Goal: Task Accomplishment & Management: Manage account settings

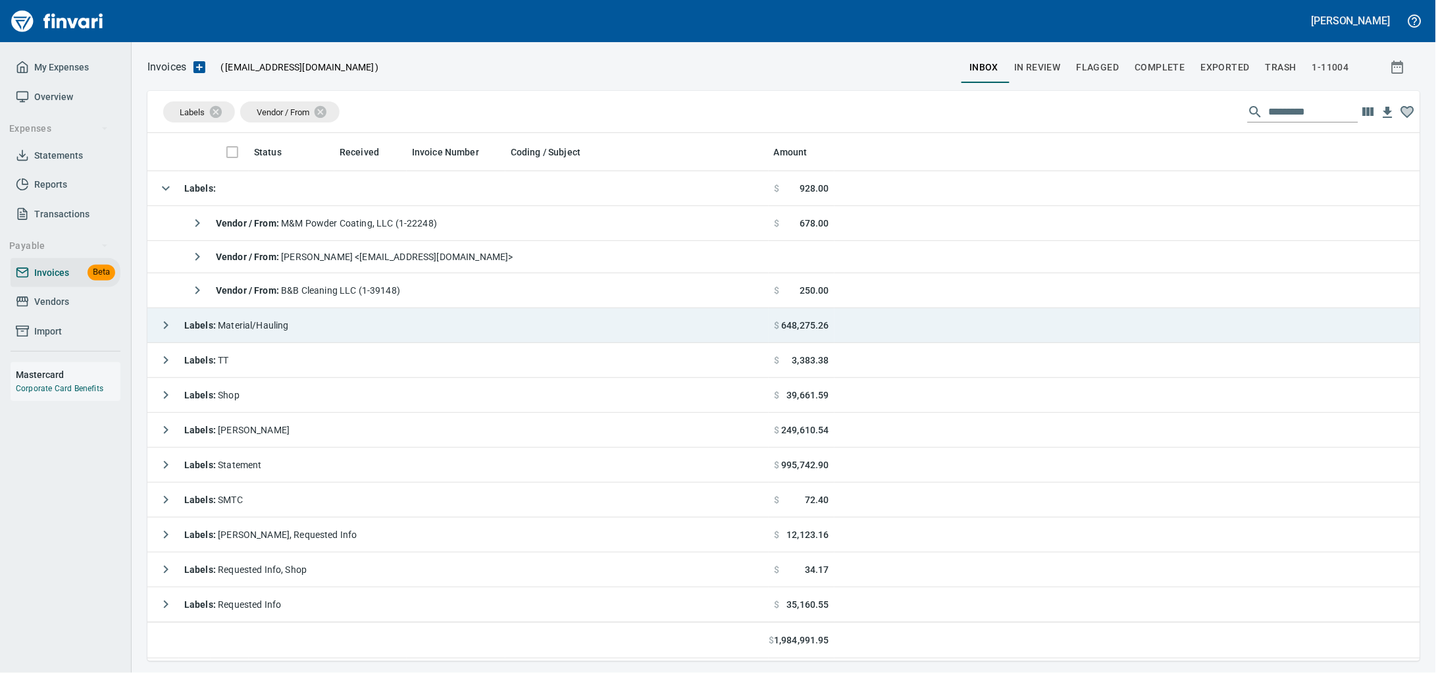
scroll to position [516, 1248]
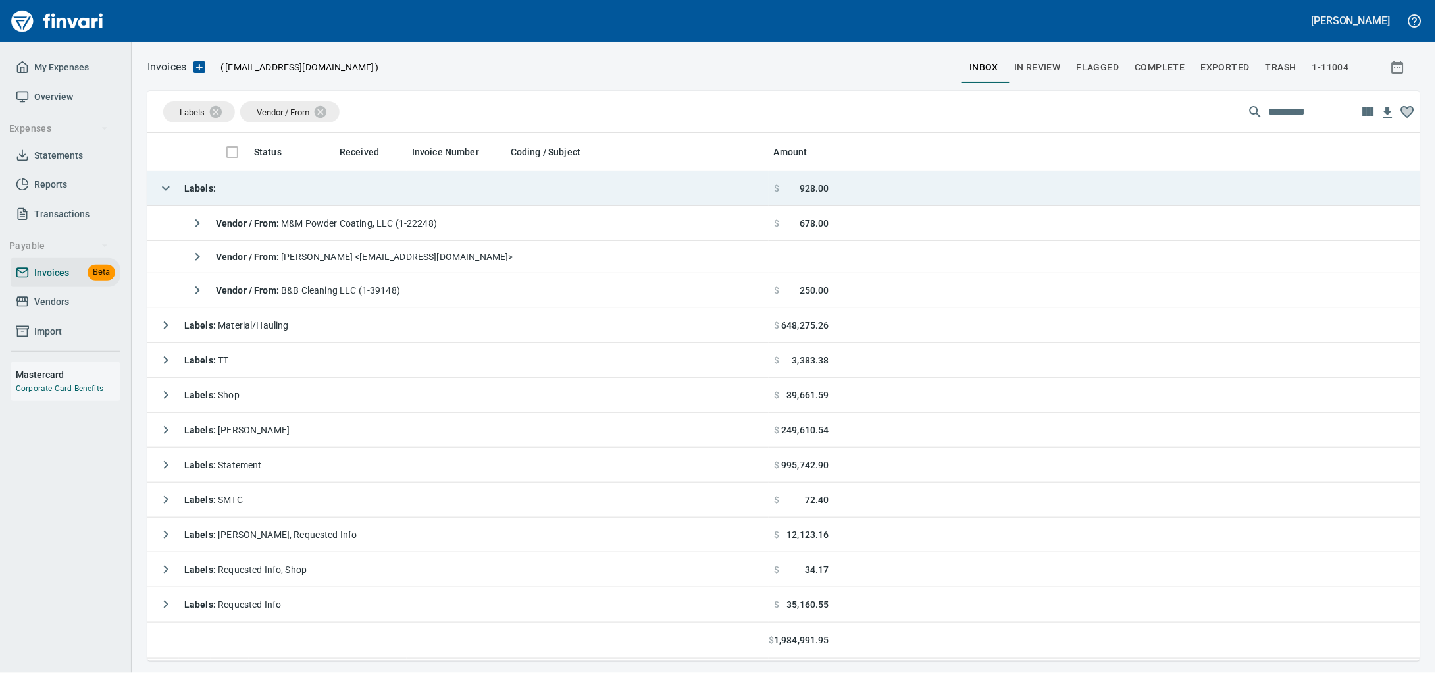
click at [339, 189] on td "Labels :" at bounding box center [457, 188] width 621 height 35
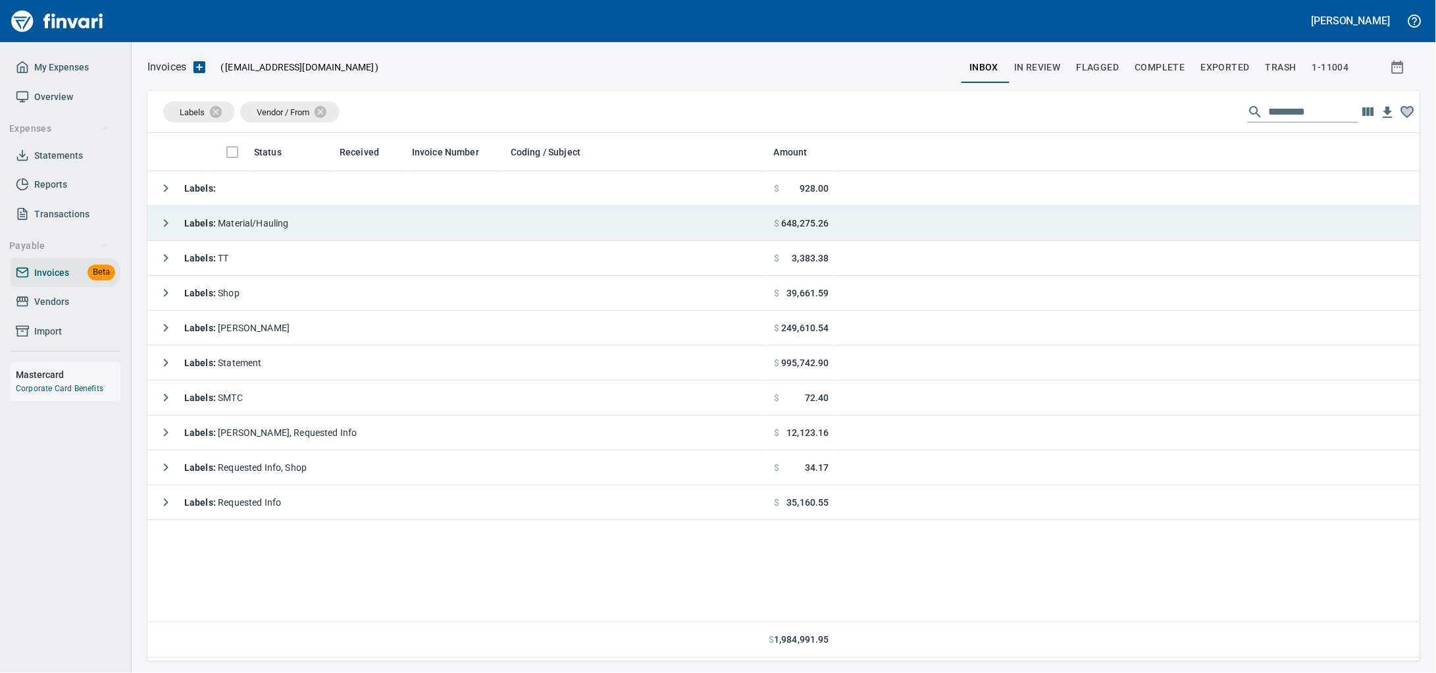
click at [308, 226] on td "Labels : Material/Hauling" at bounding box center [457, 223] width 621 height 35
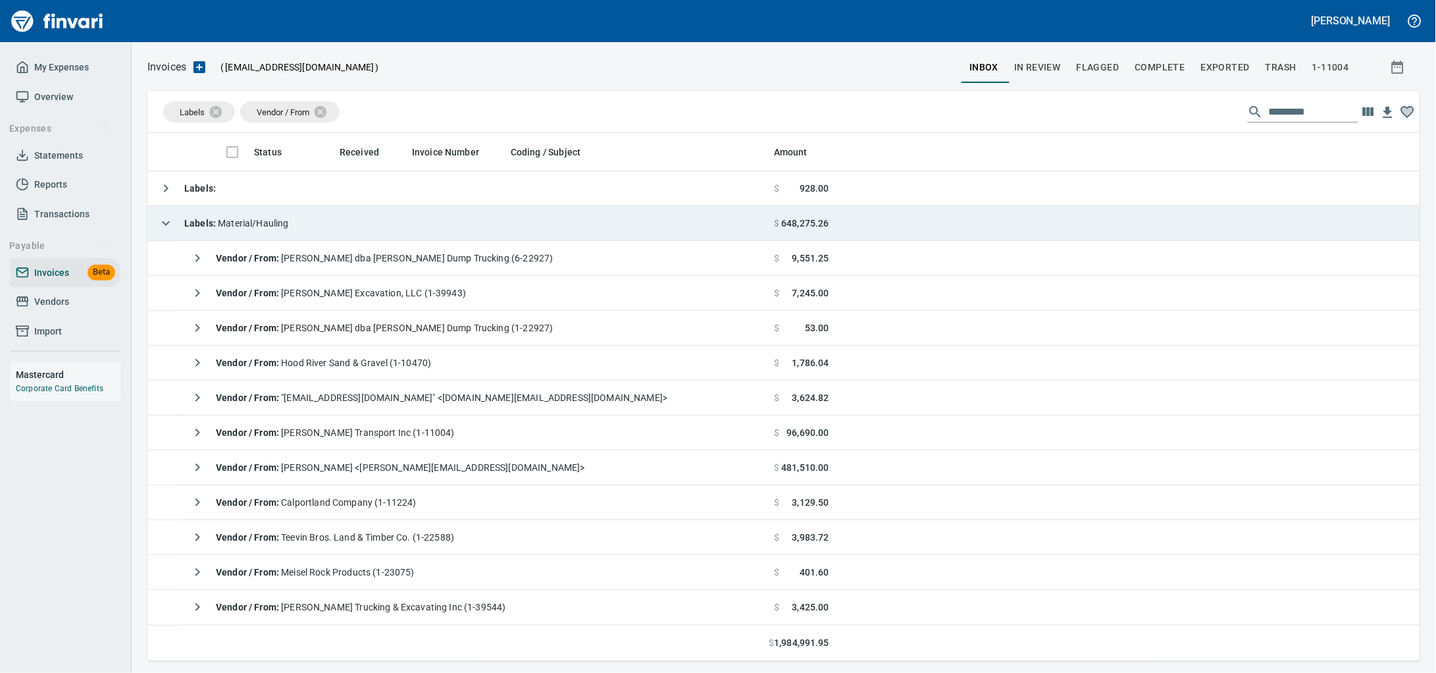
click at [308, 226] on td "Labels : Material/Hauling" at bounding box center [457, 223] width 621 height 35
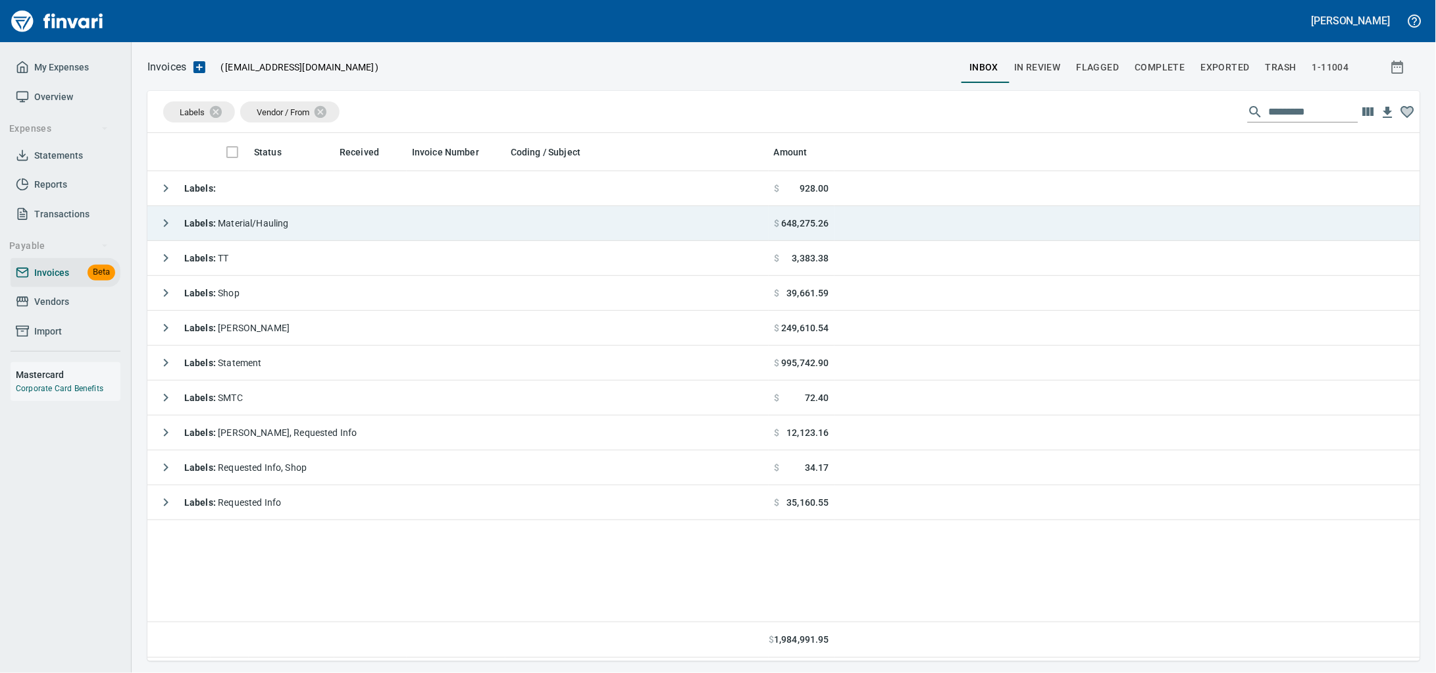
click at [444, 222] on td "Labels : Material/Hauling" at bounding box center [457, 223] width 621 height 35
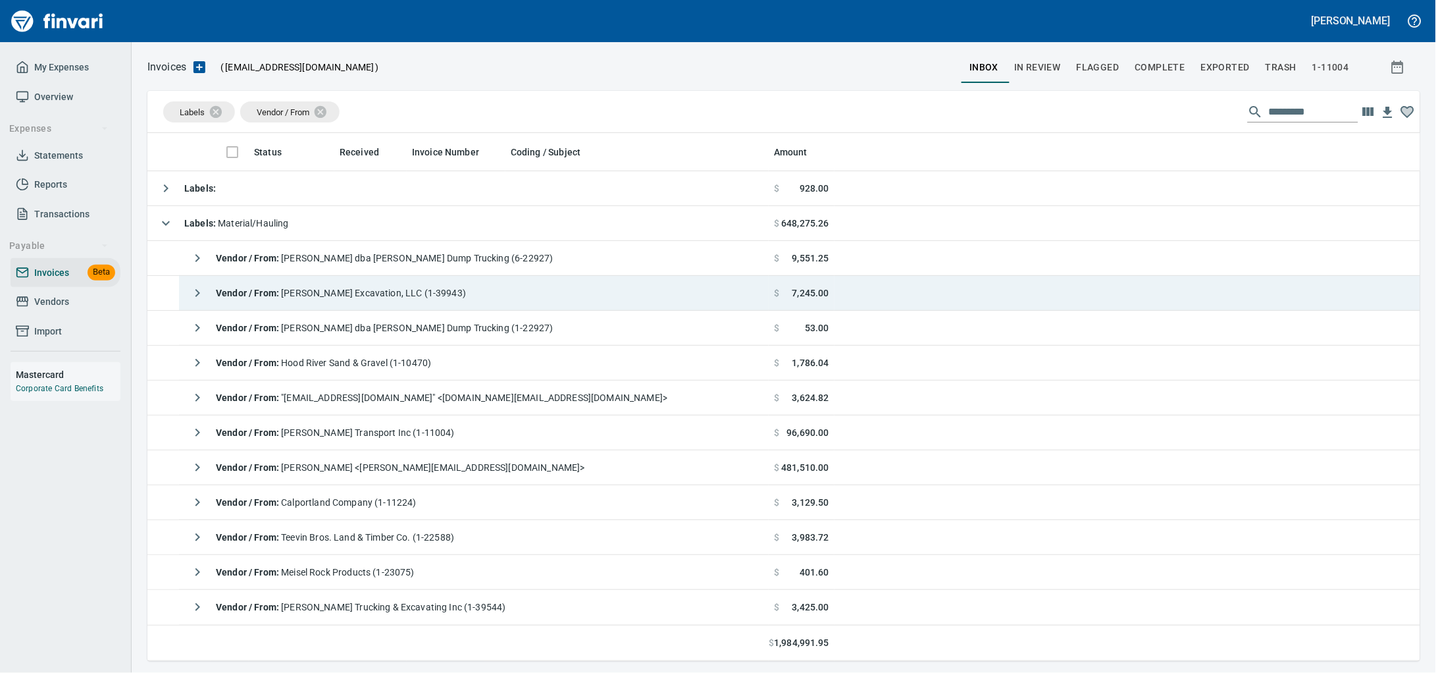
click at [406, 294] on span "Vendor / From : Olin Excavation, LLC (1-39943)" at bounding box center [341, 293] width 250 height 11
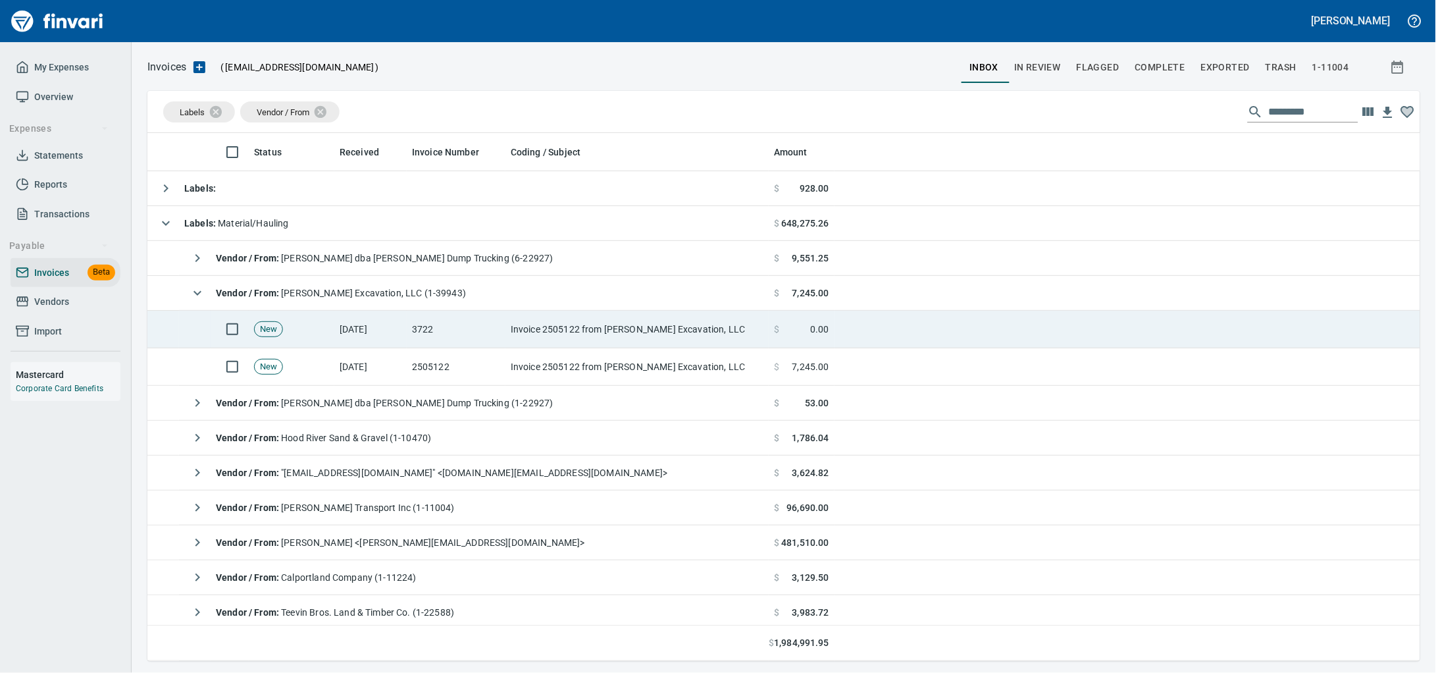
click at [390, 344] on td "[DATE]" at bounding box center [370, 330] width 72 height 38
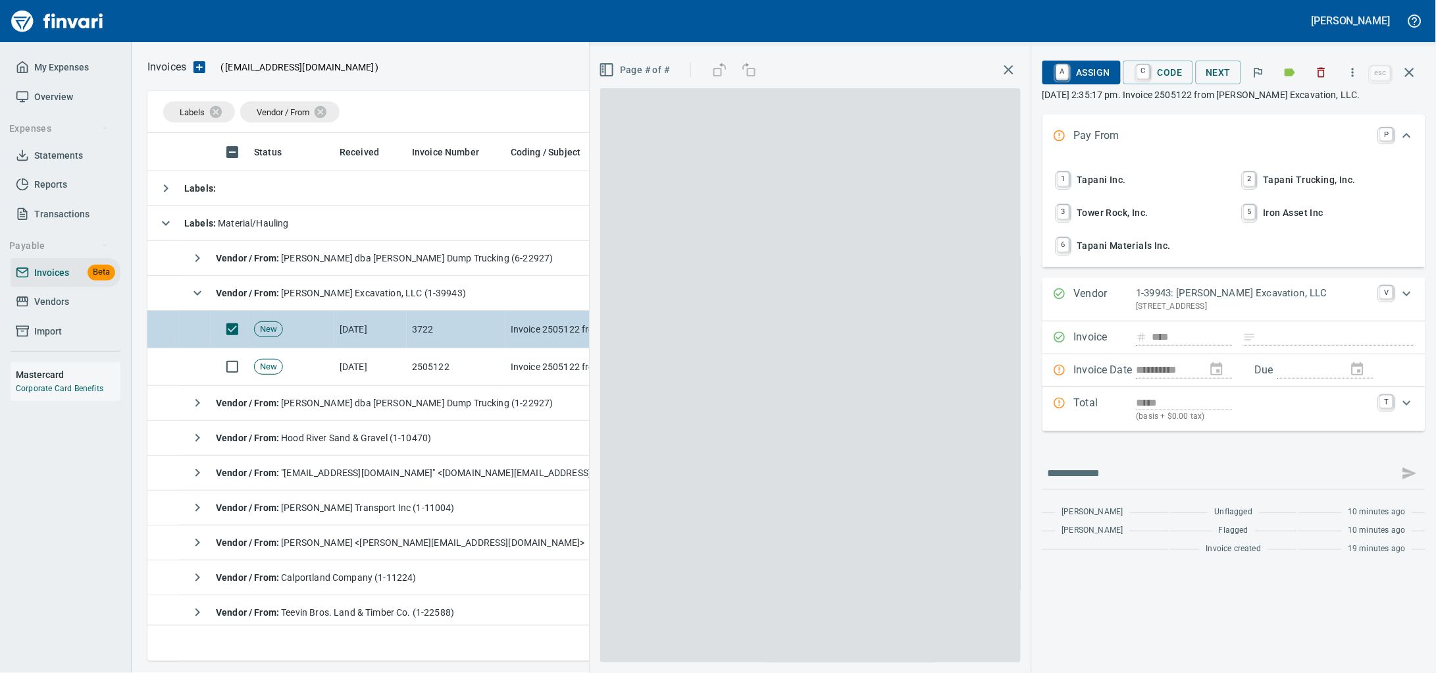
scroll to position [516, 1247]
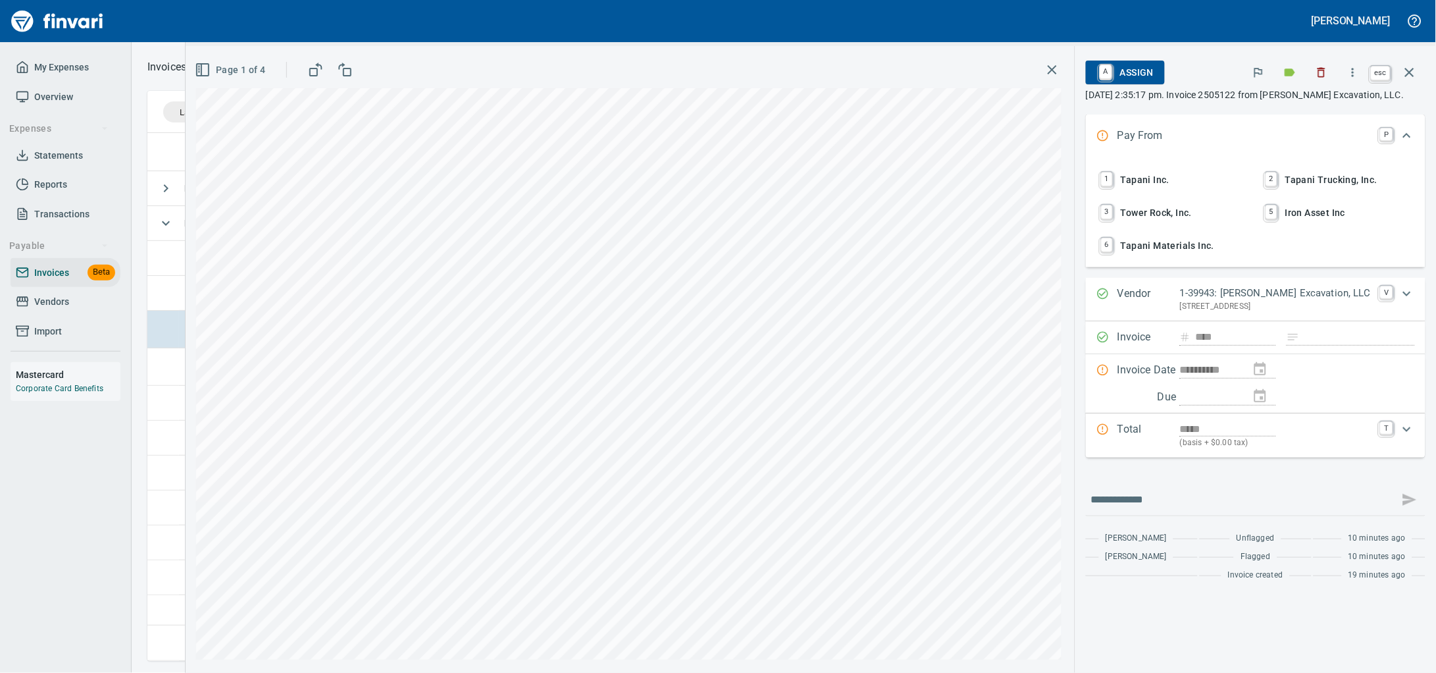
click at [1417, 76] on button "button" at bounding box center [1410, 73] width 32 height 32
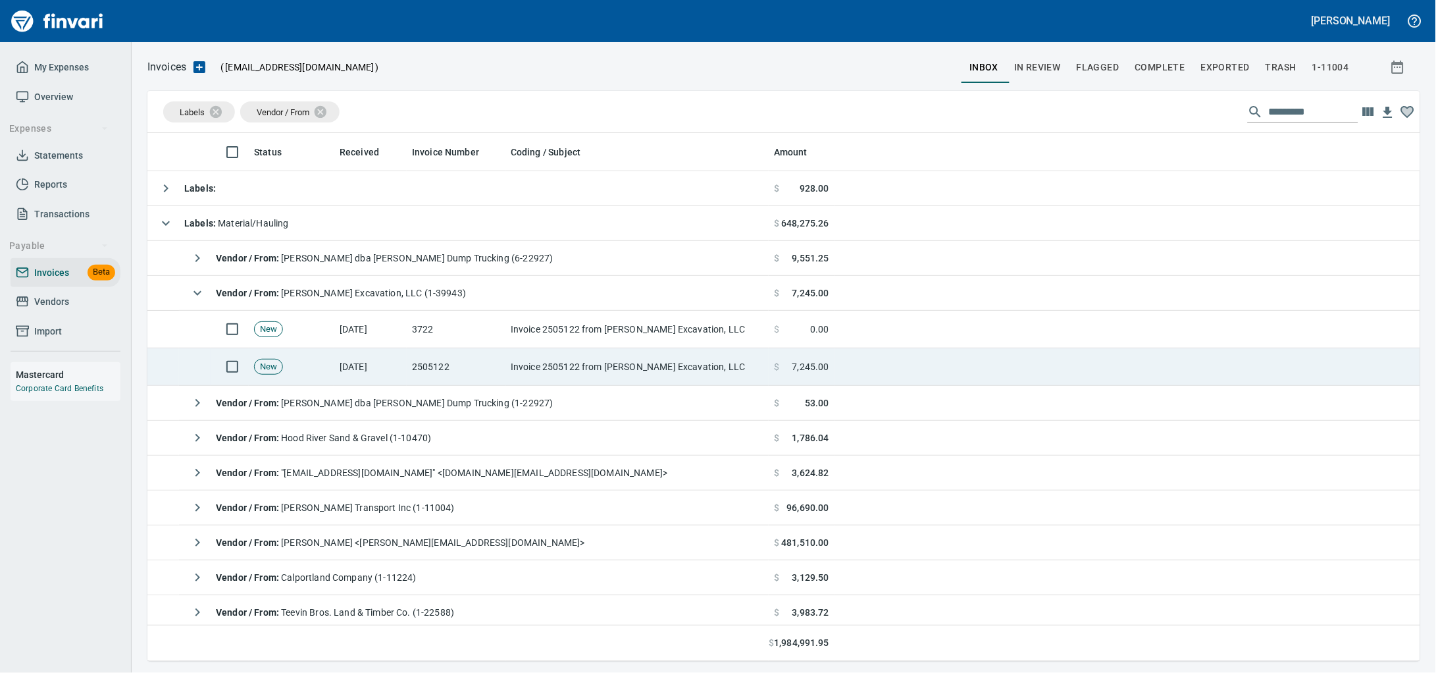
click at [410, 363] on td "2505122" at bounding box center [456, 367] width 99 height 38
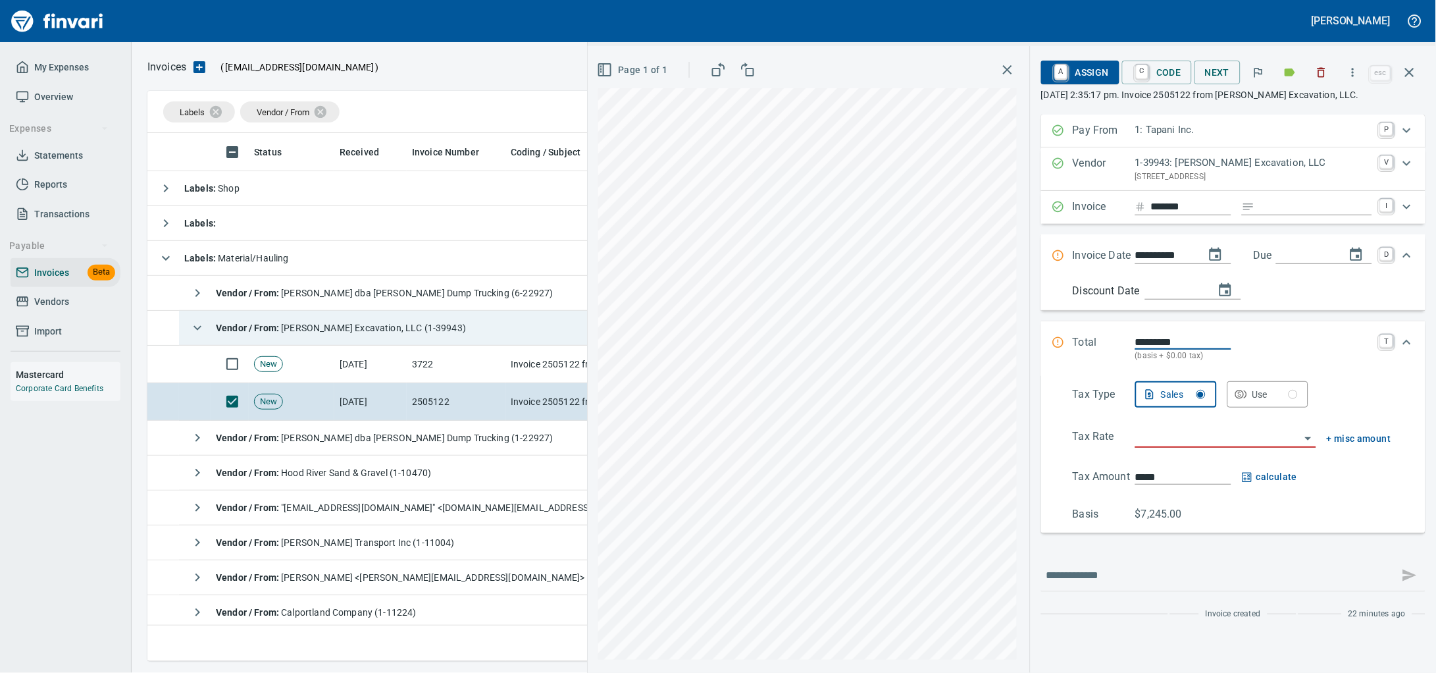
click at [431, 328] on span "Vendor / From : Olin Excavation, LLC (1-39943)" at bounding box center [341, 328] width 250 height 11
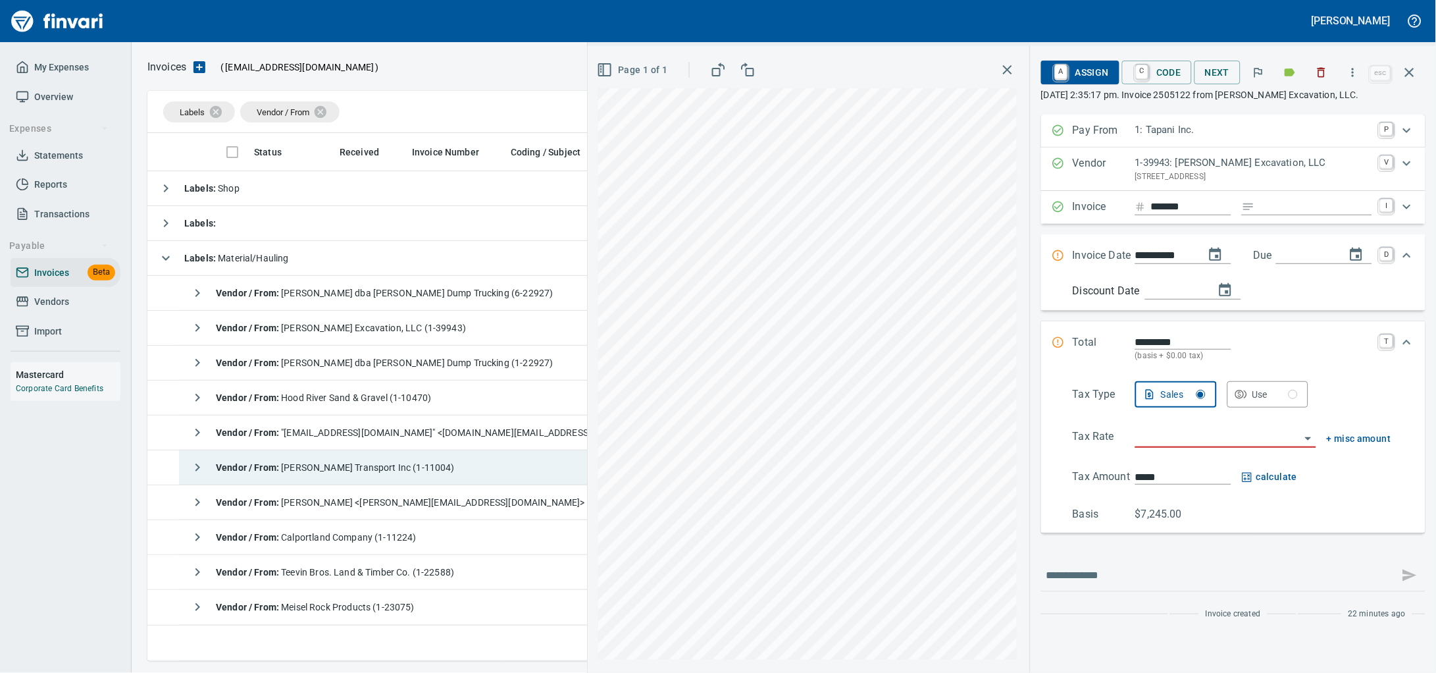
scroll to position [82, 0]
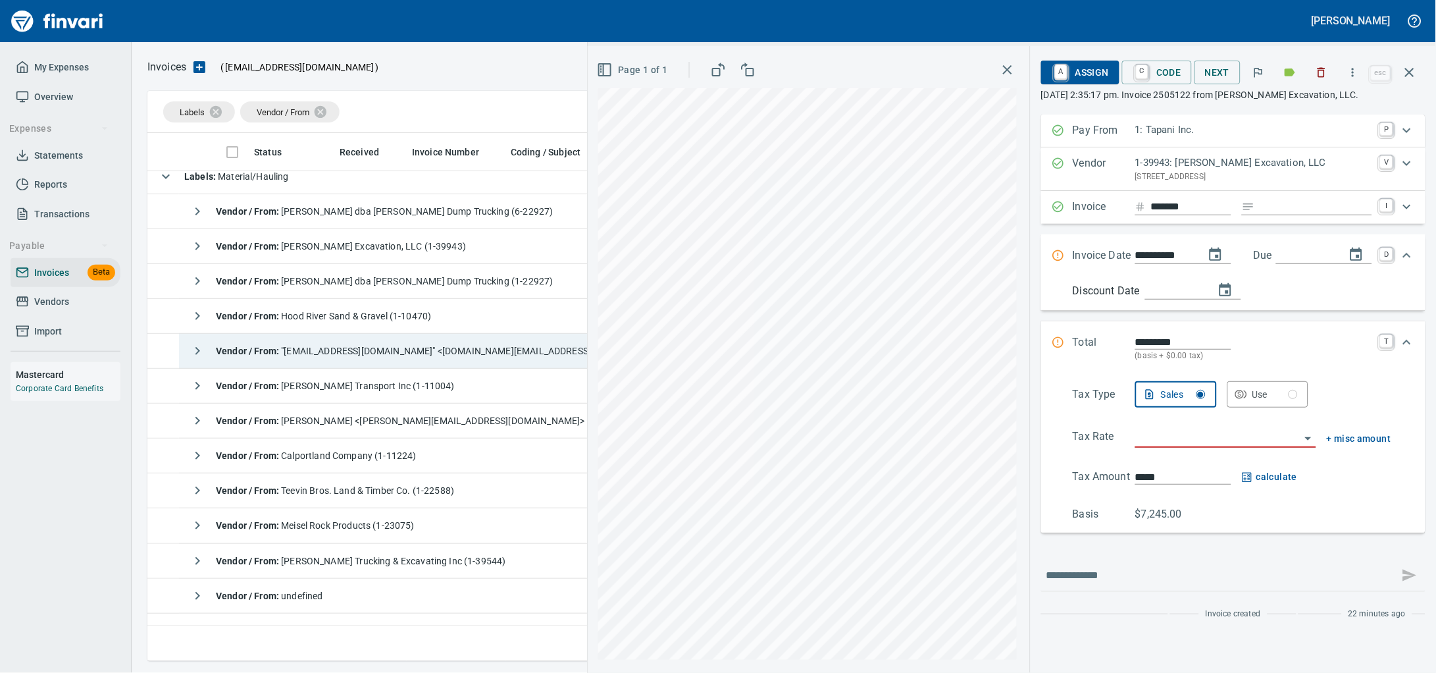
click at [365, 343] on div "Vendor / From : "nam.do-not-reply@heidelbergmaterials.com" <nam.do-not-reply@he…" at bounding box center [425, 351] width 483 height 26
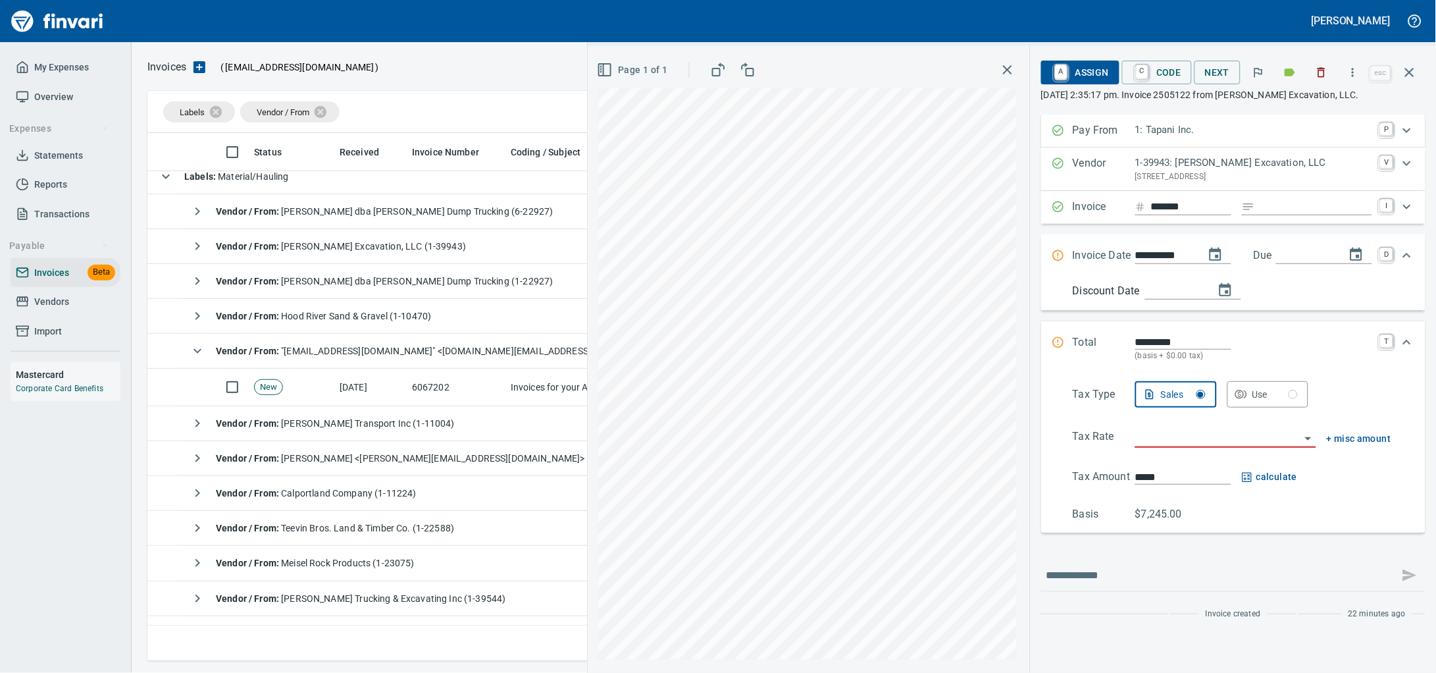
click at [347, 388] on td "[DATE]" at bounding box center [370, 388] width 72 height 38
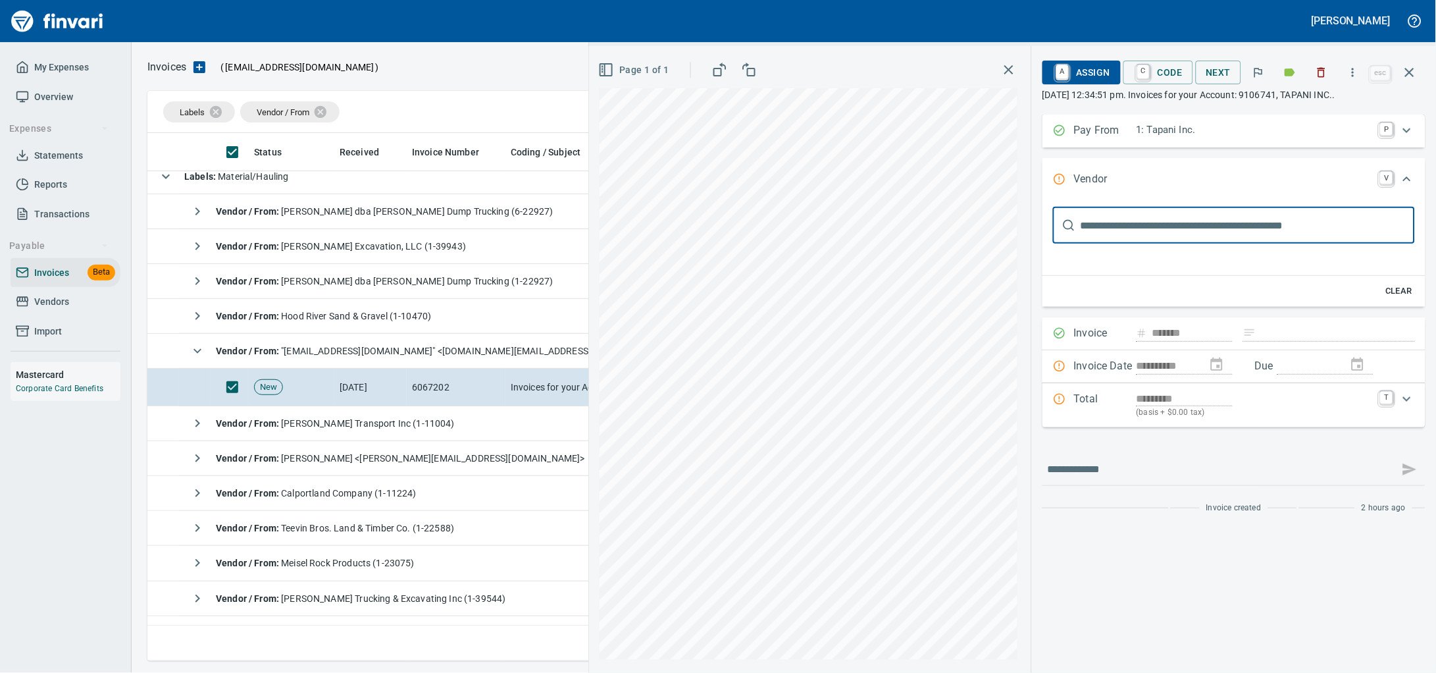
click at [1318, 74] on icon "button" at bounding box center [1322, 73] width 8 height 10
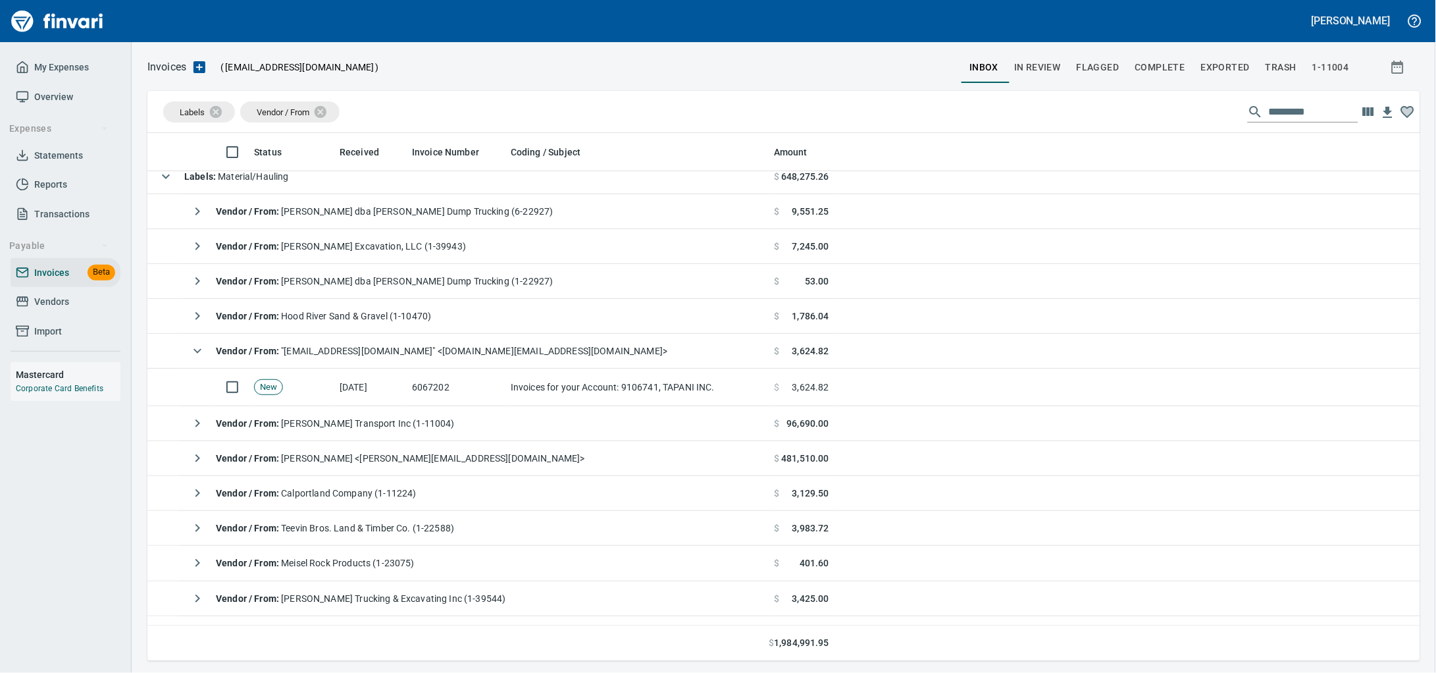
scroll to position [516, 1247]
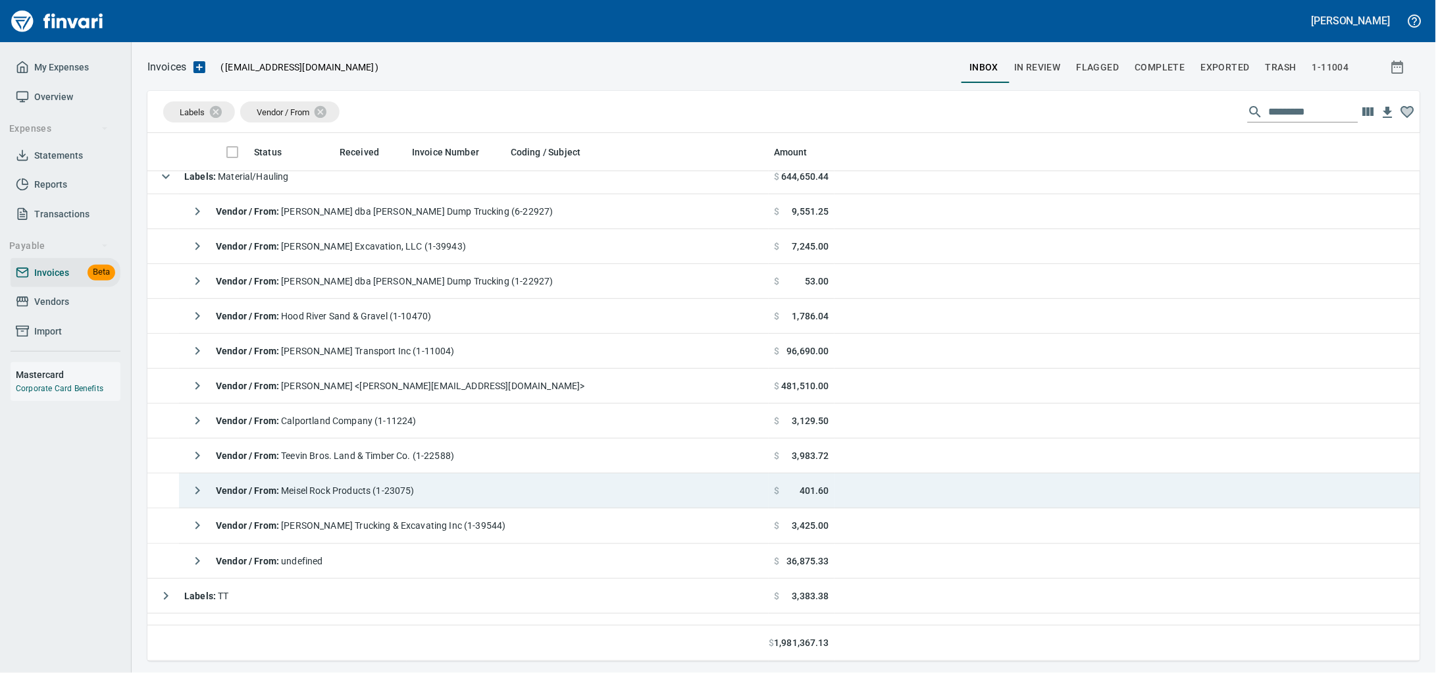
click at [415, 487] on span "Vendor / From : Meisel Rock Products (1-23075)" at bounding box center [315, 490] width 199 height 11
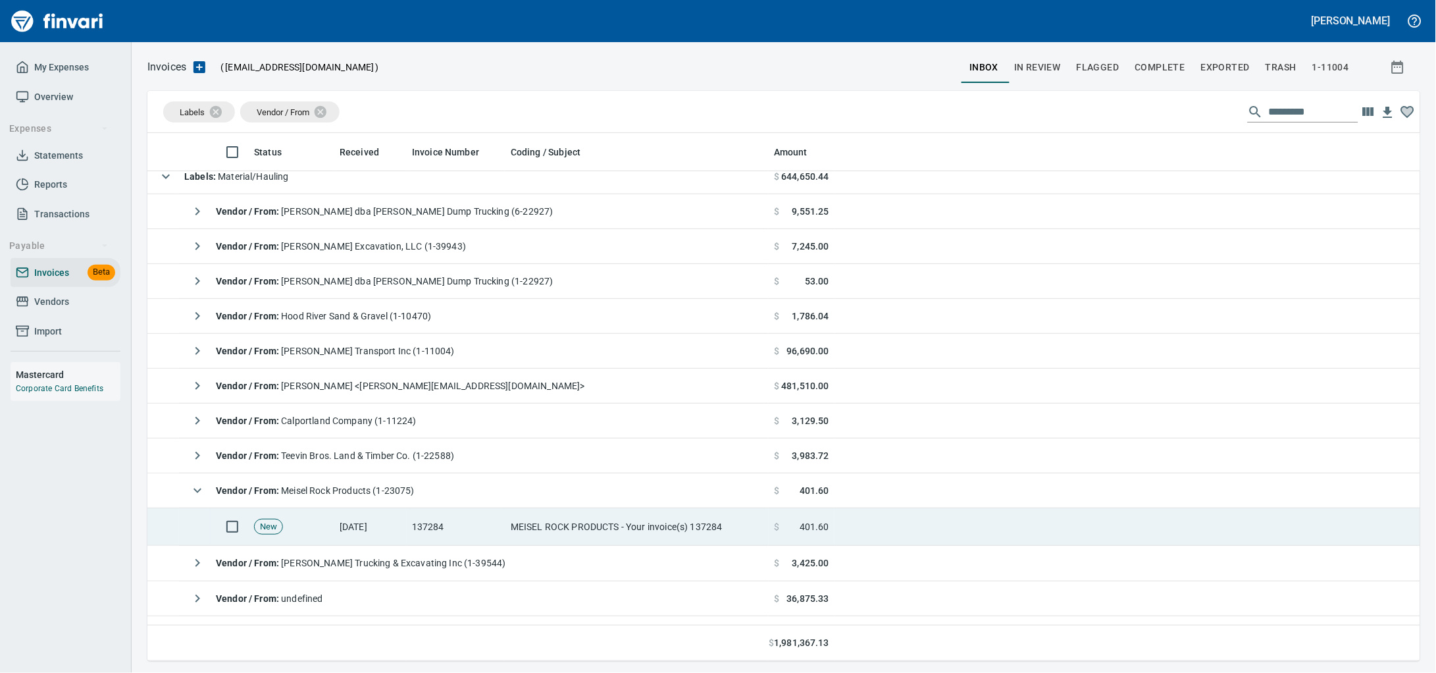
click at [408, 539] on td "137284" at bounding box center [456, 527] width 99 height 38
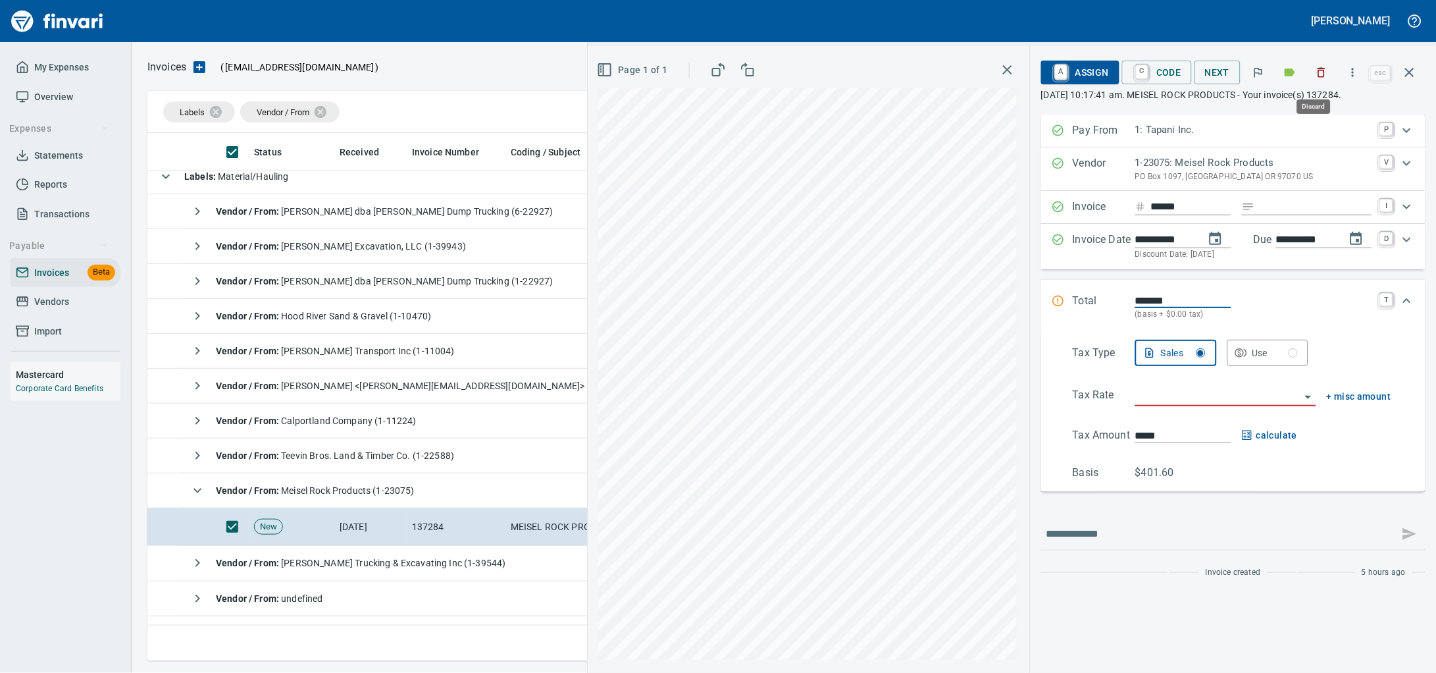
click at [1318, 78] on icon "button" at bounding box center [1322, 73] width 8 height 10
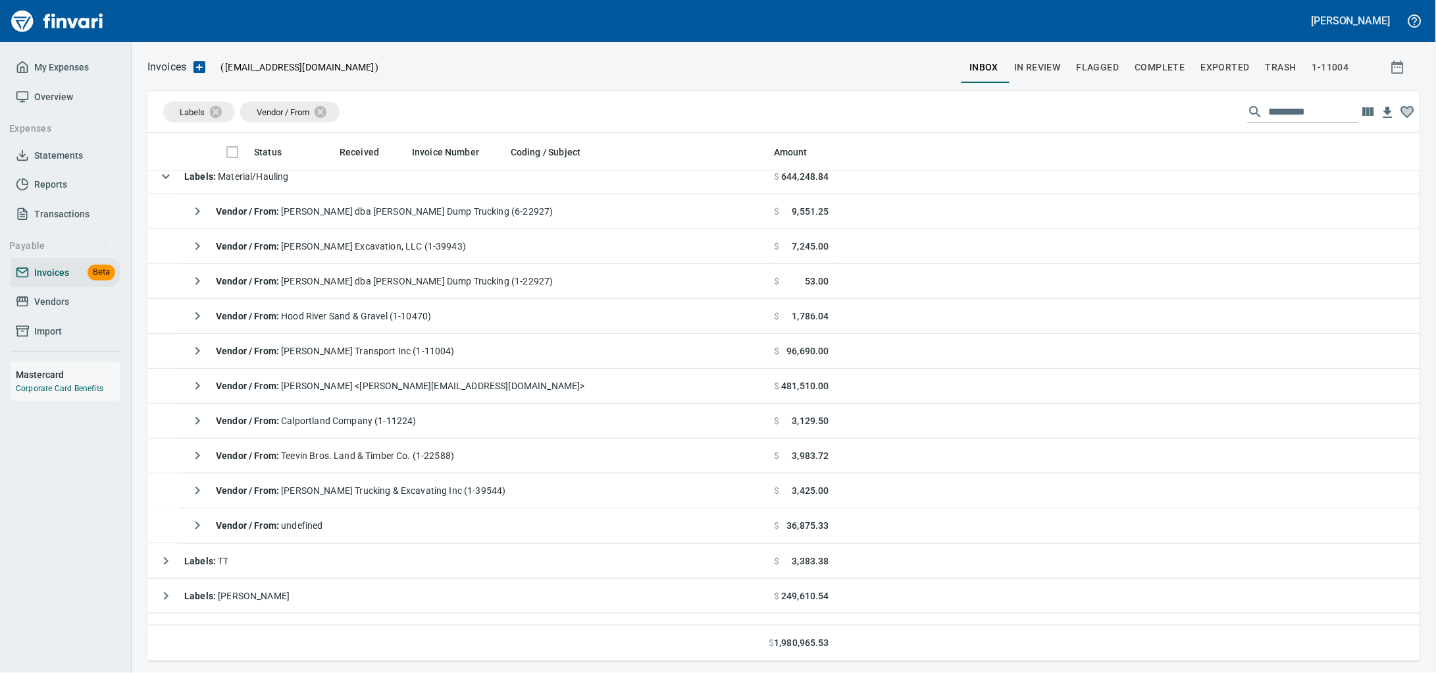
scroll to position [516, 1247]
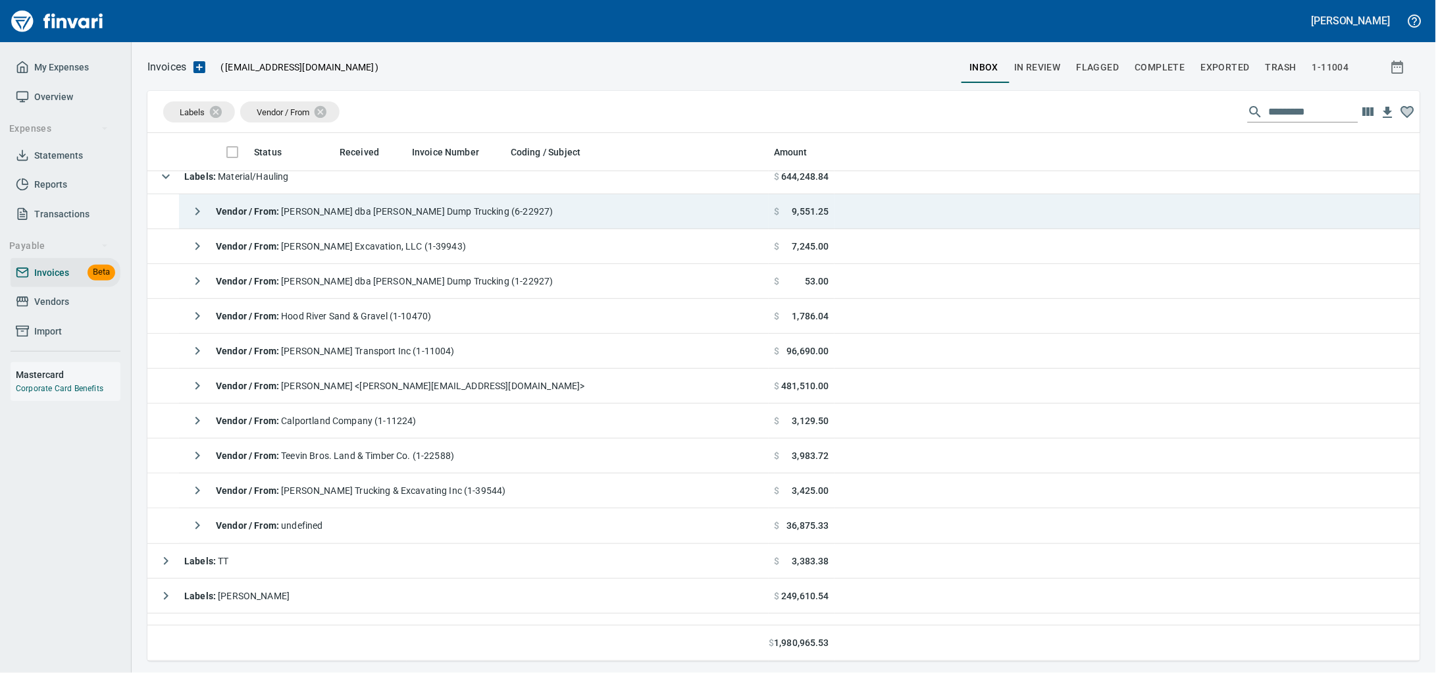
click at [415, 217] on span "Vendor / From : Wayne Resleff dba Wayne Resleff Dump Trucking (6-22927)" at bounding box center [385, 211] width 338 height 11
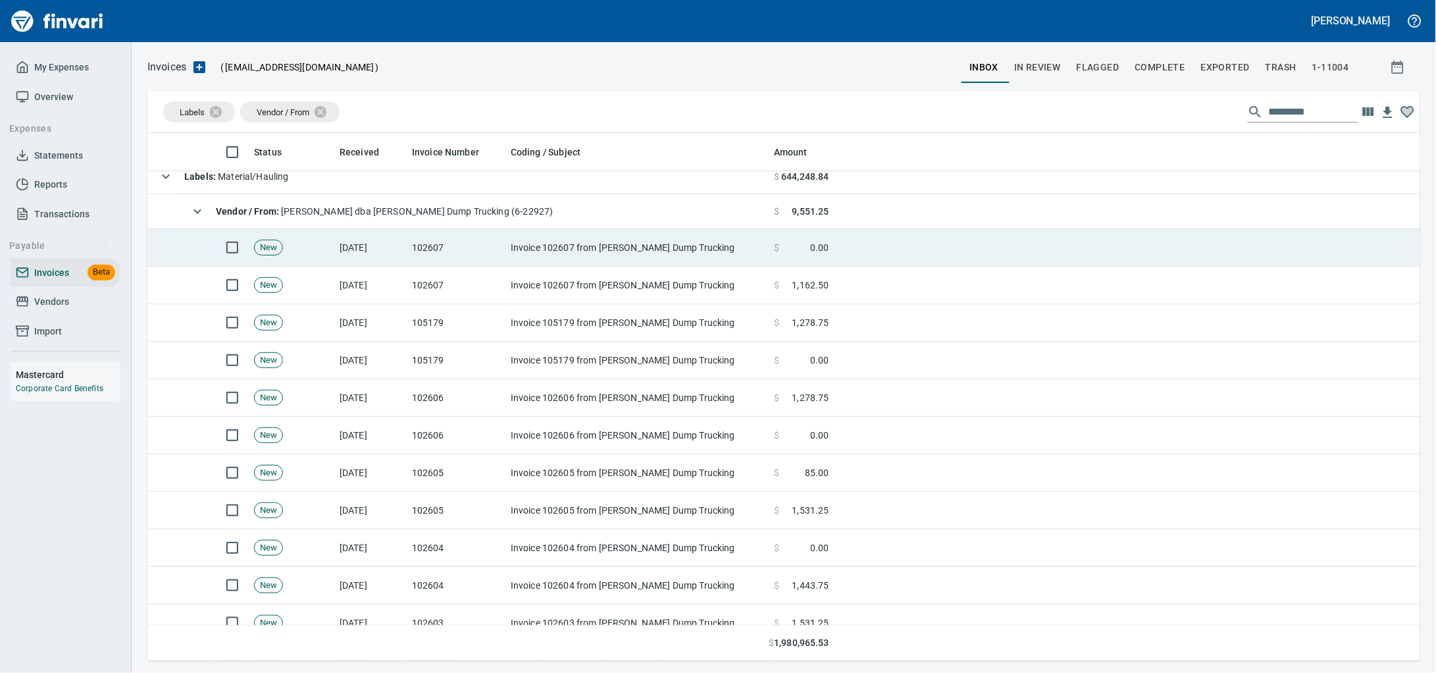
click at [483, 249] on td "102607" at bounding box center [456, 248] width 99 height 38
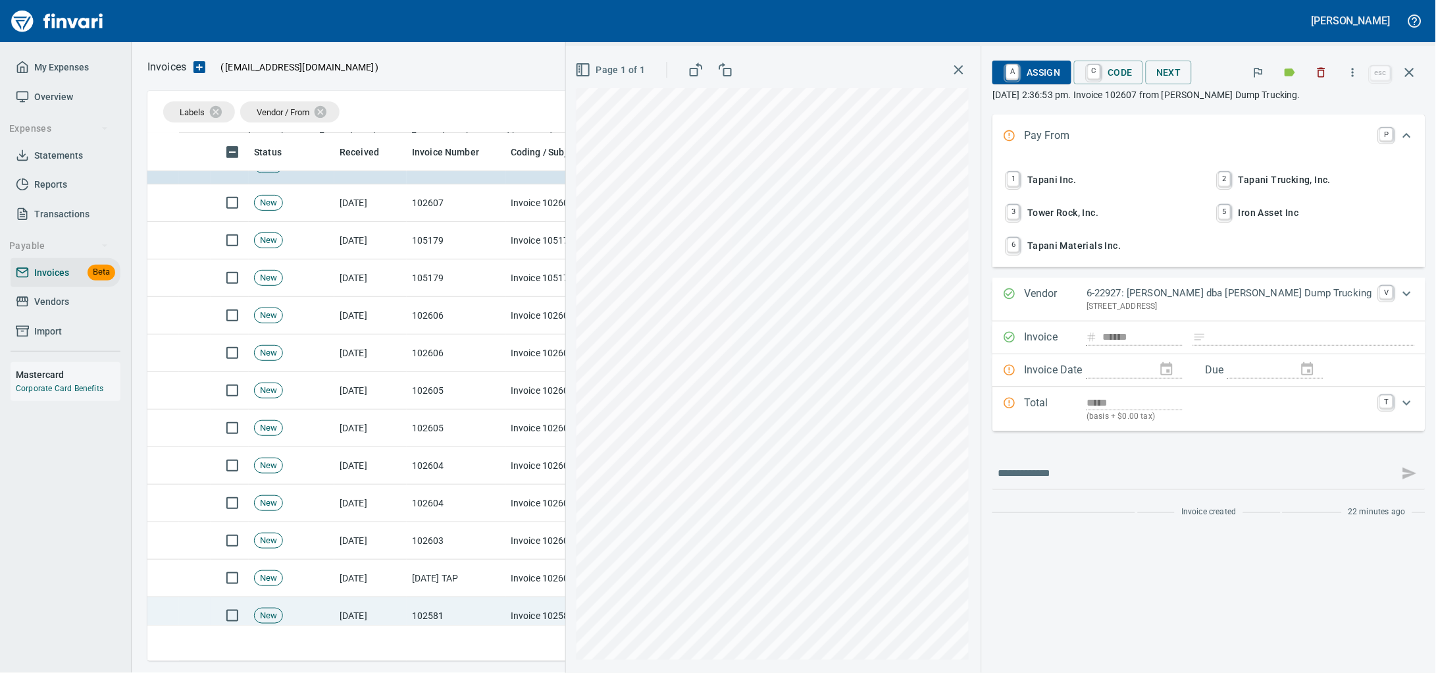
scroll to position [82, 0]
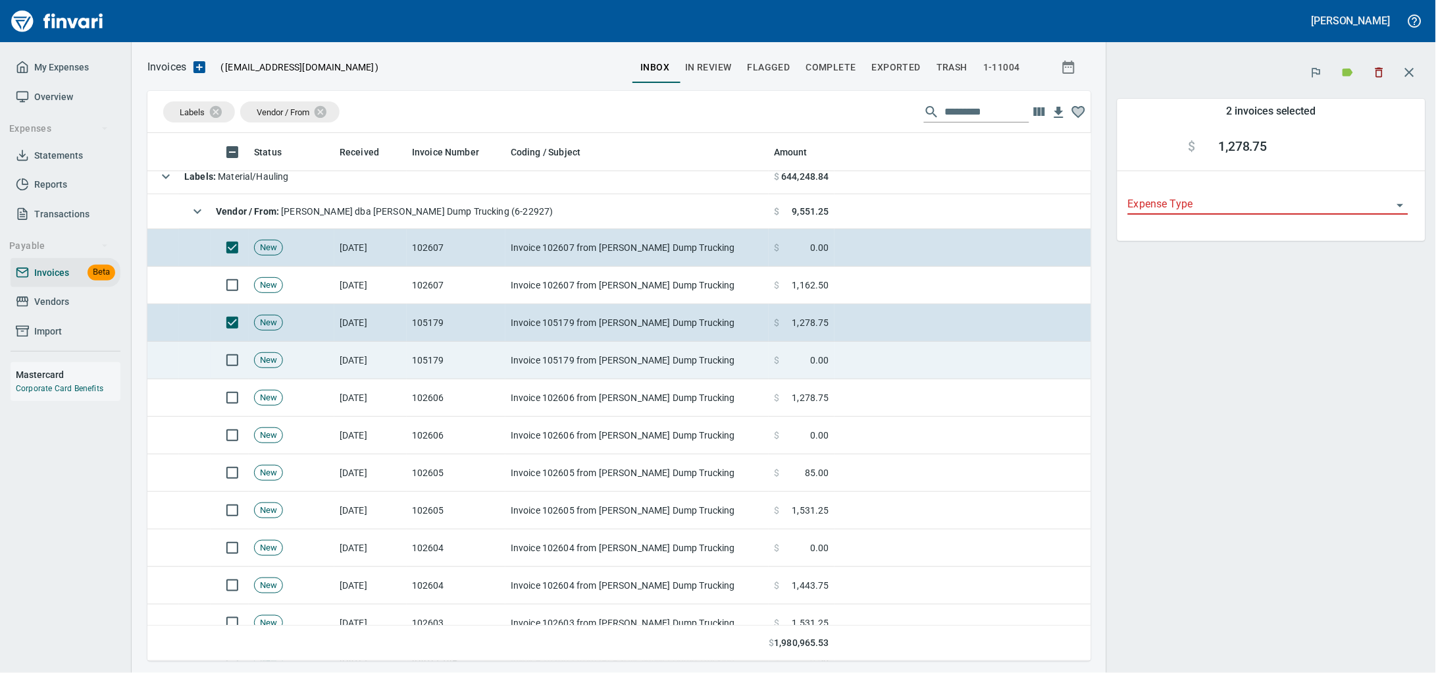
scroll to position [516, 919]
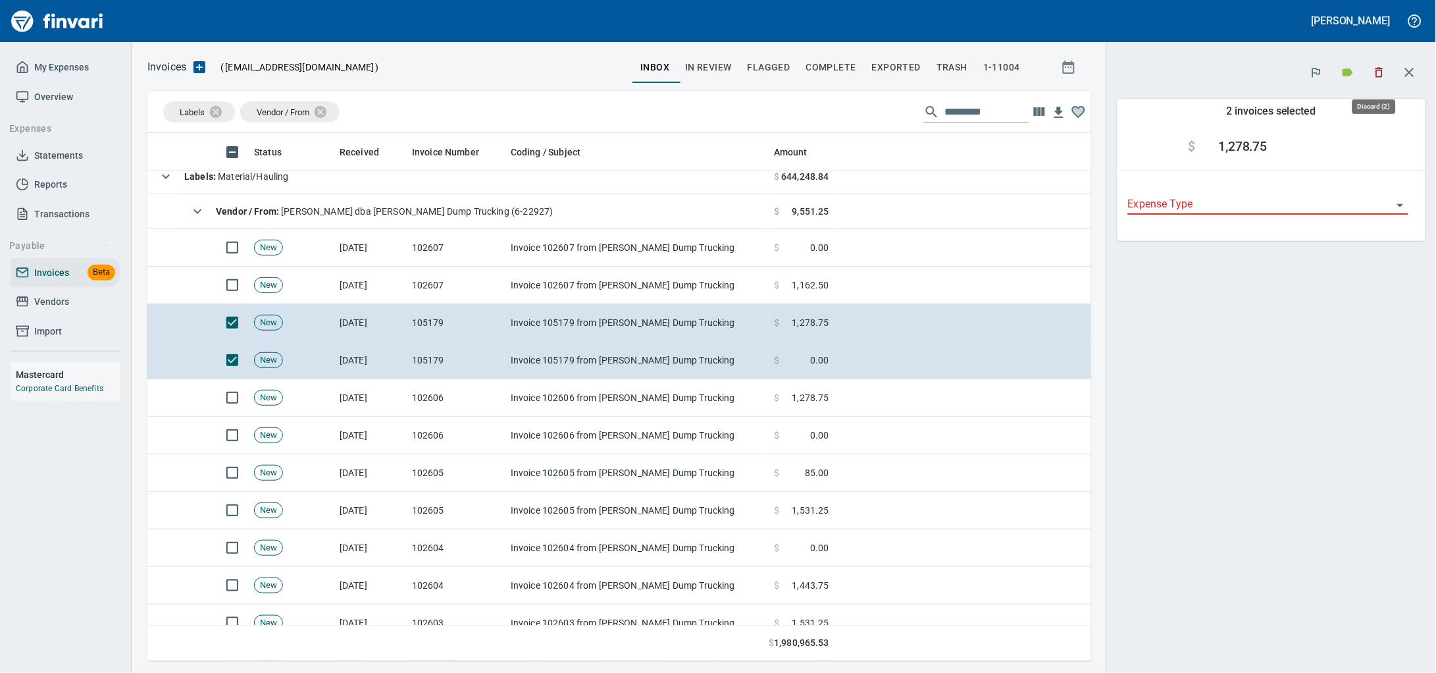
click at [1377, 73] on icon "button" at bounding box center [1379, 72] width 13 height 13
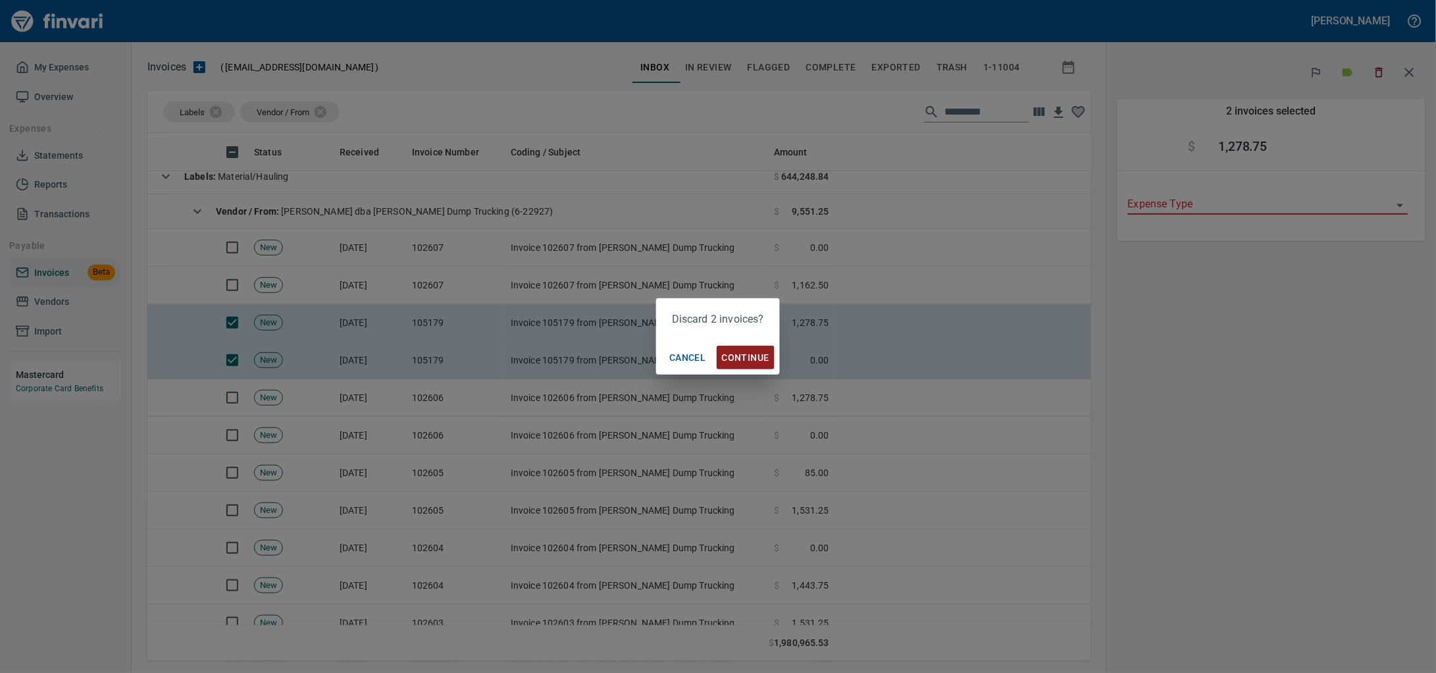
scroll to position [516, 919]
click at [761, 357] on span "Continue" at bounding box center [745, 357] width 47 height 16
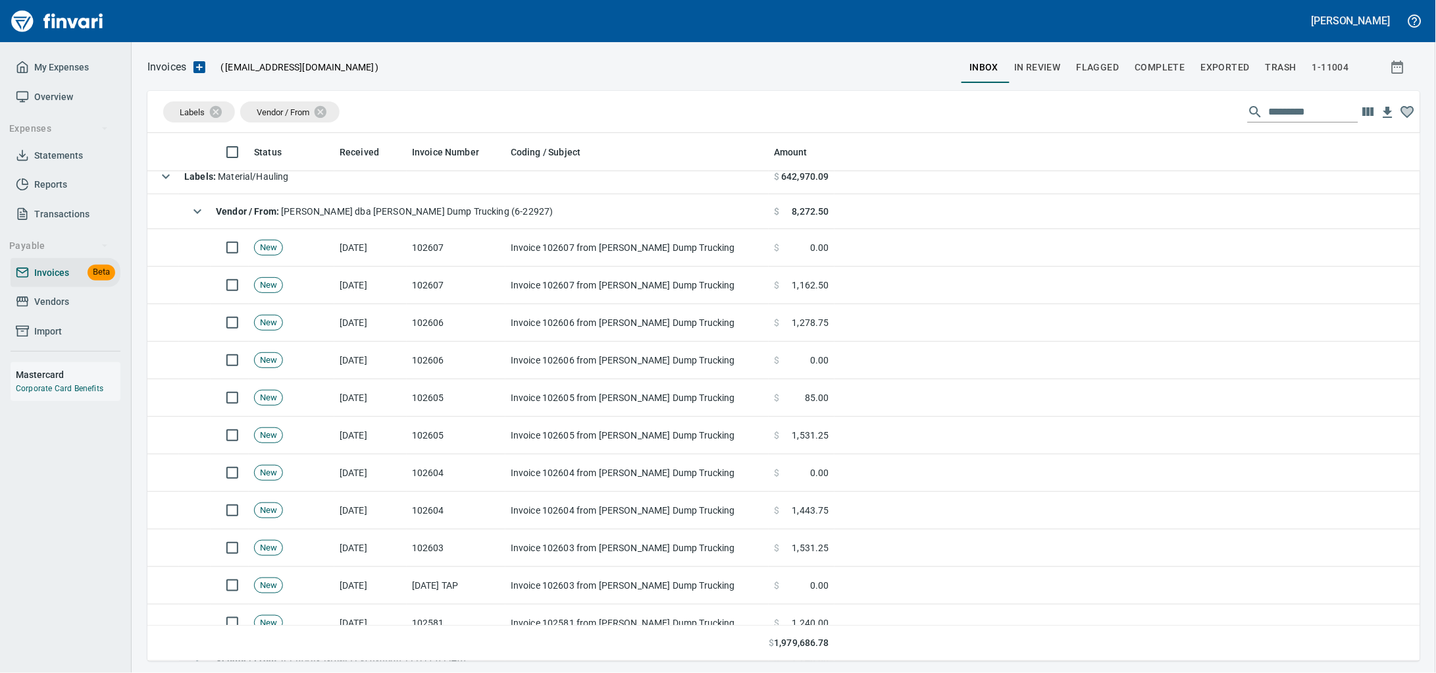
scroll to position [516, 1248]
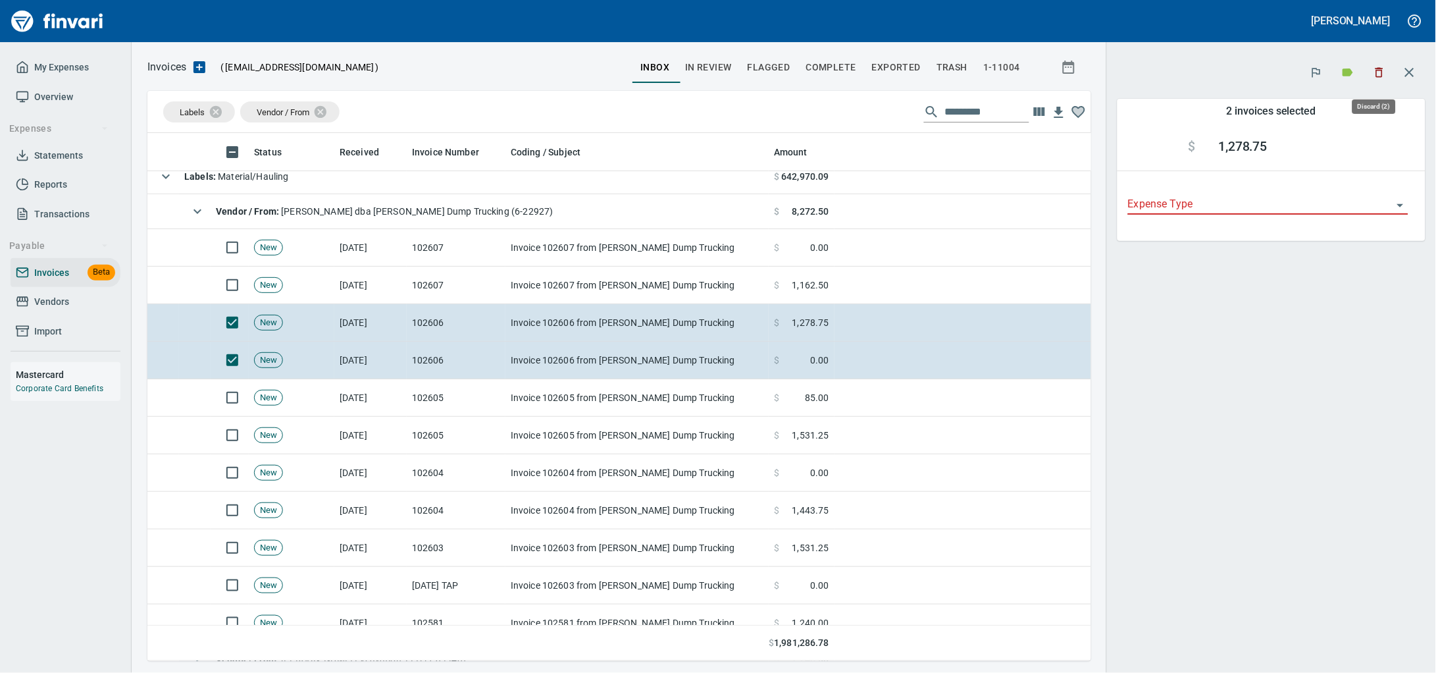
click at [1373, 74] on icon "button" at bounding box center [1379, 72] width 13 height 13
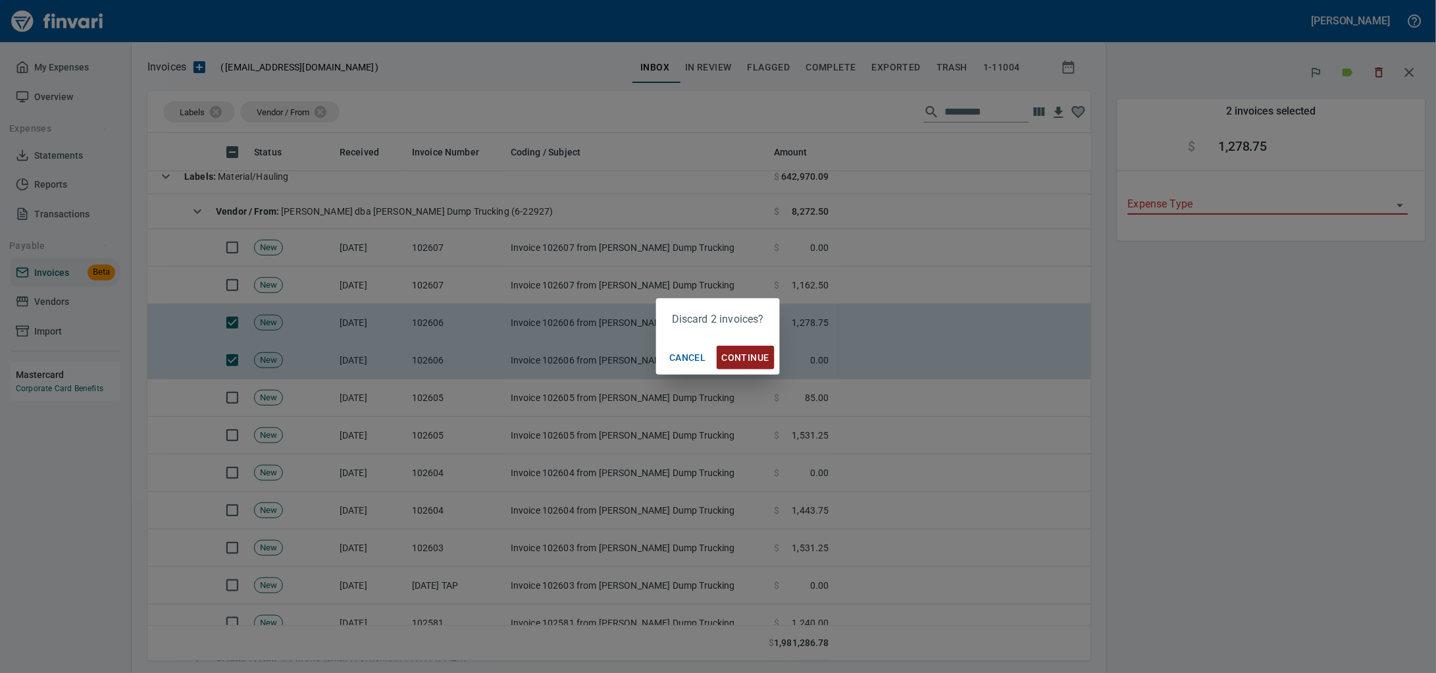
scroll to position [516, 919]
click at [758, 356] on td "Invoice 102606 from Wayne Resleff Dump Trucking" at bounding box center [636, 361] width 263 height 38
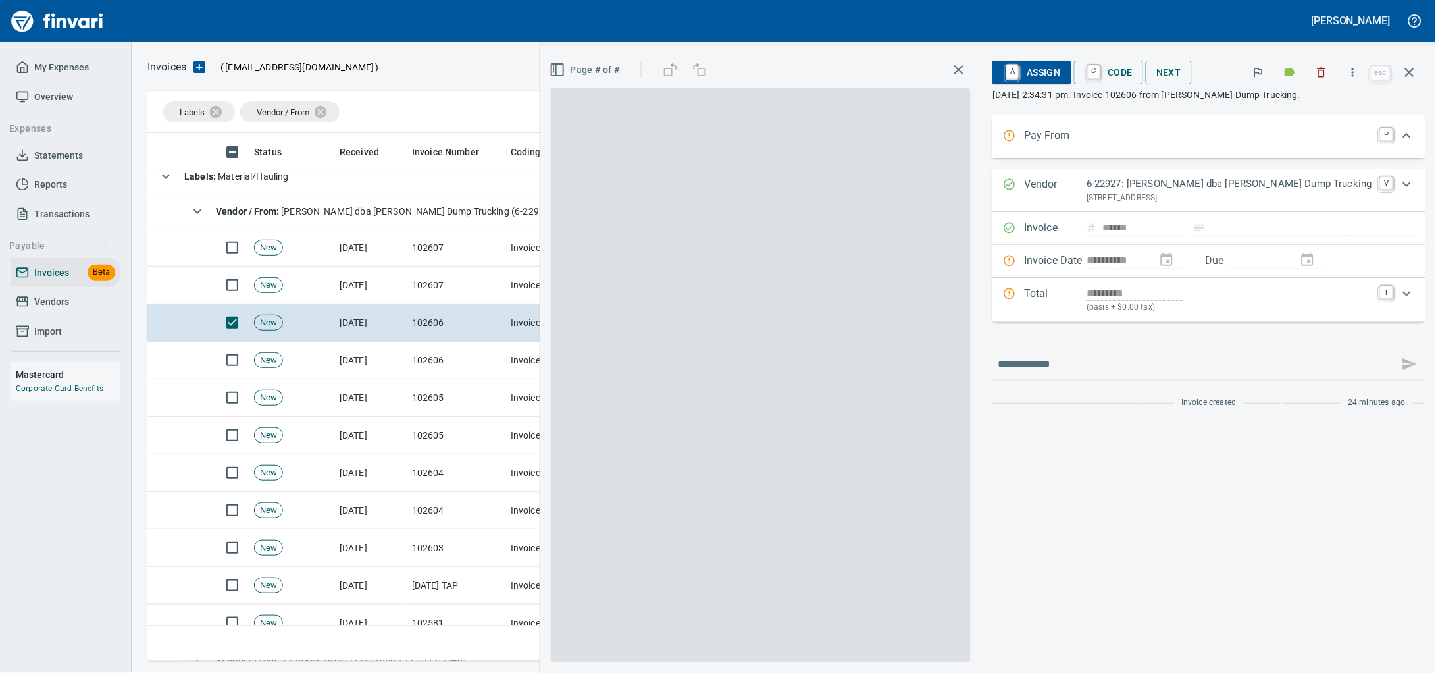
scroll to position [516, 1244]
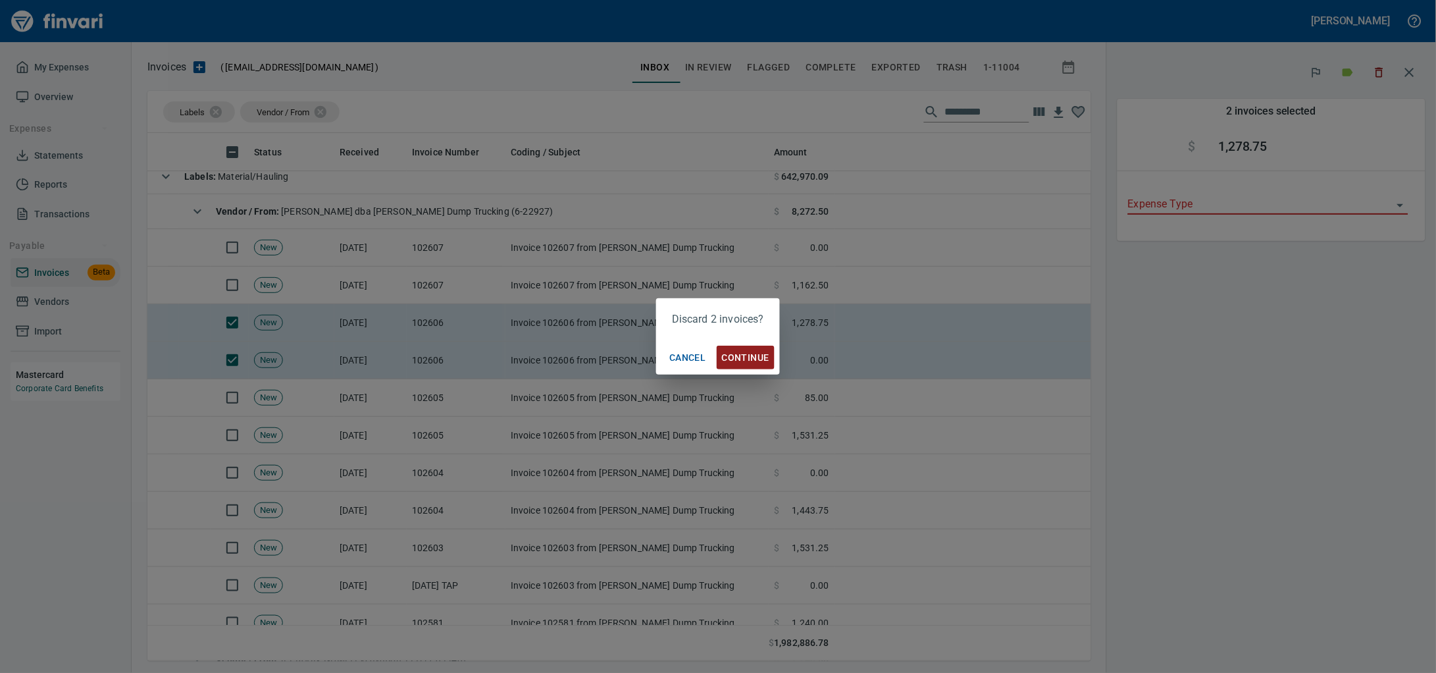
scroll to position [516, 919]
click at [747, 359] on span "Continue" at bounding box center [745, 357] width 47 height 16
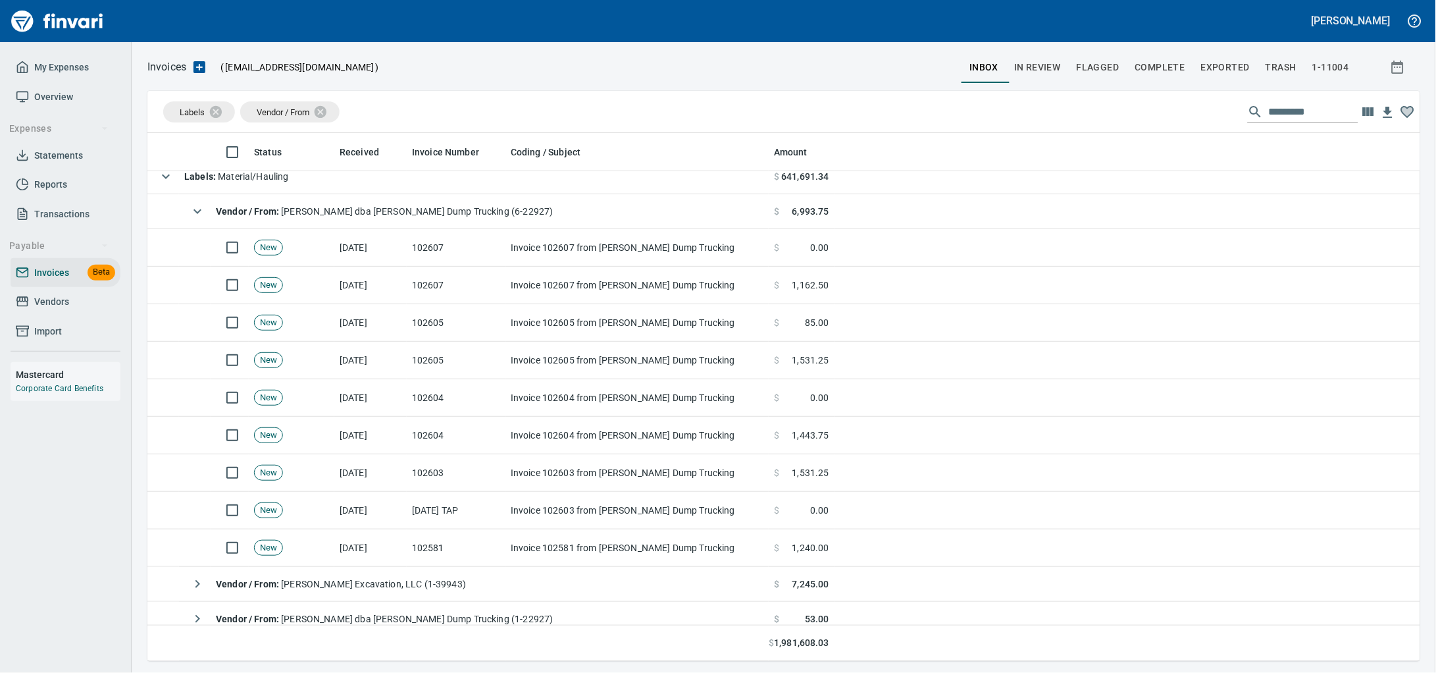
scroll to position [516, 1248]
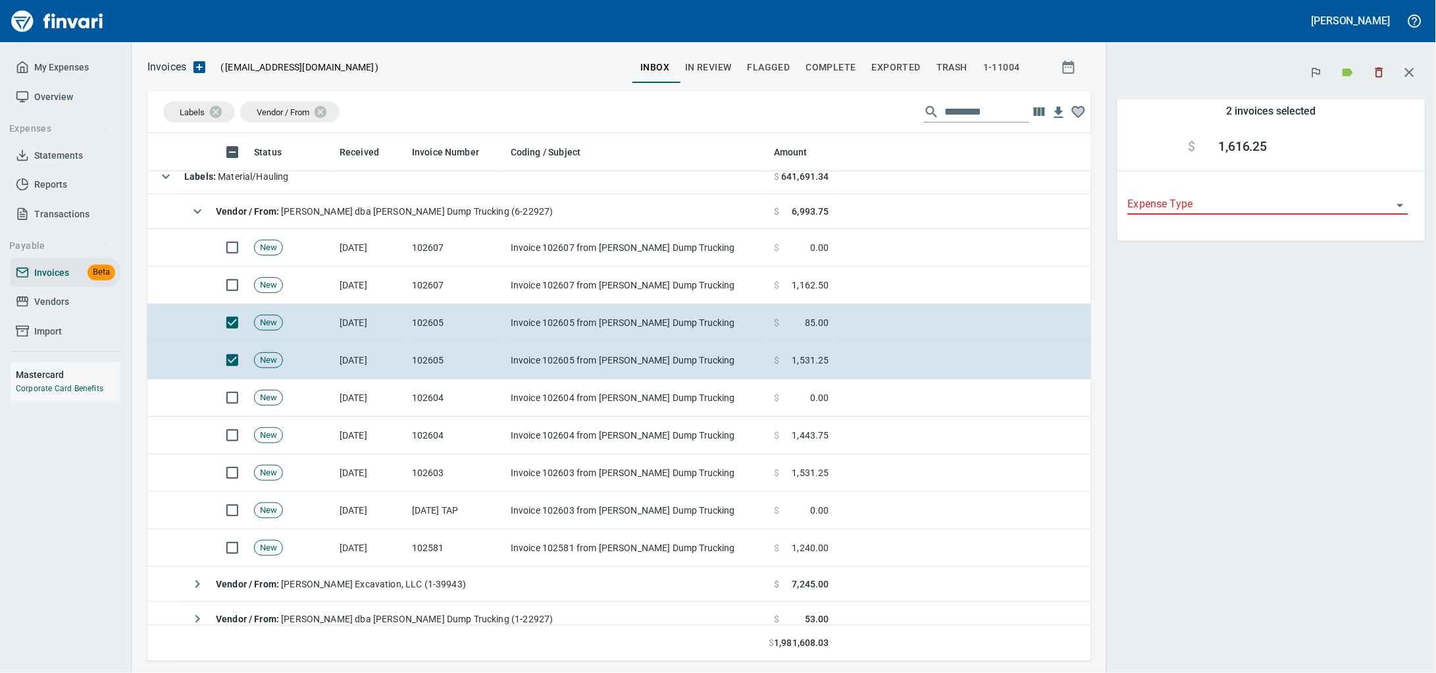
scroll to position [516, 919]
click at [1376, 70] on icon "button" at bounding box center [1379, 72] width 13 height 13
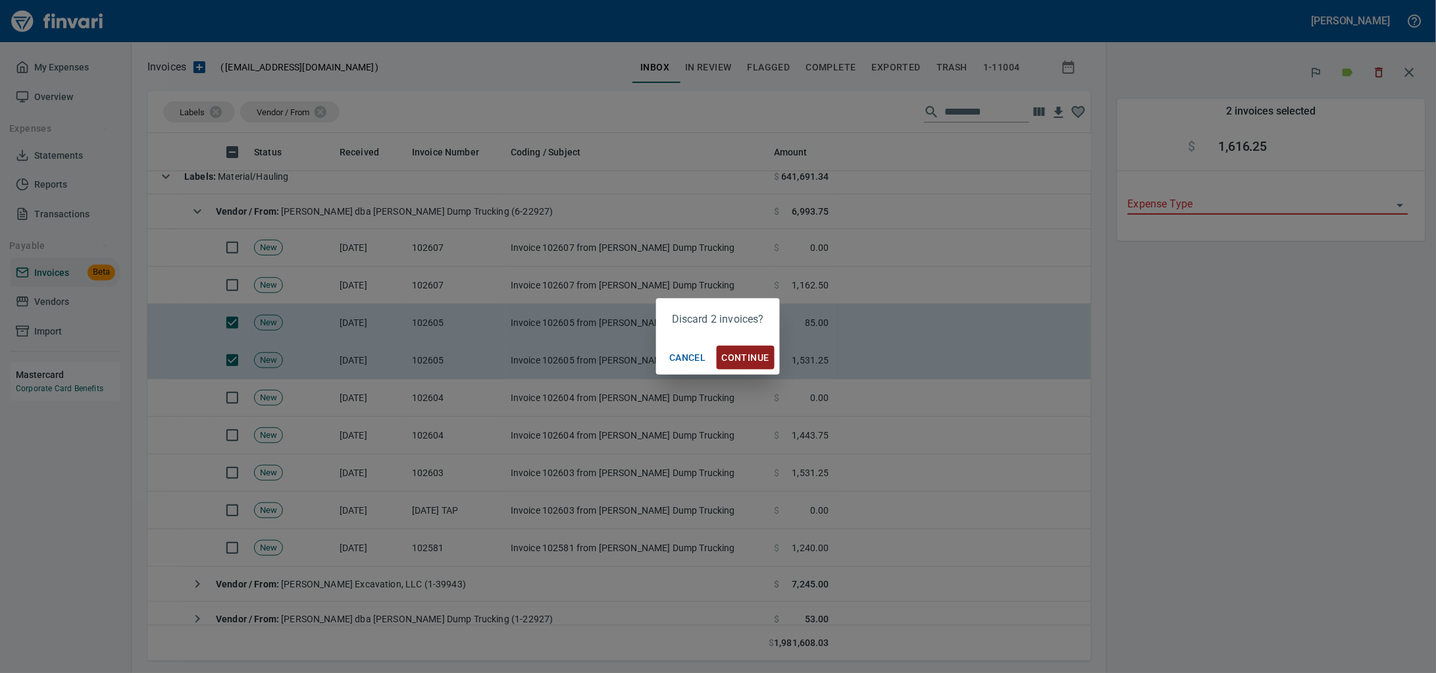
click at [748, 358] on span "Continue" at bounding box center [745, 357] width 47 height 16
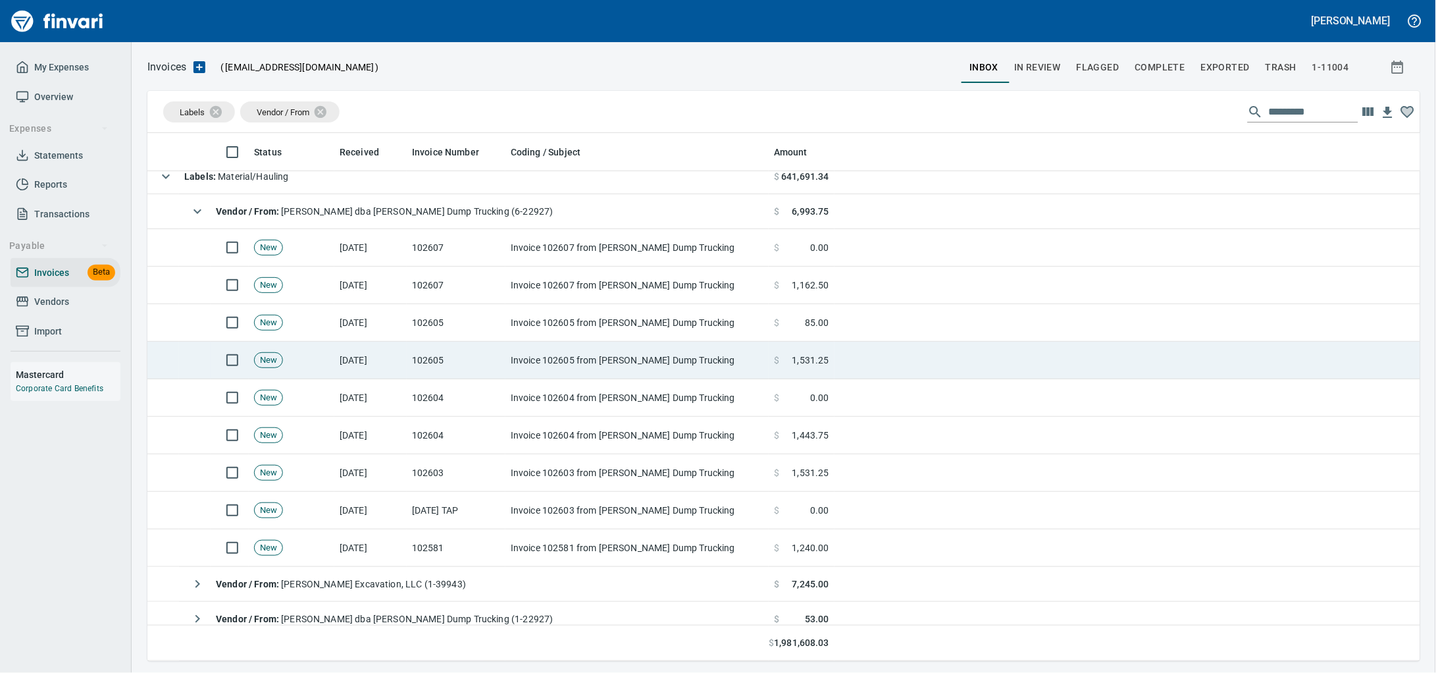
scroll to position [516, 1248]
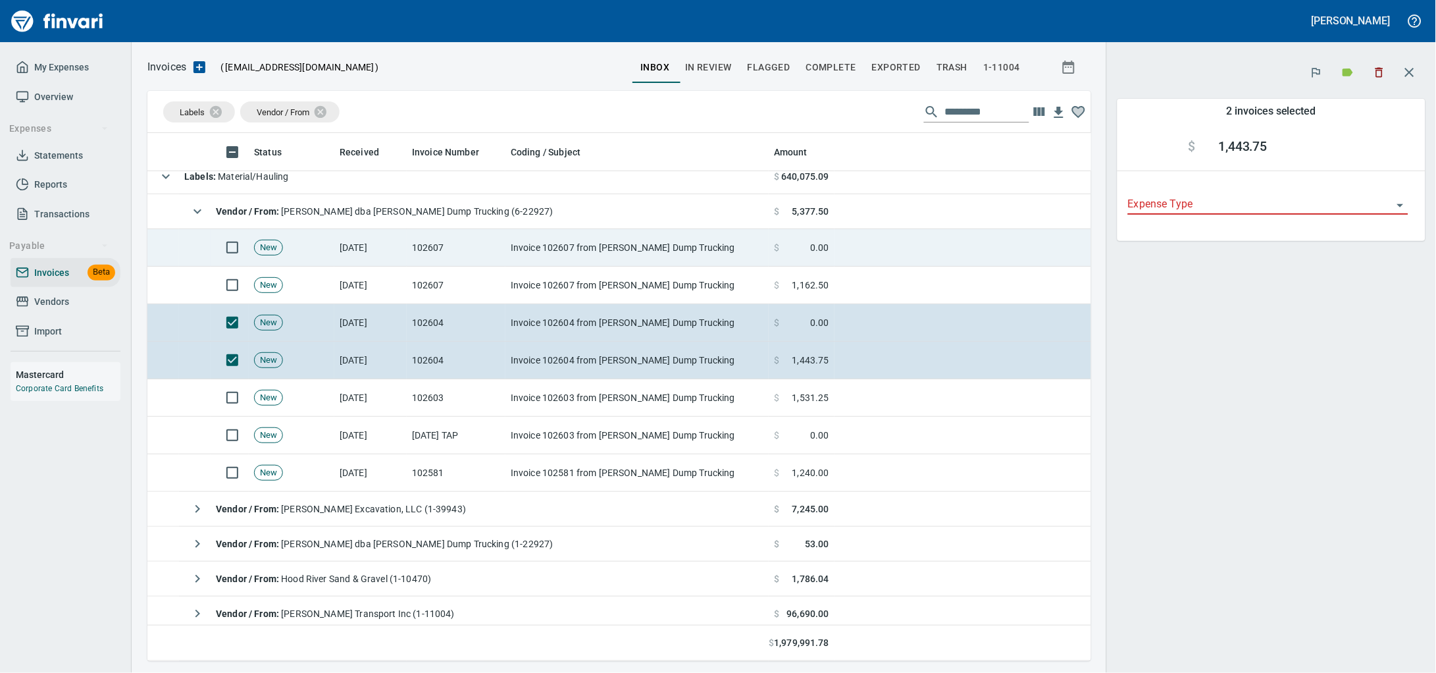
scroll to position [516, 919]
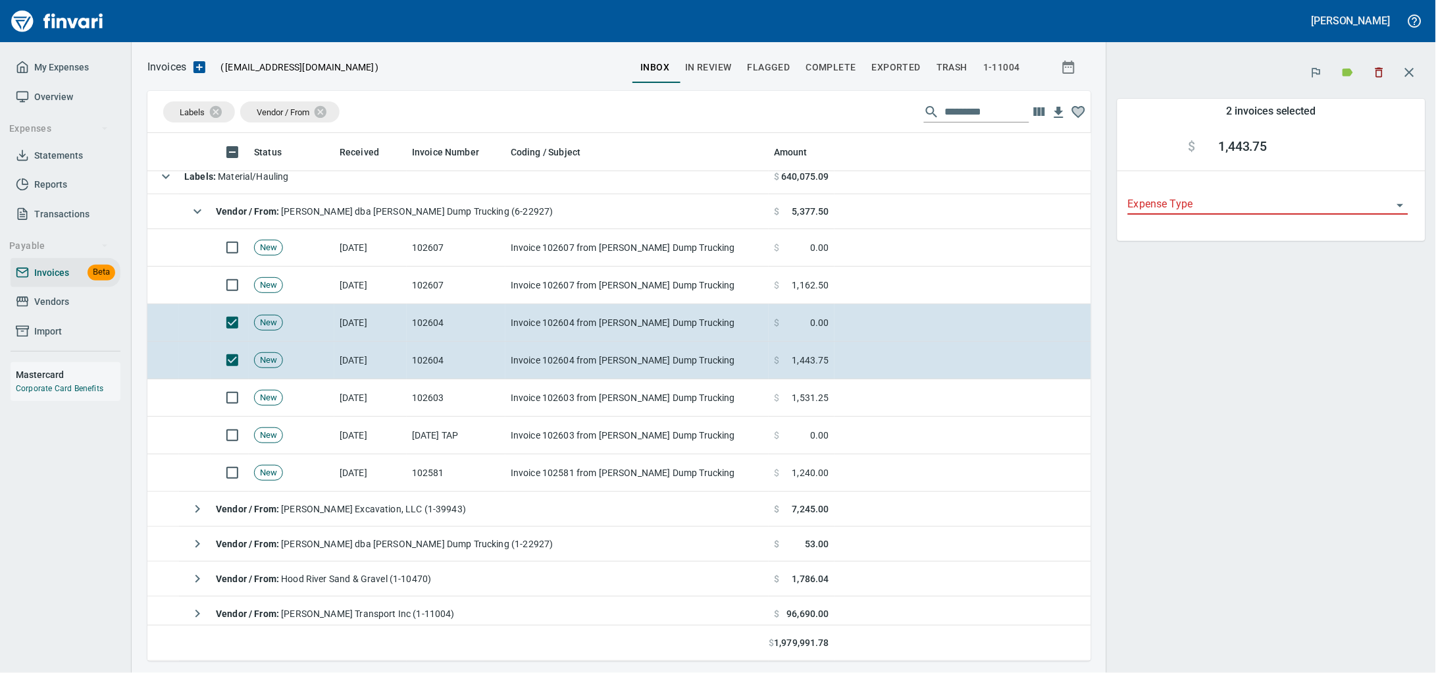
click at [1383, 75] on icon "button" at bounding box center [1379, 72] width 13 height 13
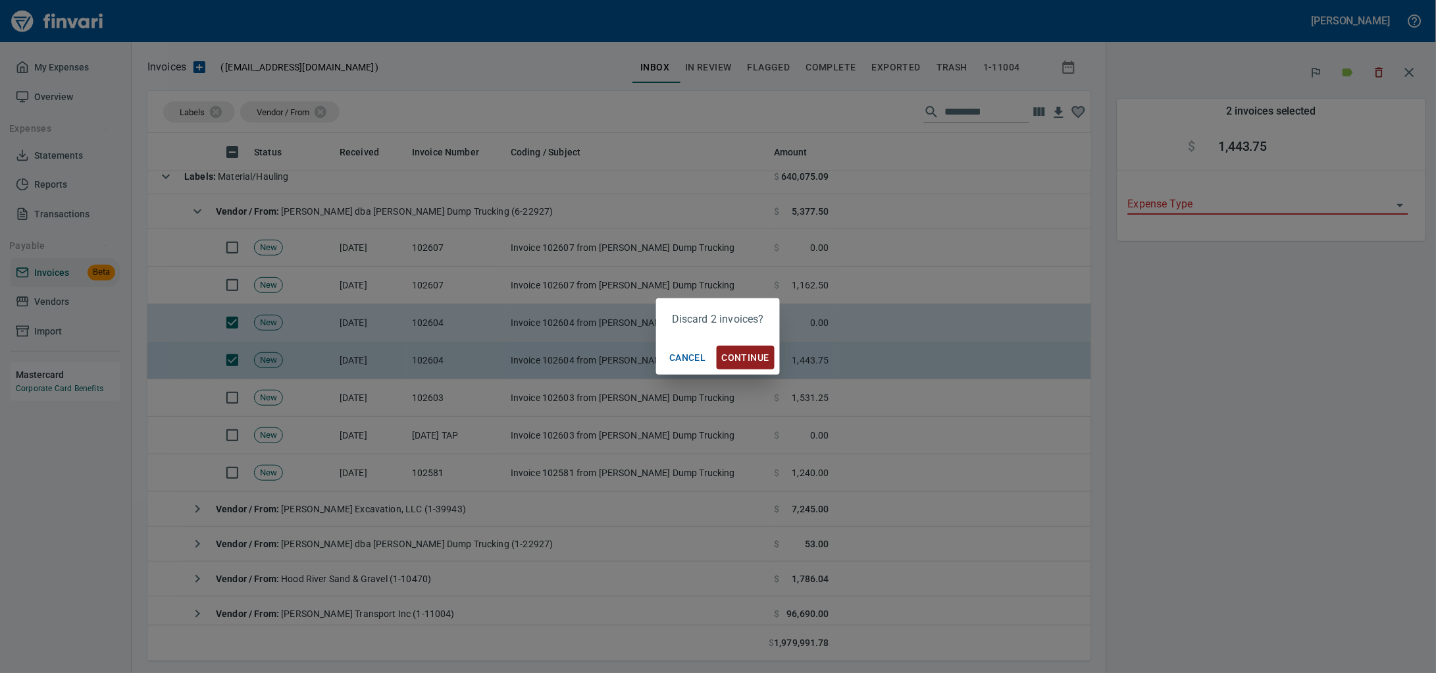
click at [731, 361] on span "Continue" at bounding box center [745, 357] width 47 height 16
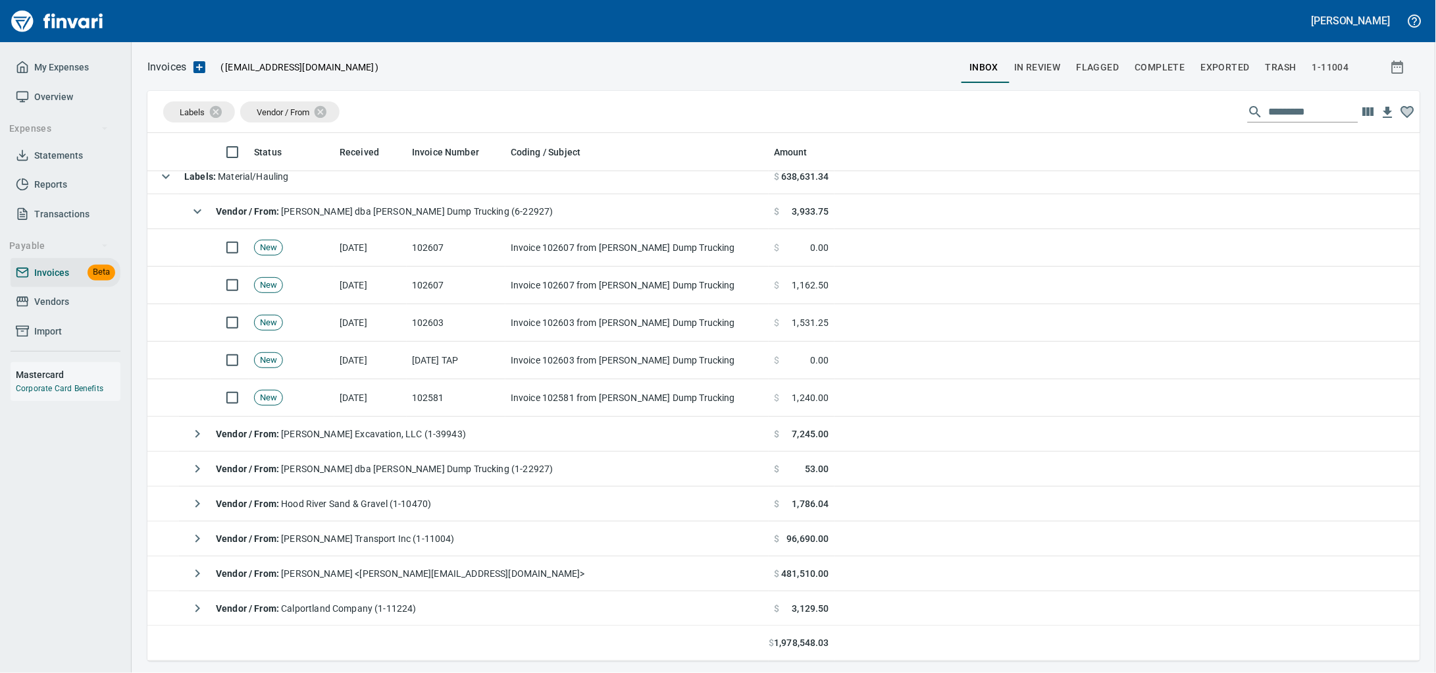
scroll to position [516, 1248]
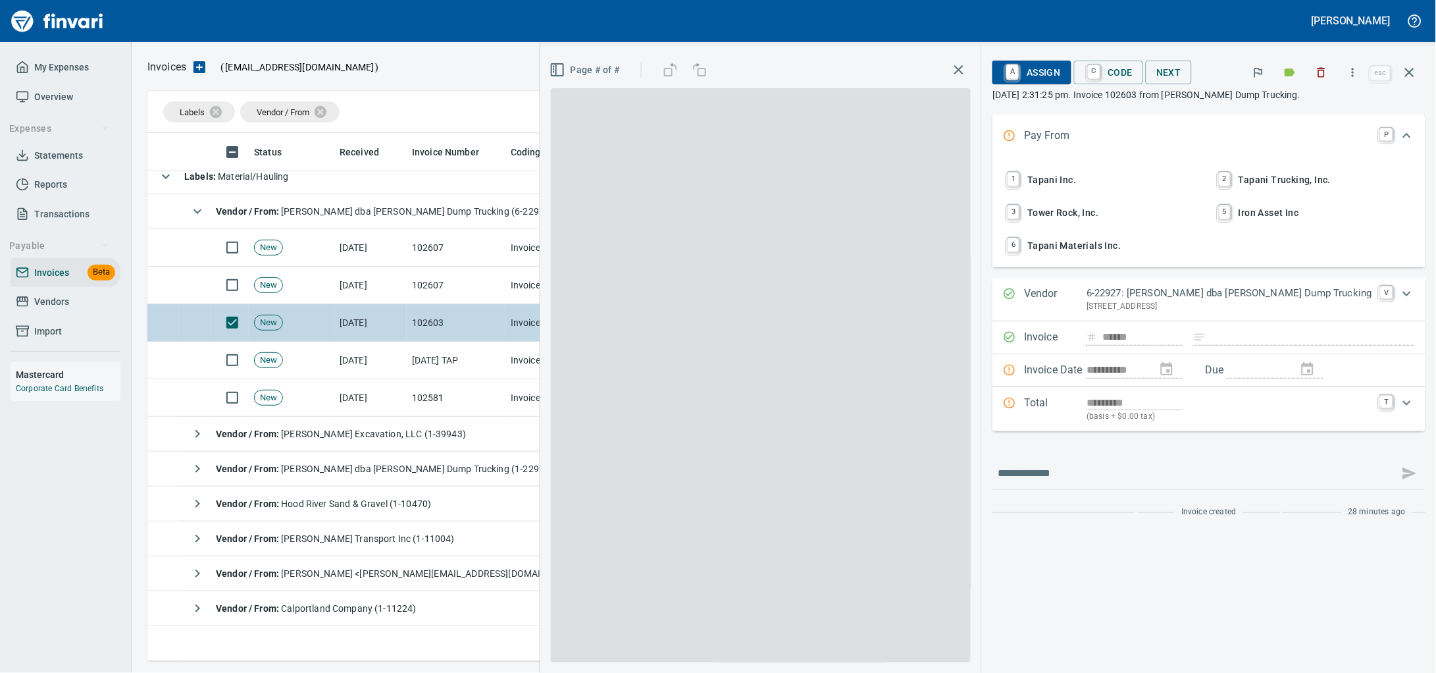
scroll to position [516, 1247]
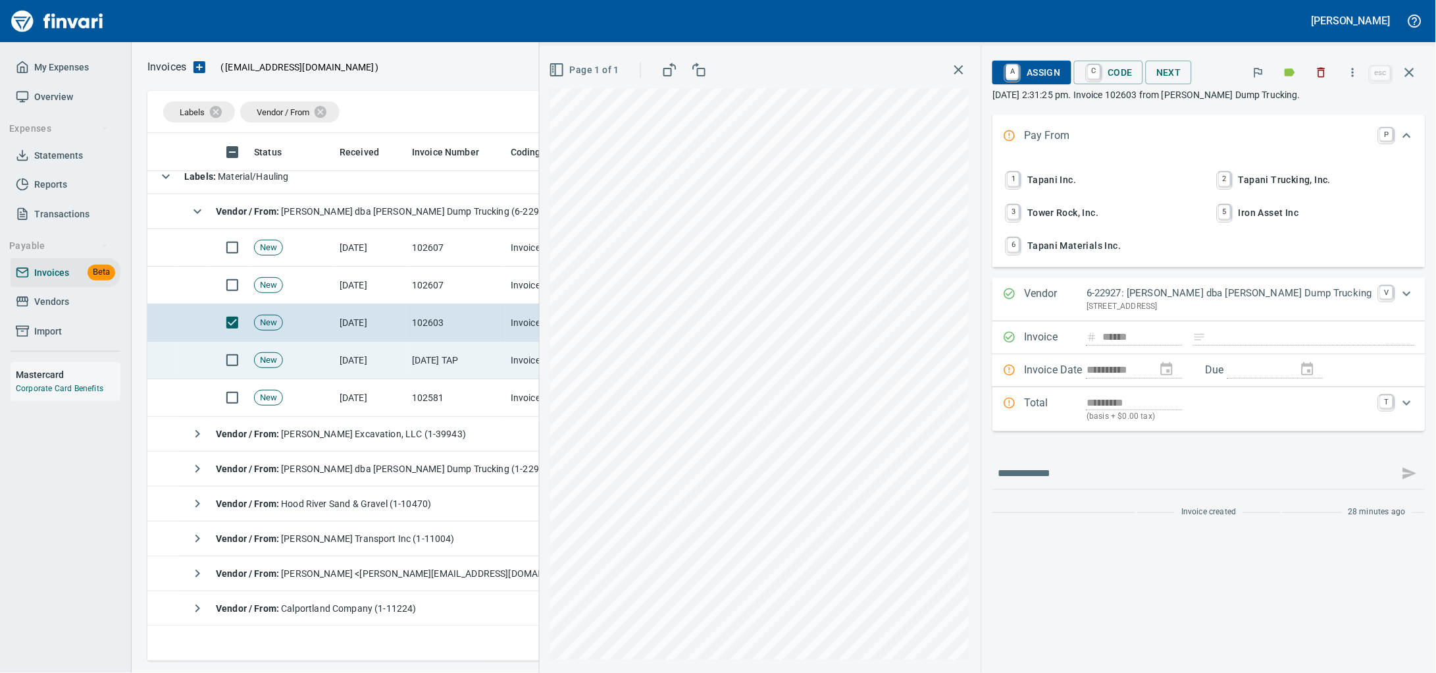
click at [232, 348] on td at bounding box center [230, 361] width 38 height 38
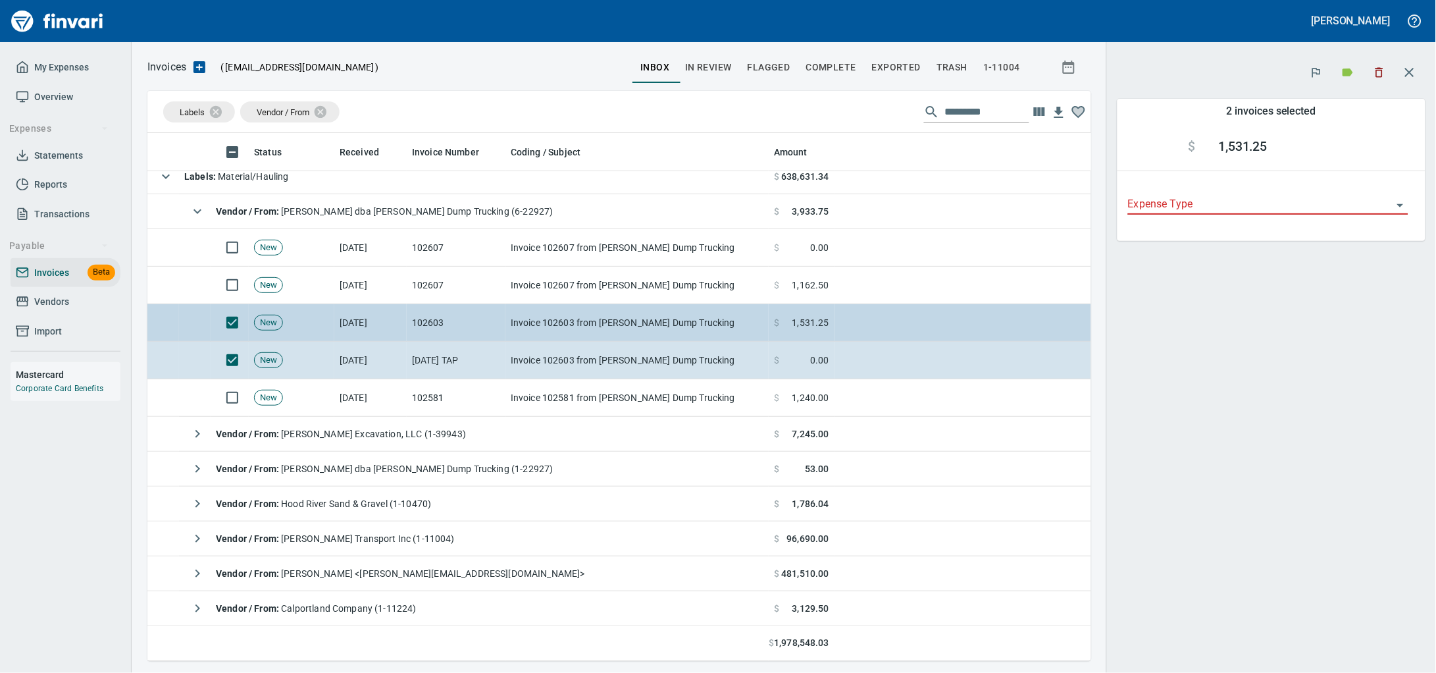
scroll to position [516, 919]
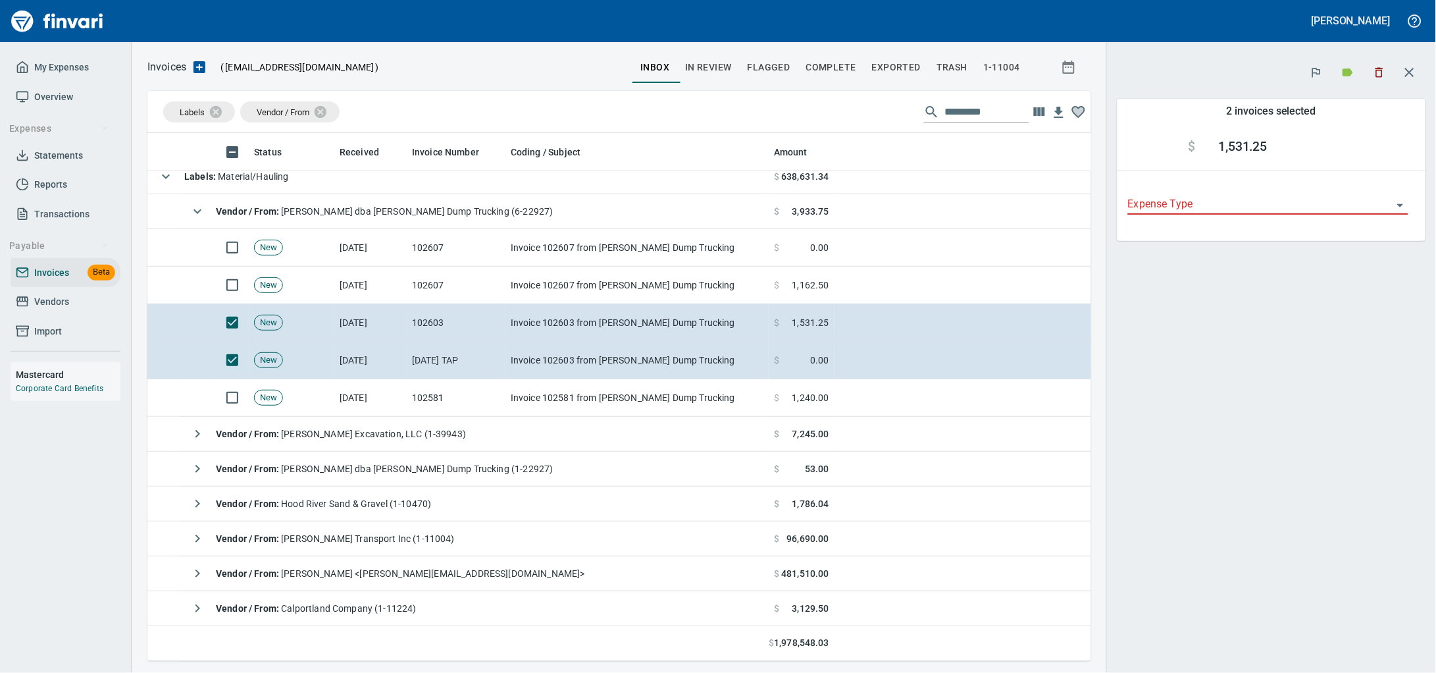
click at [1380, 70] on icon "button" at bounding box center [1379, 72] width 13 height 13
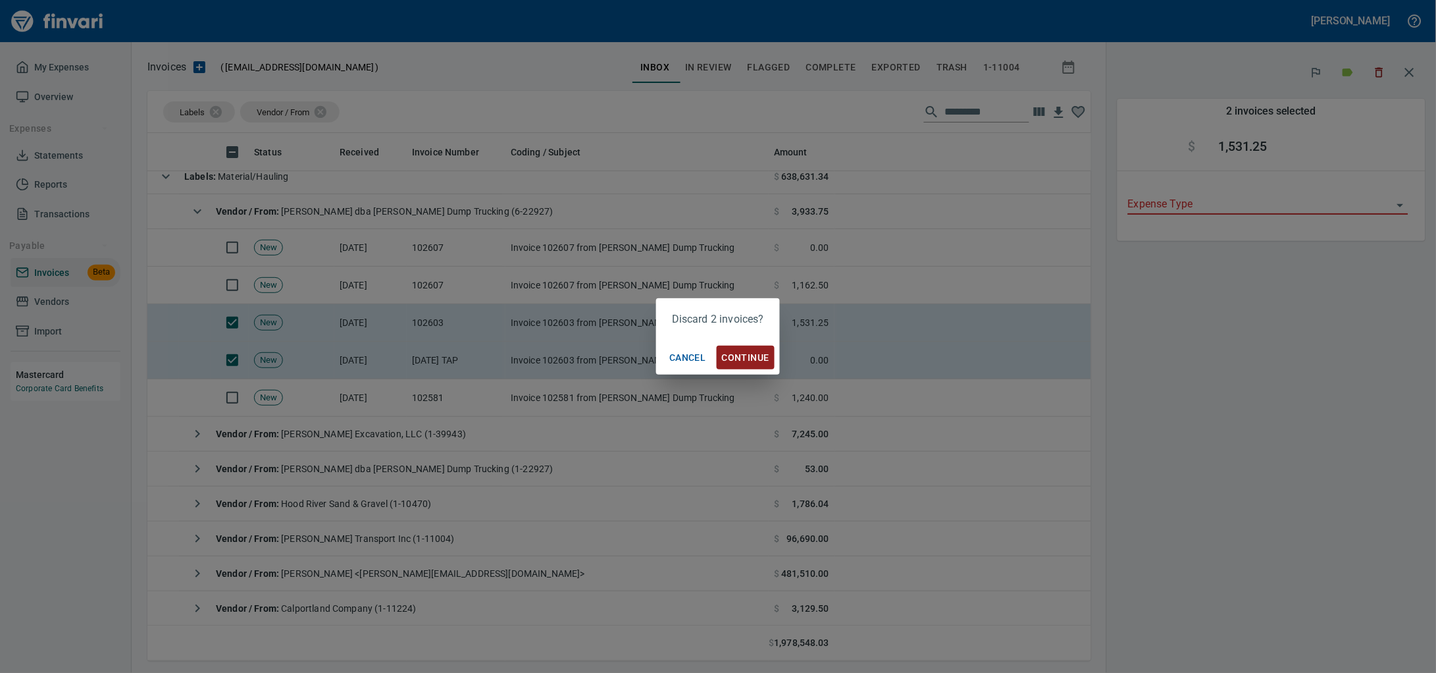
click at [754, 355] on span "Continue" at bounding box center [745, 357] width 47 height 16
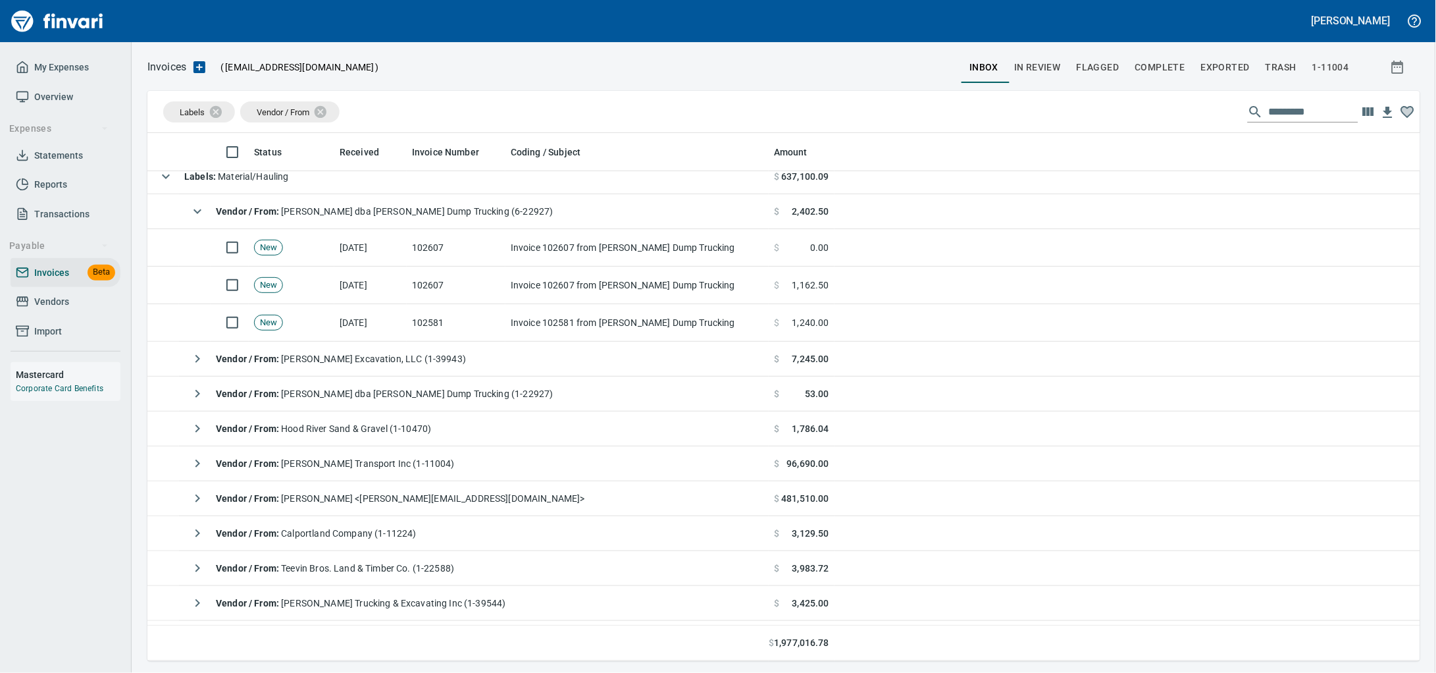
scroll to position [516, 1248]
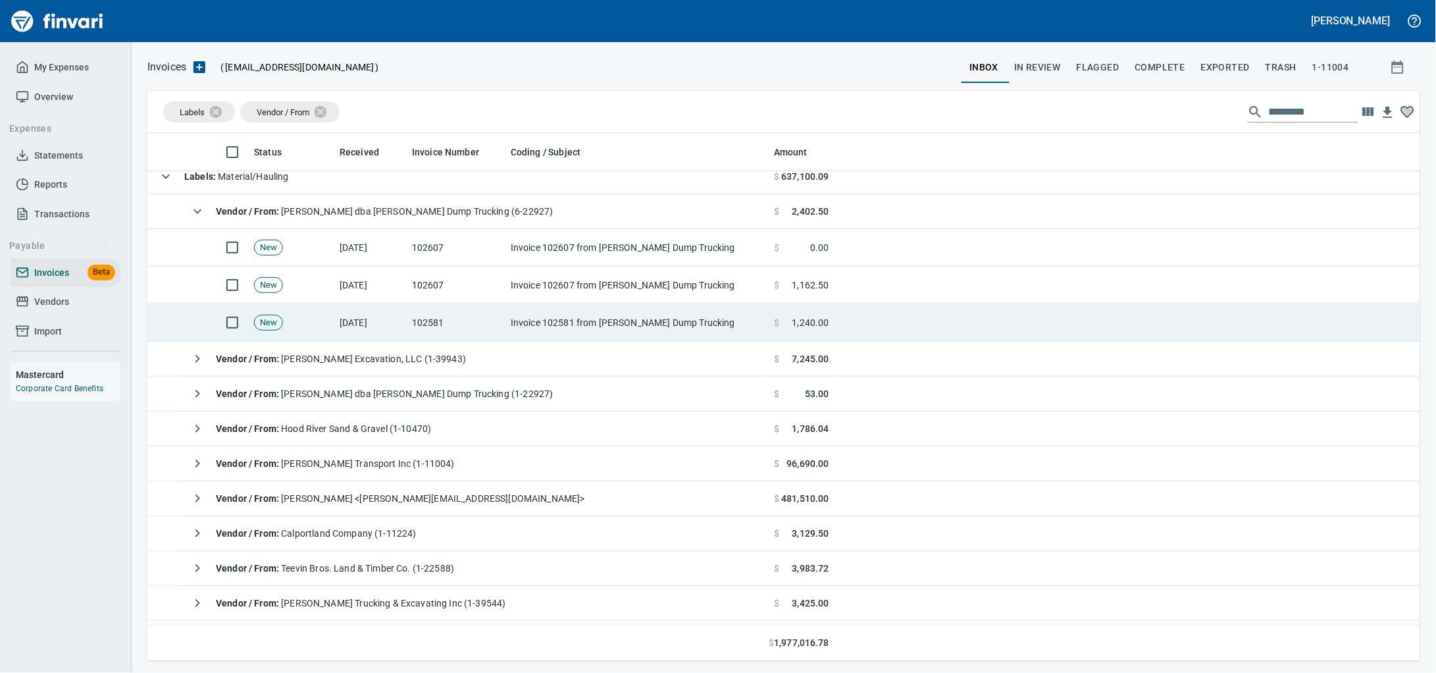
drag, startPoint x: 446, startPoint y: 331, endPoint x: 970, endPoint y: 337, distance: 523.9
click at [446, 331] on td "102581" at bounding box center [456, 323] width 99 height 38
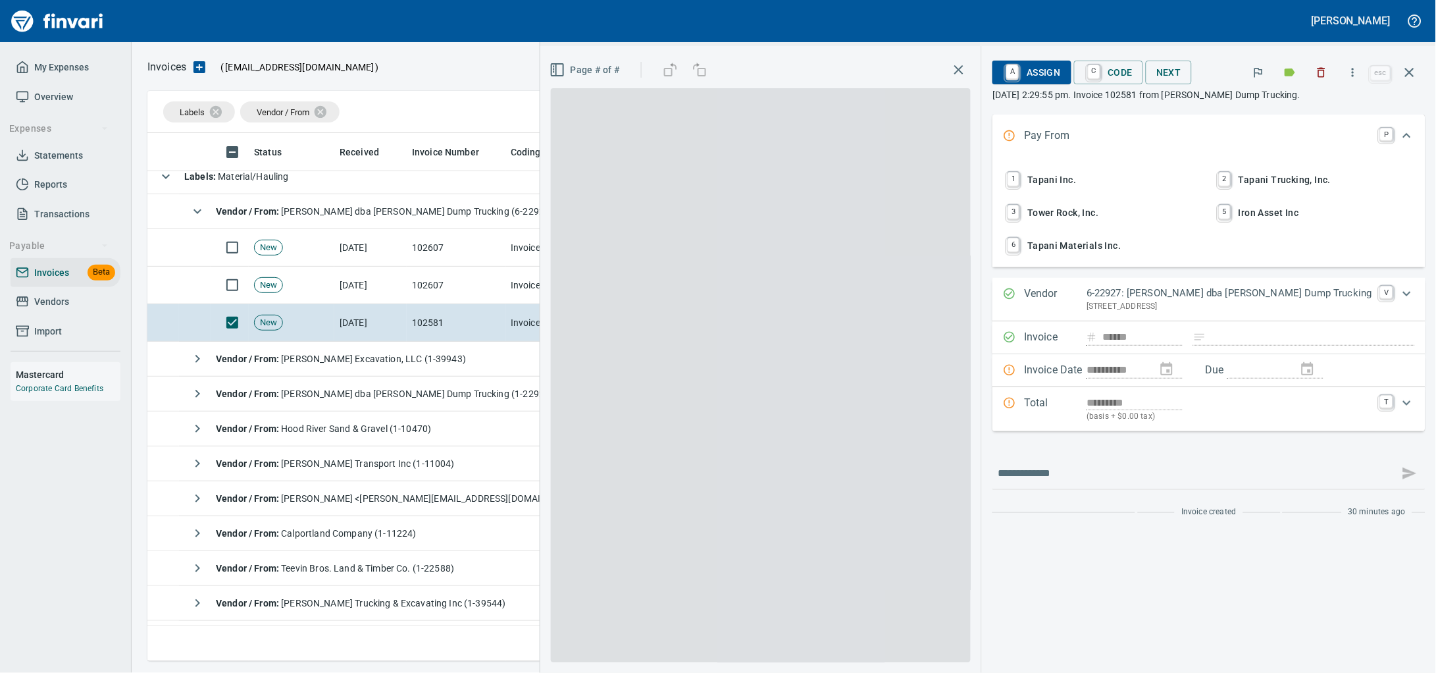
scroll to position [516, 1247]
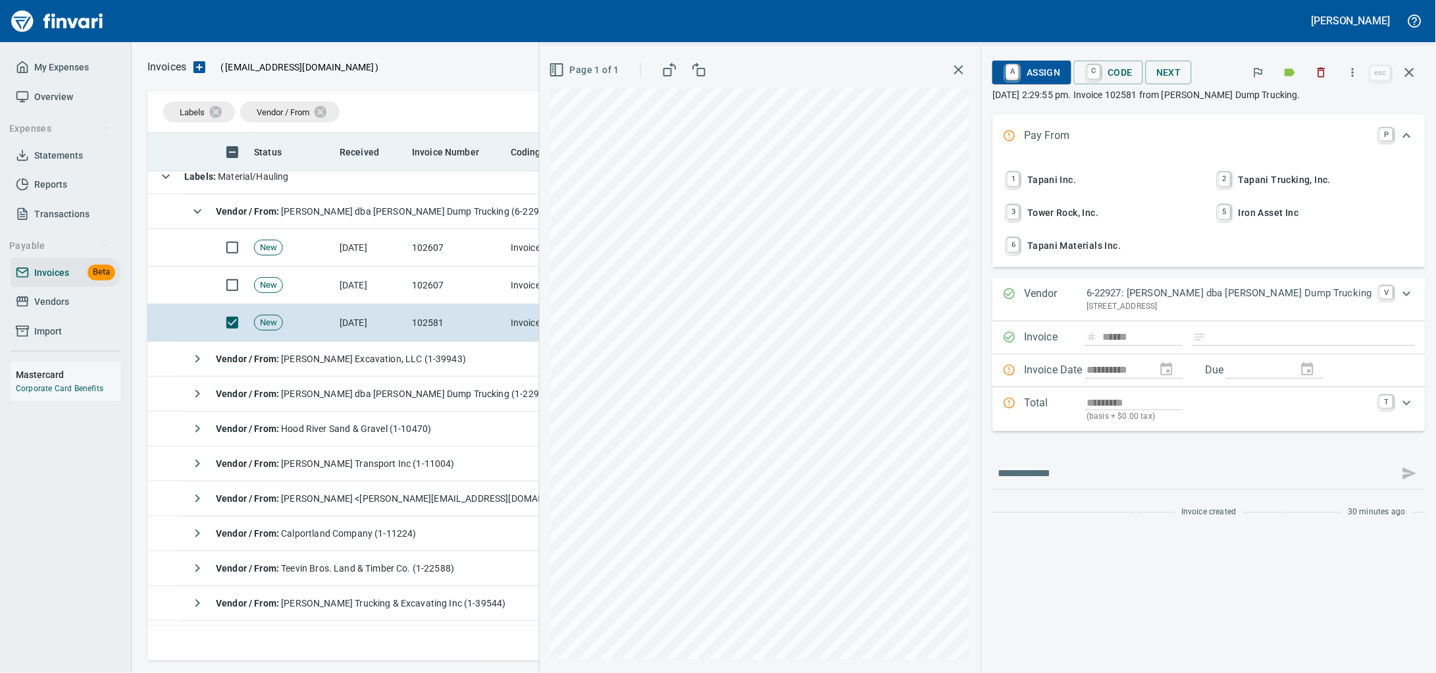
click at [1318, 71] on icon "button" at bounding box center [1322, 73] width 8 height 10
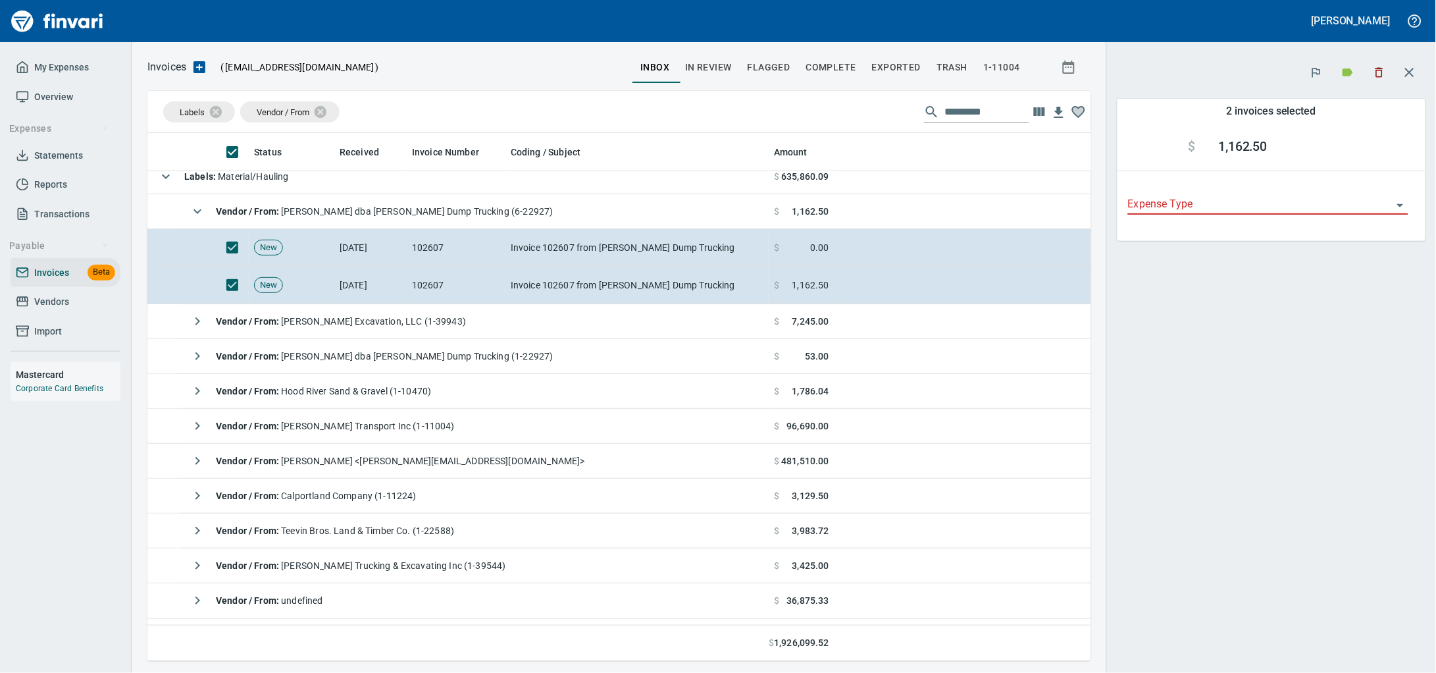
click at [1381, 73] on icon "button" at bounding box center [1379, 72] width 13 height 13
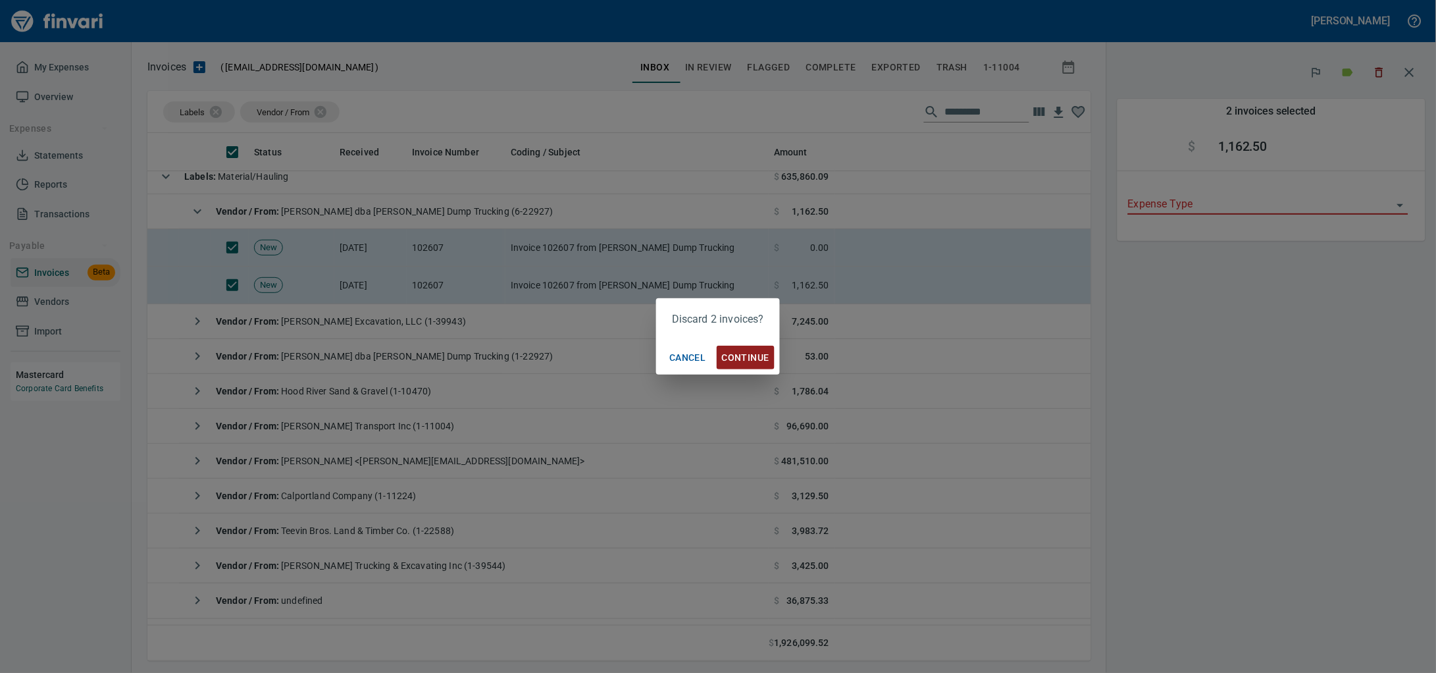
scroll to position [516, 919]
click at [760, 351] on span "Continue" at bounding box center [745, 357] width 47 height 16
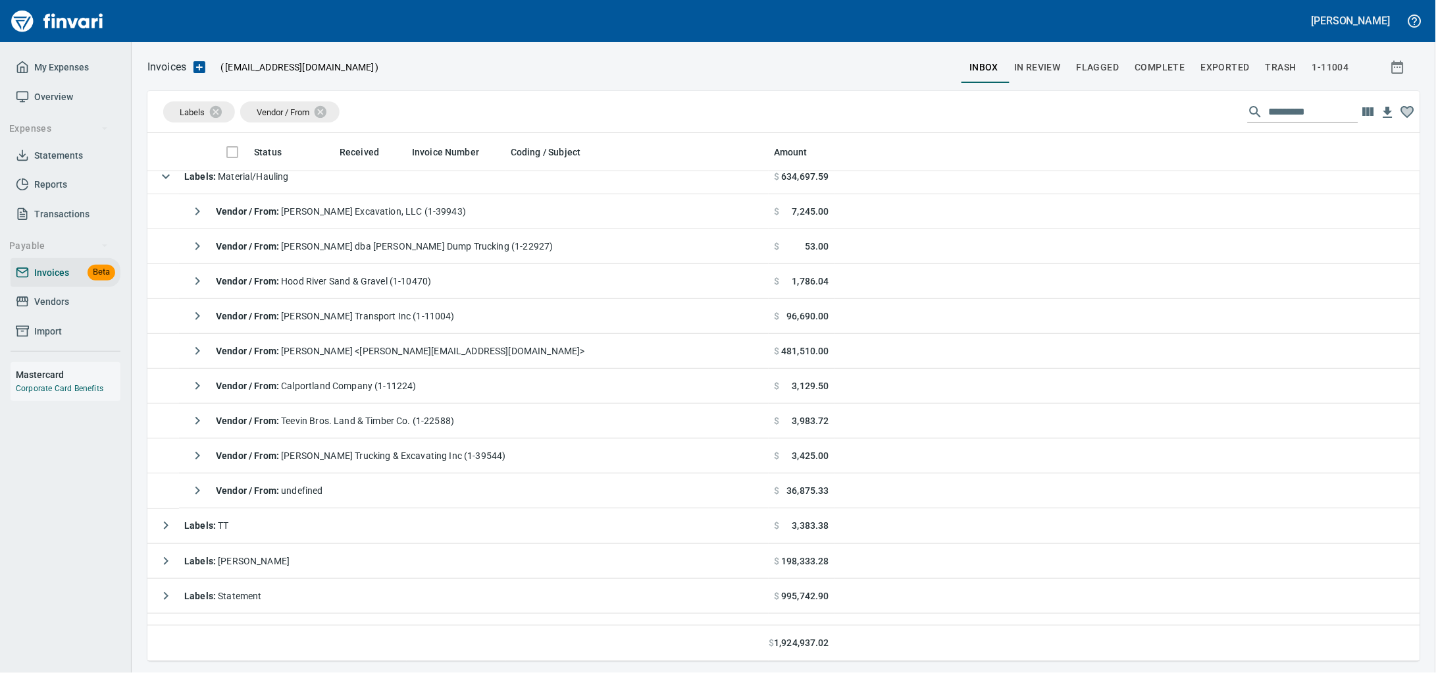
scroll to position [516, 1248]
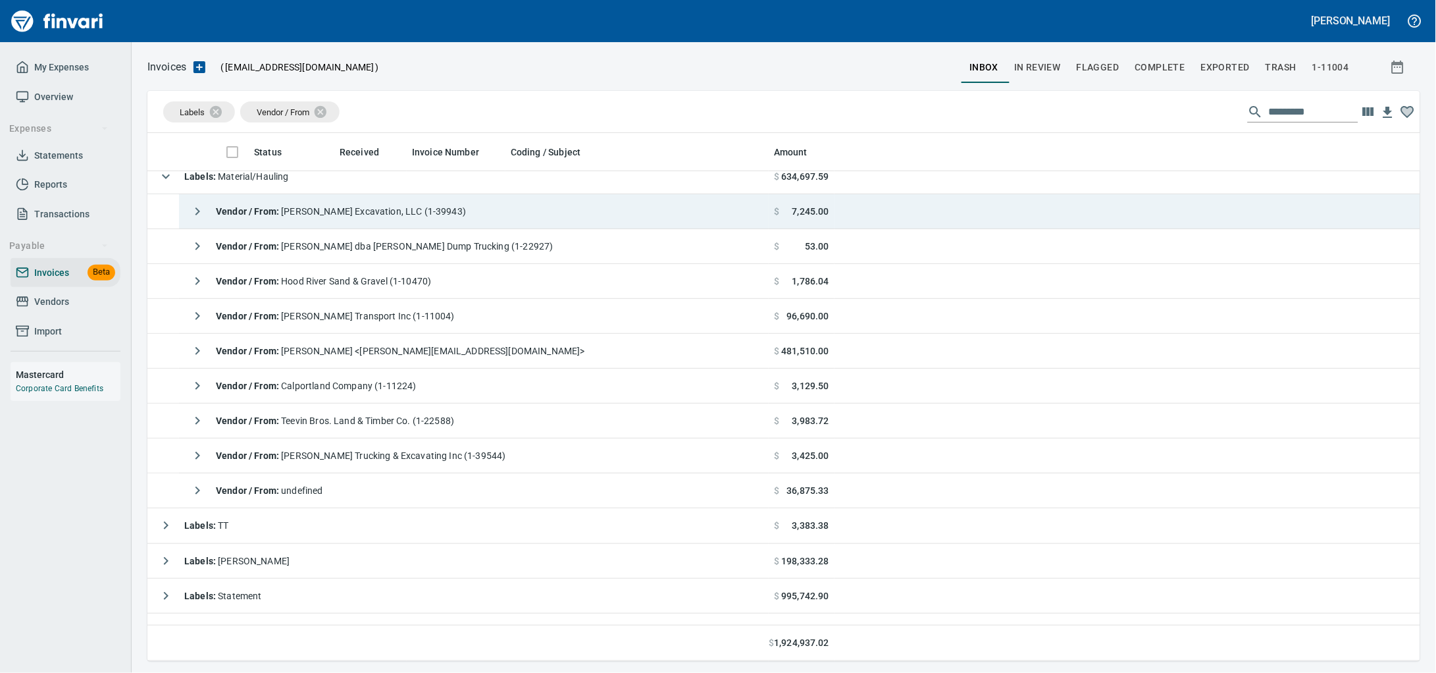
click at [403, 209] on span "Vendor / From : Olin Excavation, LLC (1-39943)" at bounding box center [341, 211] width 250 height 11
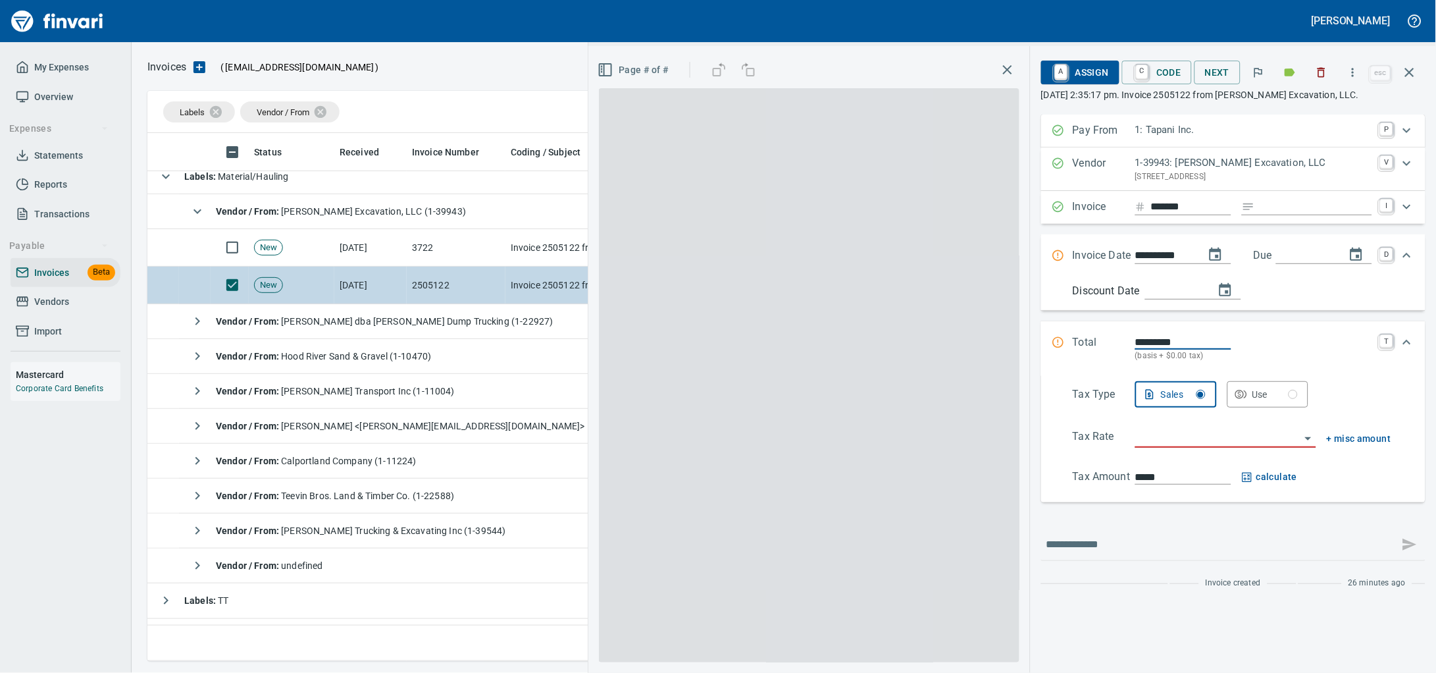
scroll to position [516, 1247]
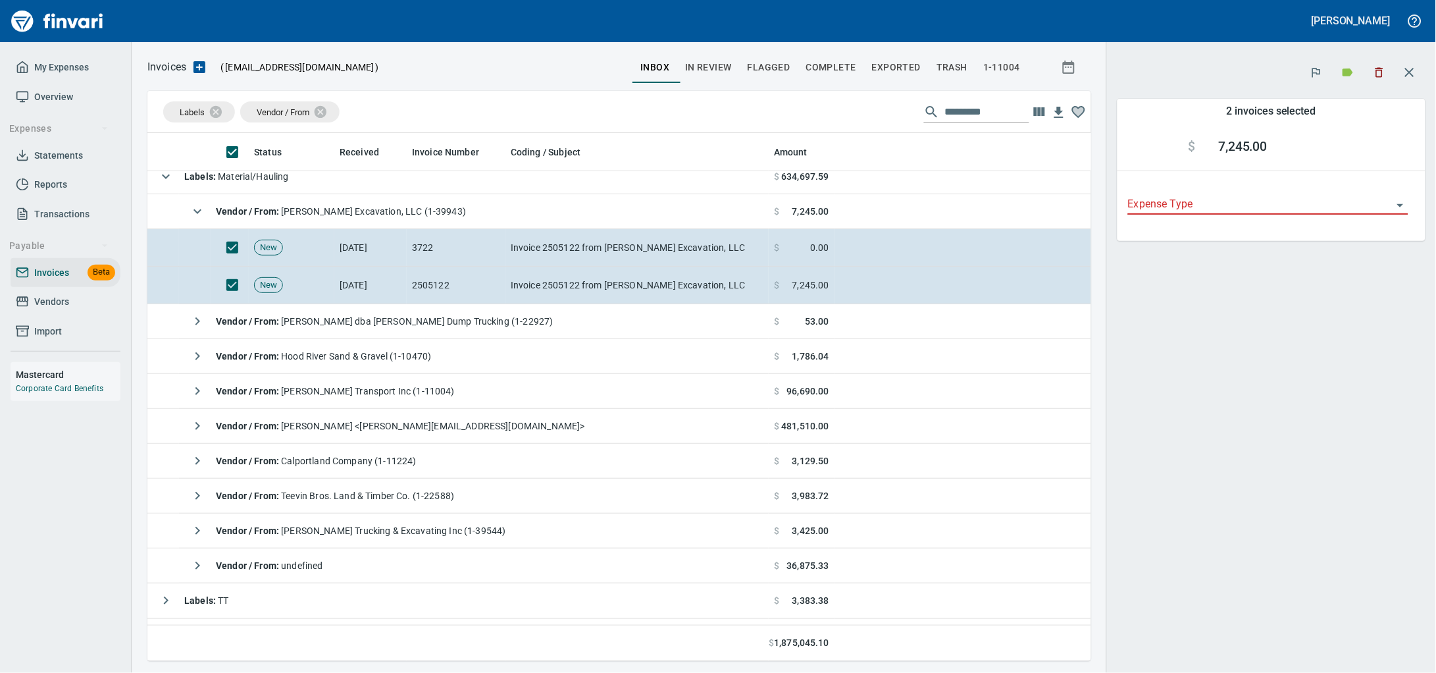
scroll to position [516, 919]
click at [1373, 67] on icon "button" at bounding box center [1379, 72] width 13 height 13
click at [1377, 75] on icon "button" at bounding box center [1379, 72] width 13 height 13
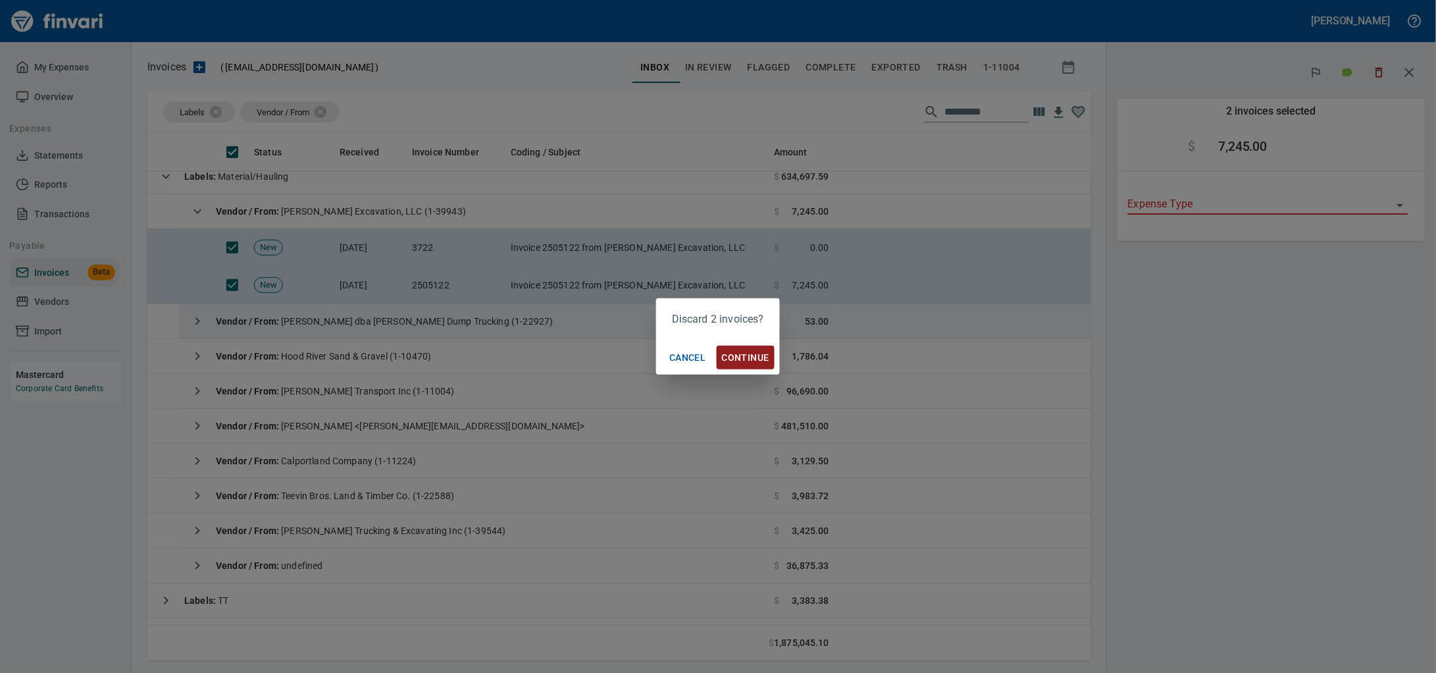
click at [743, 353] on span "Continue" at bounding box center [745, 357] width 47 height 16
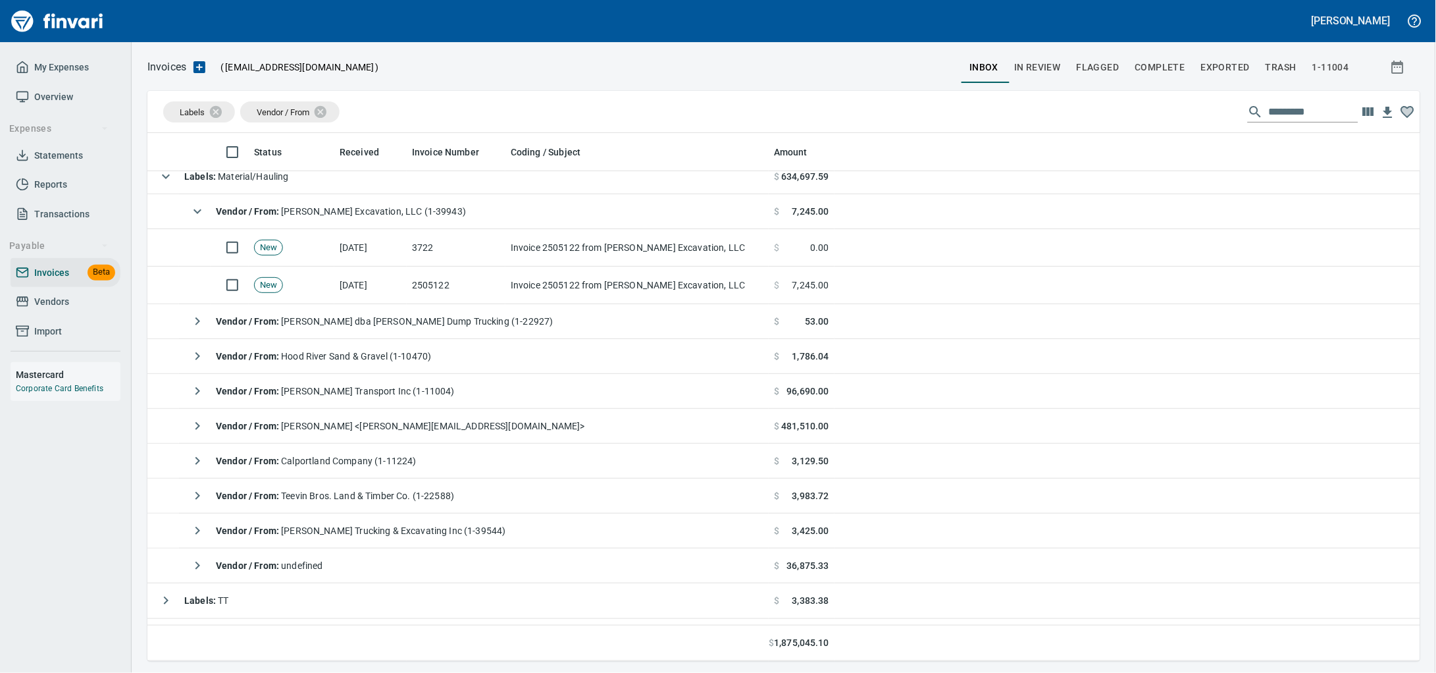
scroll to position [516, 1248]
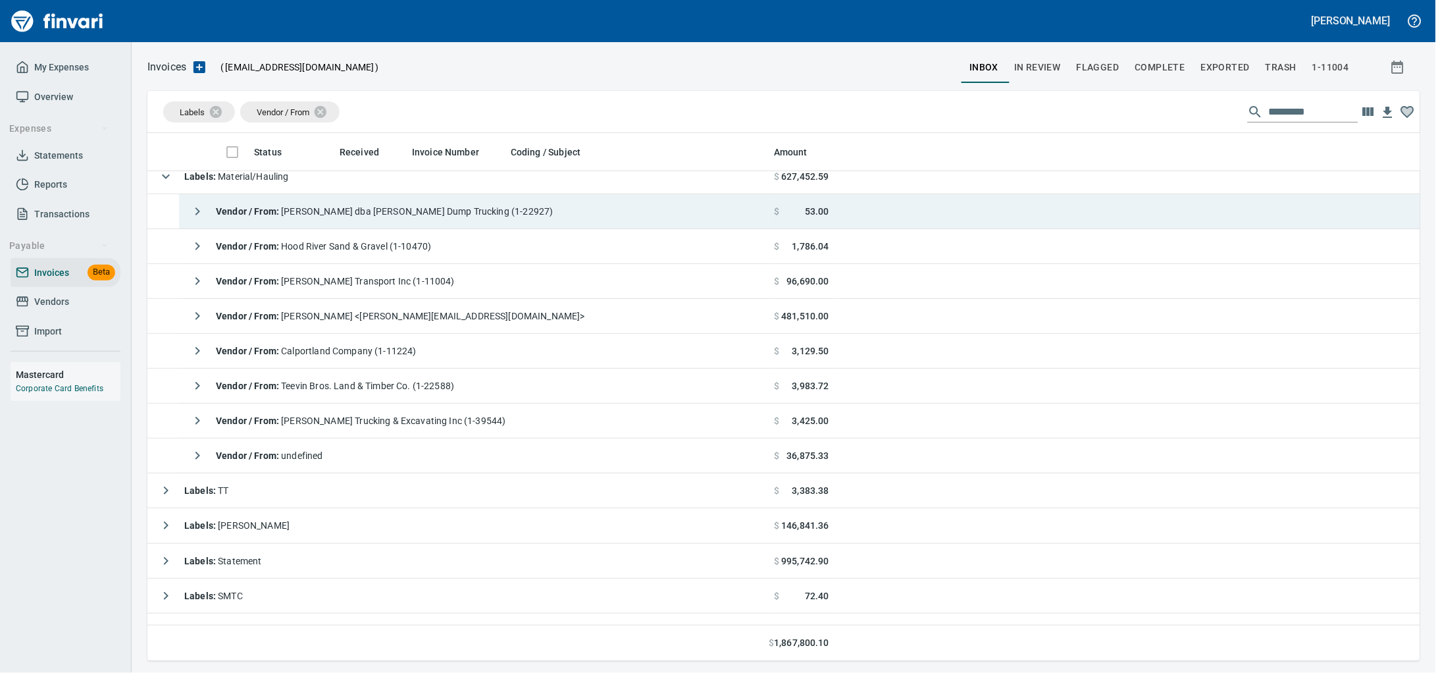
click at [636, 220] on td "Vendor / From : Wayne Resleff dba Wayne Resleff Dump Trucking (1-22927)" at bounding box center [474, 211] width 590 height 35
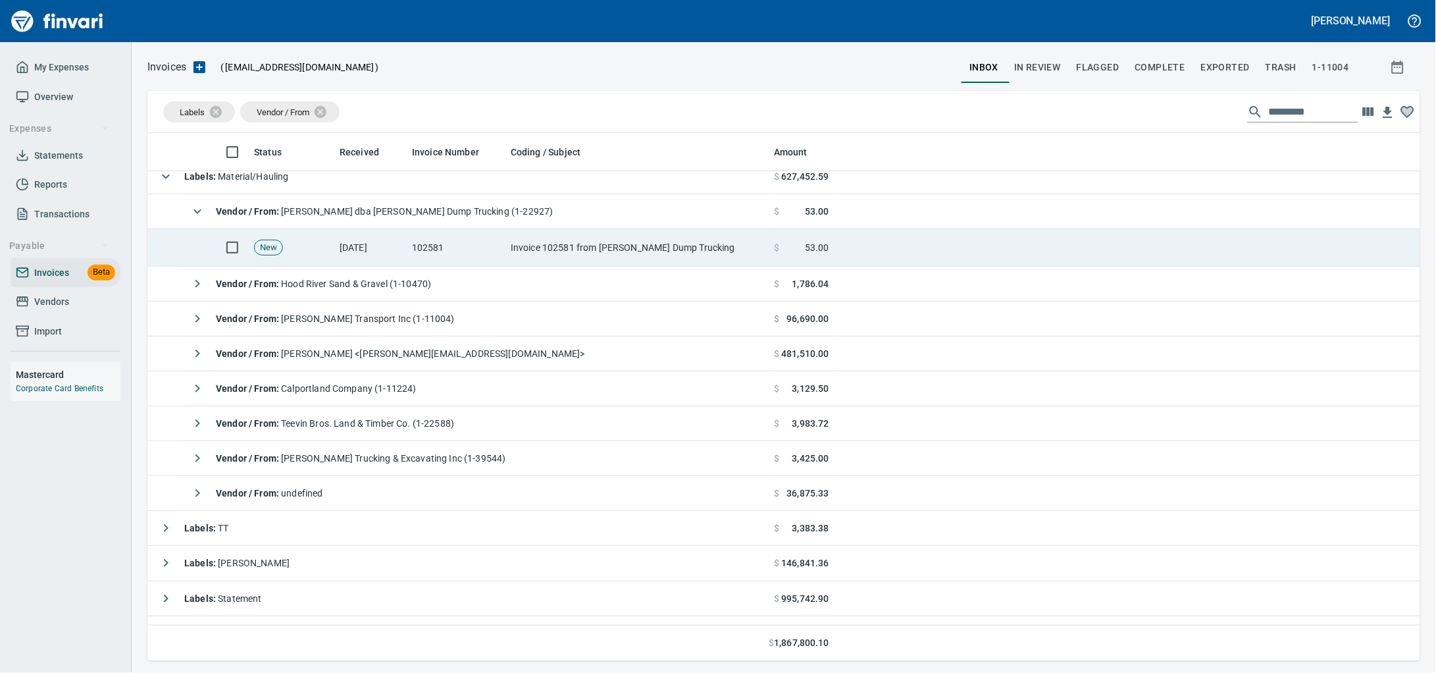
click at [571, 255] on td "Invoice 102581 from Wayne Resleff Dump Trucking" at bounding box center [636, 248] width 263 height 38
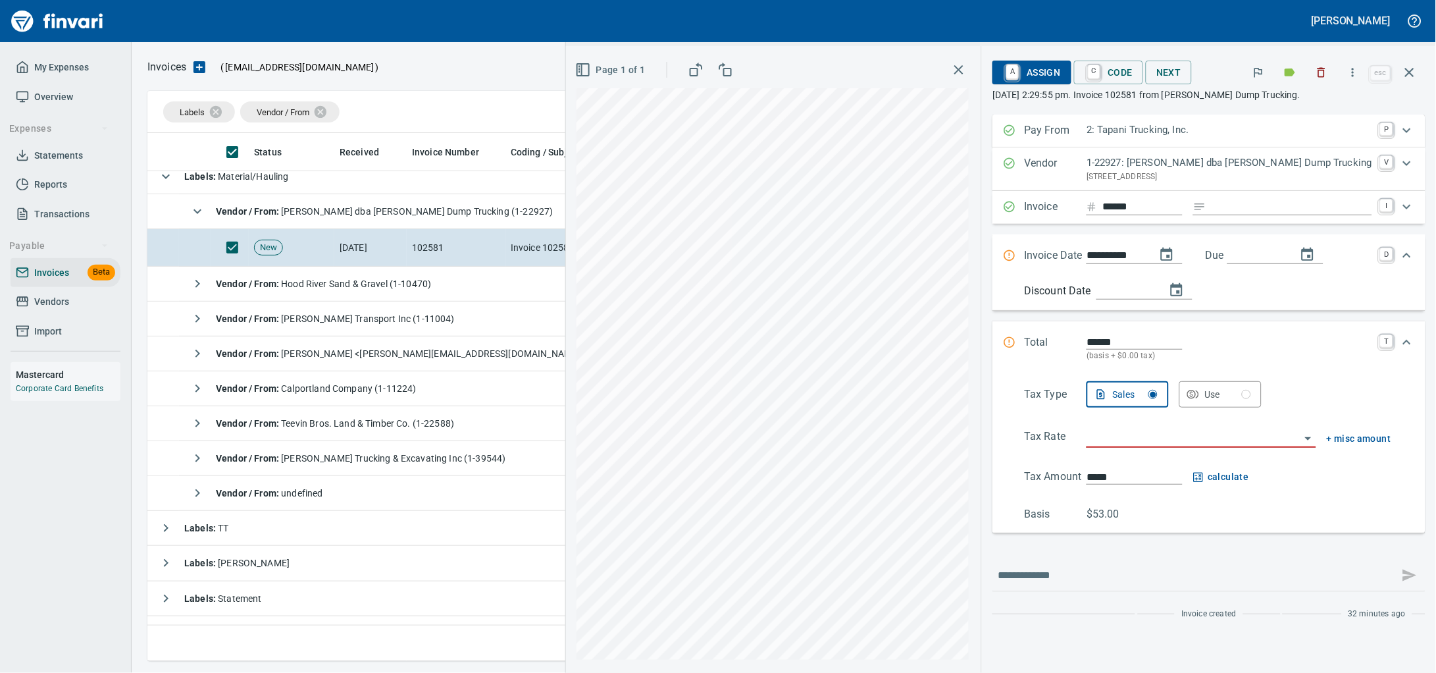
scroll to position [516, 1247]
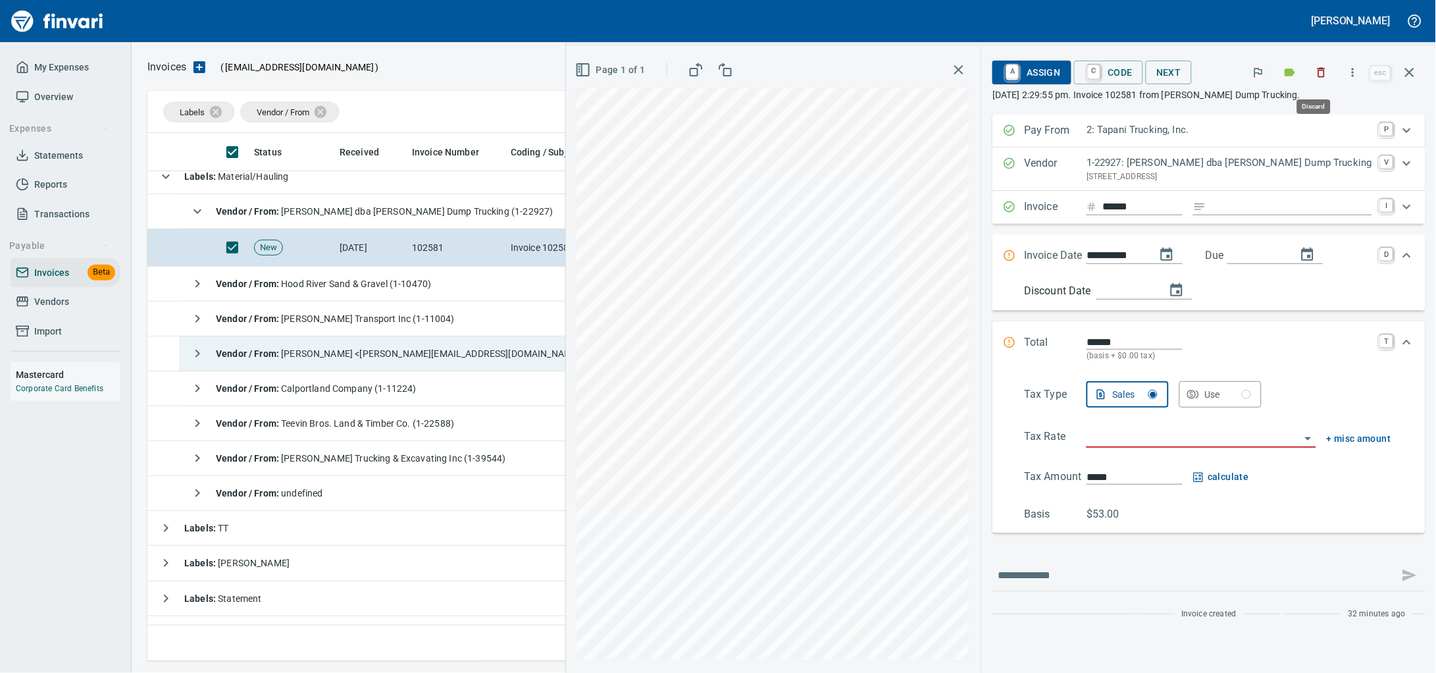
click at [1315, 74] on icon "button" at bounding box center [1321, 72] width 13 height 13
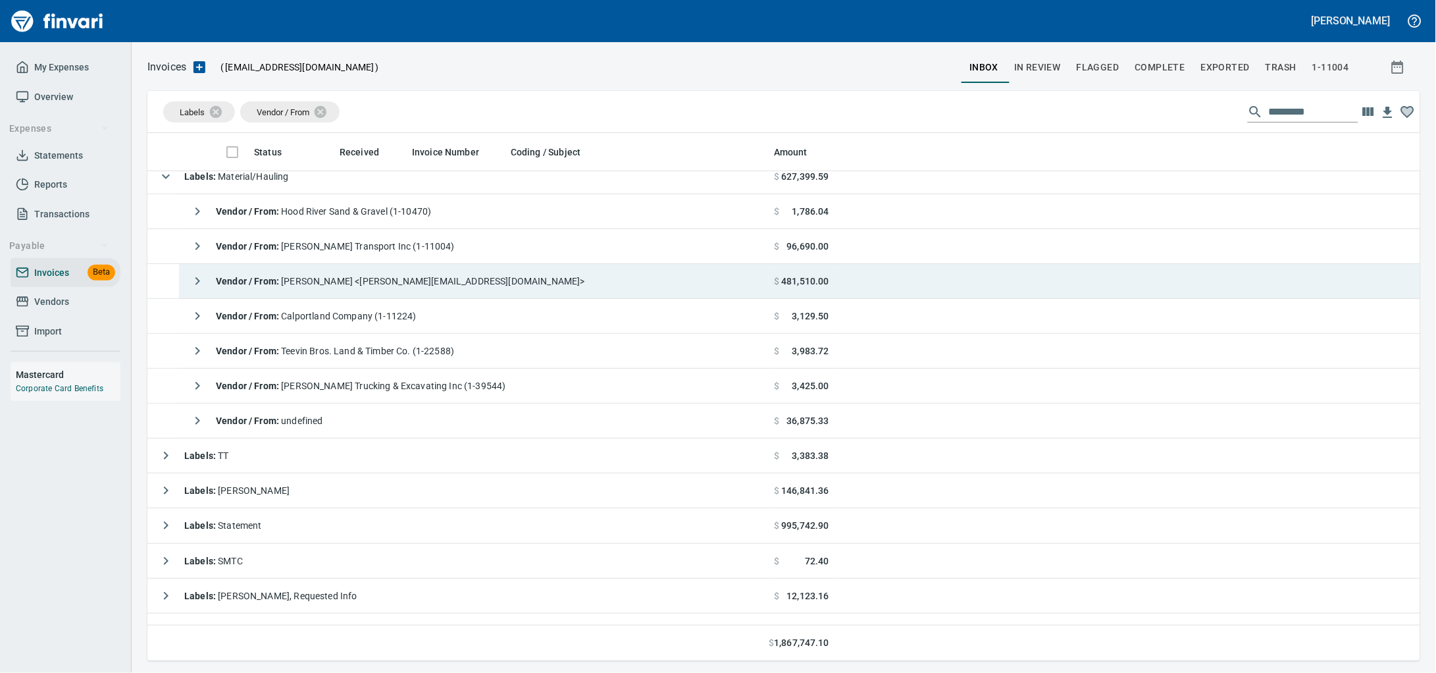
scroll to position [516, 1247]
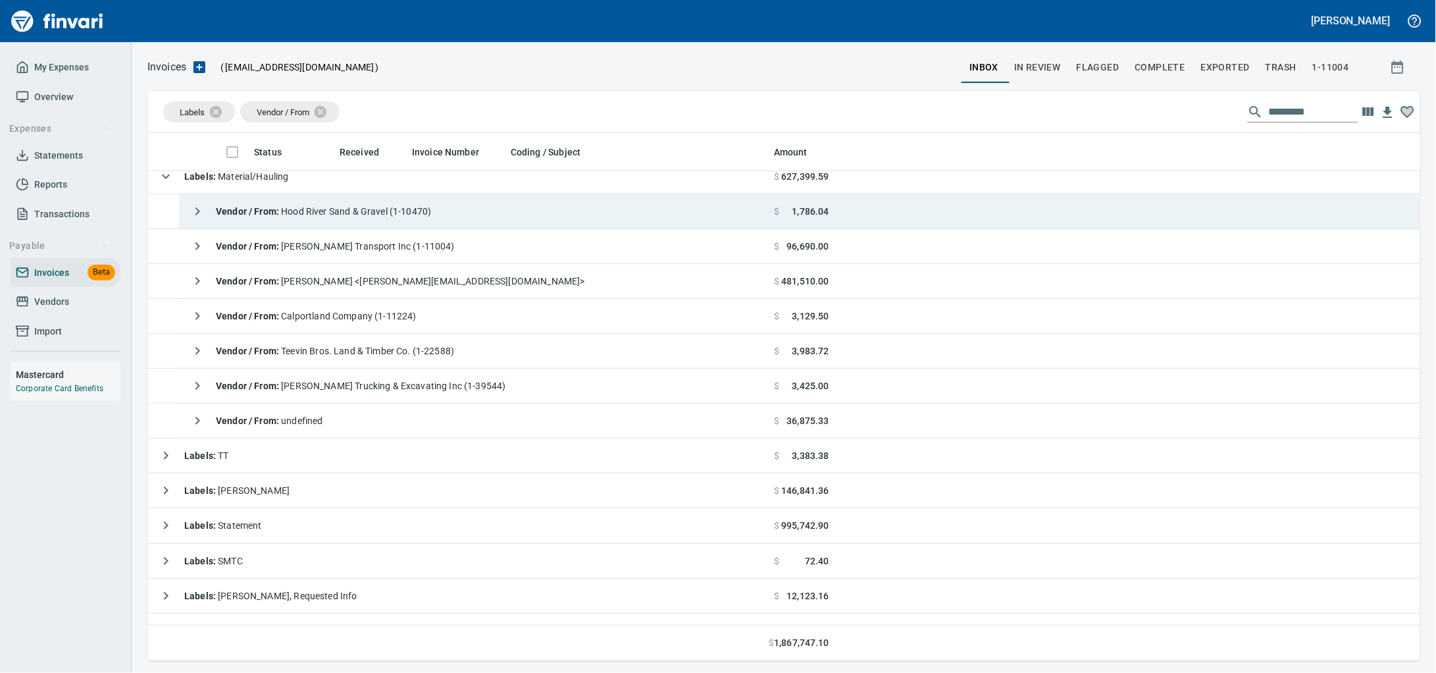
click at [381, 217] on span "Vendor / From : Hood River Sand & Gravel (1-10470)" at bounding box center [323, 211] width 215 height 11
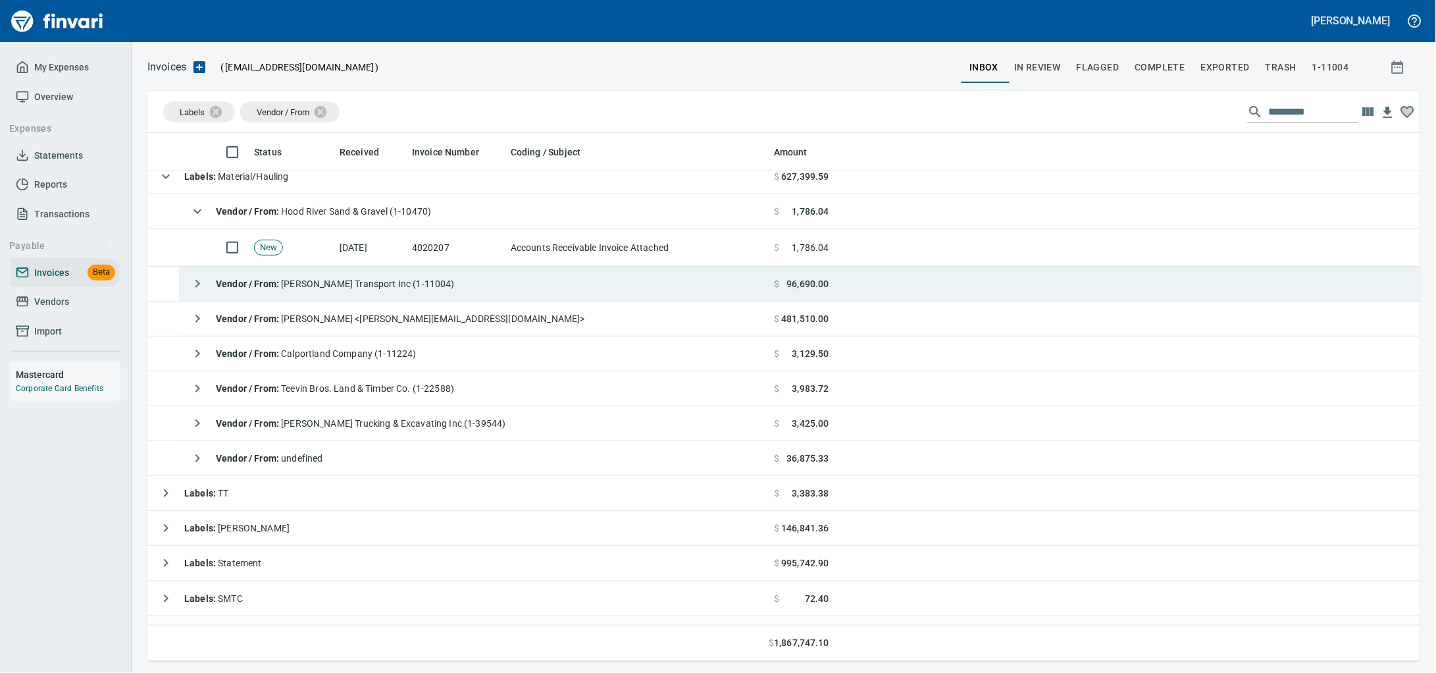
click at [394, 257] on td "[DATE]" at bounding box center [370, 248] width 72 height 38
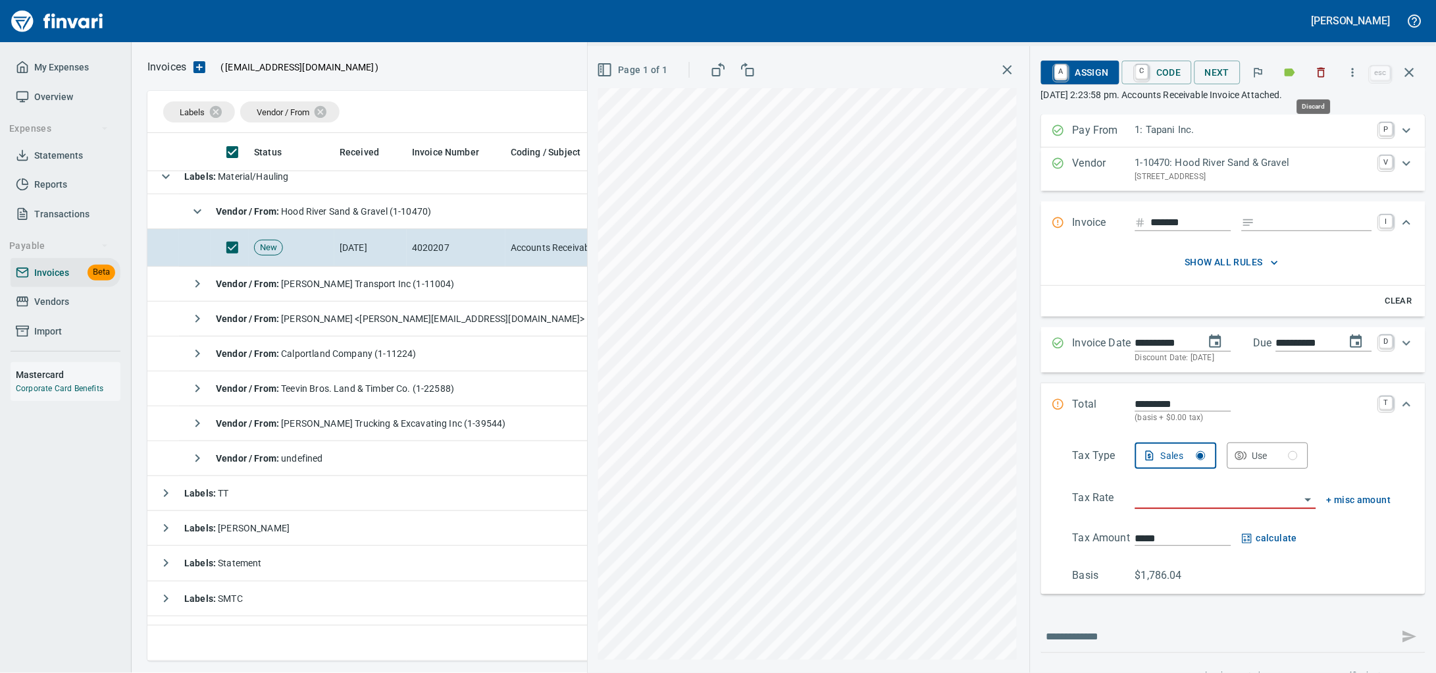
drag, startPoint x: 1322, startPoint y: 83, endPoint x: 1332, endPoint y: 97, distance: 17.2
click at [1322, 82] on button "button" at bounding box center [1321, 72] width 29 height 29
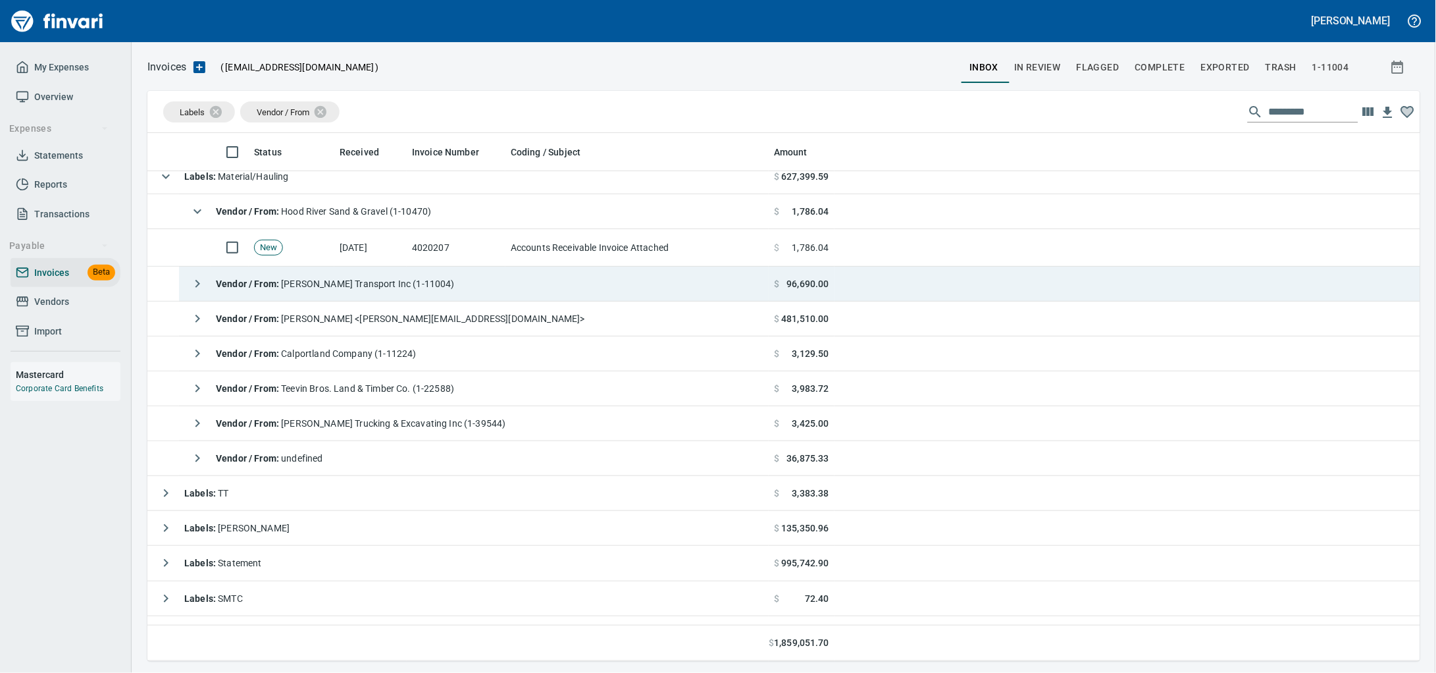
scroll to position [516, 1247]
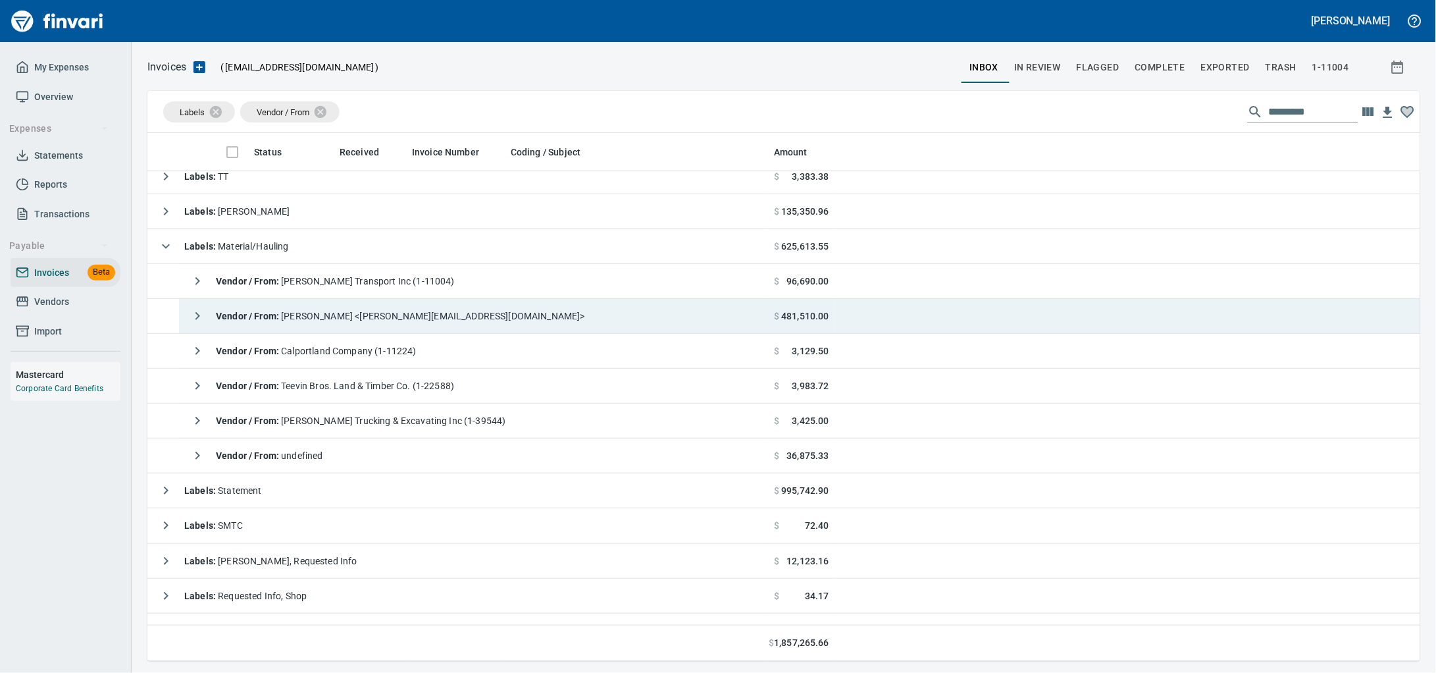
click at [437, 316] on span "Vendor / From : Jamie Stephenson <jamies@taytransport.com>" at bounding box center [400, 316] width 369 height 11
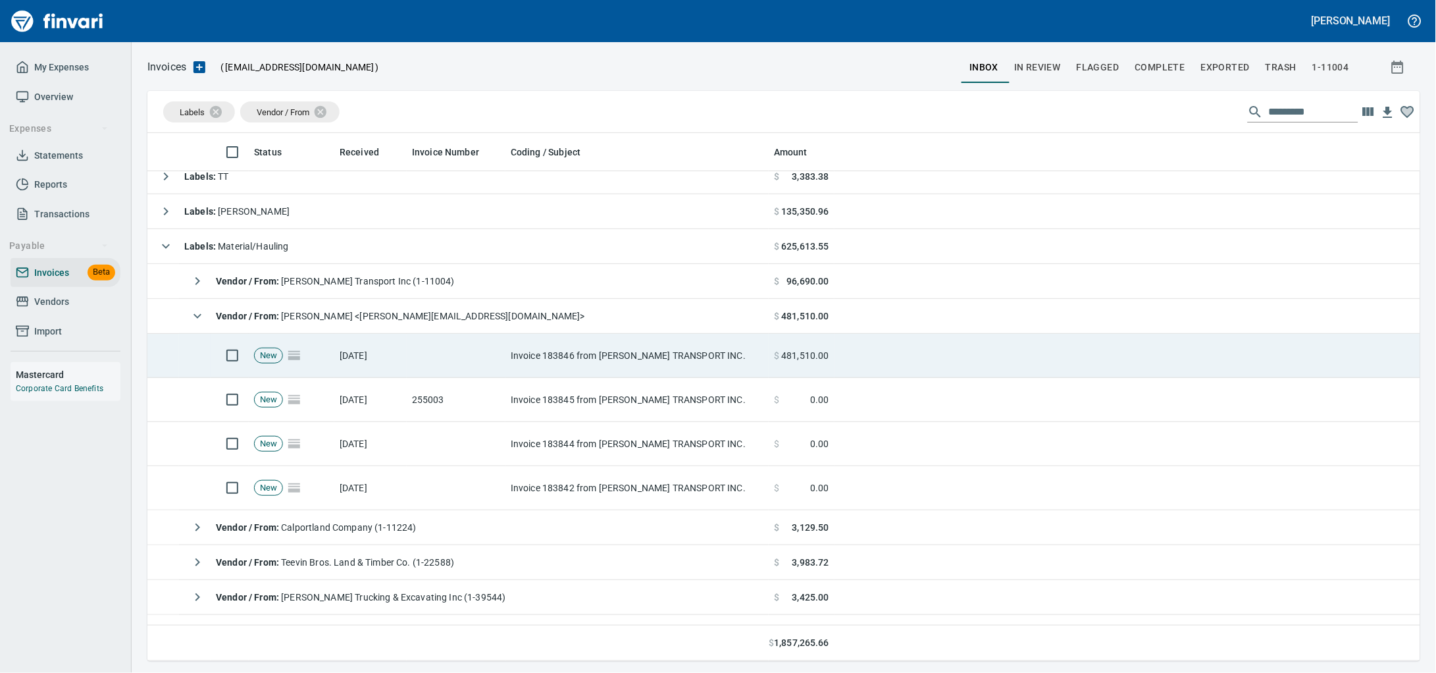
click at [764, 354] on td "Invoice 183846 from [PERSON_NAME] TRANSPORT INC." at bounding box center [636, 356] width 263 height 44
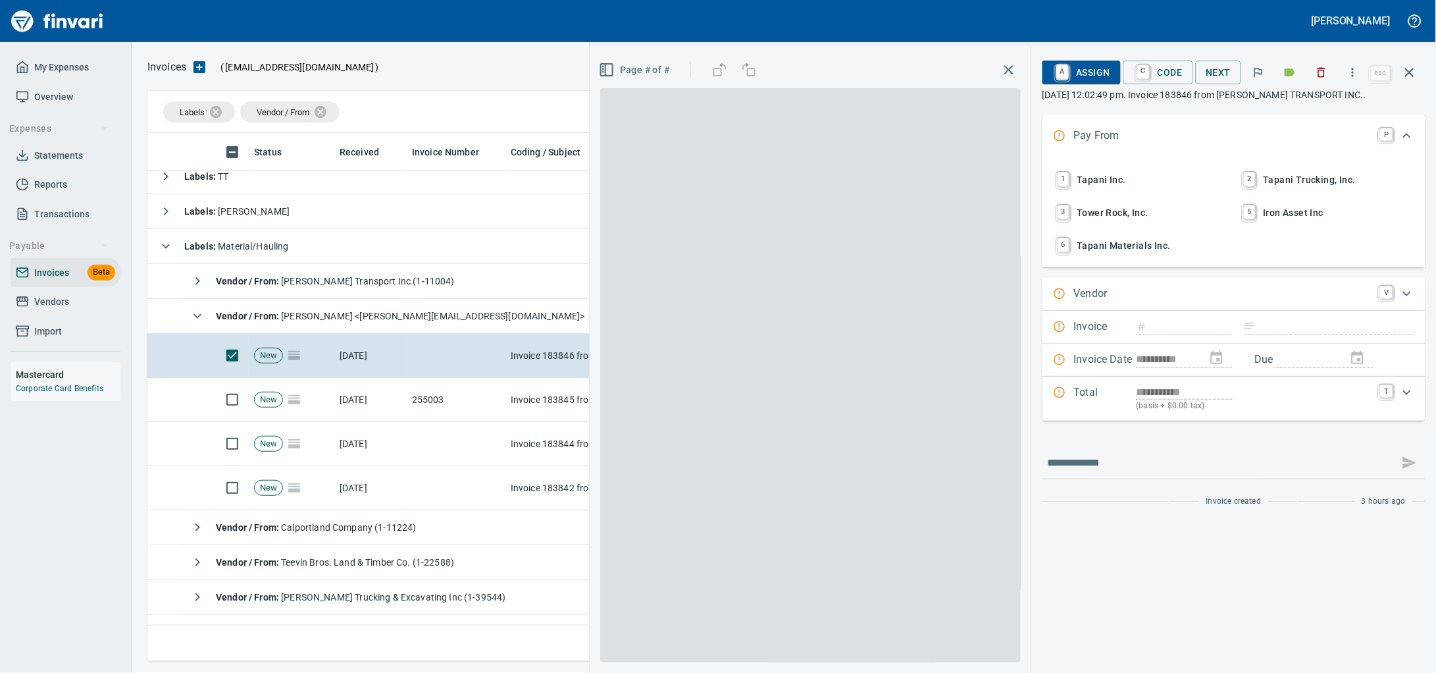
scroll to position [516, 1247]
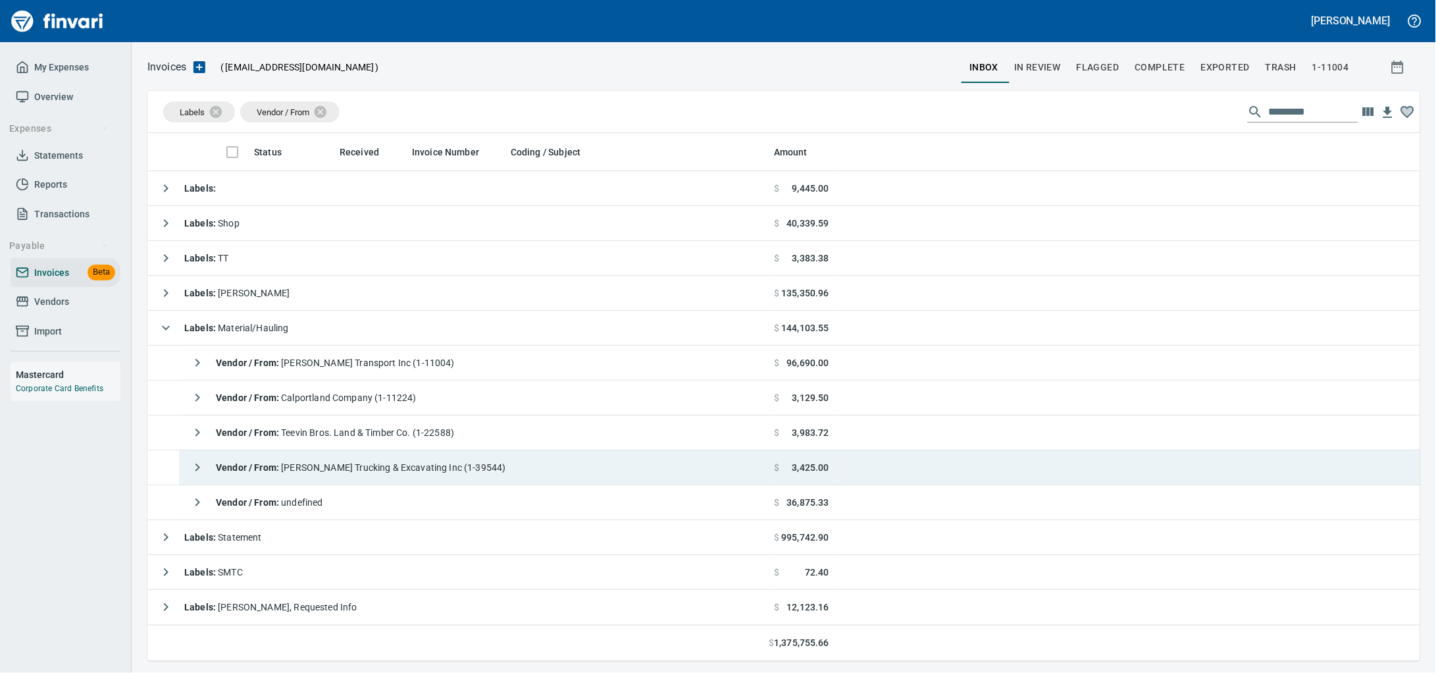
scroll to position [516, 1247]
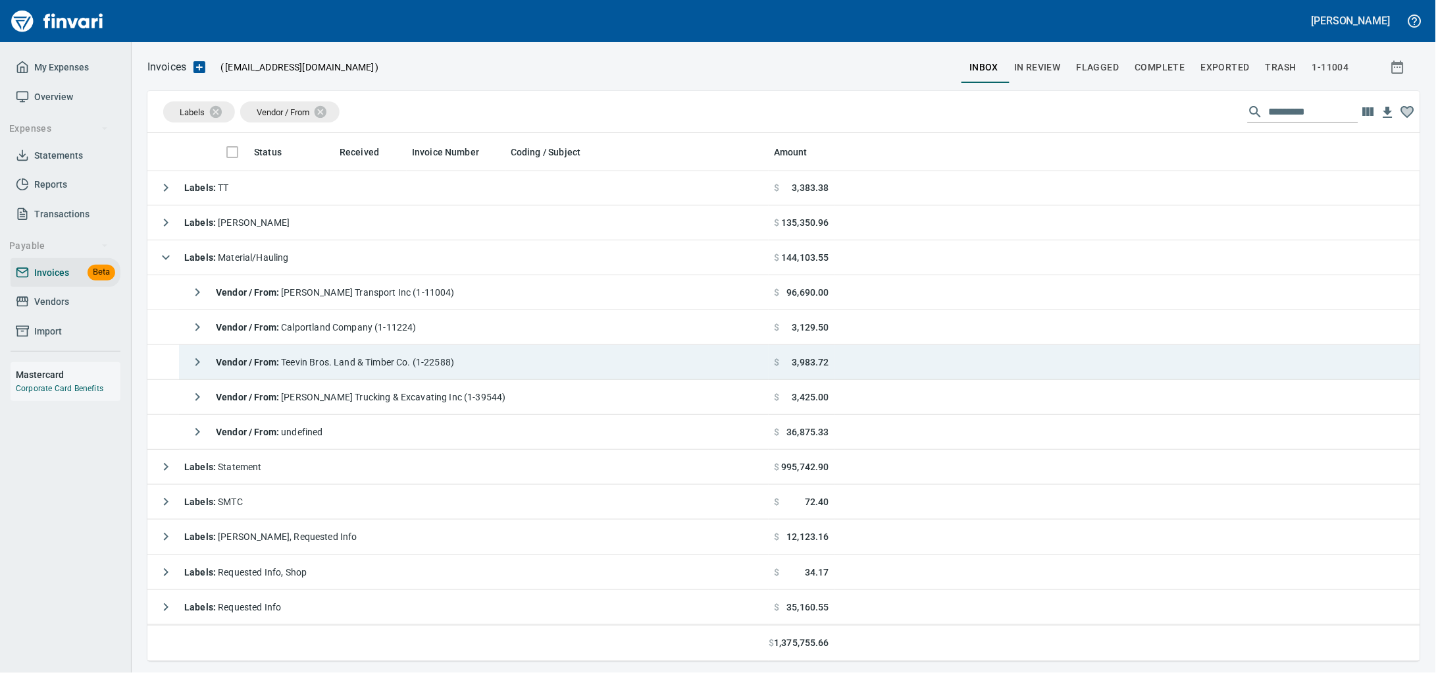
click at [443, 358] on span "Vendor / From : Teevin Bros. Land & Timber Co. (1-22588)" at bounding box center [335, 362] width 238 height 11
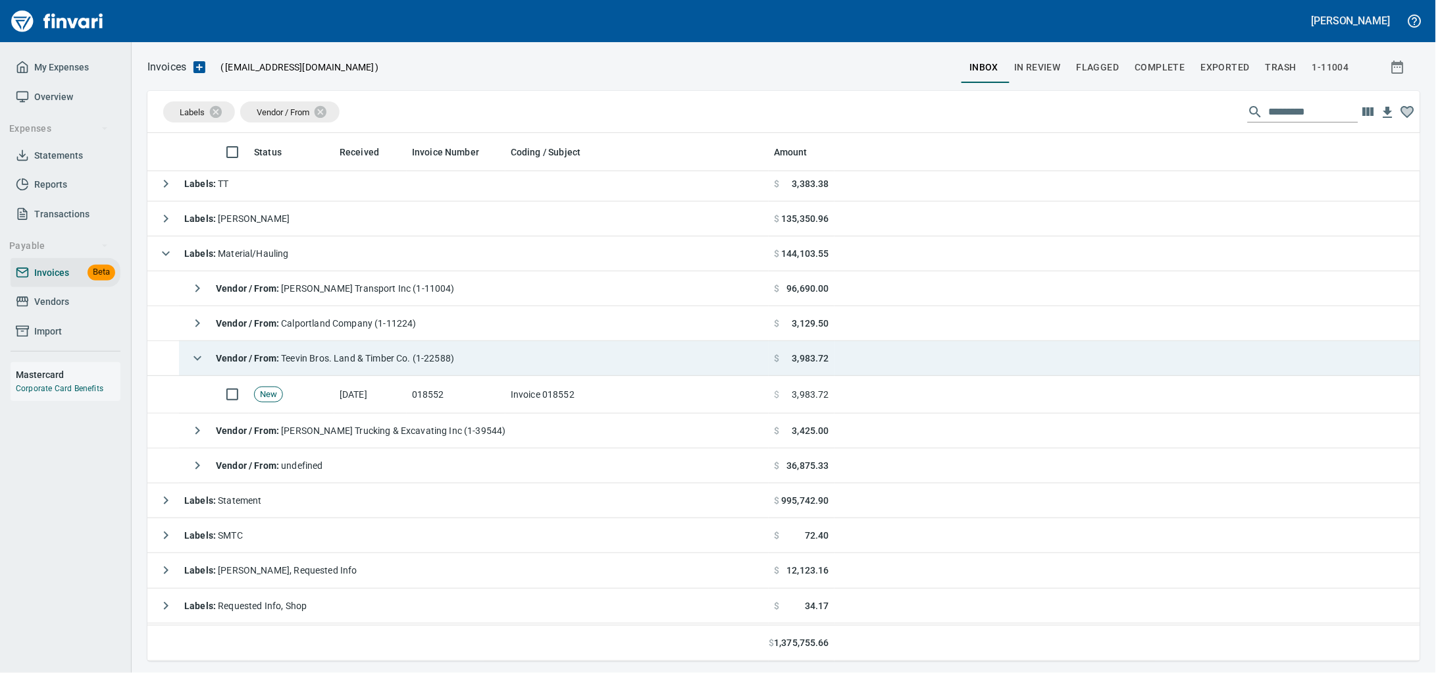
scroll to position [82, 0]
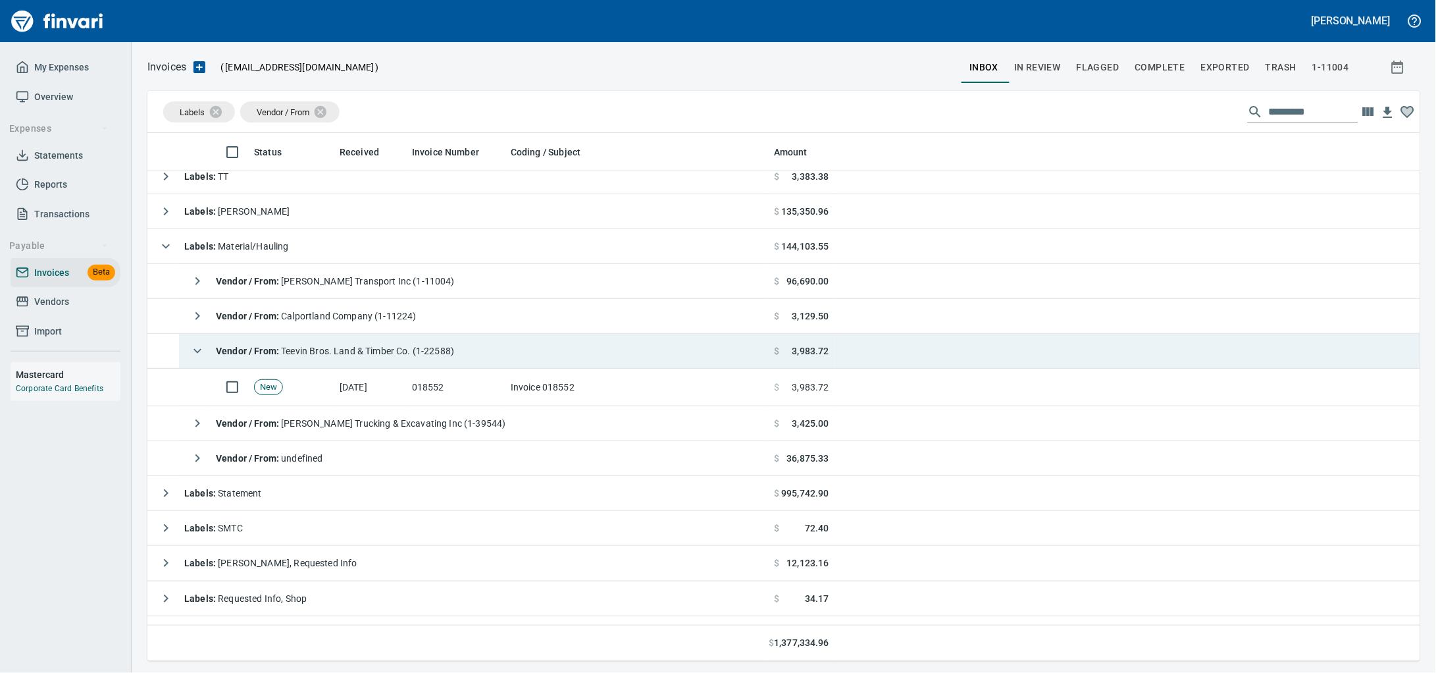
click at [430, 338] on td "Vendor / From : Teevin Bros. Land & Timber Co. (1-22588)" at bounding box center [474, 351] width 590 height 35
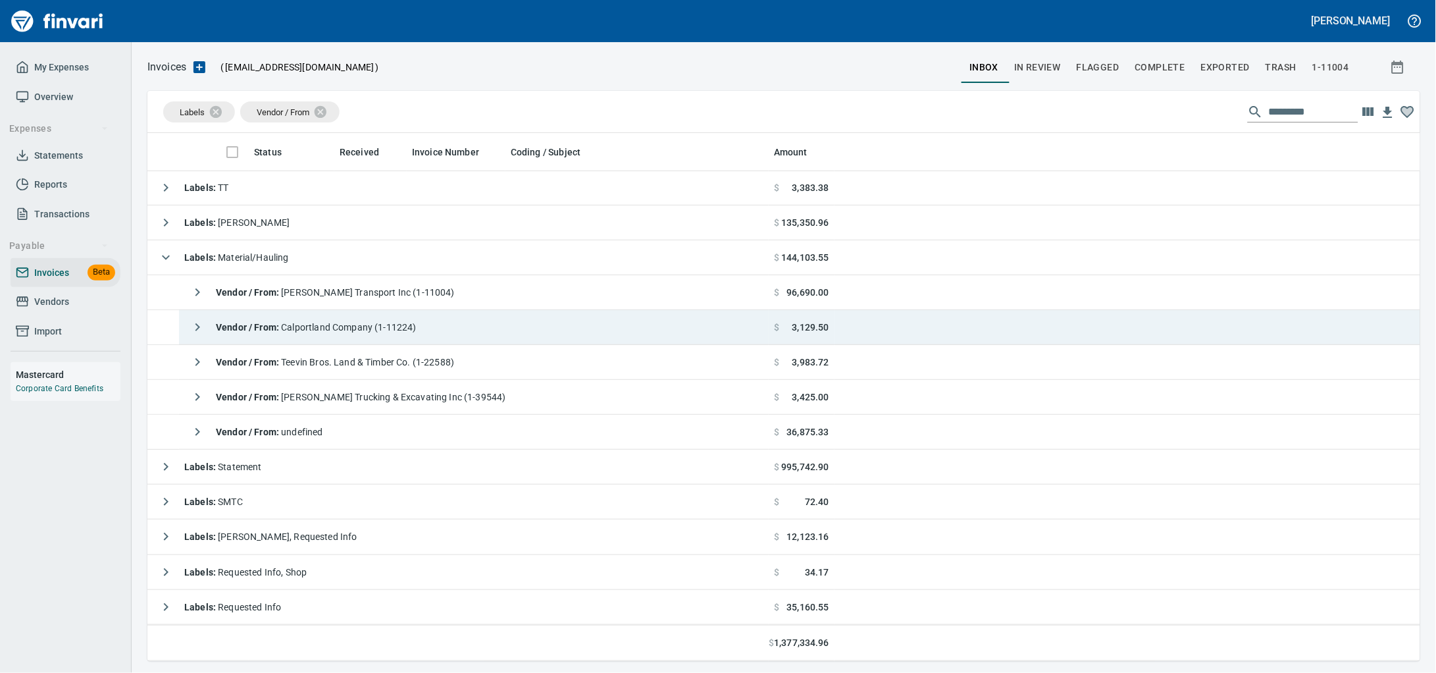
click at [417, 314] on div "Vendor / From : Calportland Company (1-11224)" at bounding box center [300, 327] width 232 height 26
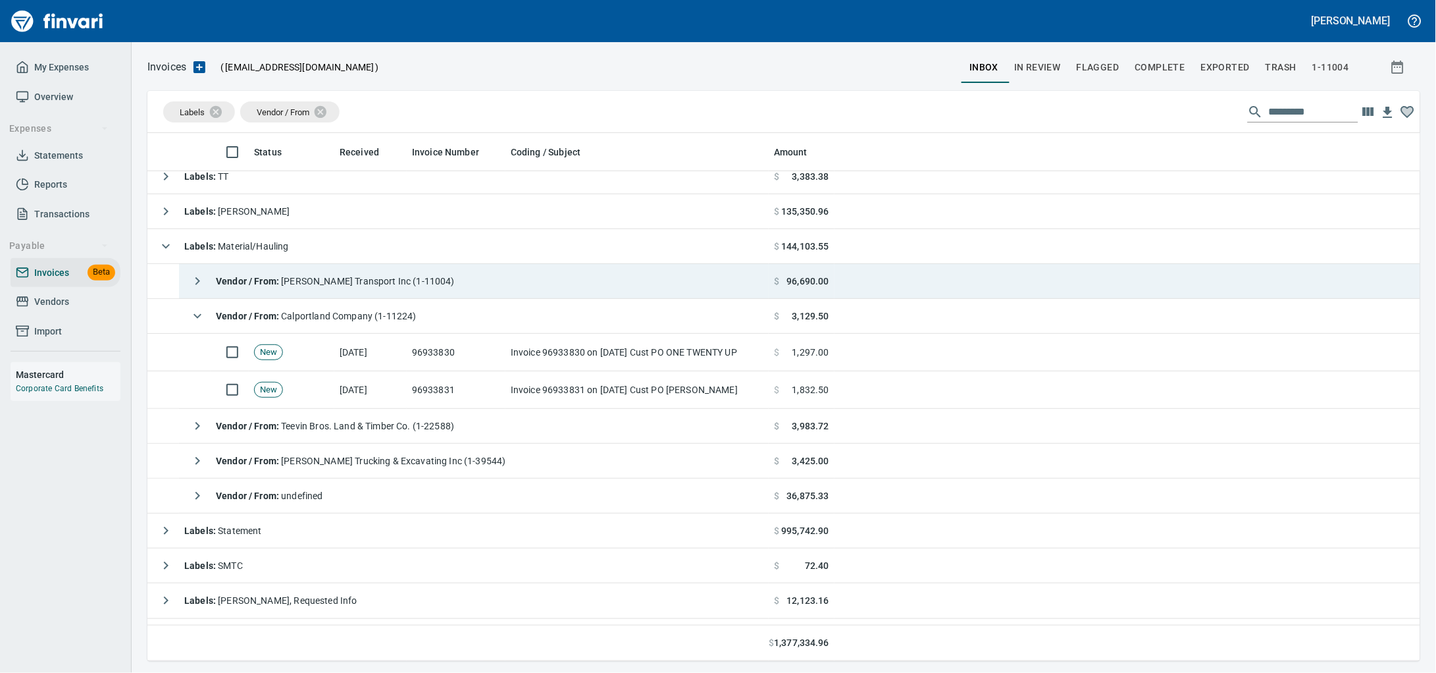
click at [435, 285] on td "Vendor / From : [PERSON_NAME] Transport Inc (1-11004)" at bounding box center [474, 281] width 590 height 35
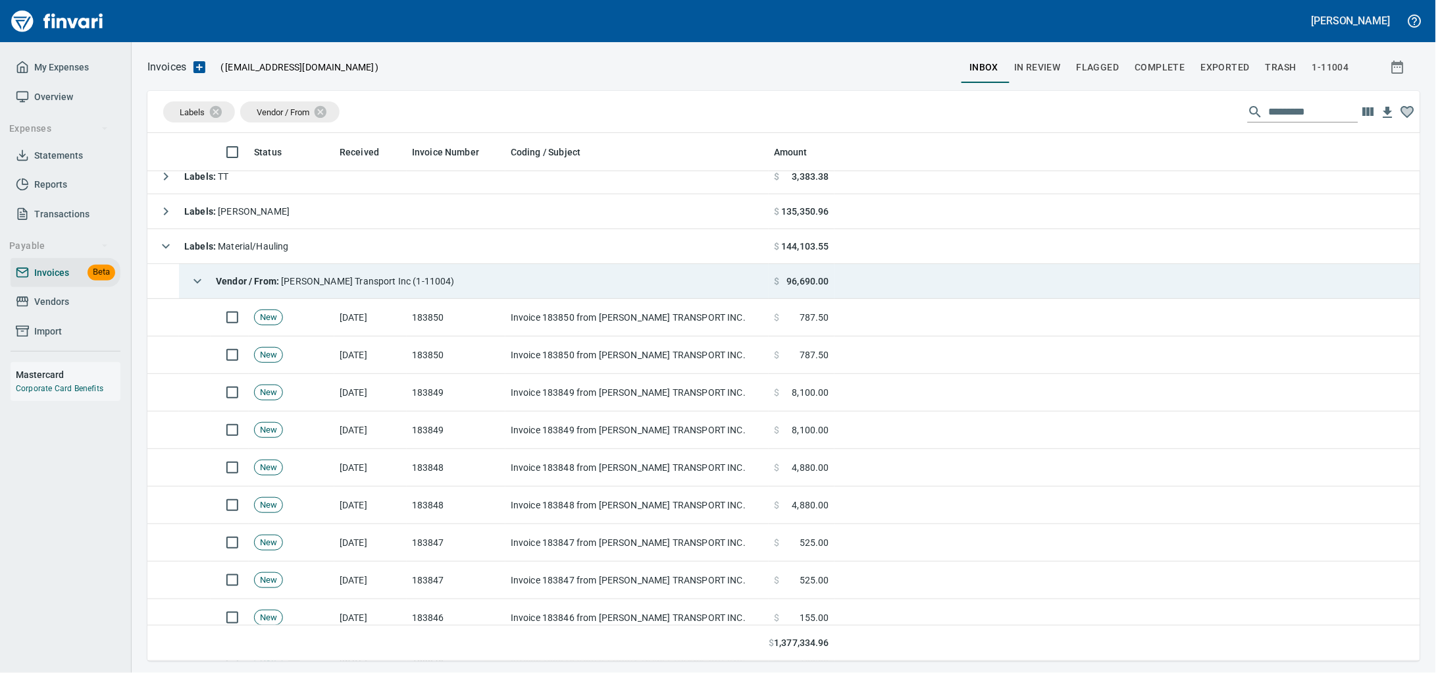
click at [435, 285] on td "Vendor / From : [PERSON_NAME] Transport Inc (1-11004)" at bounding box center [474, 281] width 590 height 35
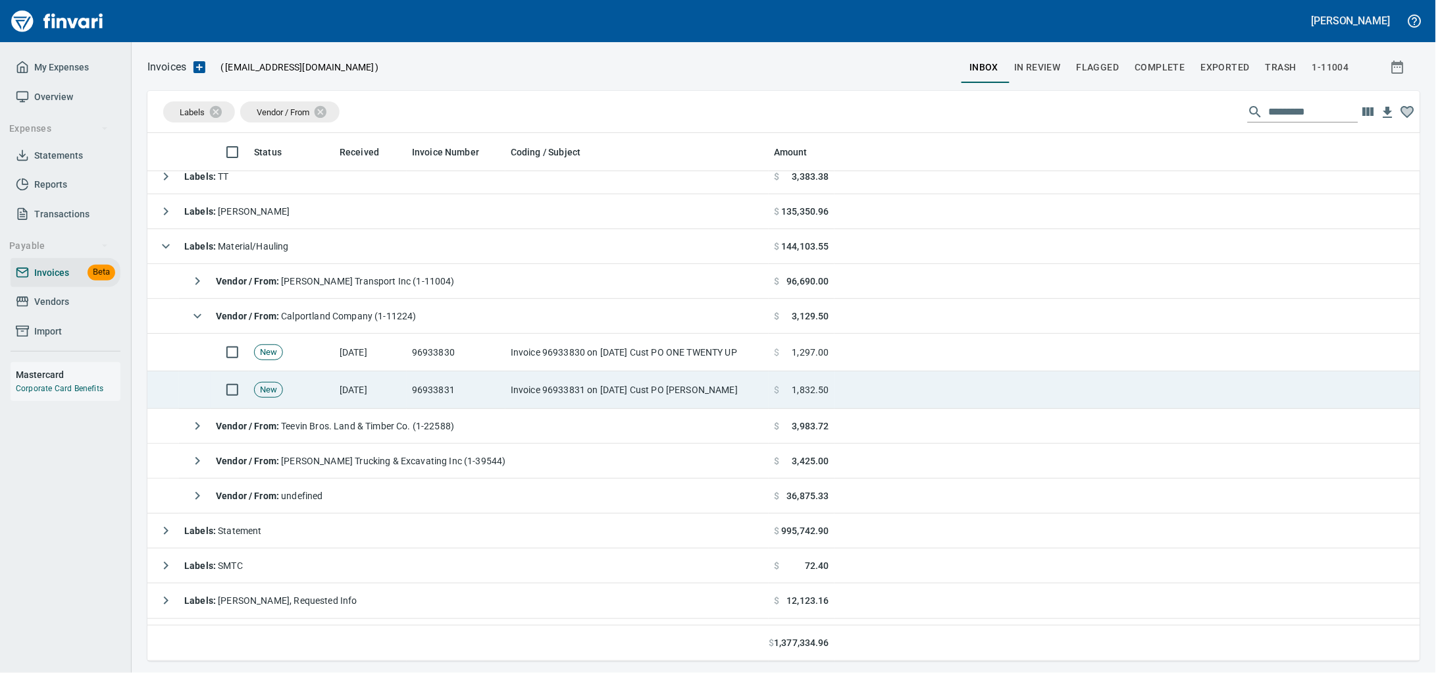
click at [430, 393] on td "96933831" at bounding box center [456, 390] width 99 height 38
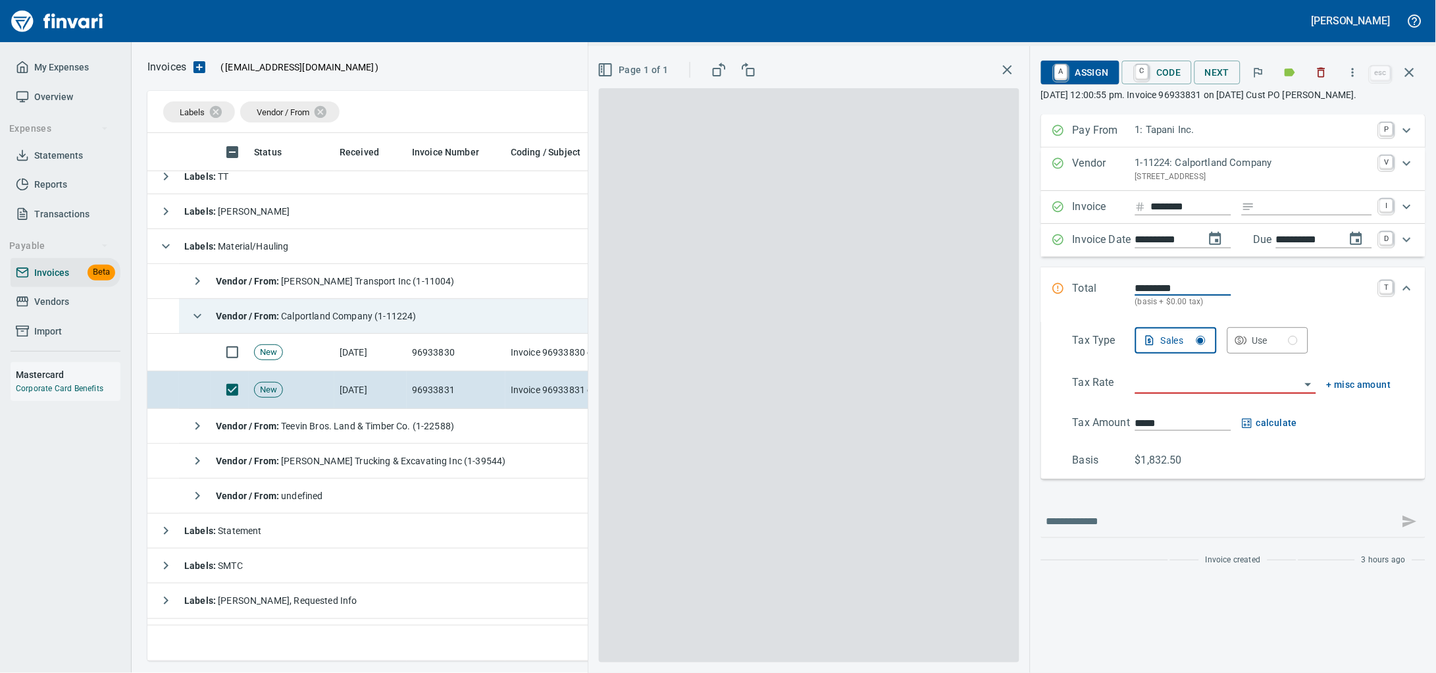
drag, startPoint x: 436, startPoint y: 321, endPoint x: 413, endPoint y: 400, distance: 82.1
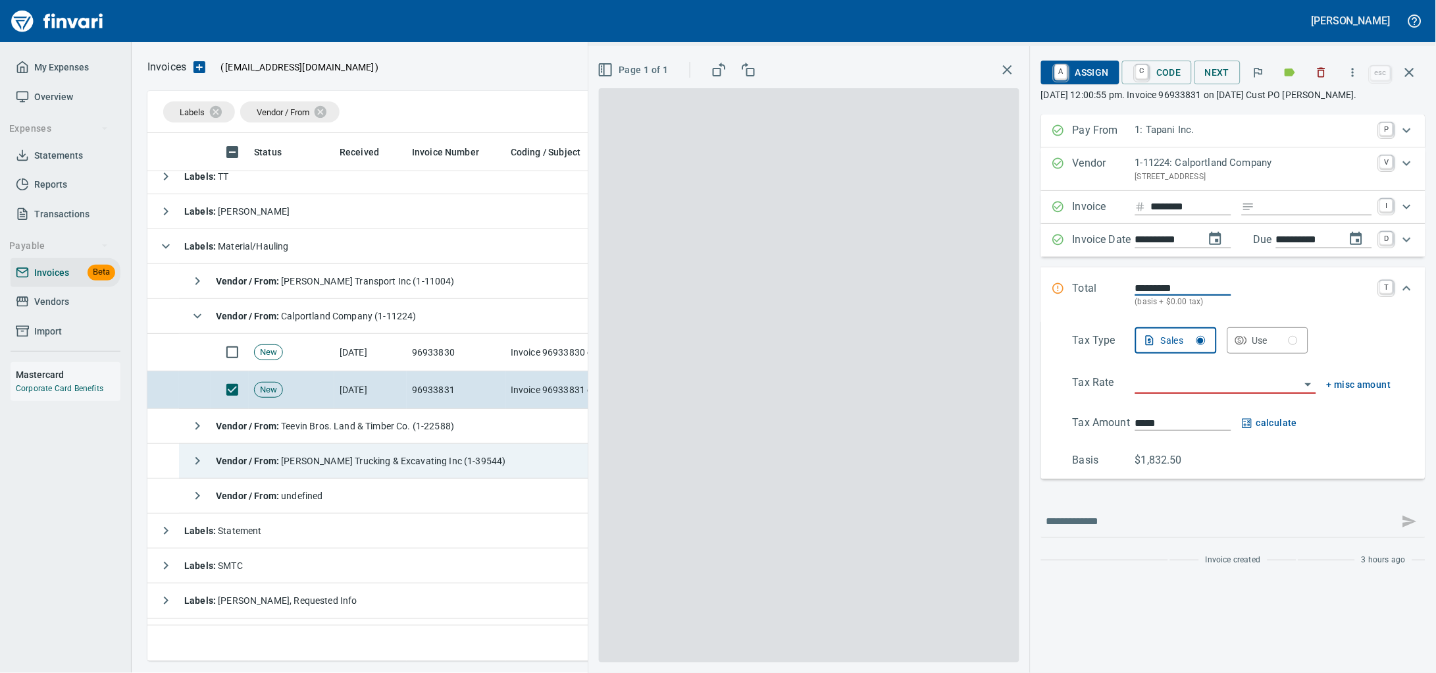
click at [417, 321] on span "Vendor / From : Calportland Company (1-11224)" at bounding box center [316, 316] width 201 height 11
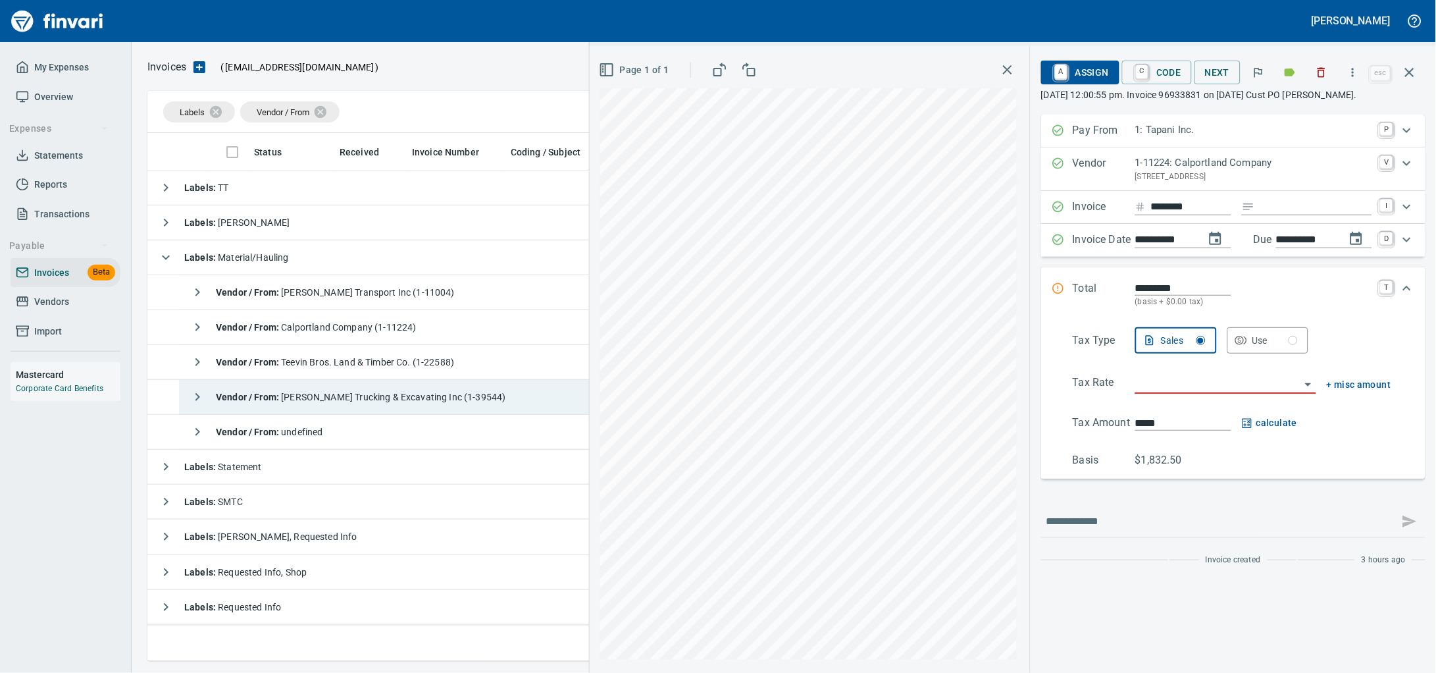
click at [409, 398] on span "Vendor / From : [PERSON_NAME] Trucking & Excavating Inc (1-39544)" at bounding box center [361, 397] width 290 height 11
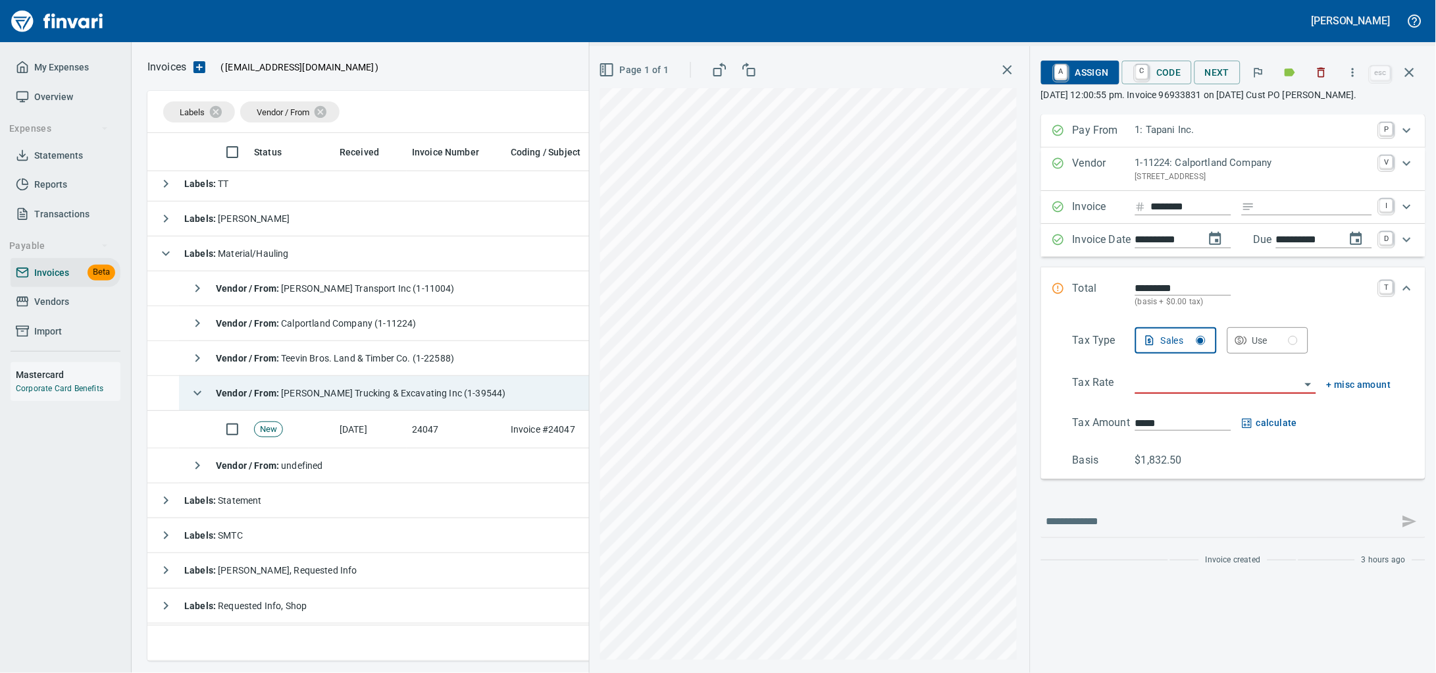
scroll to position [82, 0]
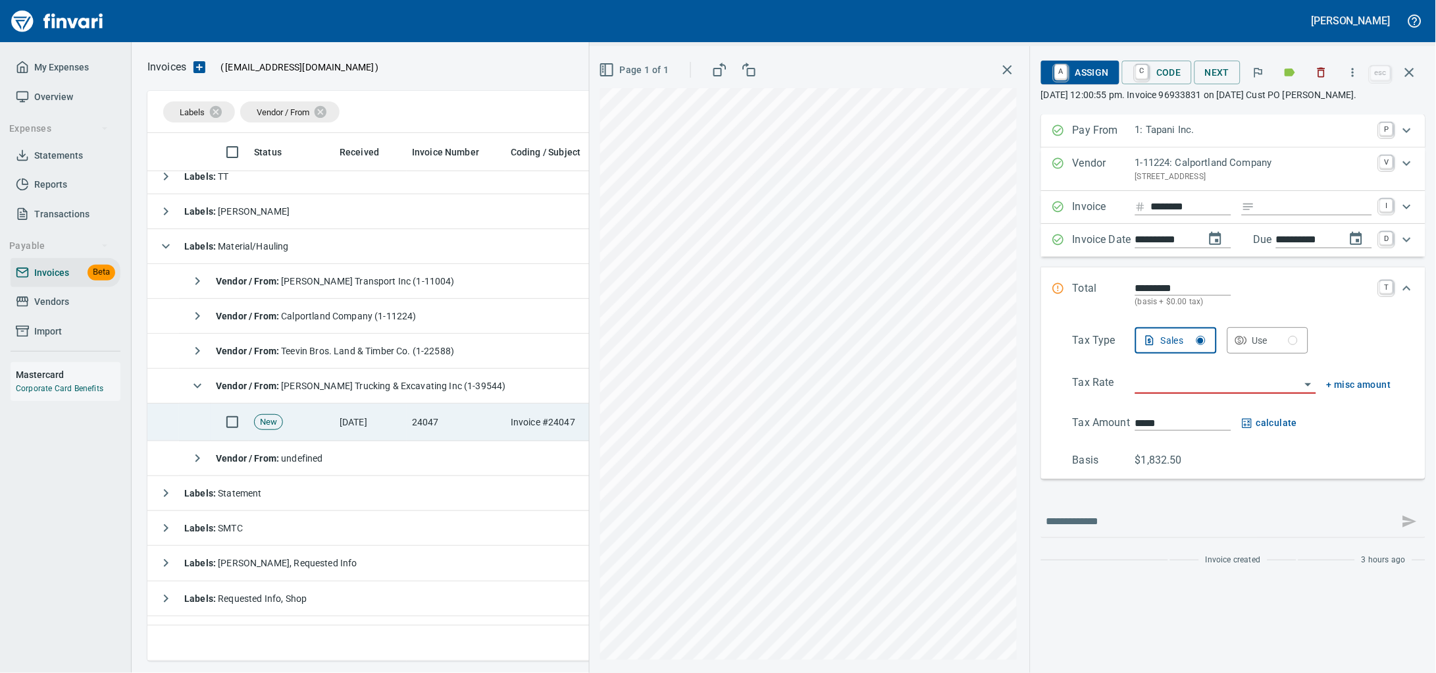
click at [390, 418] on td "[DATE]" at bounding box center [370, 422] width 72 height 38
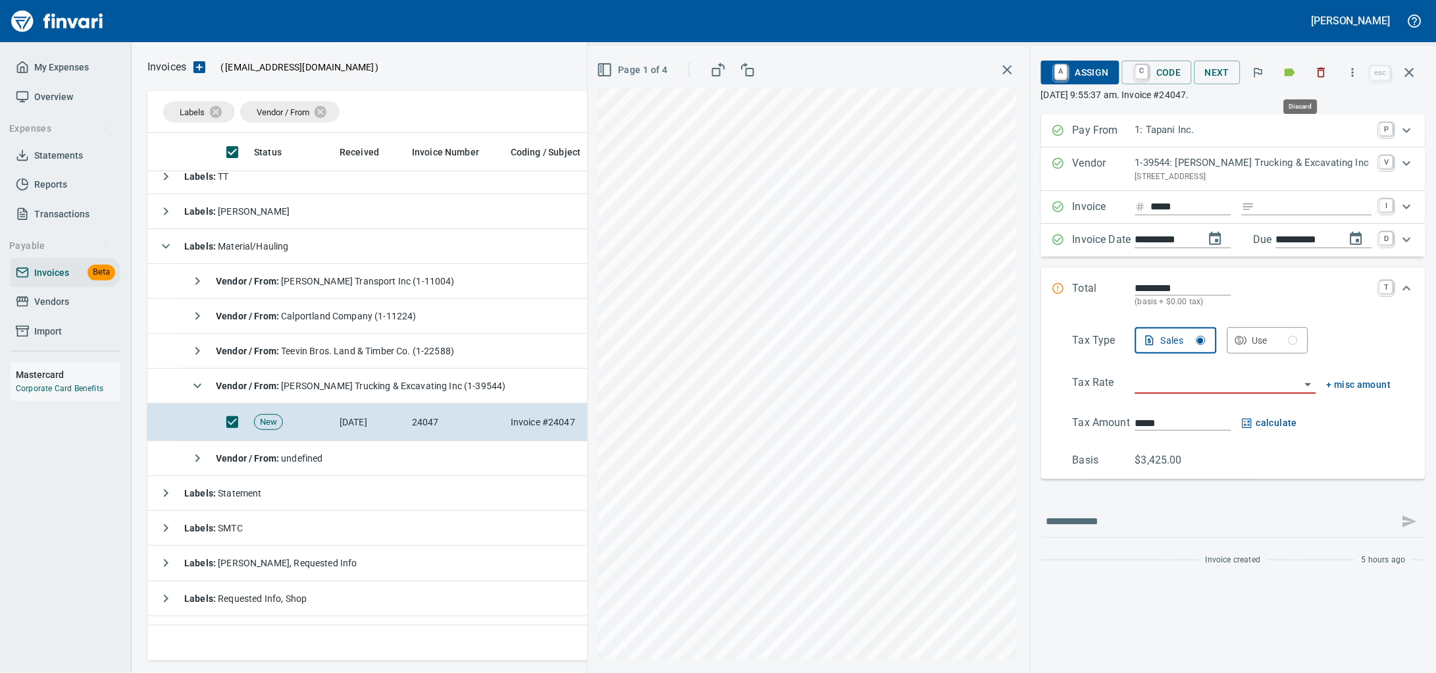
drag, startPoint x: 1312, startPoint y: 75, endPoint x: 426, endPoint y: 390, distance: 940.3
click at [1318, 75] on icon "button" at bounding box center [1322, 73] width 8 height 10
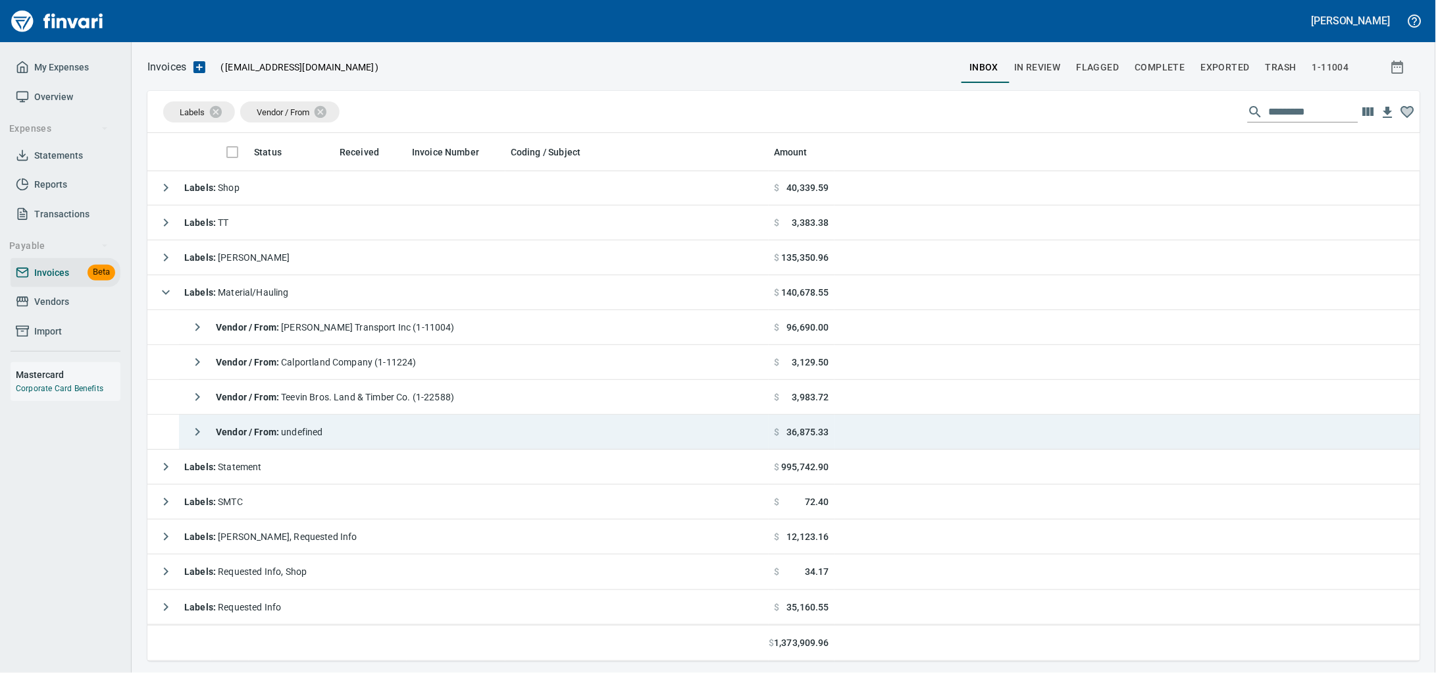
scroll to position [516, 1247]
click at [379, 430] on td "Vendor / From : undefined" at bounding box center [474, 432] width 590 height 35
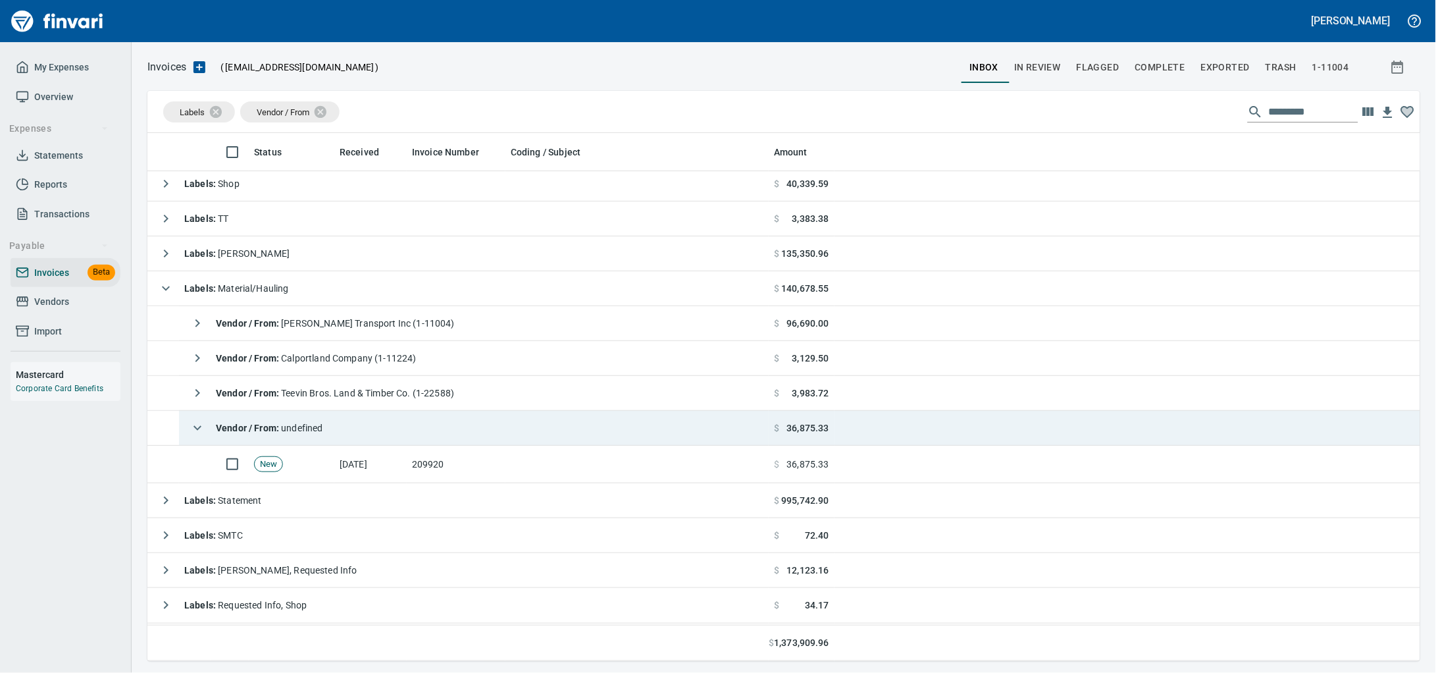
scroll to position [77, 0]
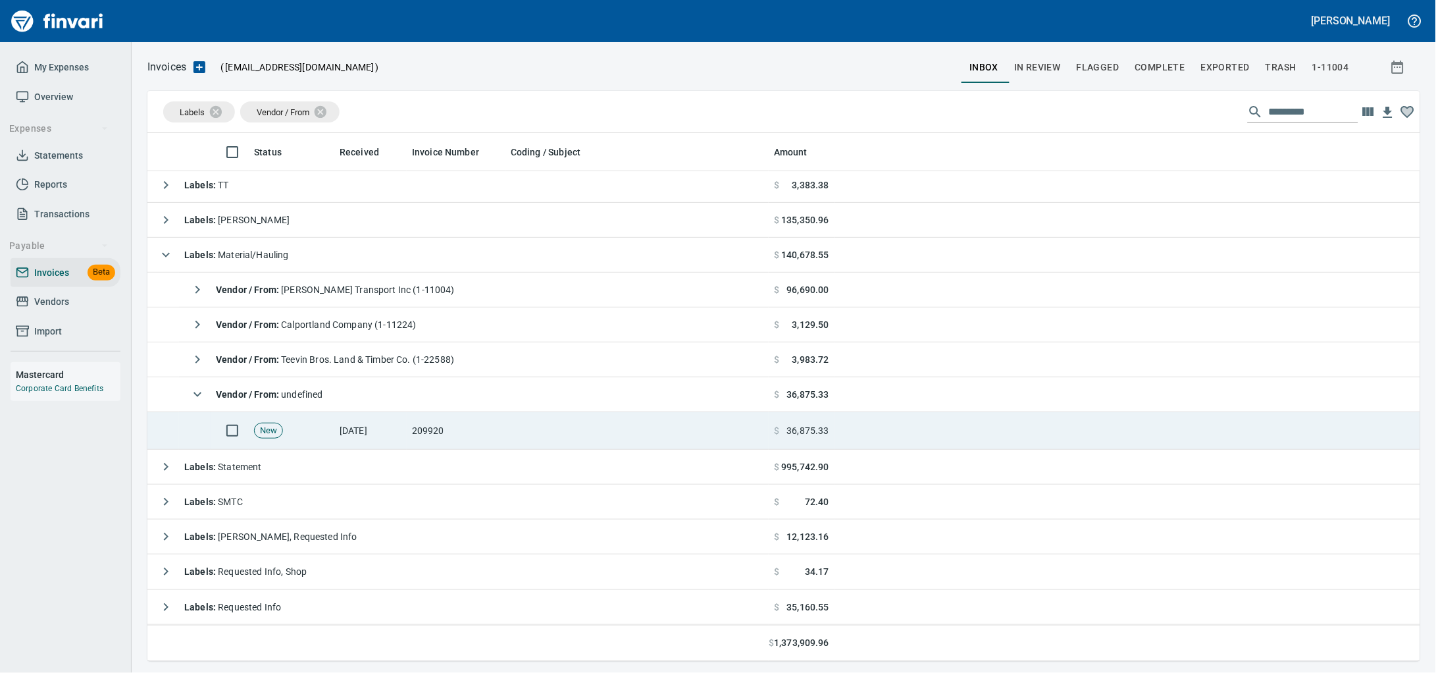
click at [550, 421] on td at bounding box center [636, 431] width 263 height 38
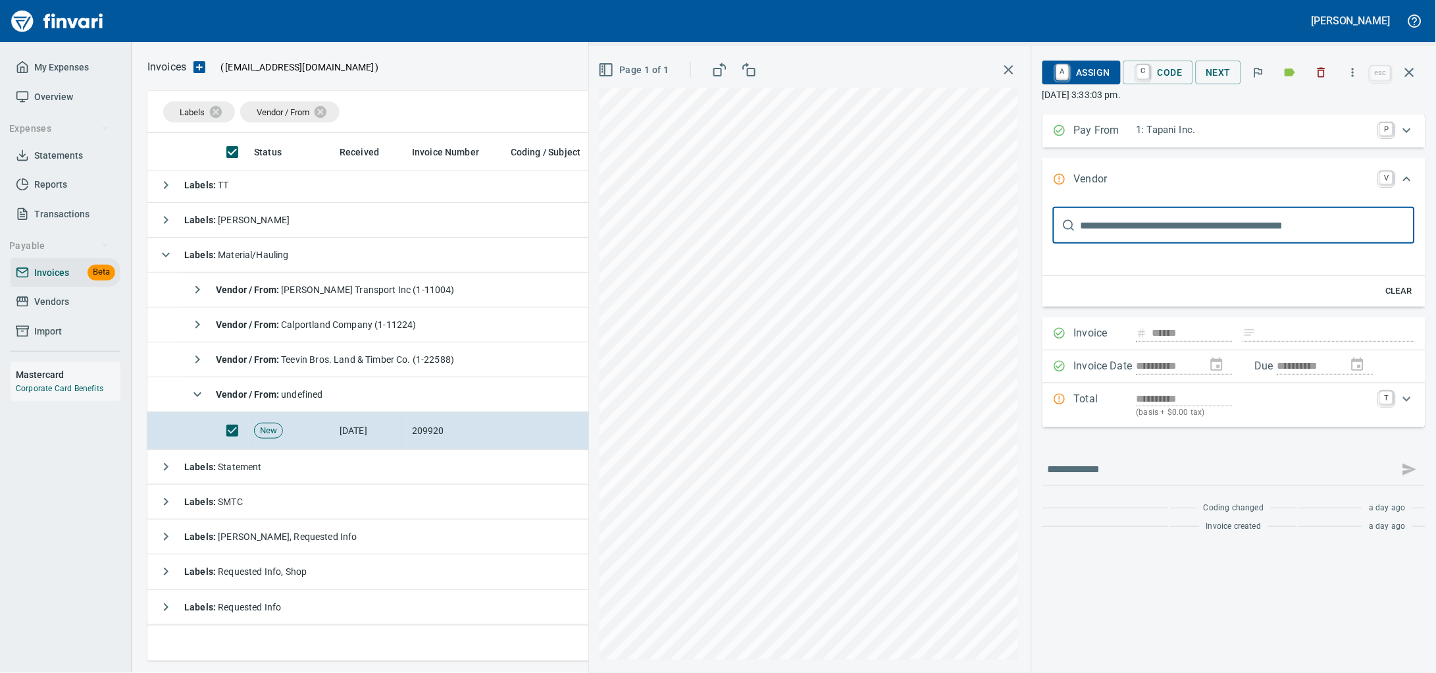
click at [1162, 228] on input "text" at bounding box center [1248, 225] width 334 height 37
type input "**********"
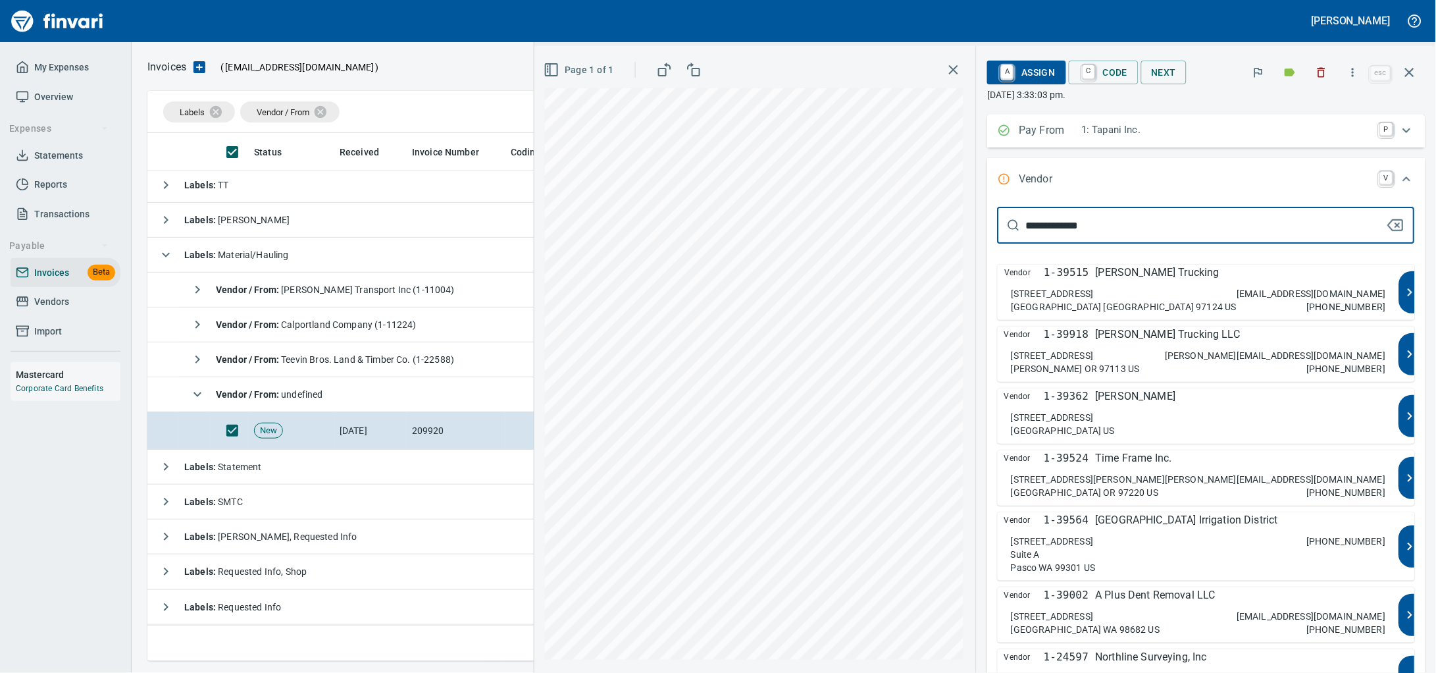
drag, startPoint x: 1072, startPoint y: 243, endPoint x: 994, endPoint y: 249, distance: 77.9
click at [994, 249] on div "**********" at bounding box center [985, 359] width 902 height 627
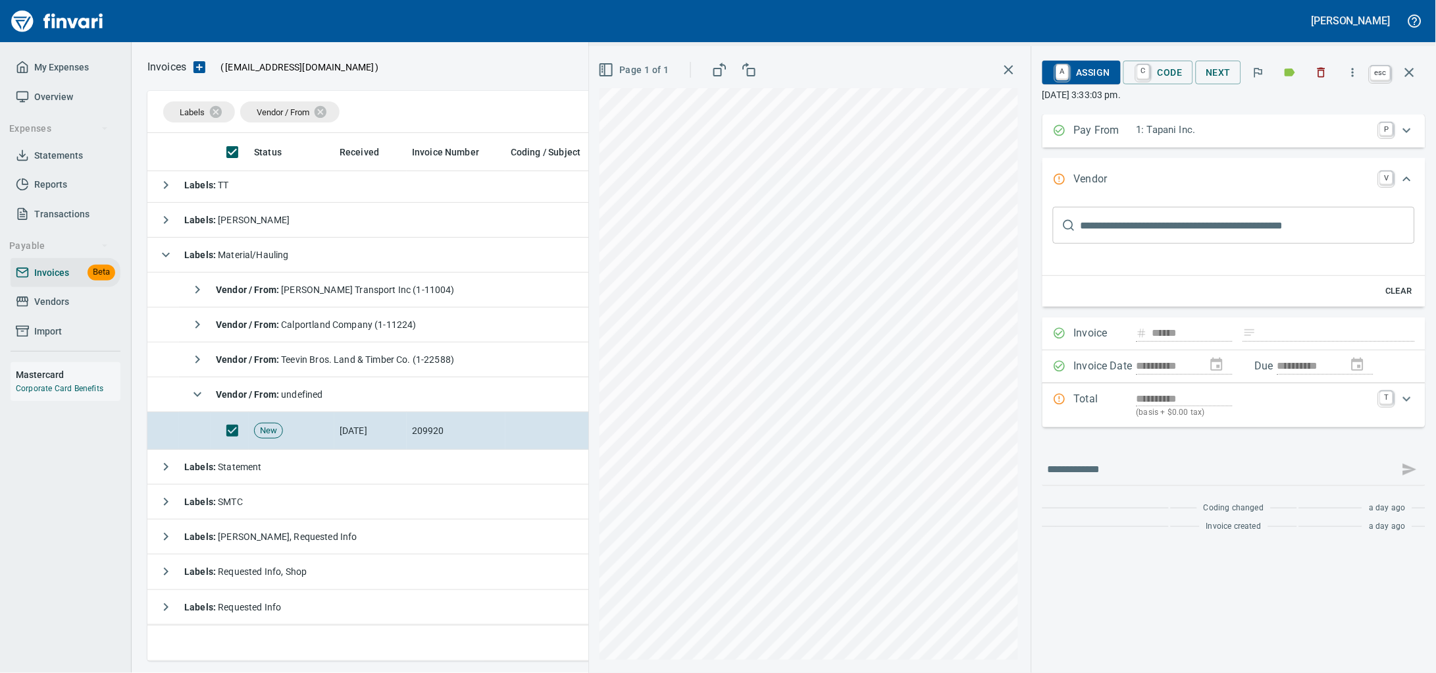
scroll to position [516, 1247]
drag, startPoint x: 1410, startPoint y: 74, endPoint x: 1016, endPoint y: 393, distance: 507.8
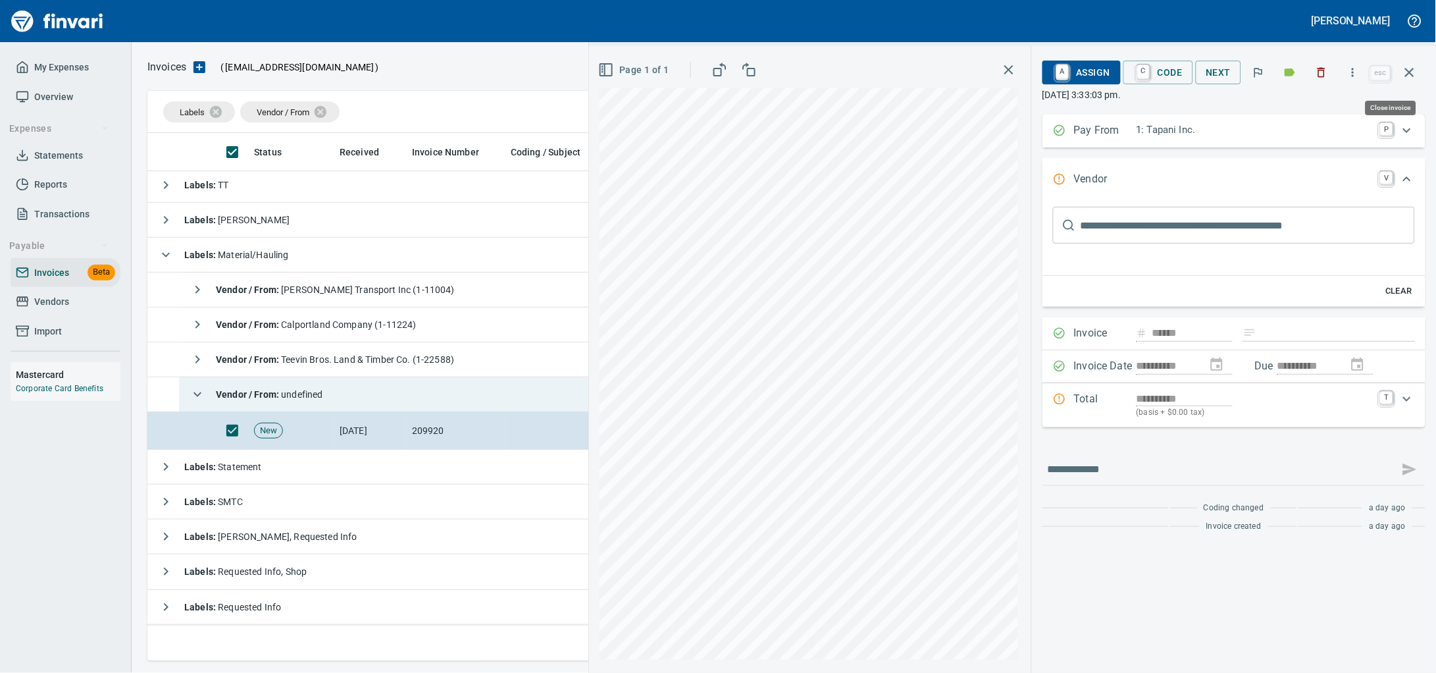
click at [1410, 72] on icon "button" at bounding box center [1409, 72] width 9 height 9
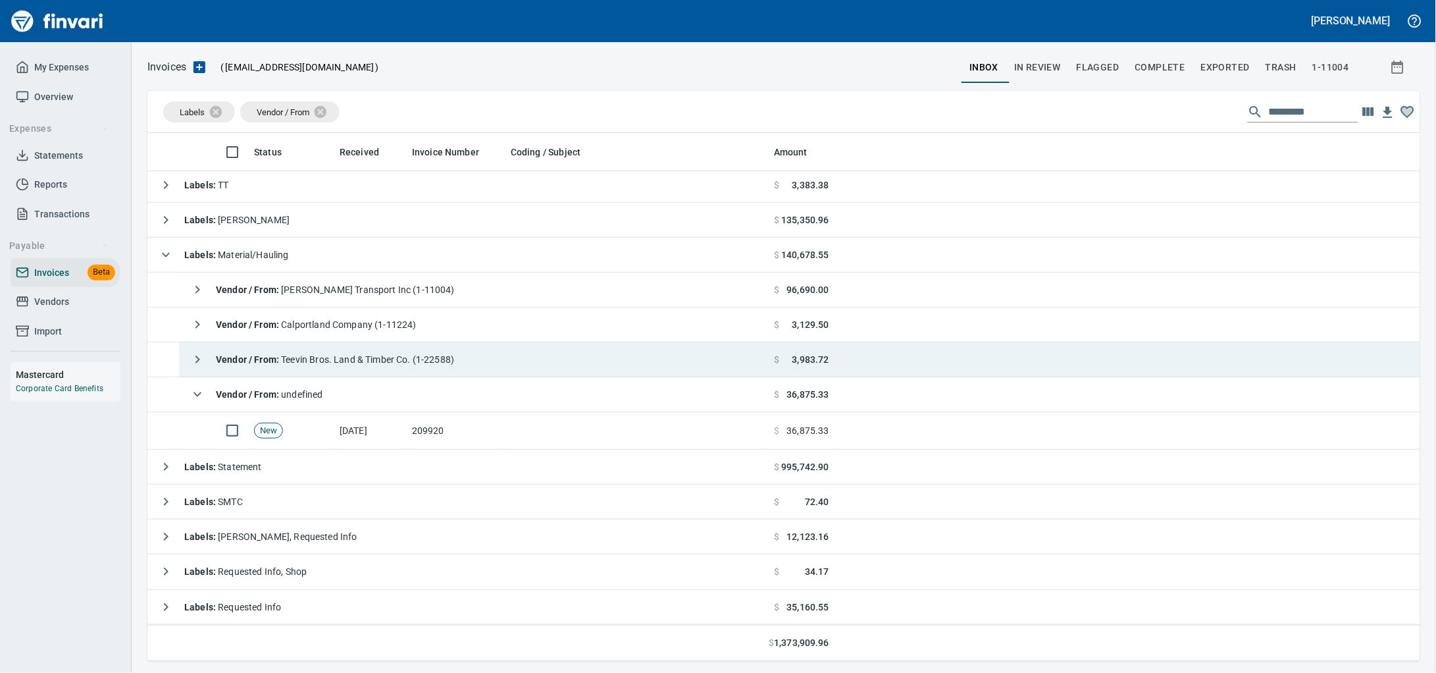
scroll to position [516, 1247]
click at [535, 404] on td "Vendor / From : undefined" at bounding box center [474, 394] width 590 height 35
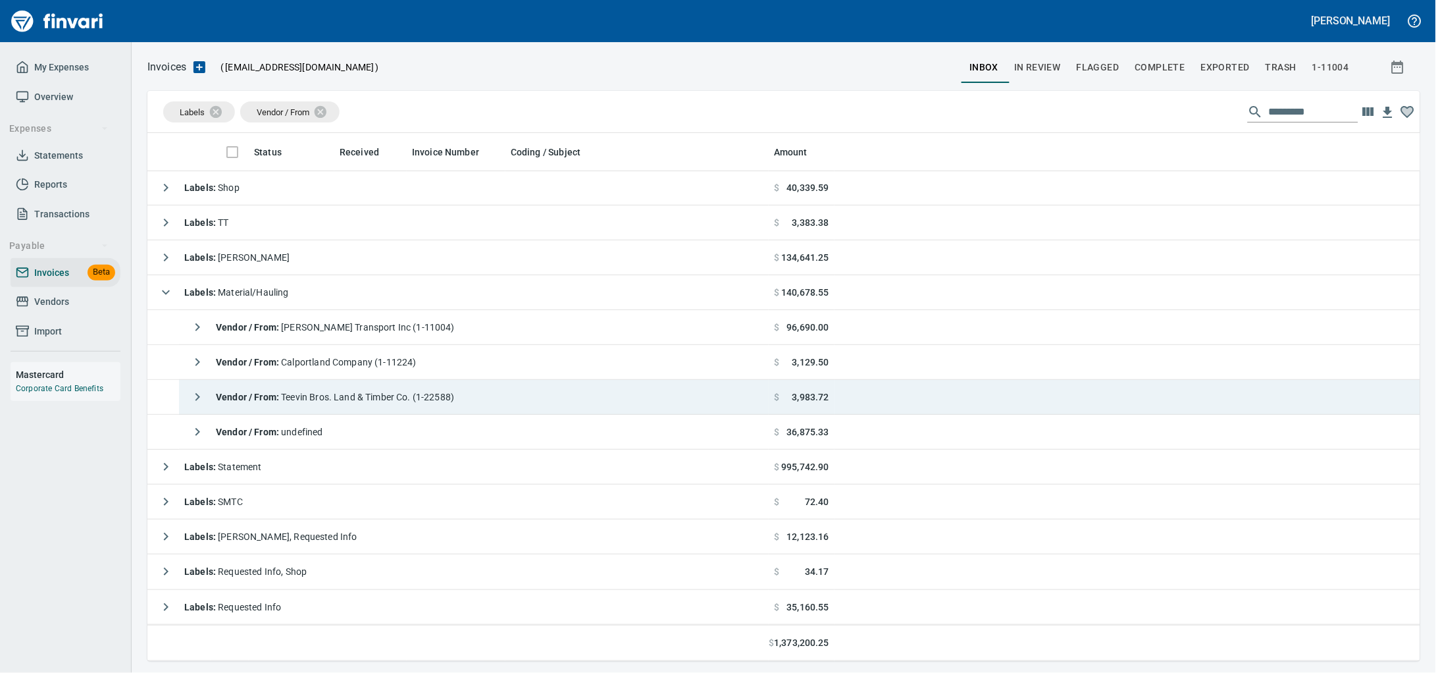
scroll to position [39, 0]
click at [454, 384] on div "Vendor / From : Teevin Bros. Land & Timber Co. (1-22588)" at bounding box center [319, 397] width 270 height 26
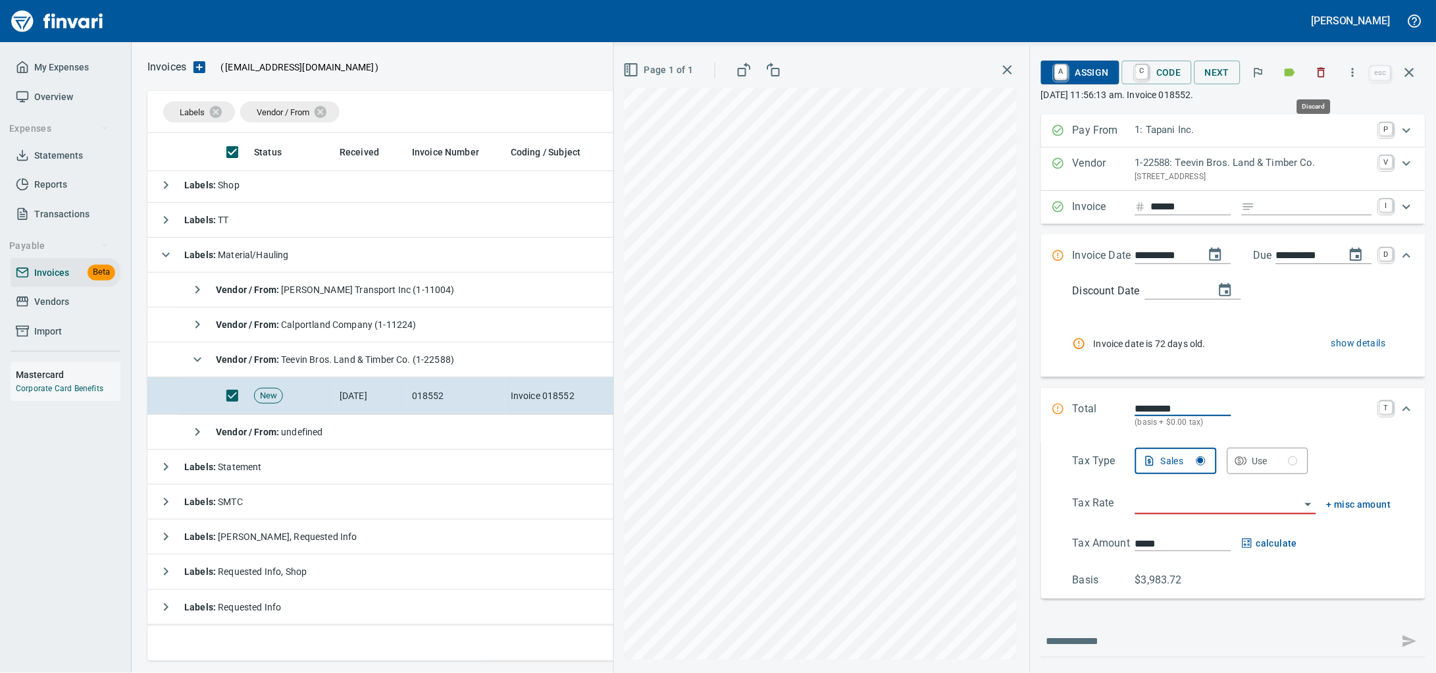
click at [1315, 75] on icon "button" at bounding box center [1321, 72] width 13 height 13
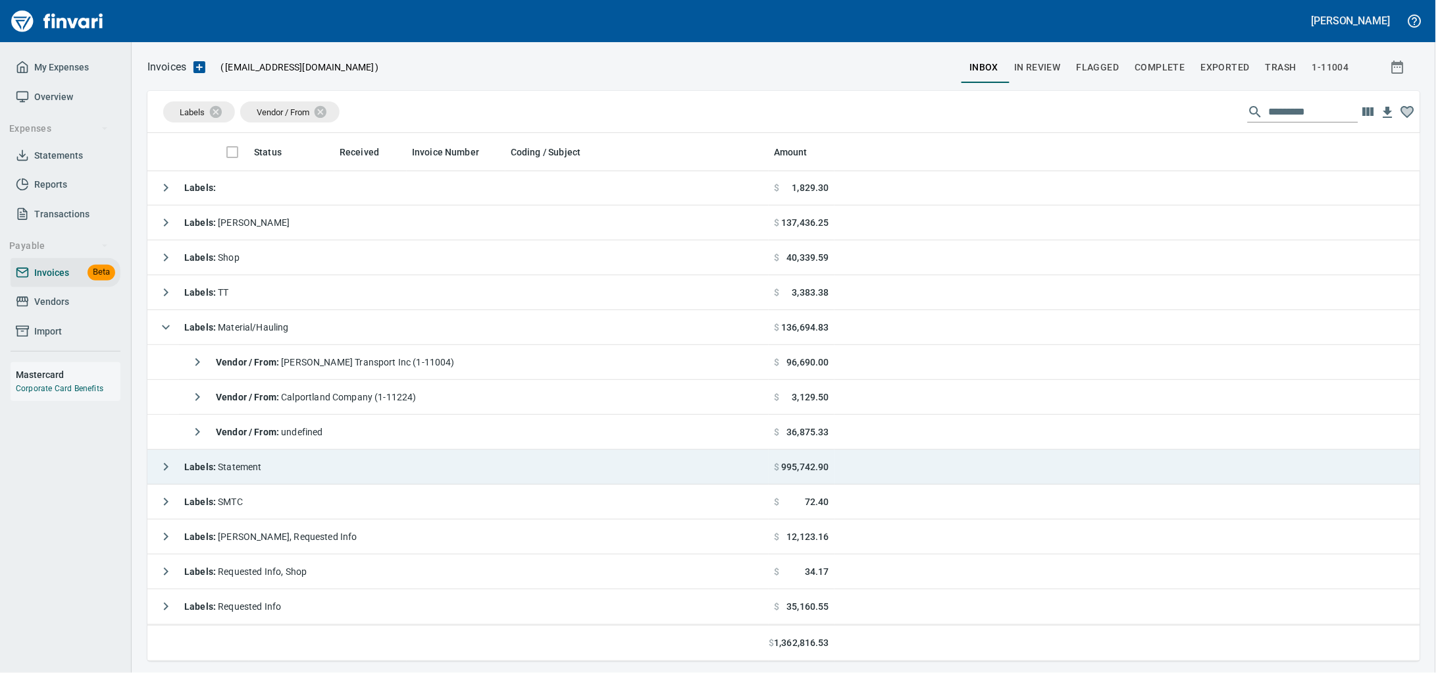
scroll to position [4, 0]
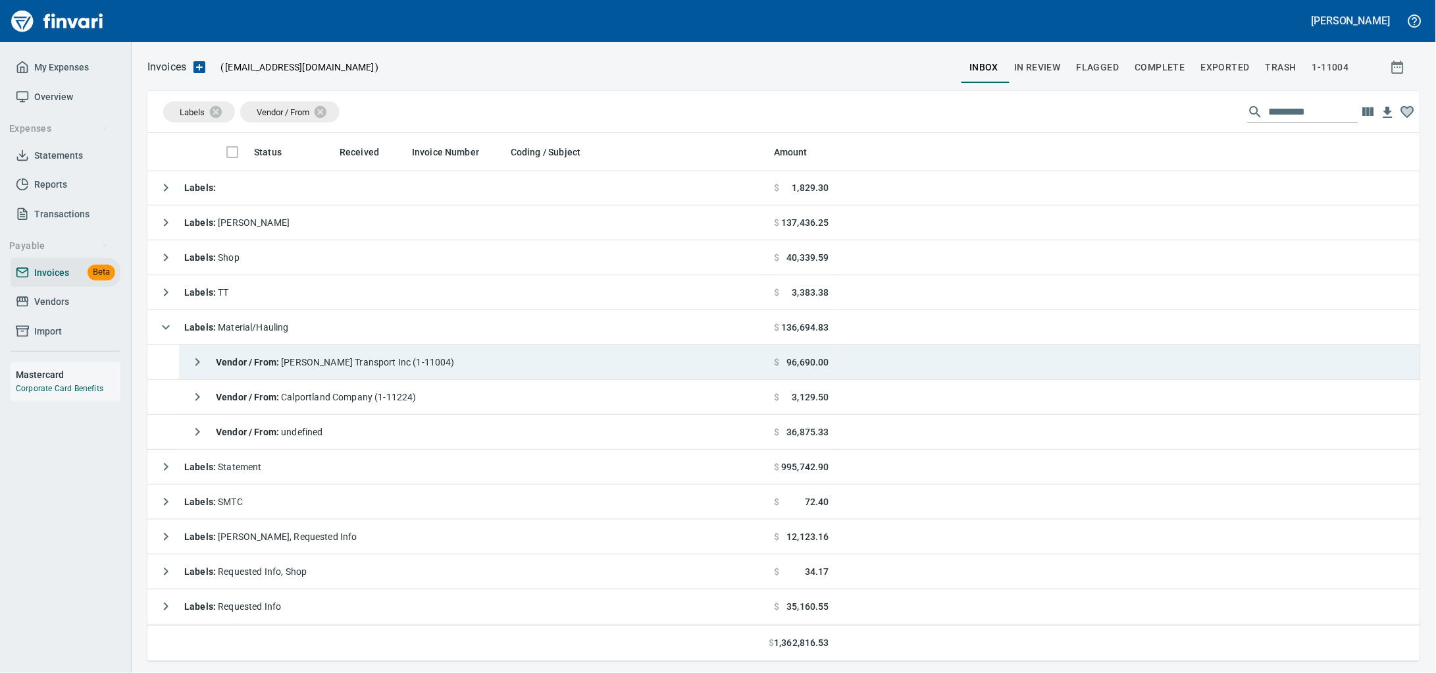
click at [438, 359] on td "Vendor / From : [PERSON_NAME] Transport Inc (1-11004)" at bounding box center [474, 362] width 590 height 35
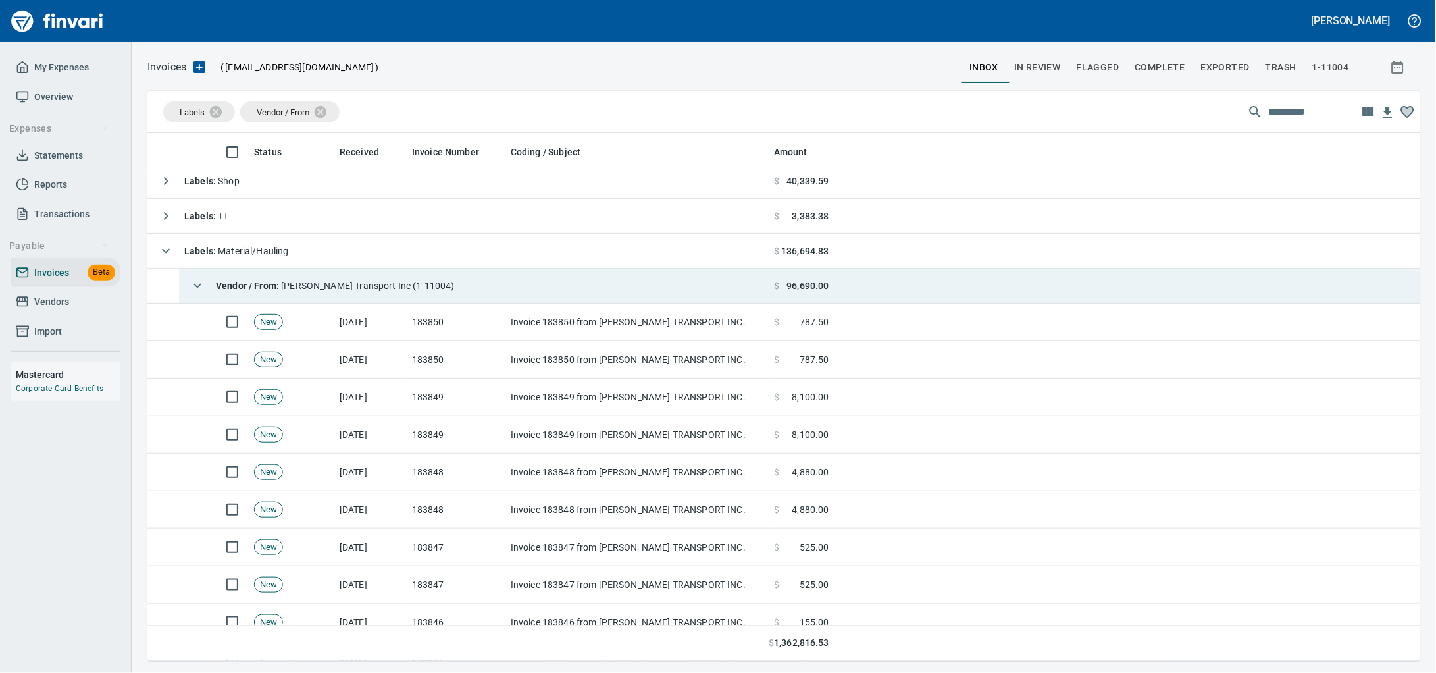
scroll to position [159, 0]
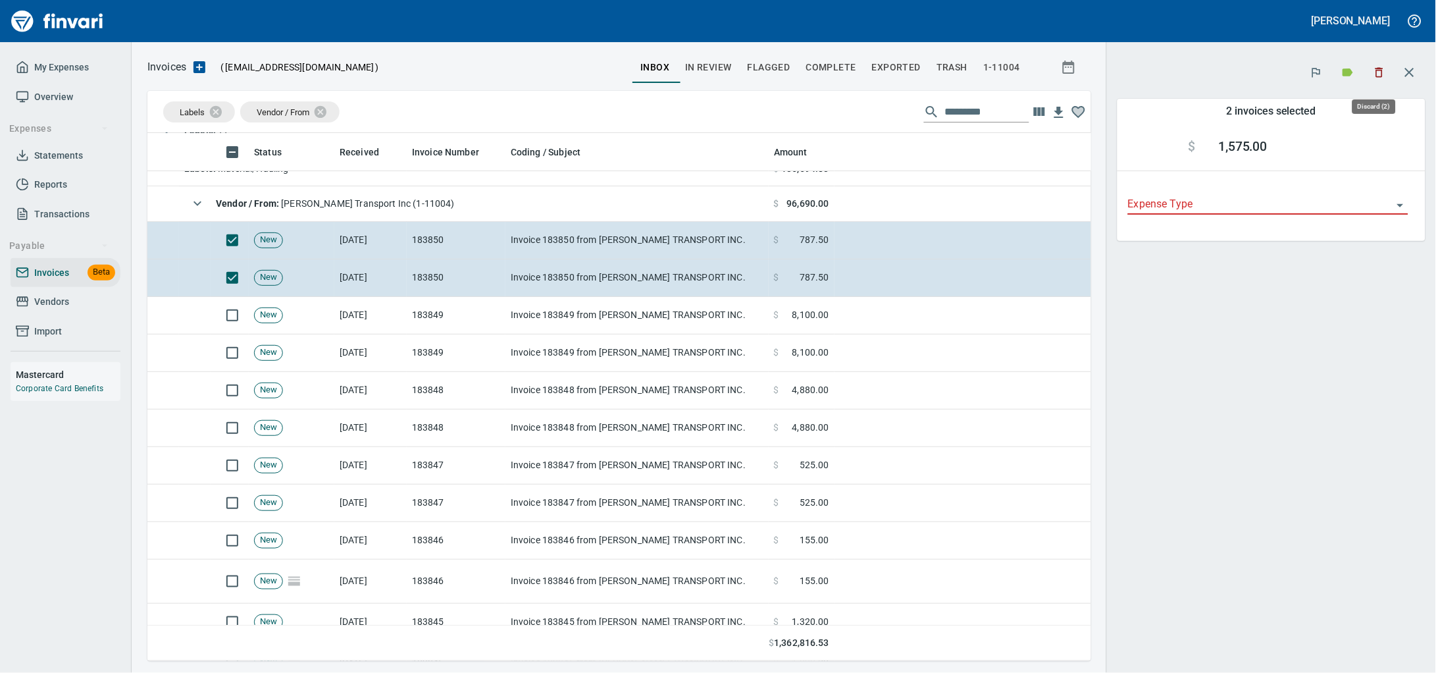
click at [1378, 70] on icon "button" at bounding box center [1379, 72] width 13 height 13
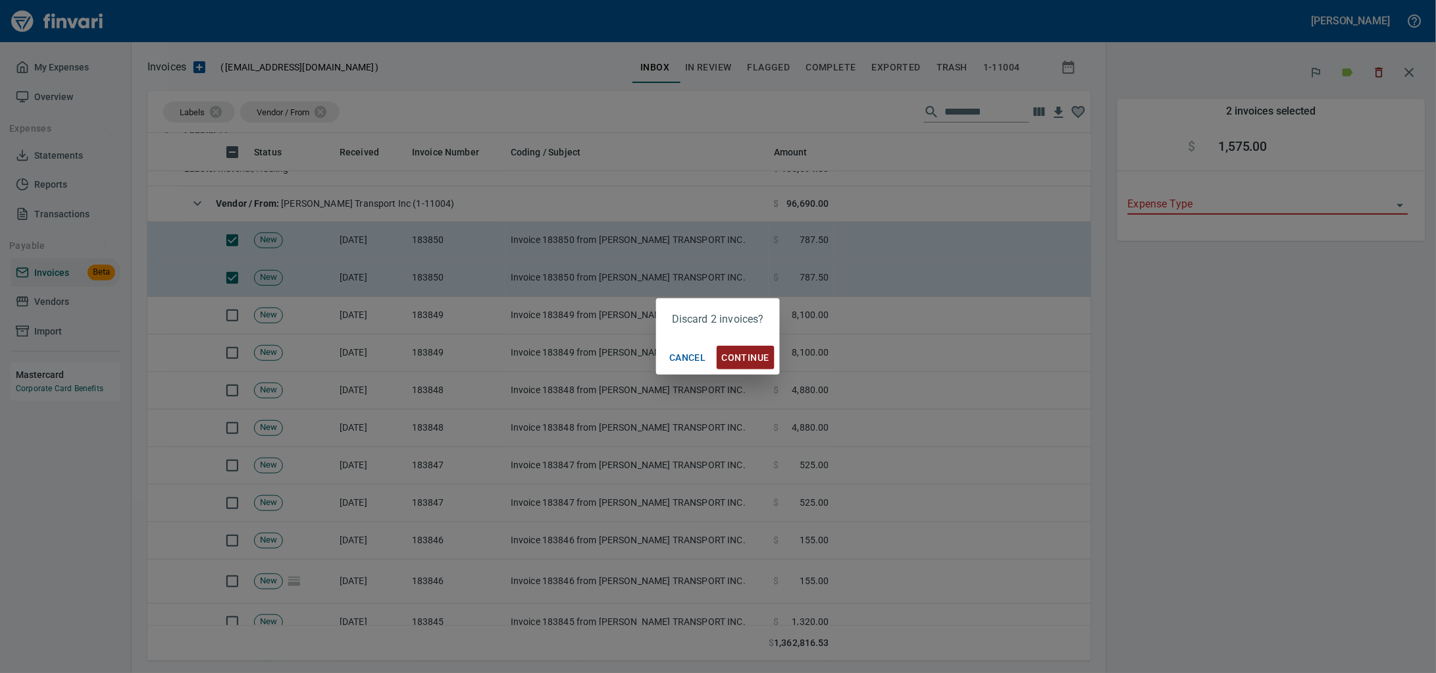
scroll to position [516, 919]
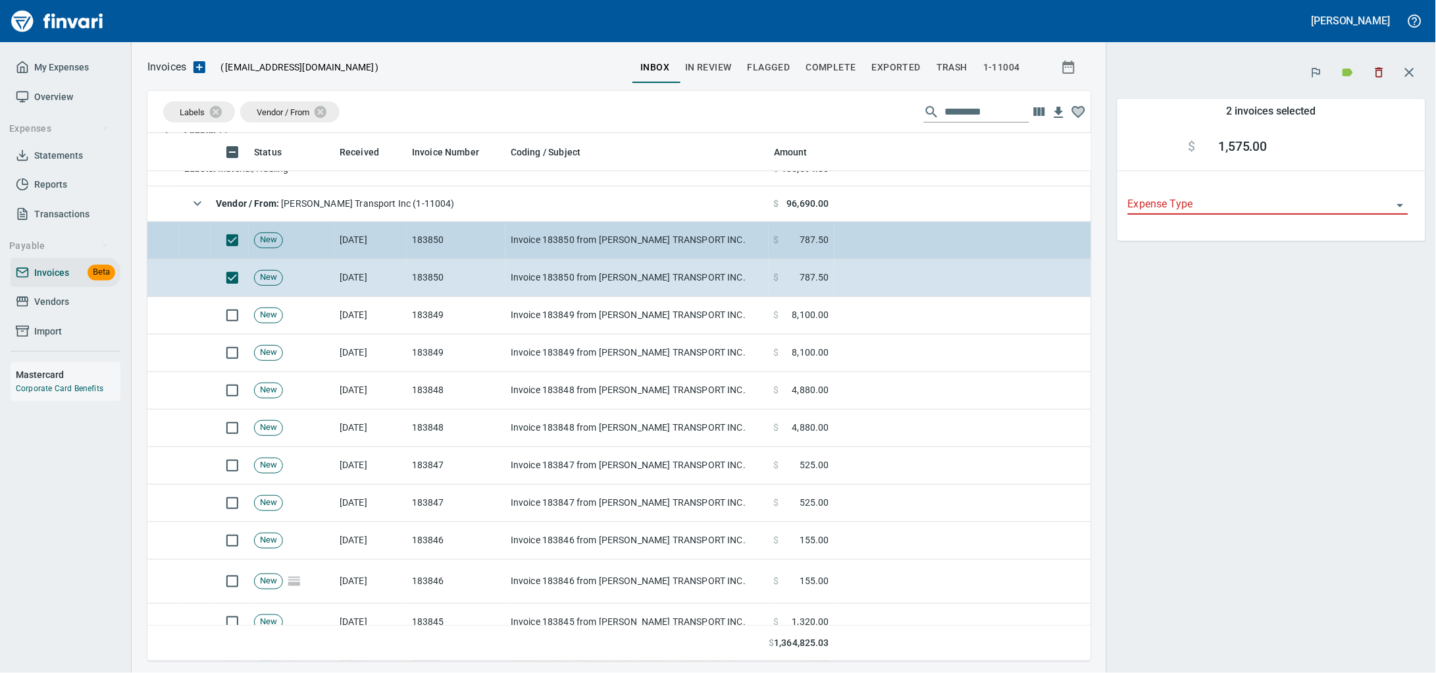
click at [658, 237] on td "Invoice 183850 from [PERSON_NAME] TRANSPORT INC." at bounding box center [636, 241] width 263 height 38
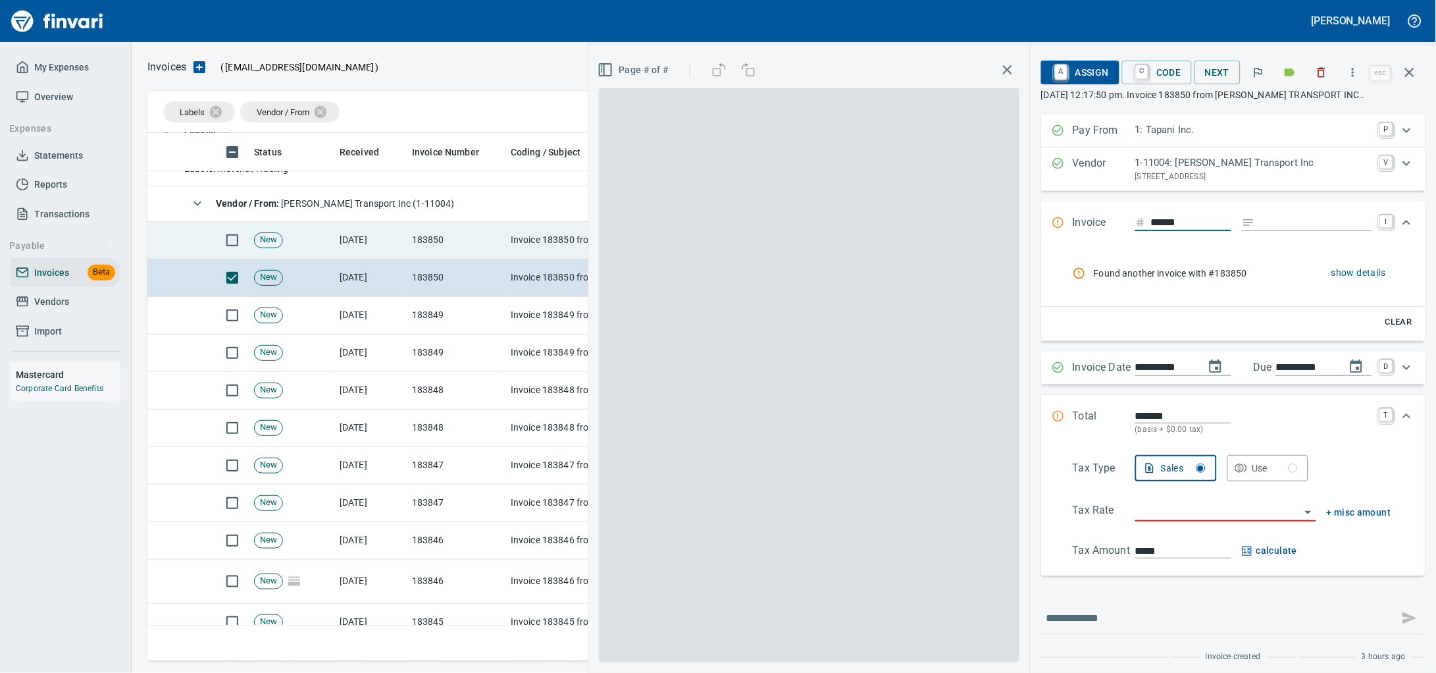
scroll to position [516, 1247]
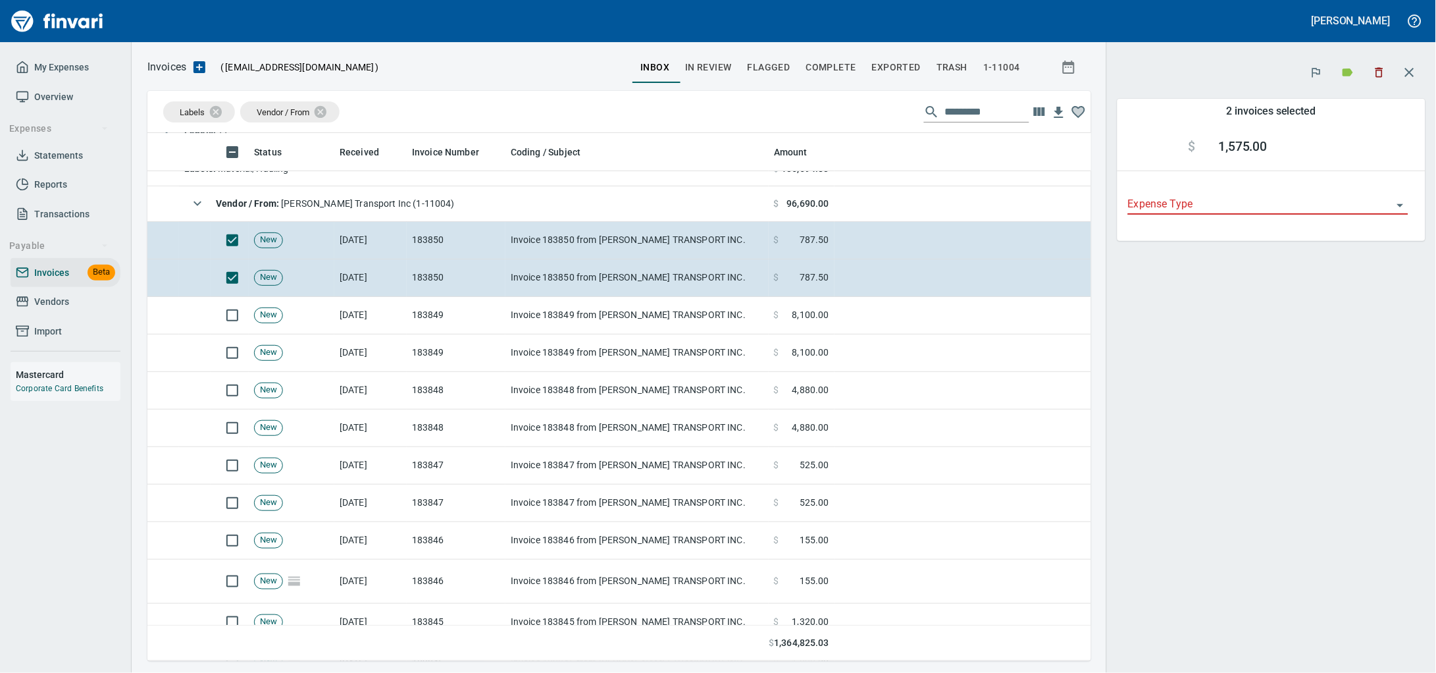
scroll to position [516, 919]
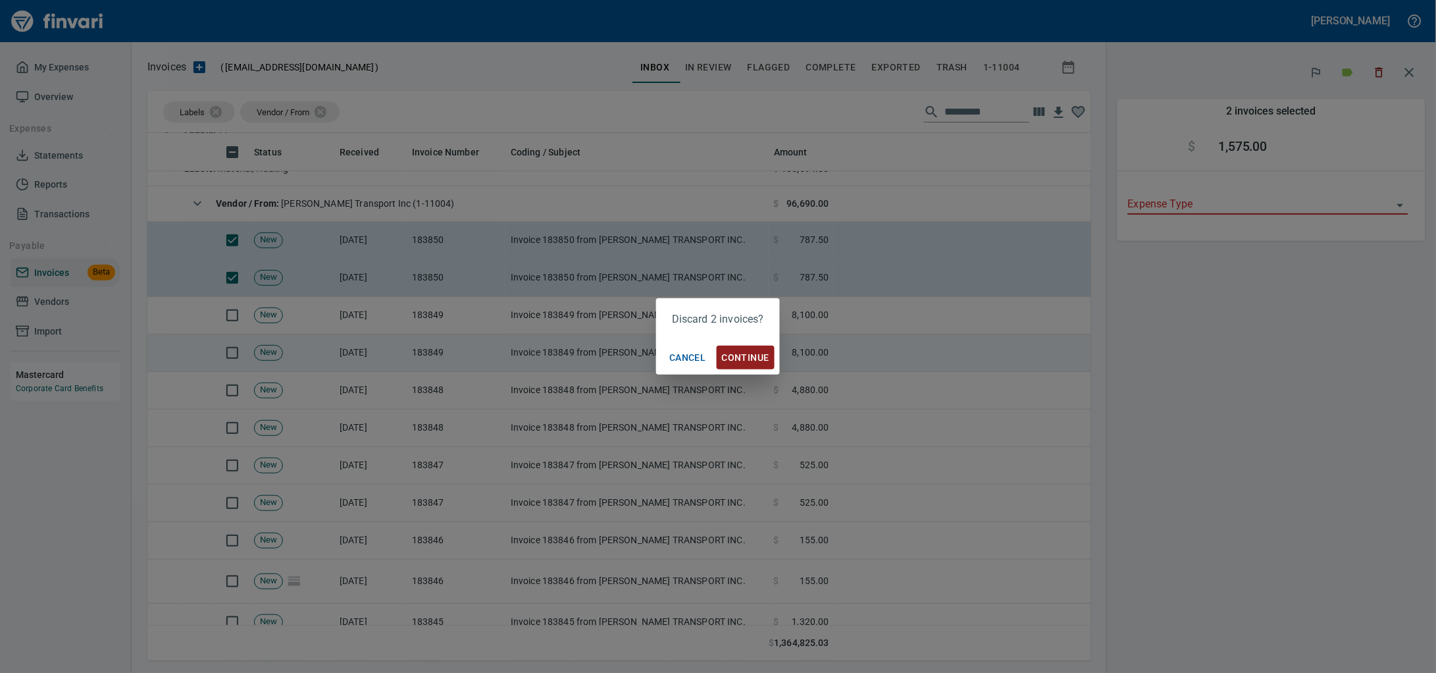
click at [738, 353] on span "Continue" at bounding box center [745, 357] width 47 height 16
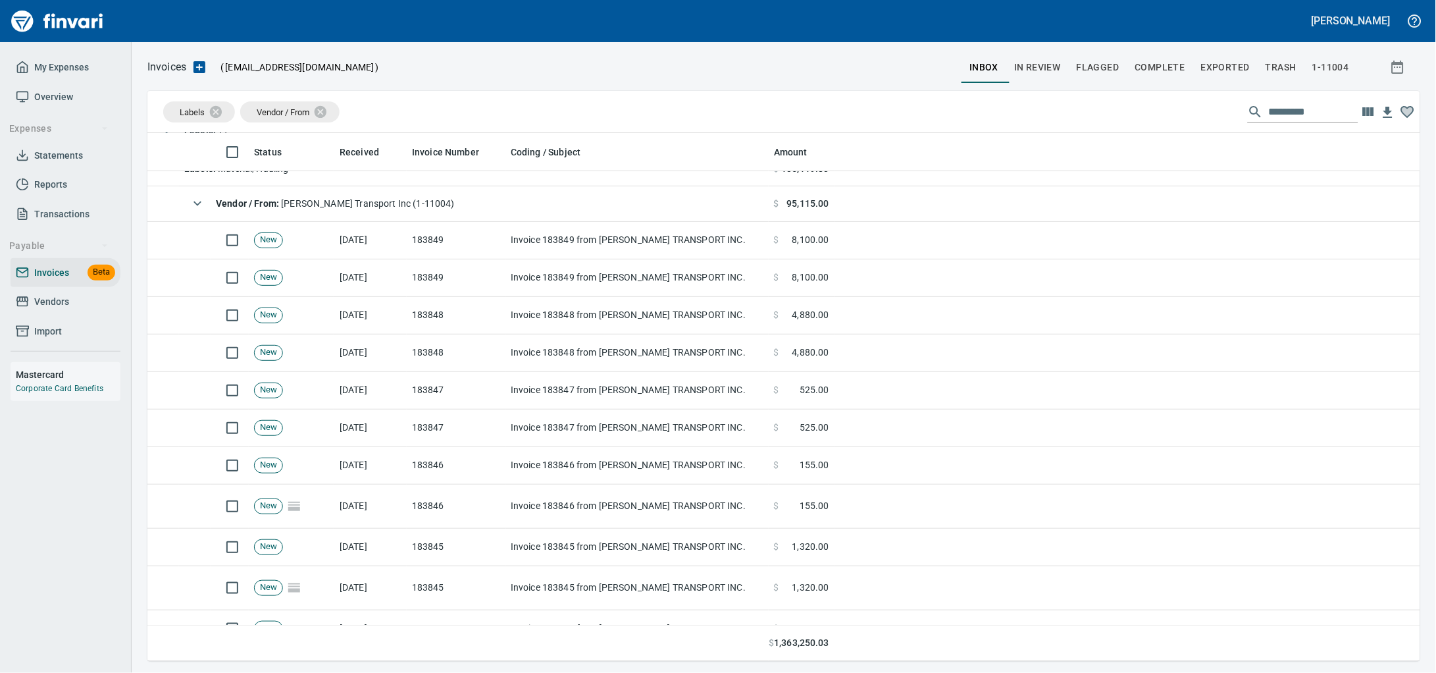
scroll to position [516, 1248]
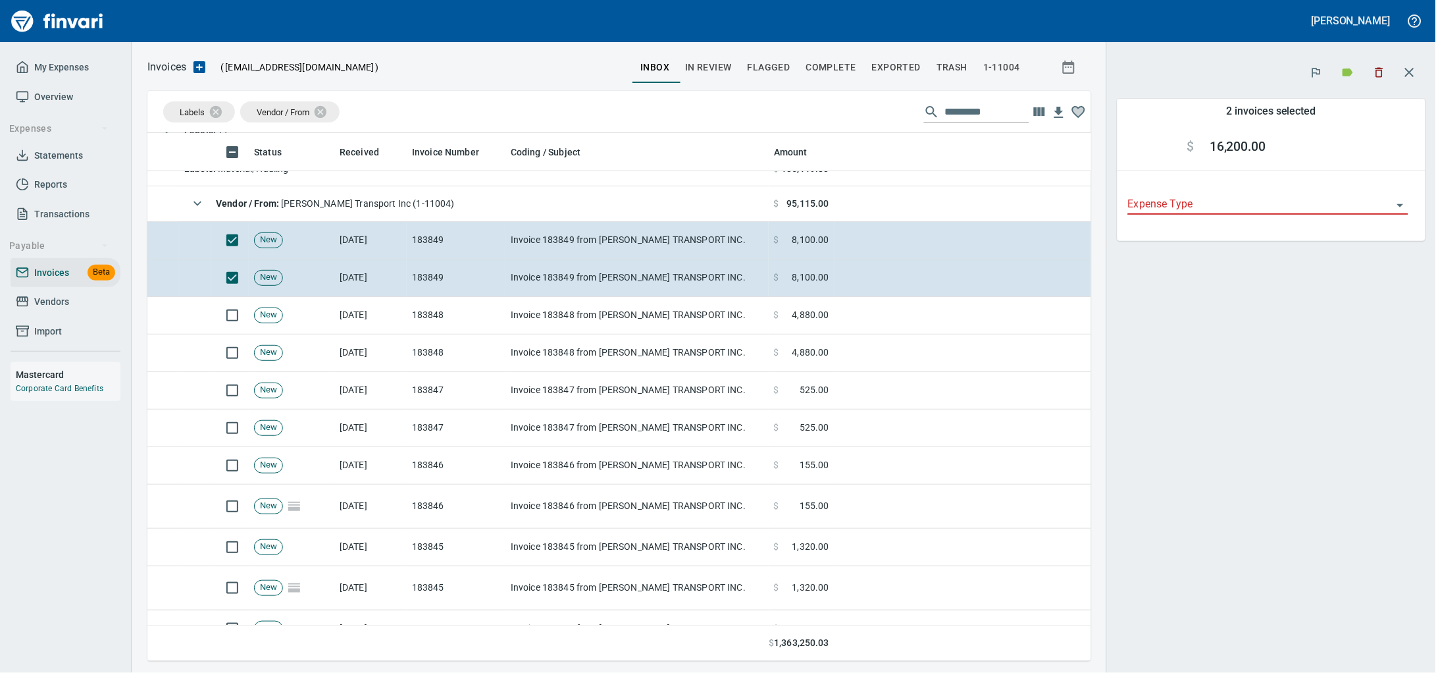
scroll to position [516, 919]
click at [1383, 74] on icon "button" at bounding box center [1379, 72] width 13 height 13
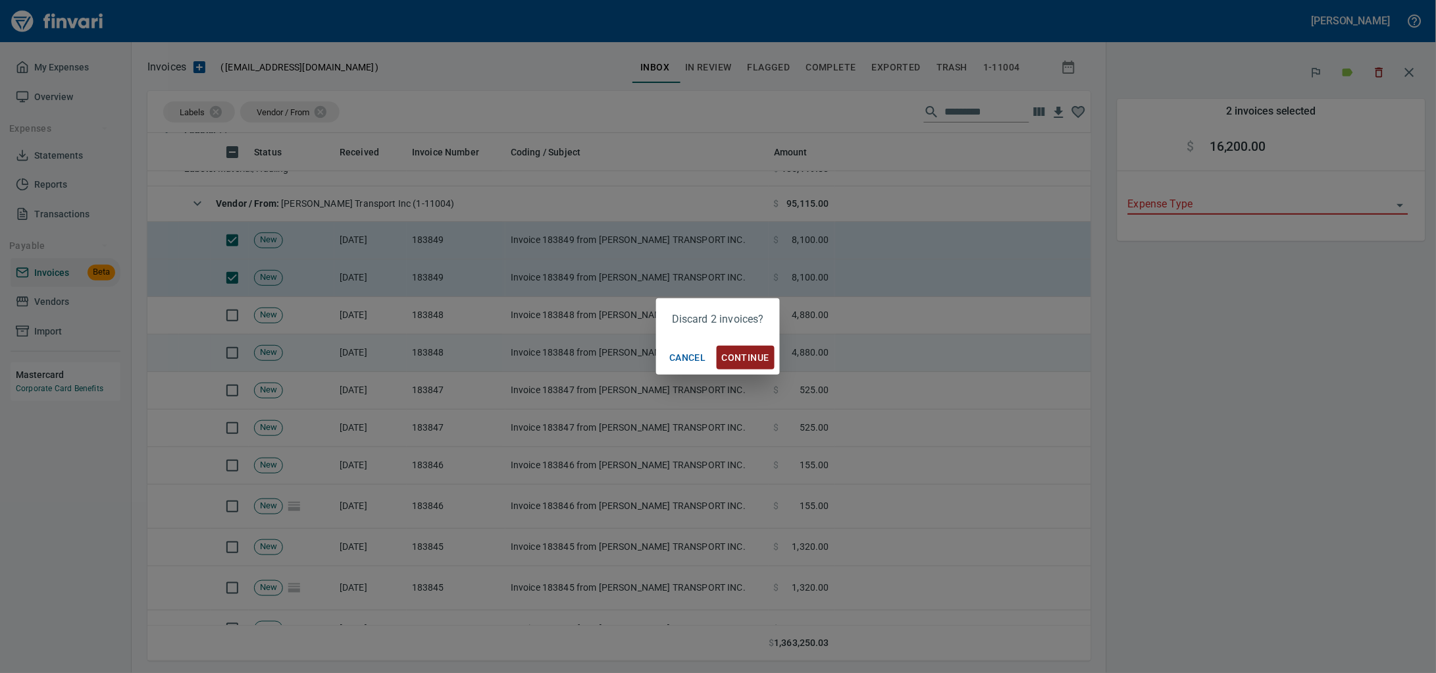
click at [742, 353] on span "Continue" at bounding box center [745, 357] width 47 height 16
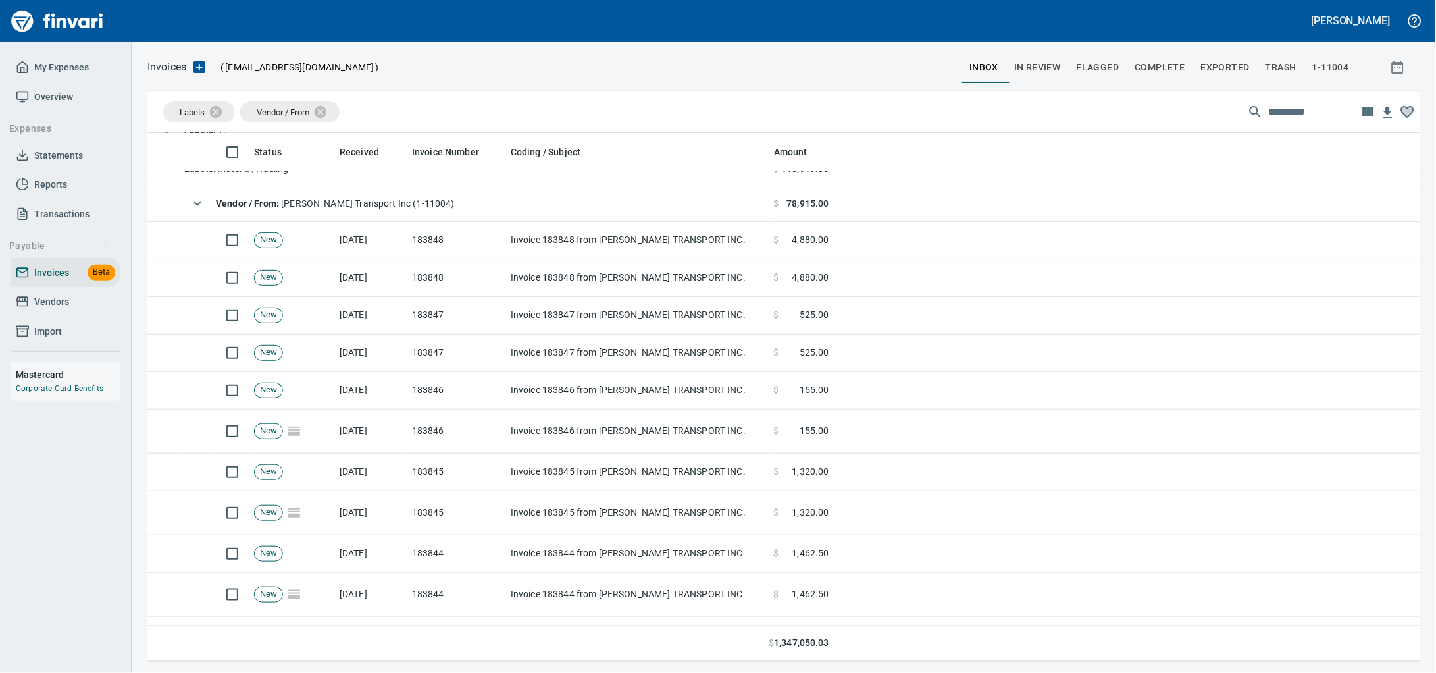
scroll to position [516, 1245]
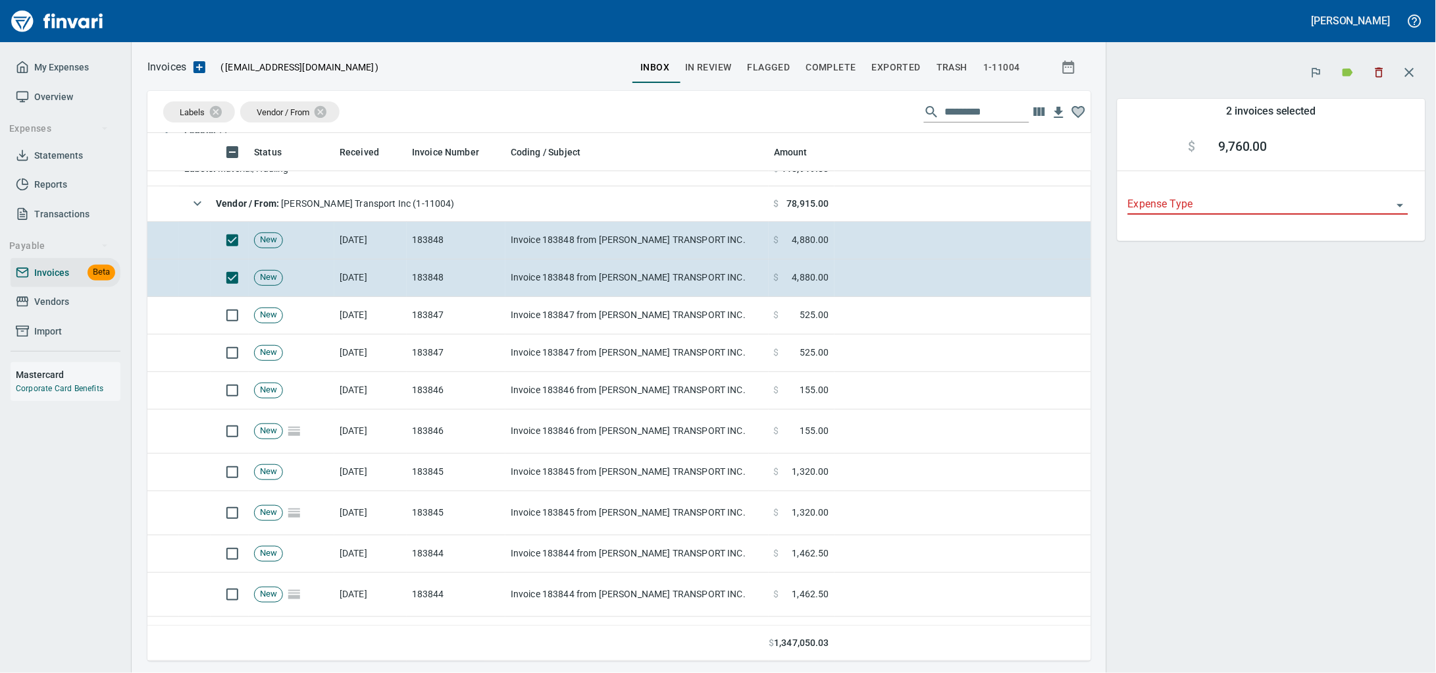
scroll to position [516, 919]
click at [1368, 62] on button "button" at bounding box center [1379, 72] width 29 height 29
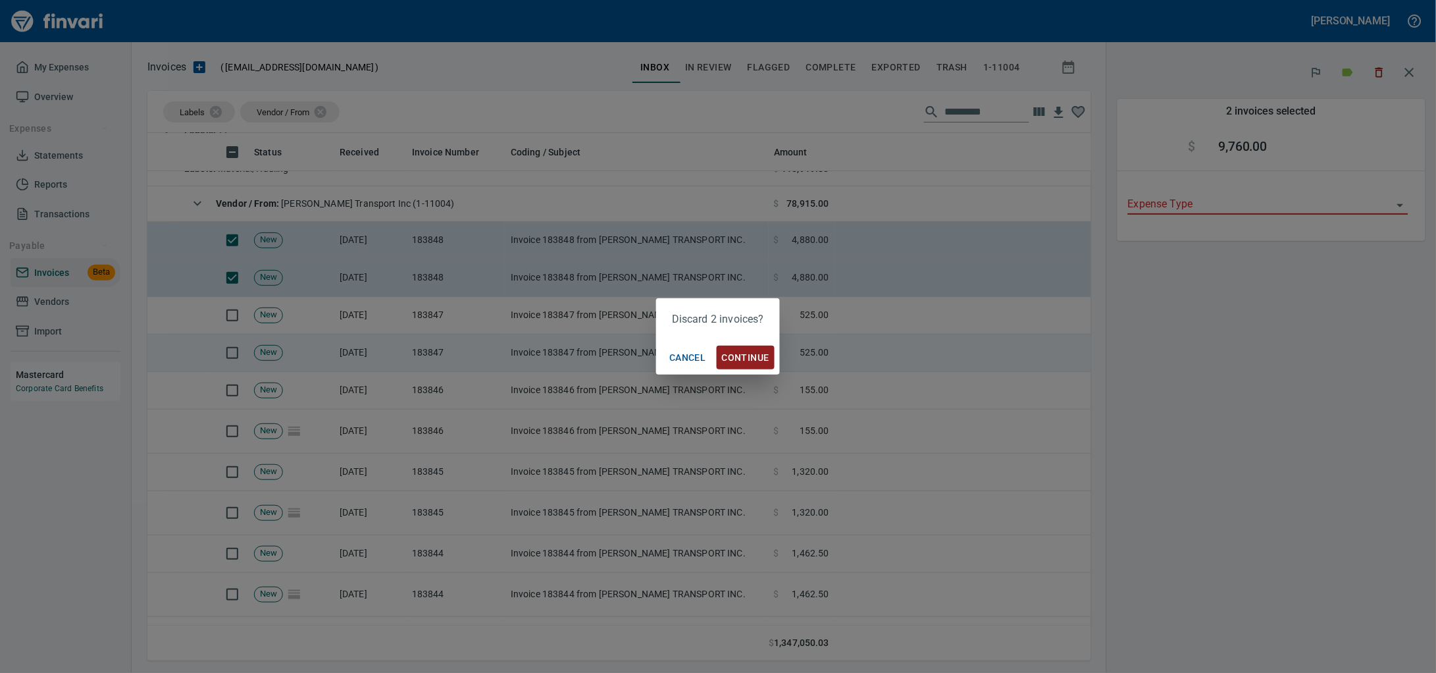
click at [740, 349] on span "Continue" at bounding box center [745, 357] width 47 height 16
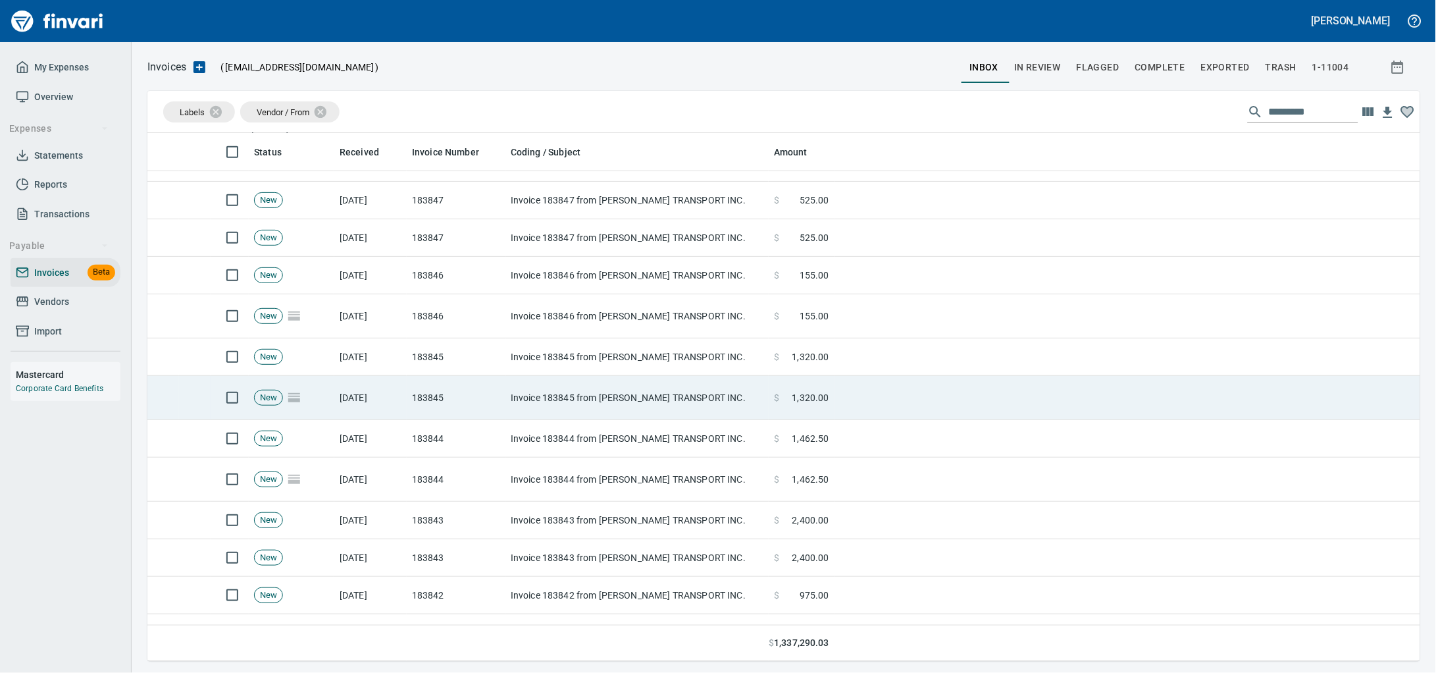
scroll to position [246, 0]
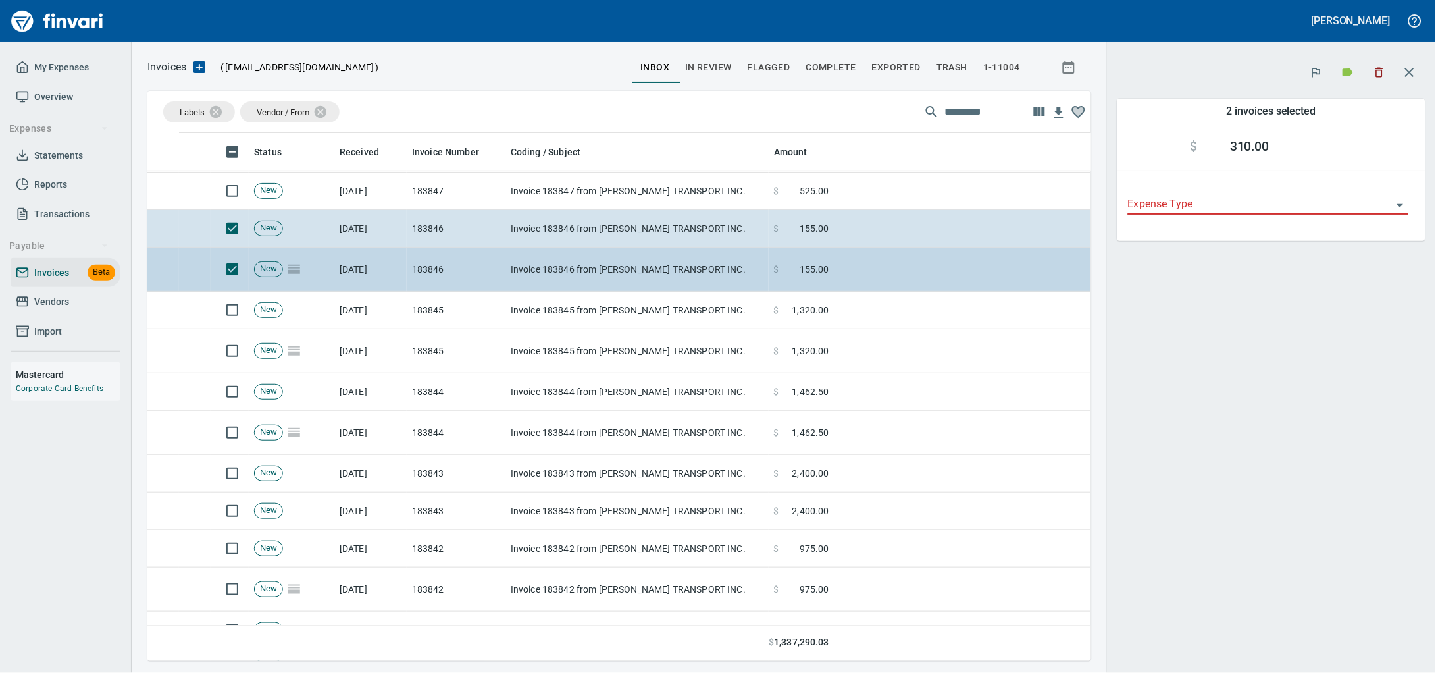
scroll to position [516, 919]
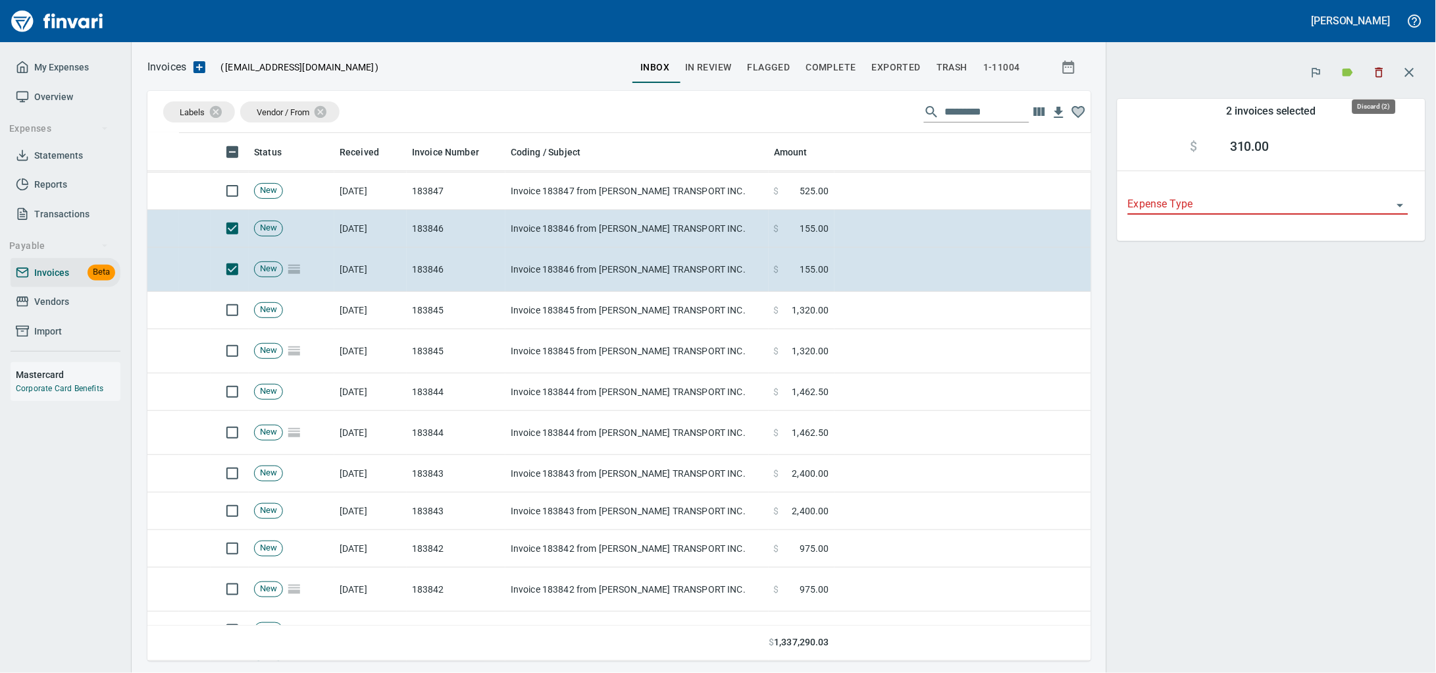
click at [1384, 65] on button "button" at bounding box center [1379, 72] width 29 height 29
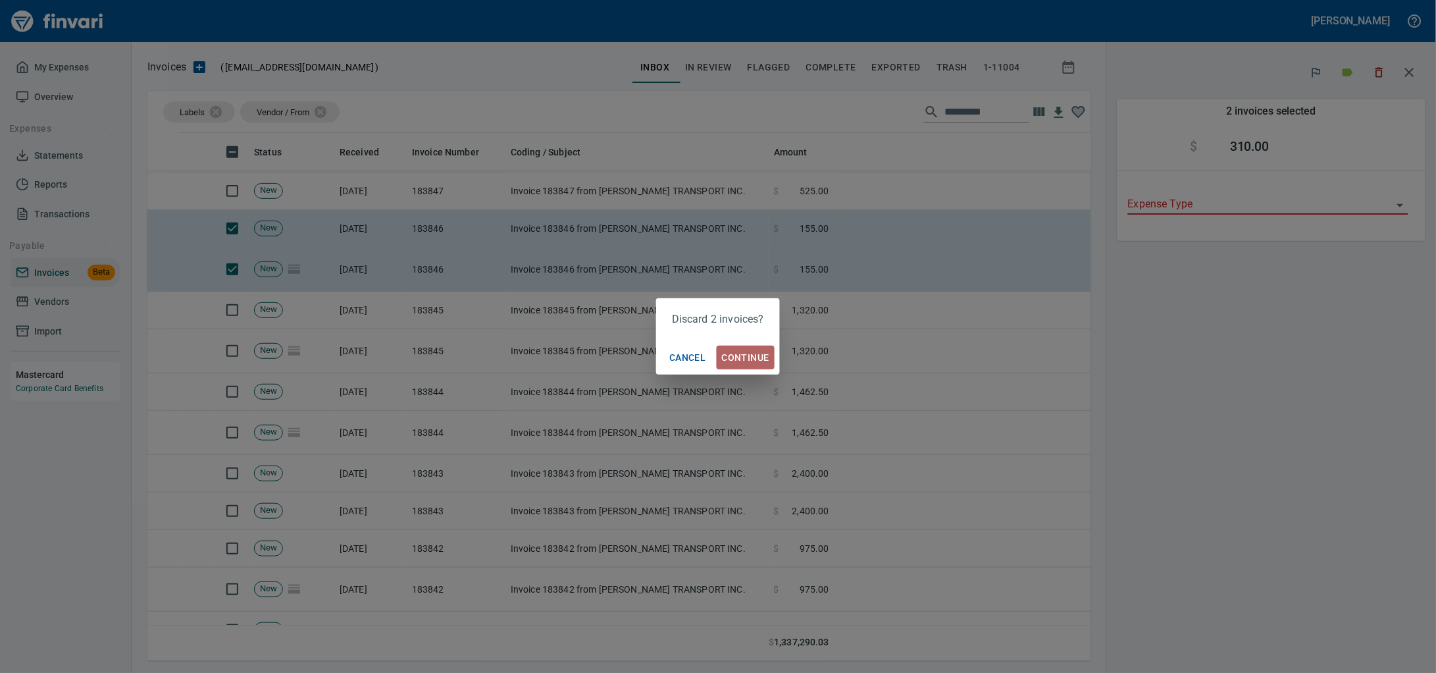
click at [750, 364] on span "Continue" at bounding box center [745, 357] width 47 height 16
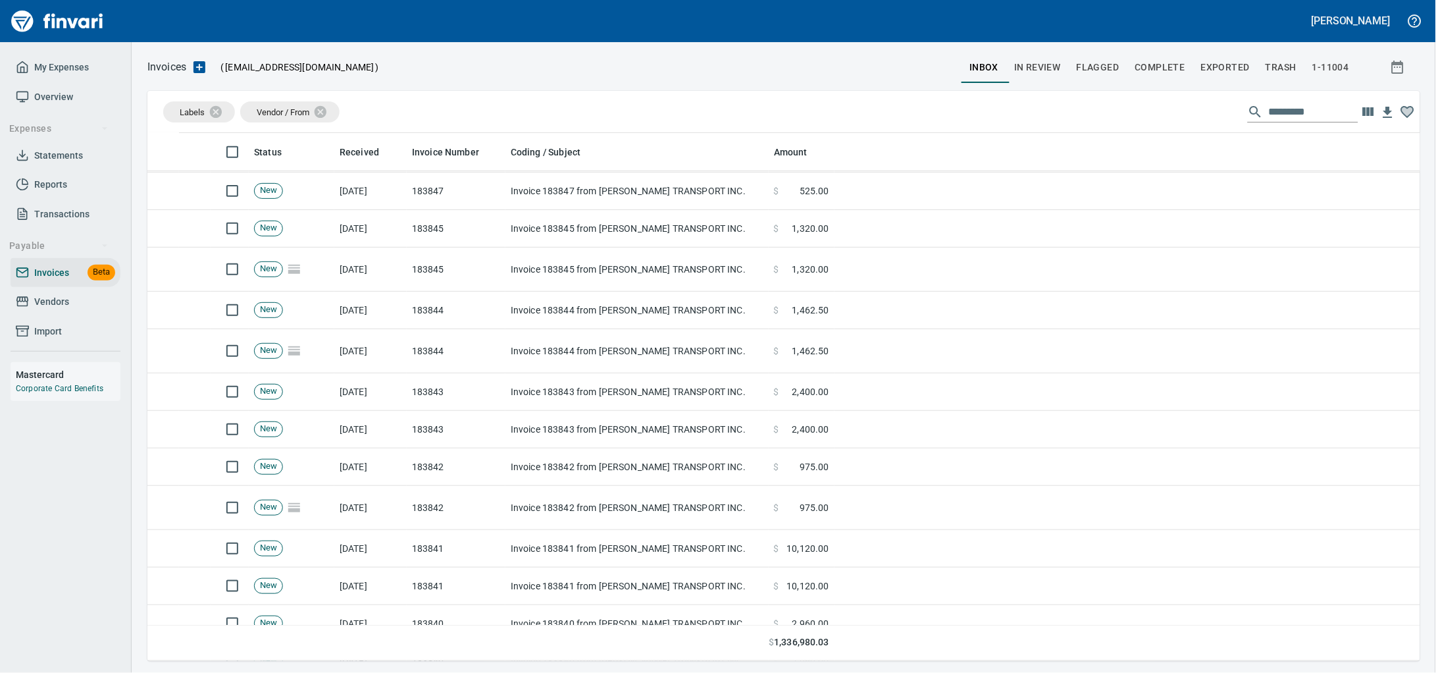
scroll to position [516, 1248]
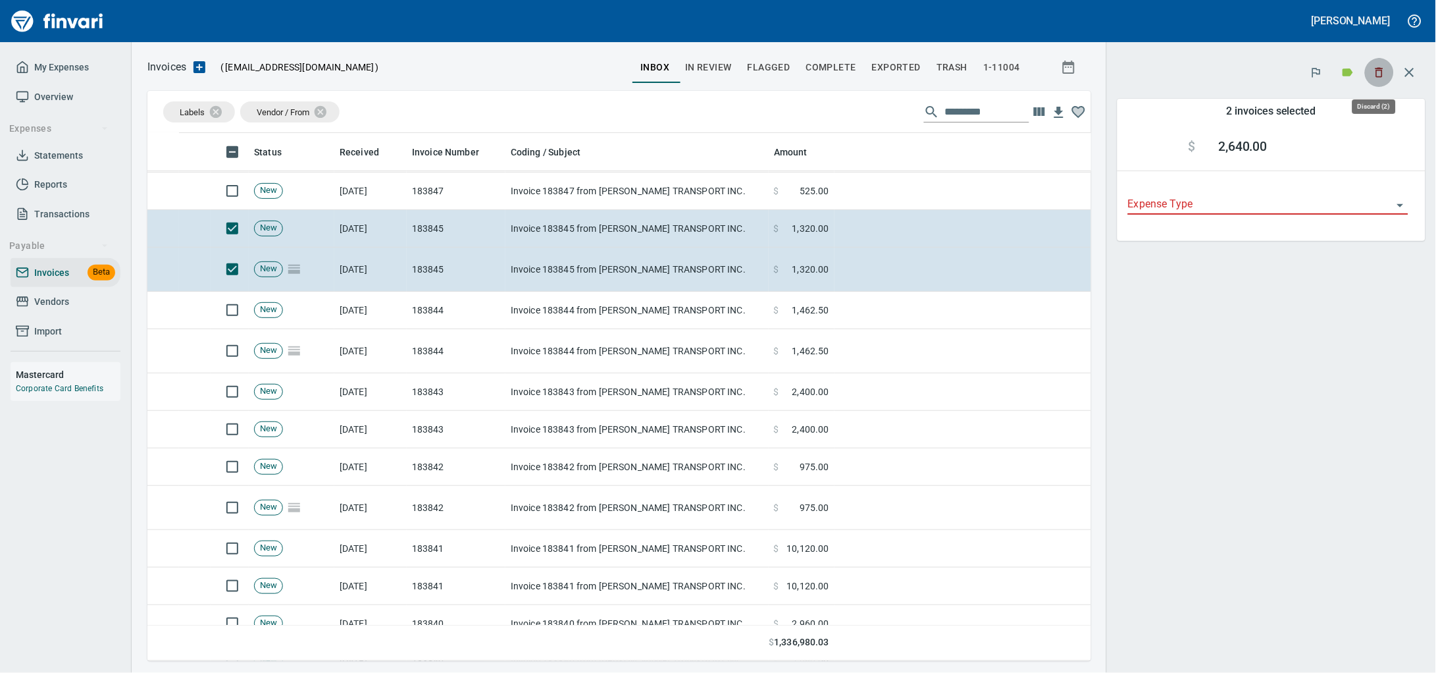
click at [1373, 69] on icon "button" at bounding box center [1379, 72] width 13 height 13
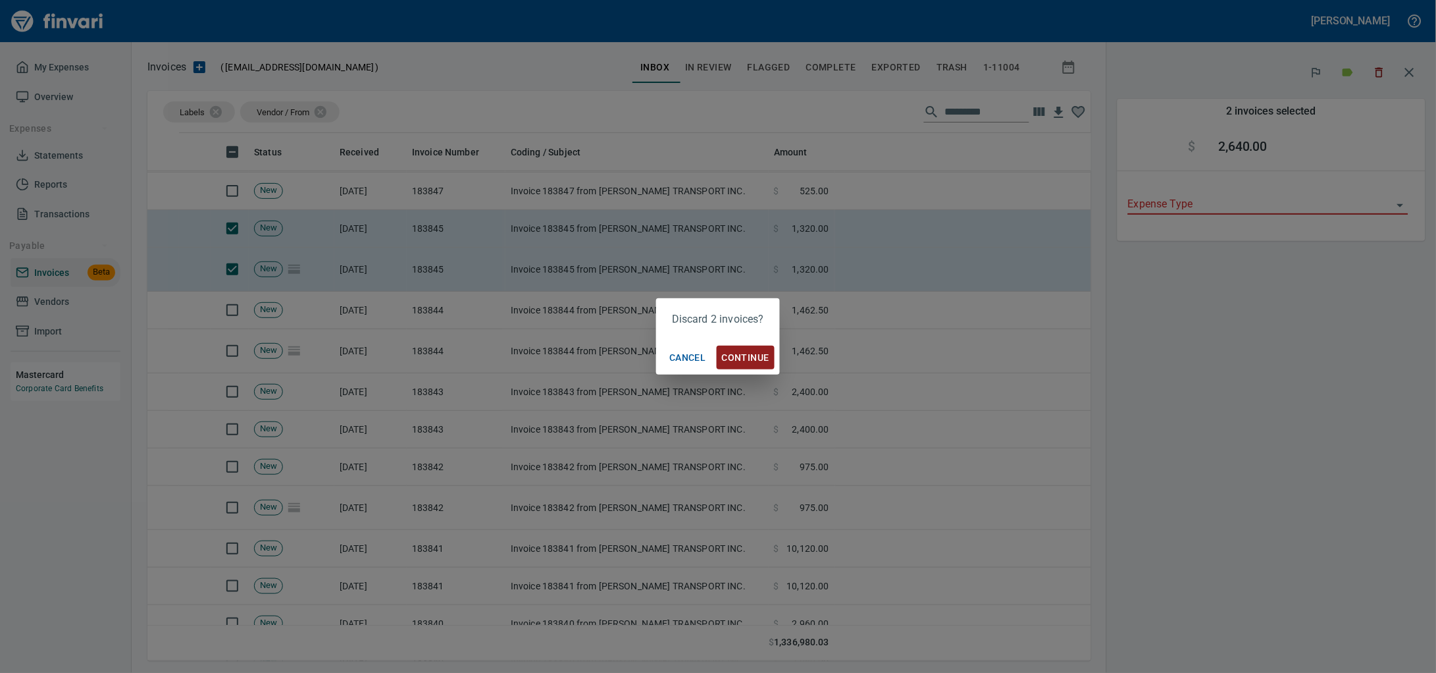
click at [746, 354] on span "Continue" at bounding box center [745, 357] width 47 height 16
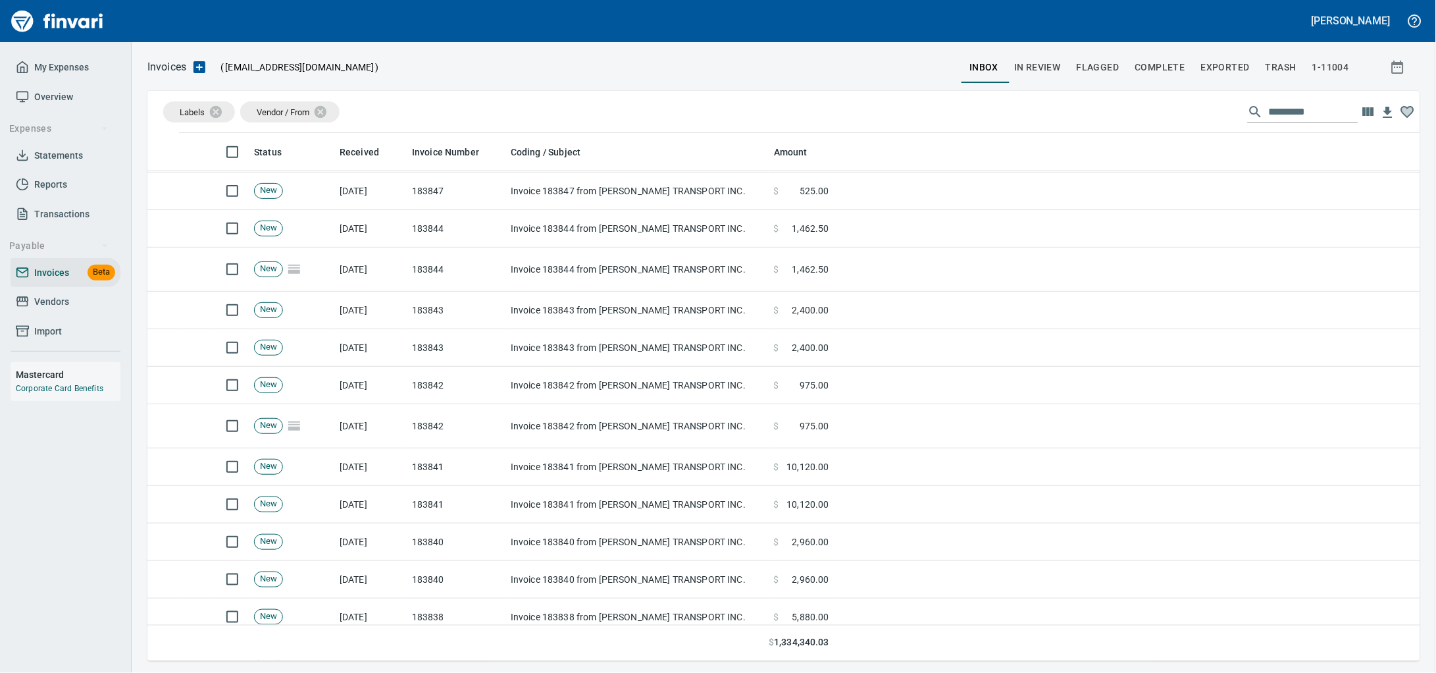
scroll to position [516, 1248]
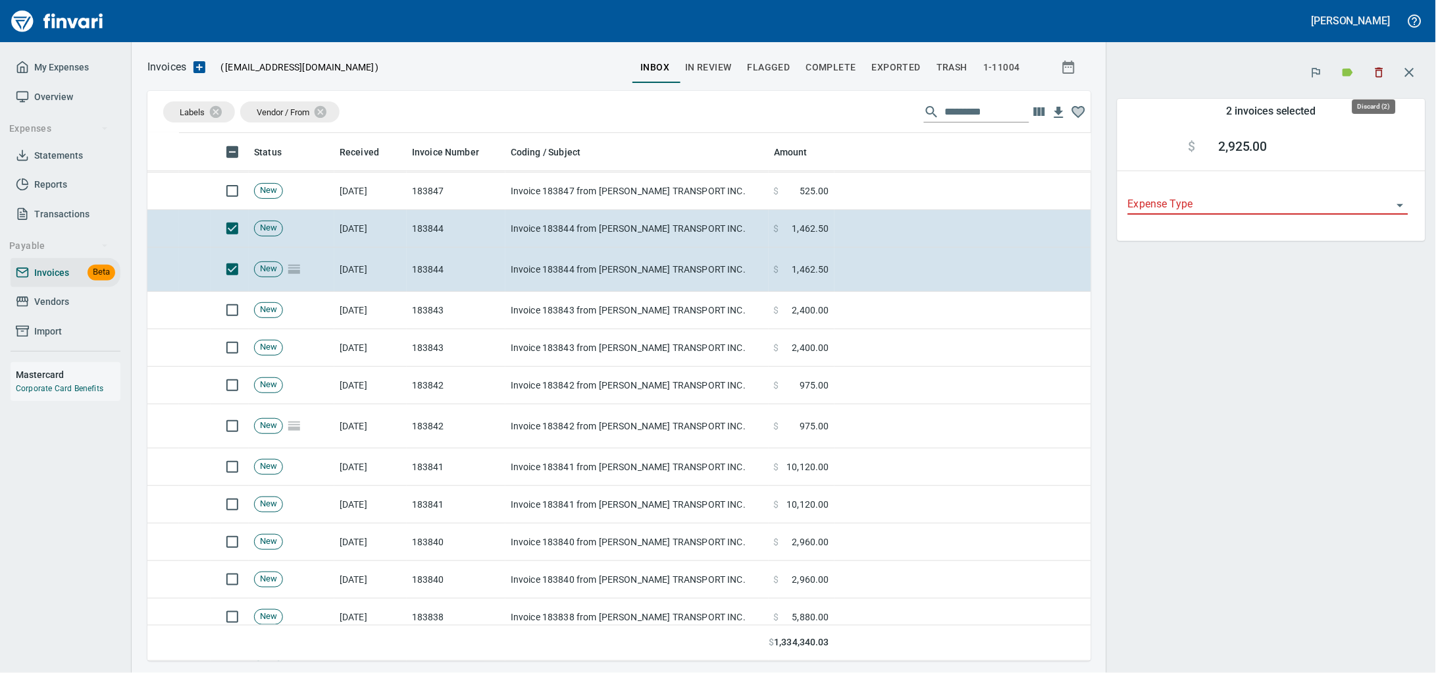
click at [1380, 76] on icon "button" at bounding box center [1379, 72] width 13 height 13
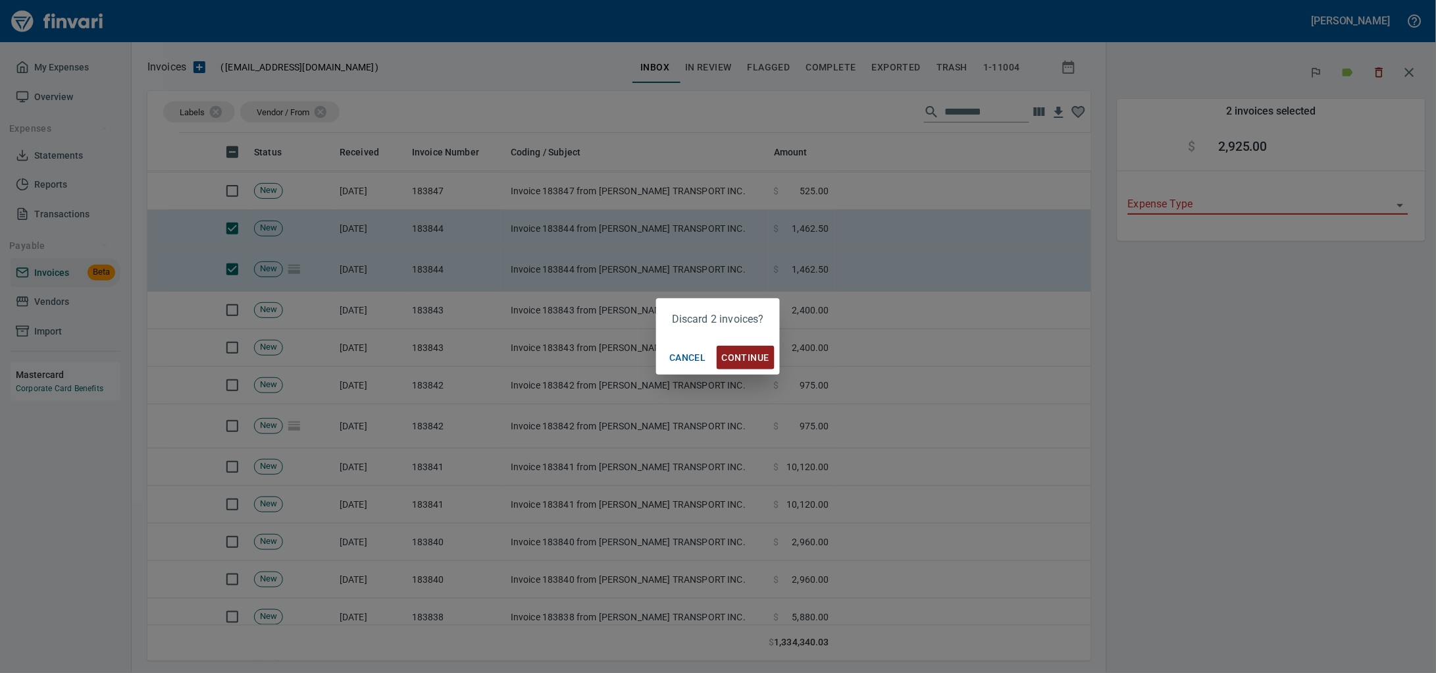
scroll to position [516, 919]
click at [748, 346] on button "Continue" at bounding box center [746, 358] width 58 height 24
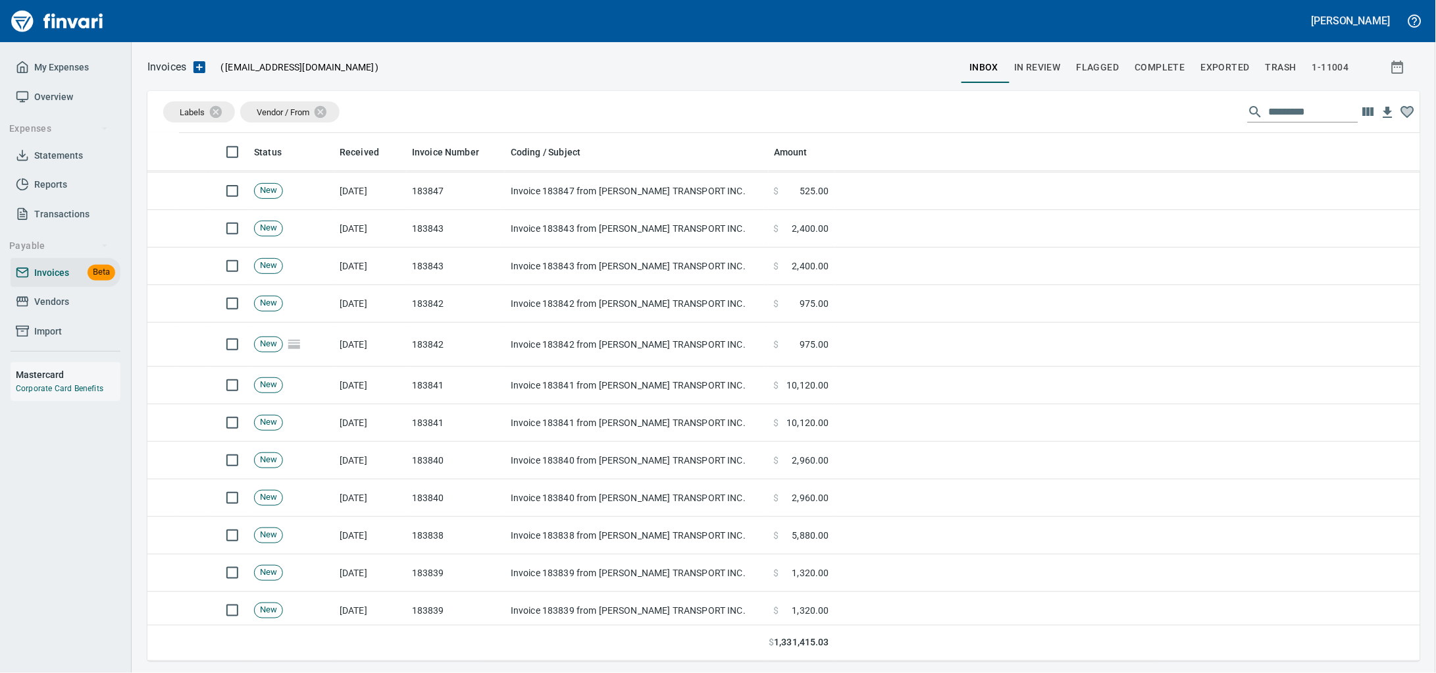
scroll to position [516, 1246]
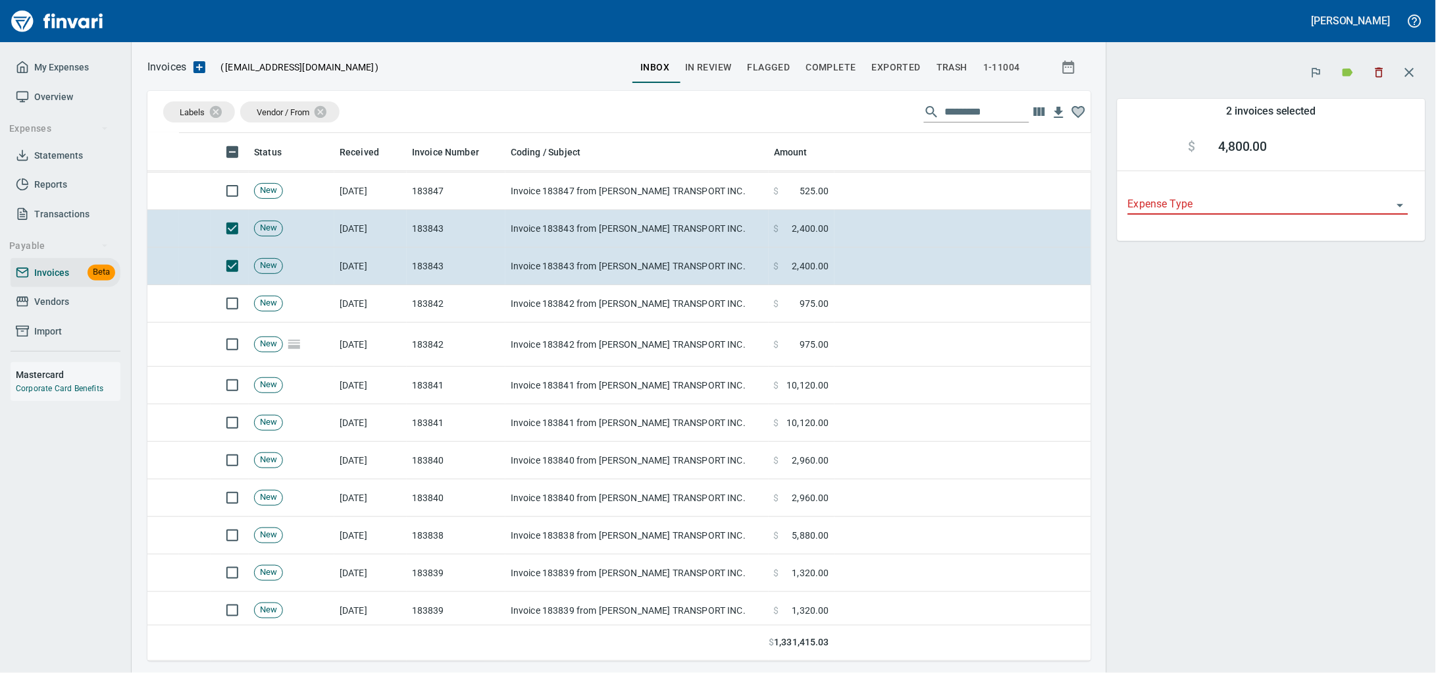
click at [1395, 76] on button "button" at bounding box center [1410, 73] width 32 height 32
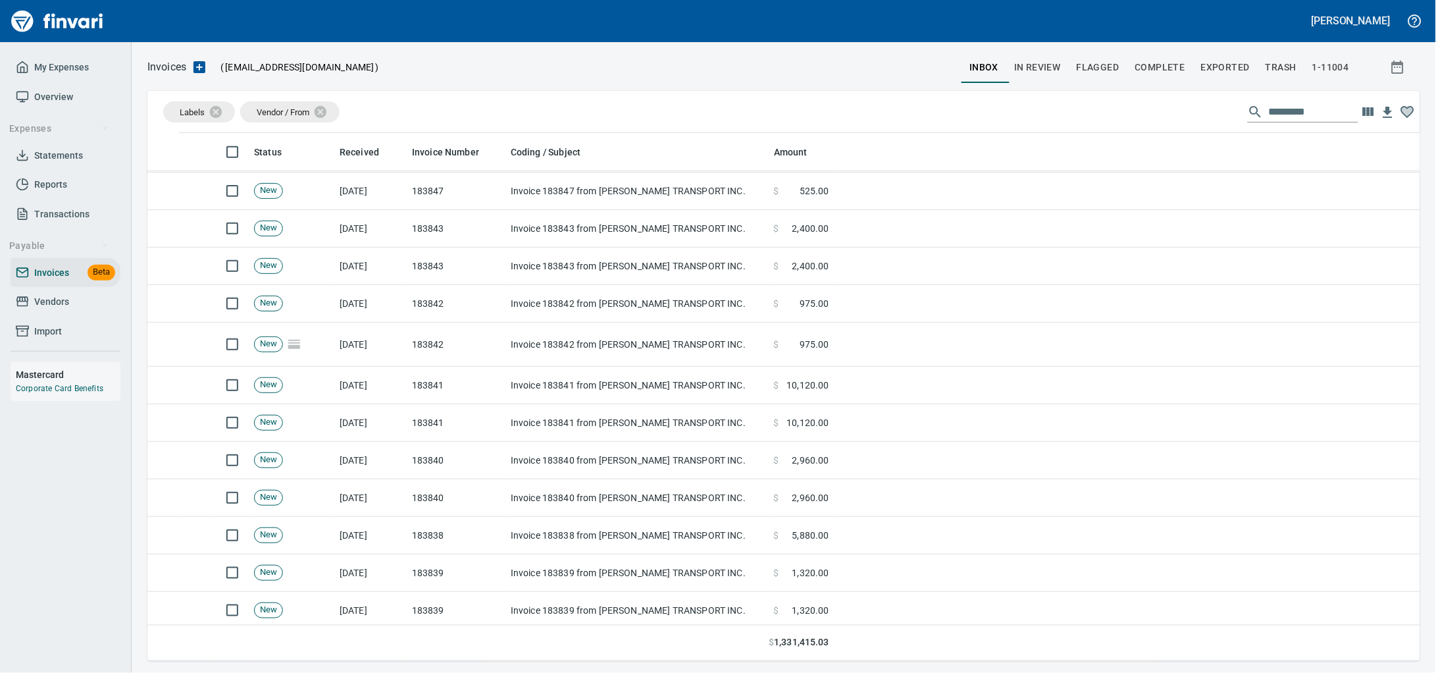
scroll to position [516, 1248]
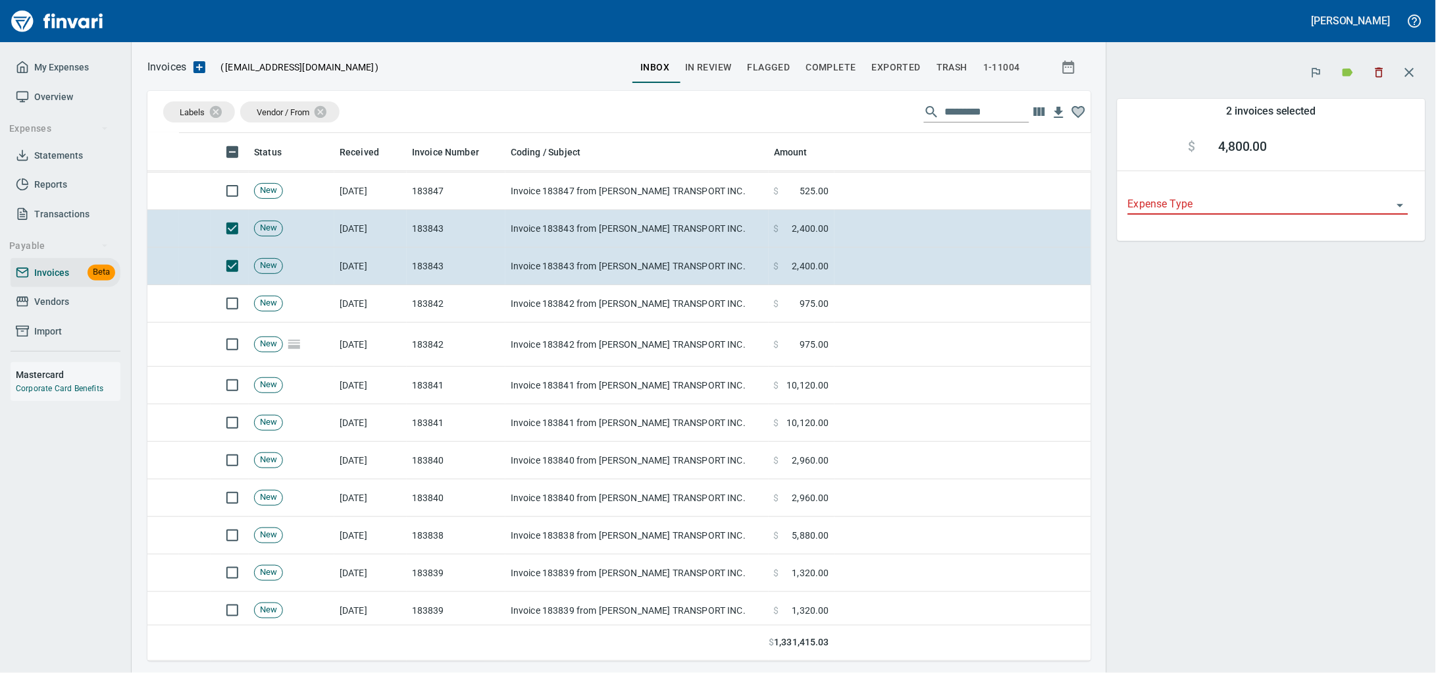
scroll to position [516, 919]
click at [1374, 74] on icon "button" at bounding box center [1379, 72] width 13 height 13
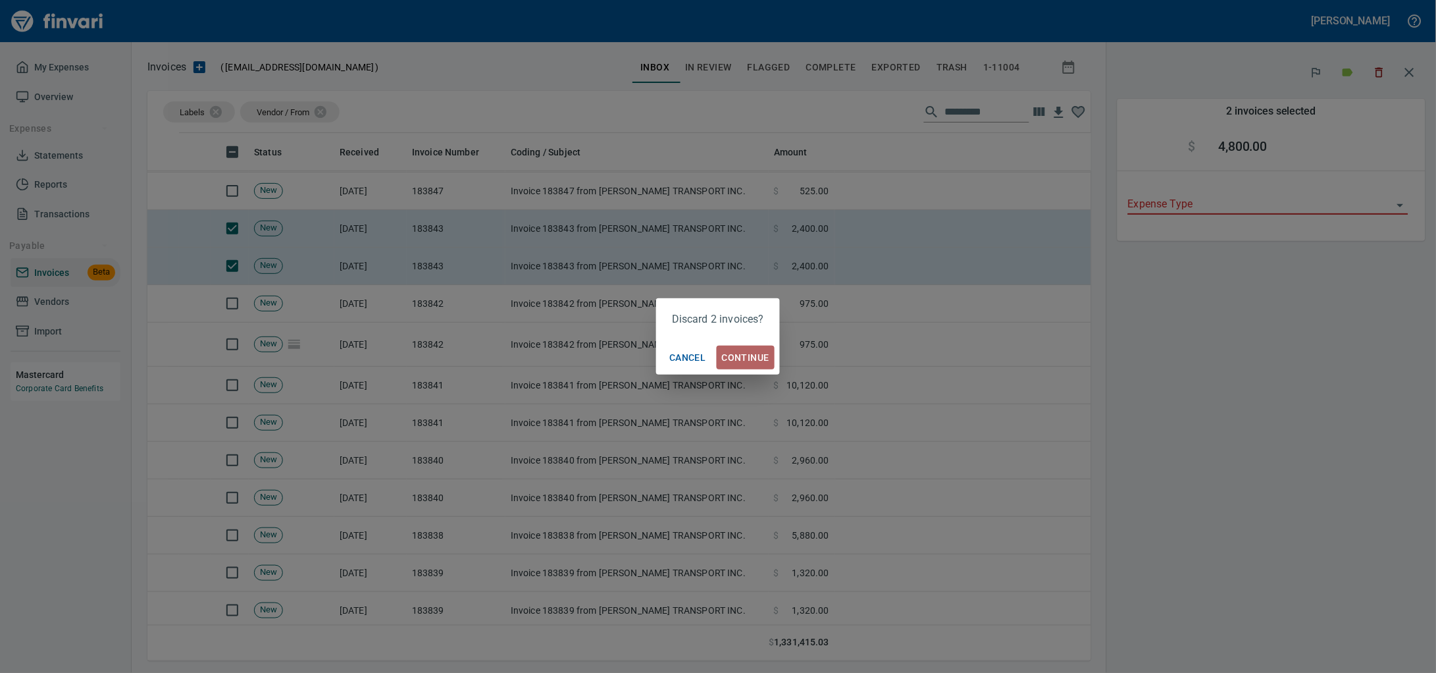
click at [717, 351] on button "Continue" at bounding box center [746, 358] width 58 height 24
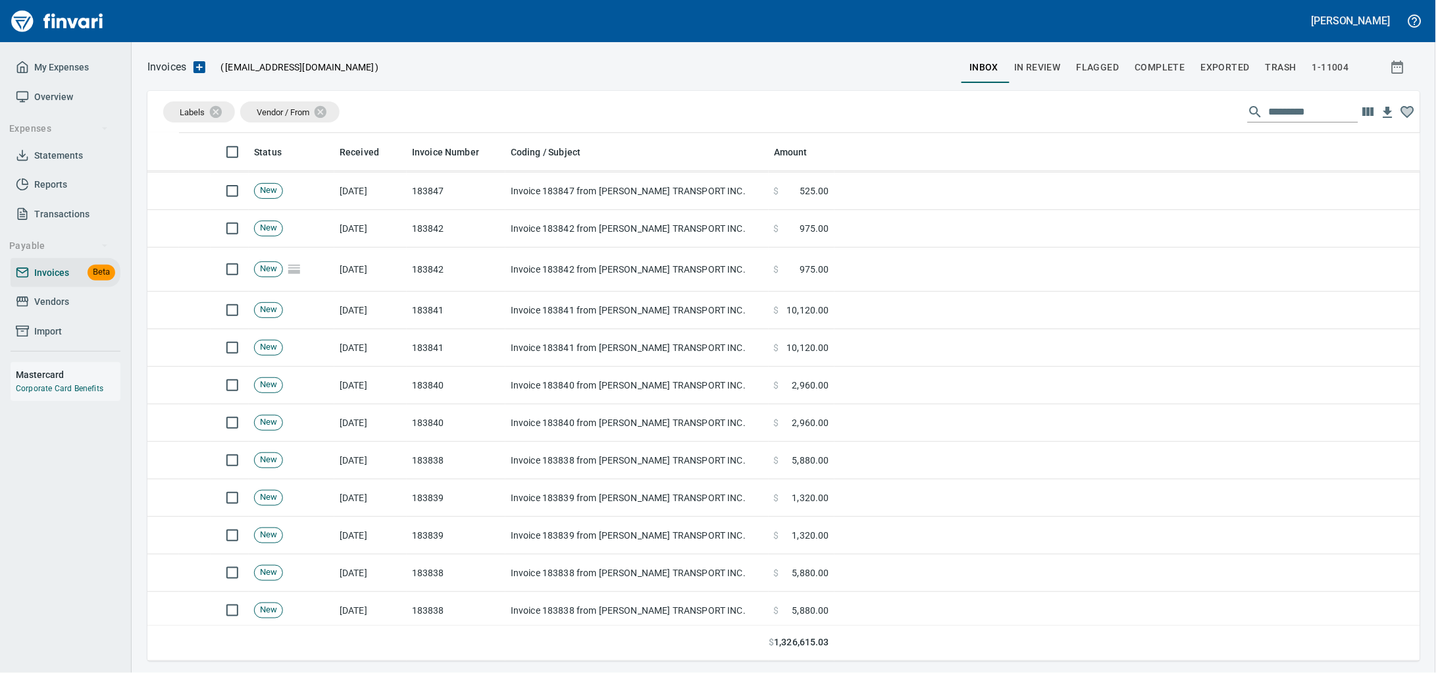
scroll to position [516, 1248]
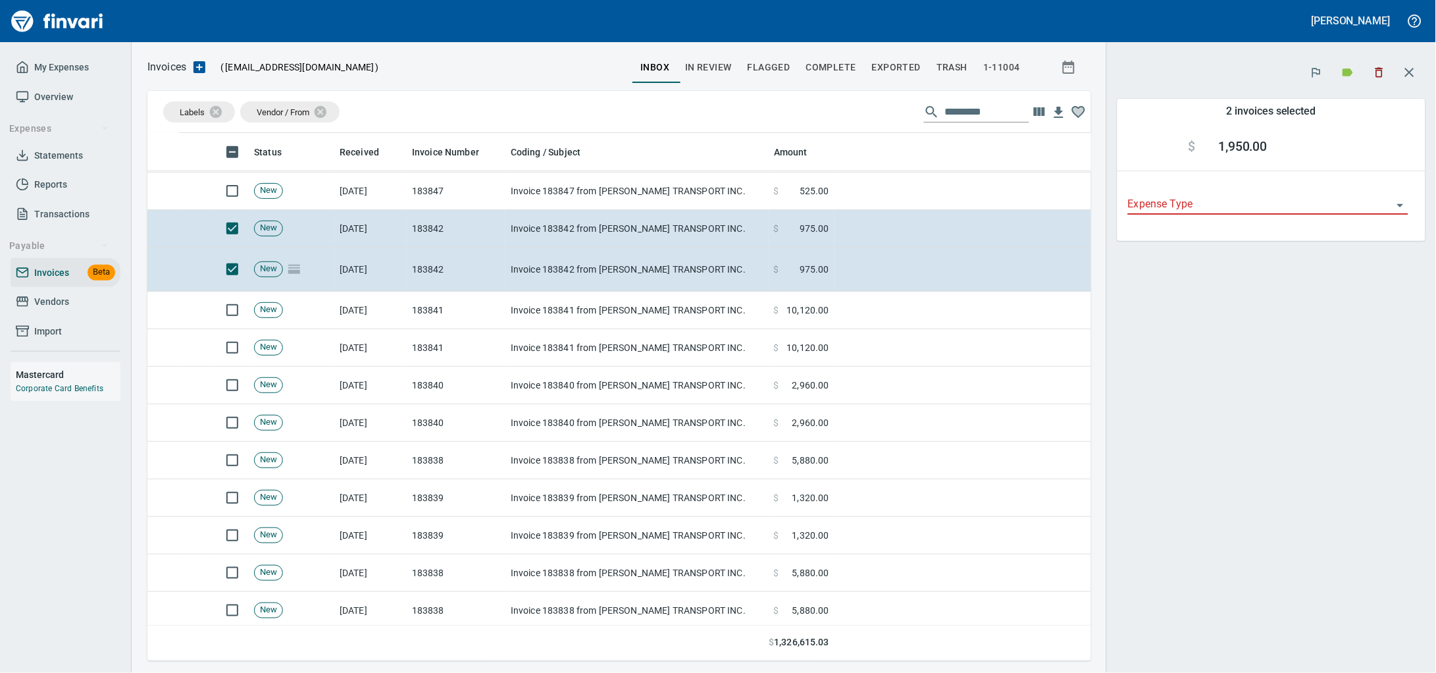
scroll to position [516, 919]
click at [1378, 71] on icon "button" at bounding box center [1380, 73] width 8 height 10
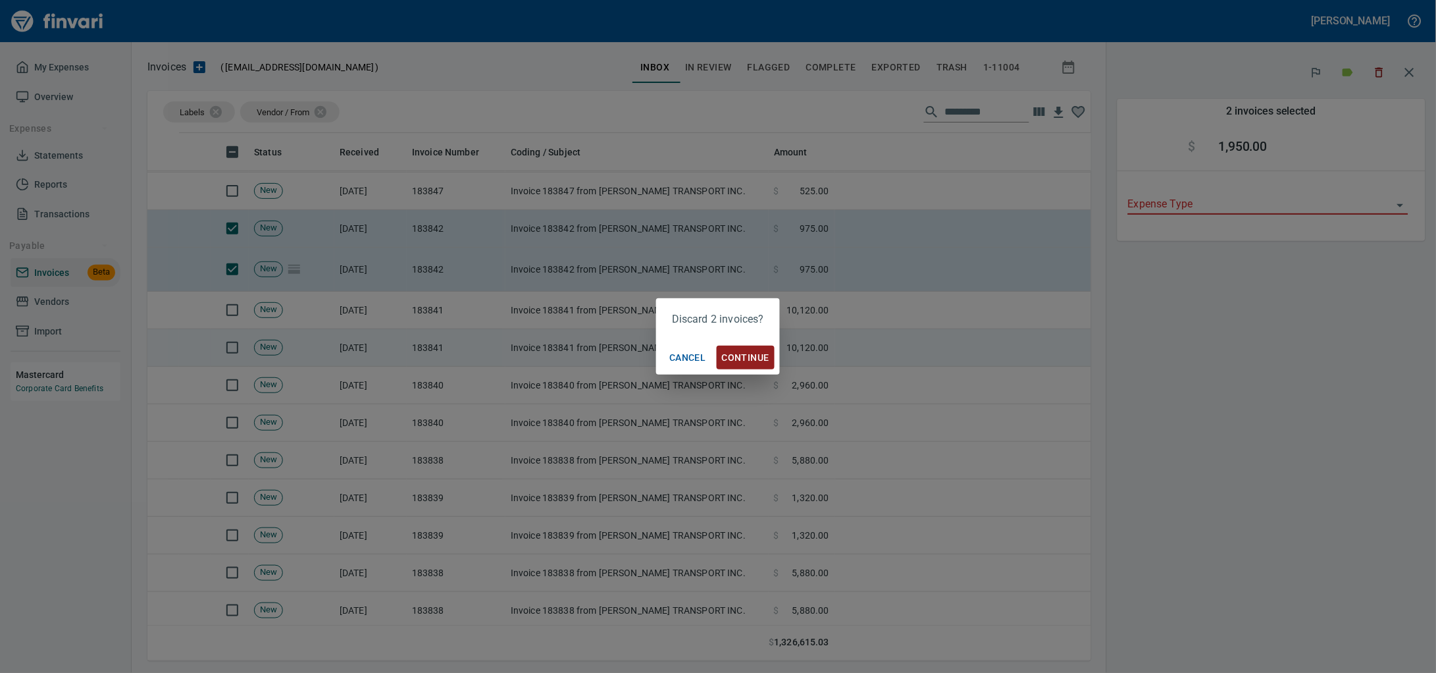
click at [736, 353] on span "Continue" at bounding box center [745, 357] width 47 height 16
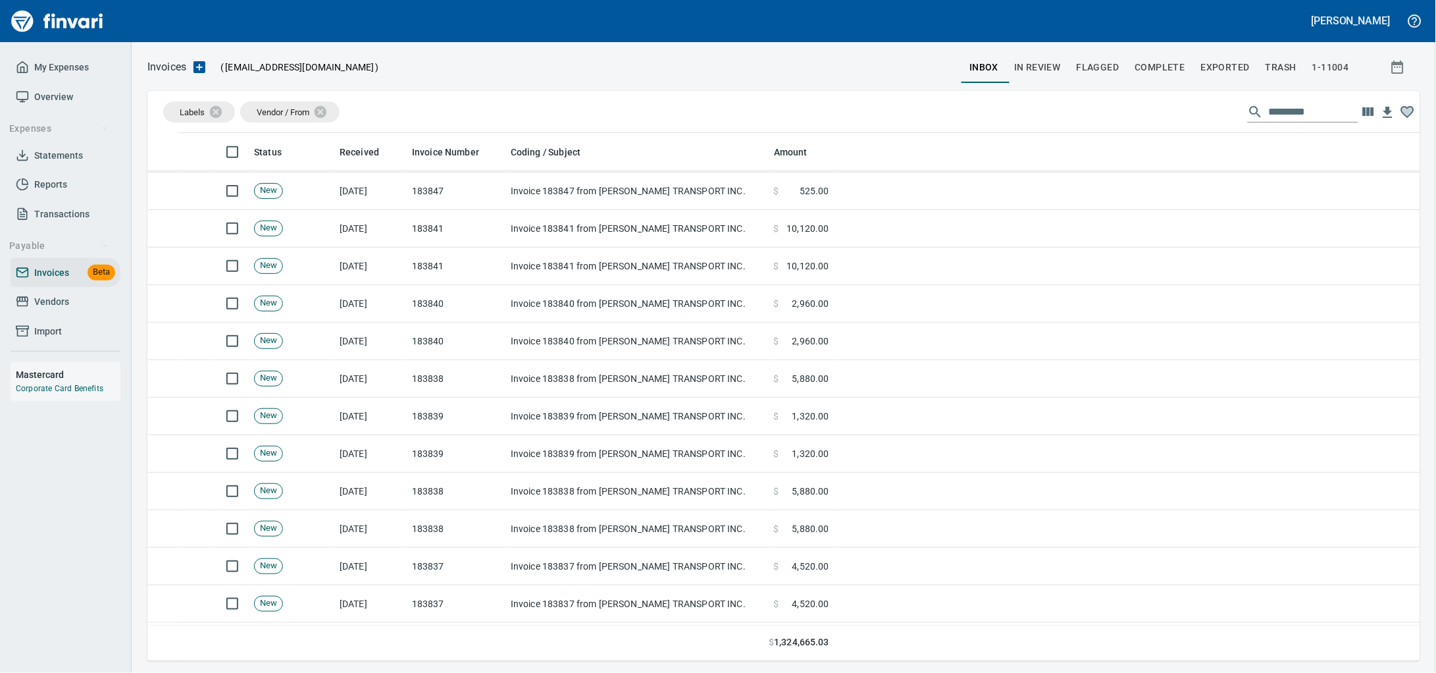
scroll to position [516, 1248]
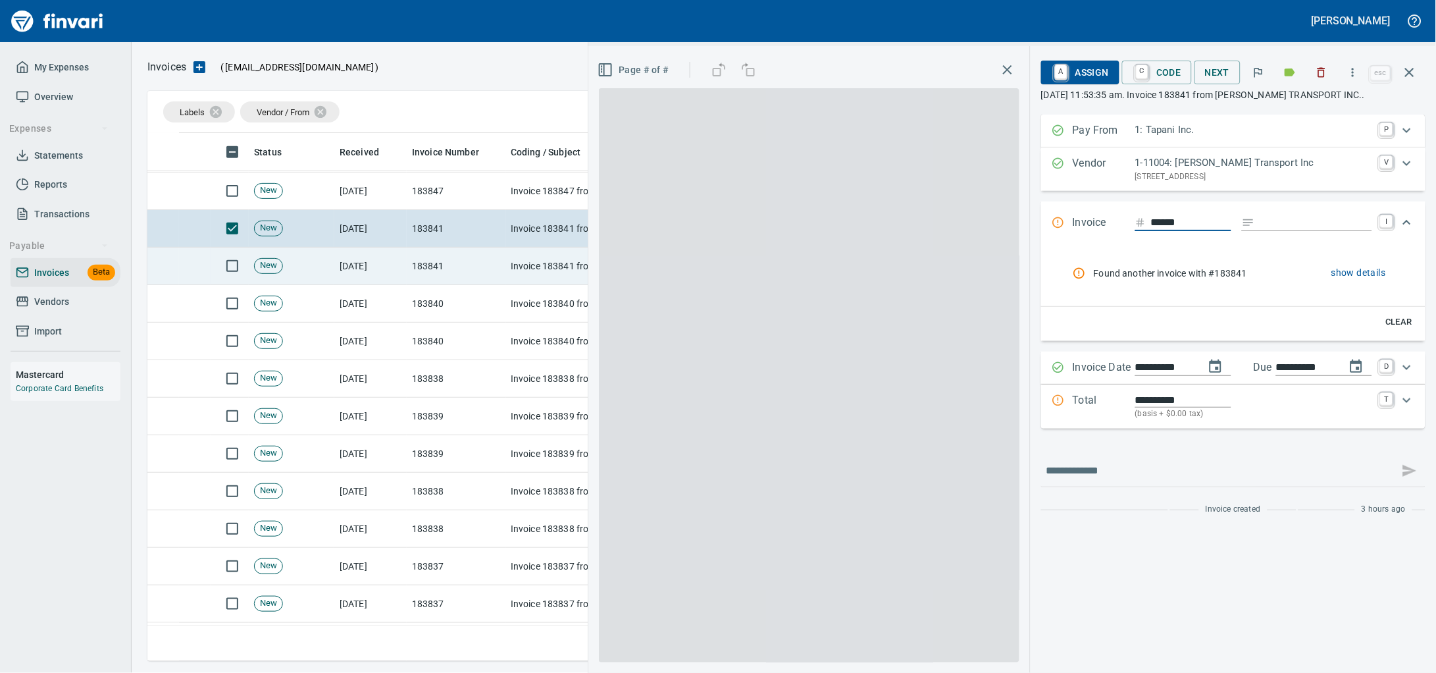
scroll to position [516, 1247]
click at [228, 284] on td at bounding box center [230, 266] width 38 height 38
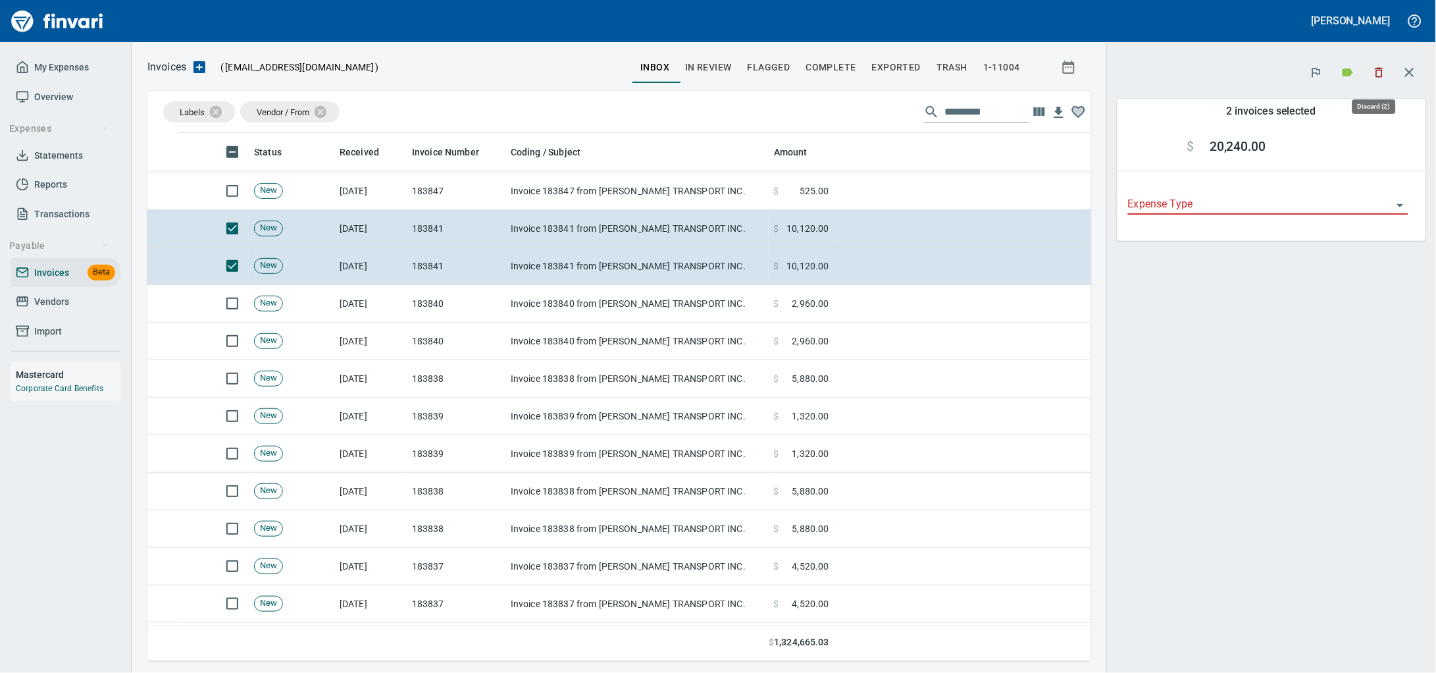
click at [1382, 76] on icon "button" at bounding box center [1379, 72] width 13 height 13
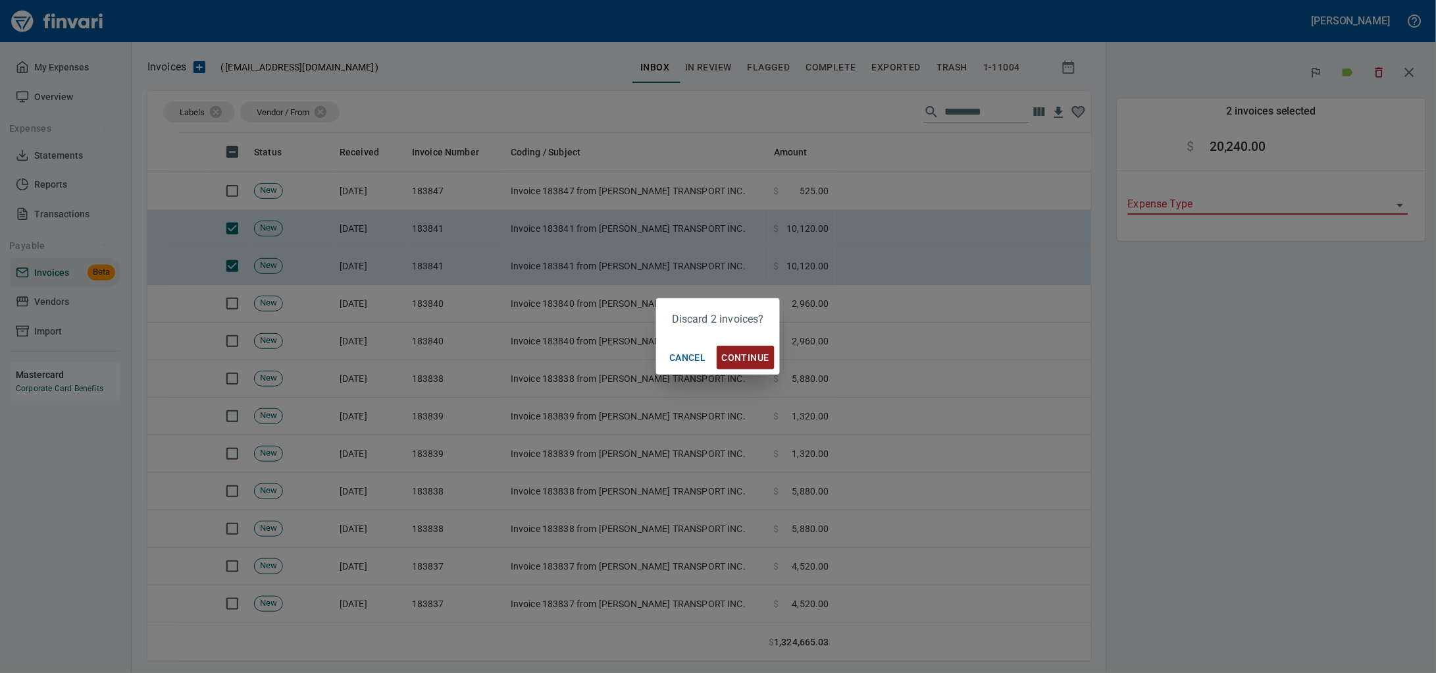
scroll to position [516, 919]
click at [765, 349] on span "Continue" at bounding box center [745, 357] width 47 height 16
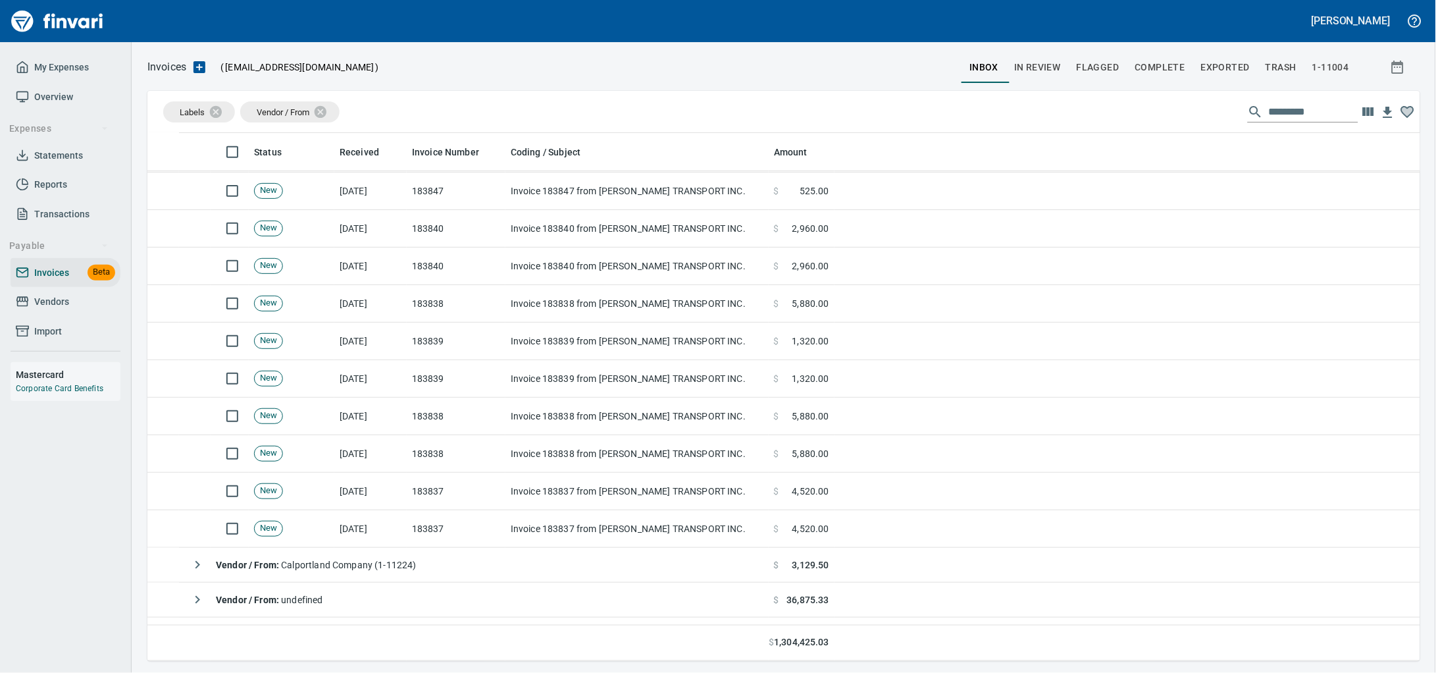
scroll to position [516, 1245]
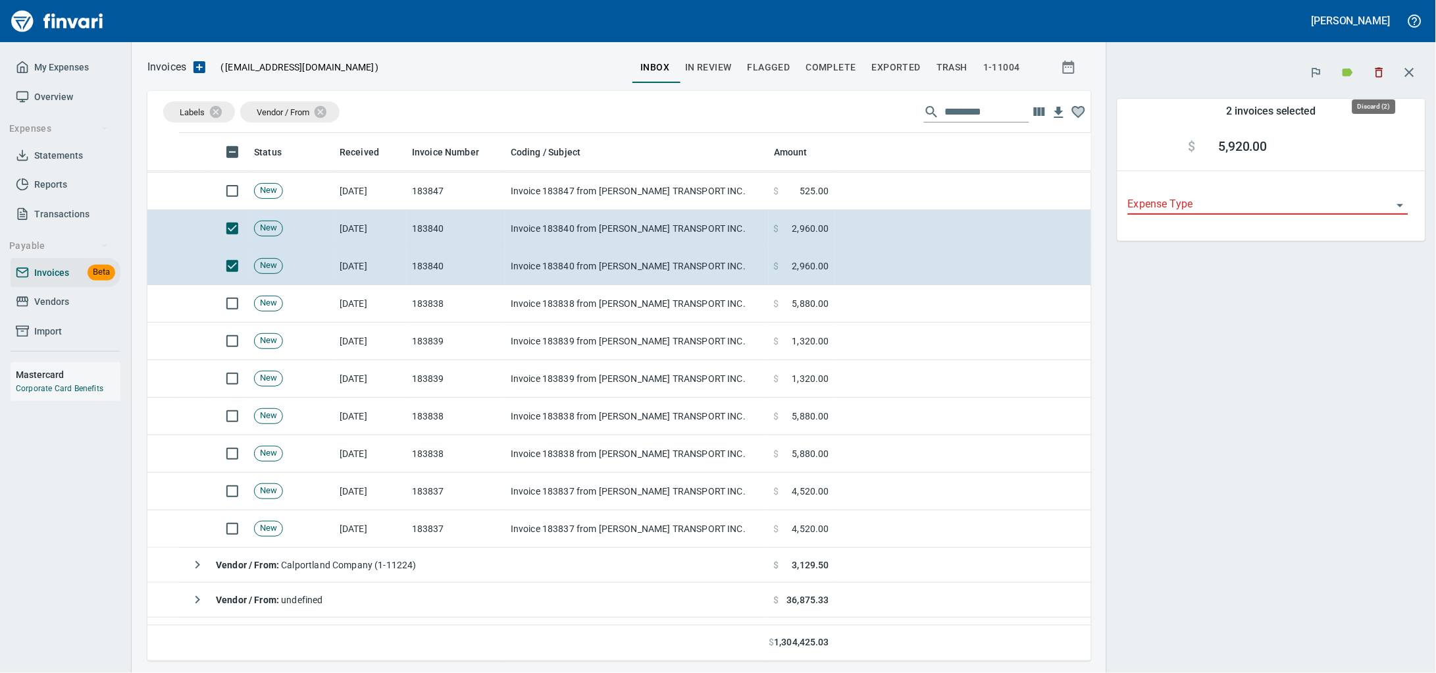
click at [1378, 74] on icon "button" at bounding box center [1379, 72] width 13 height 13
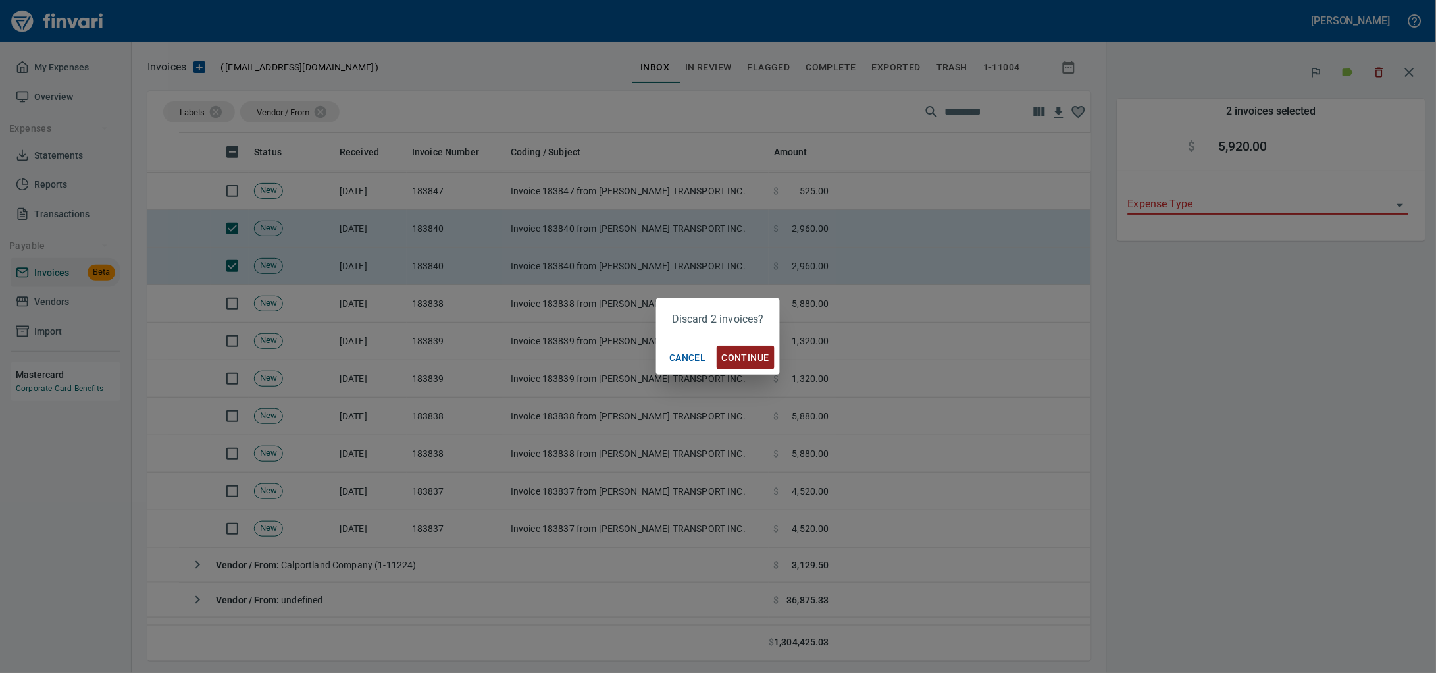
scroll to position [516, 919]
click at [752, 347] on td "Invoice 183839 from [PERSON_NAME] TRANSPORT INC." at bounding box center [636, 342] width 263 height 38
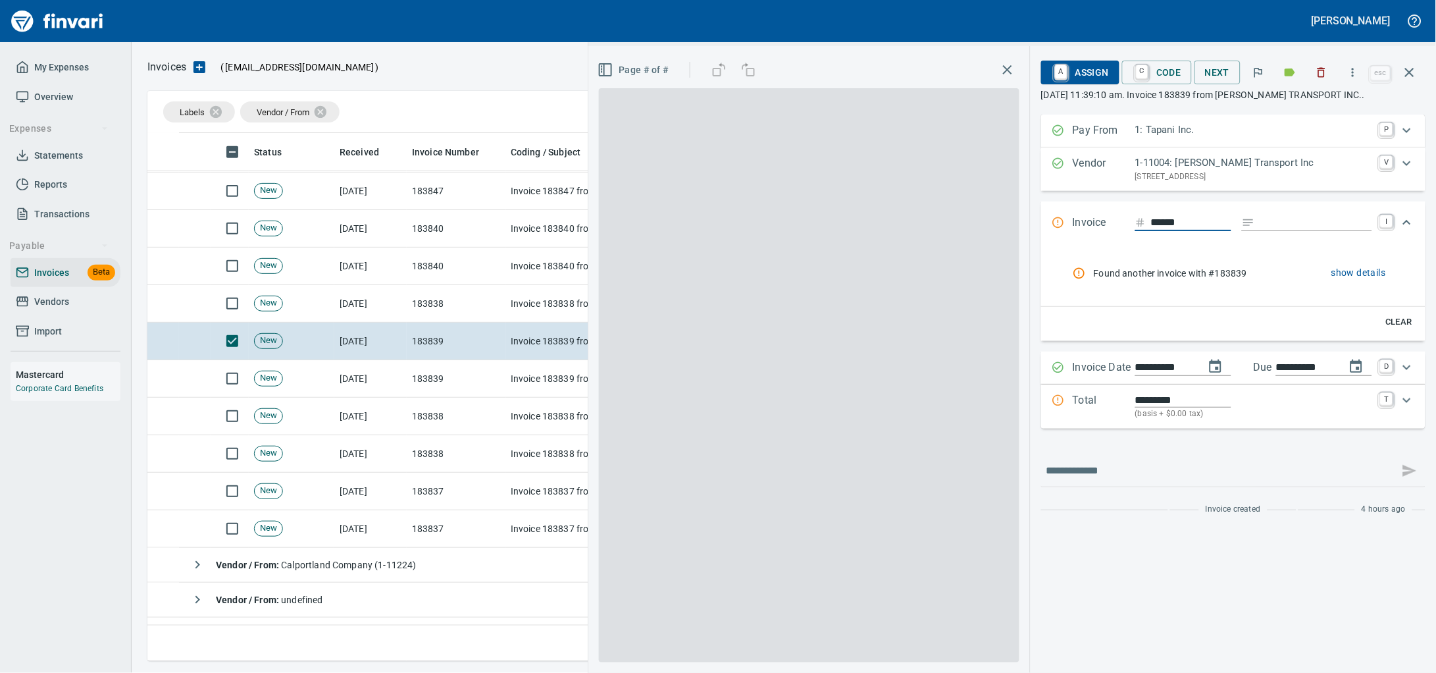
scroll to position [516, 1247]
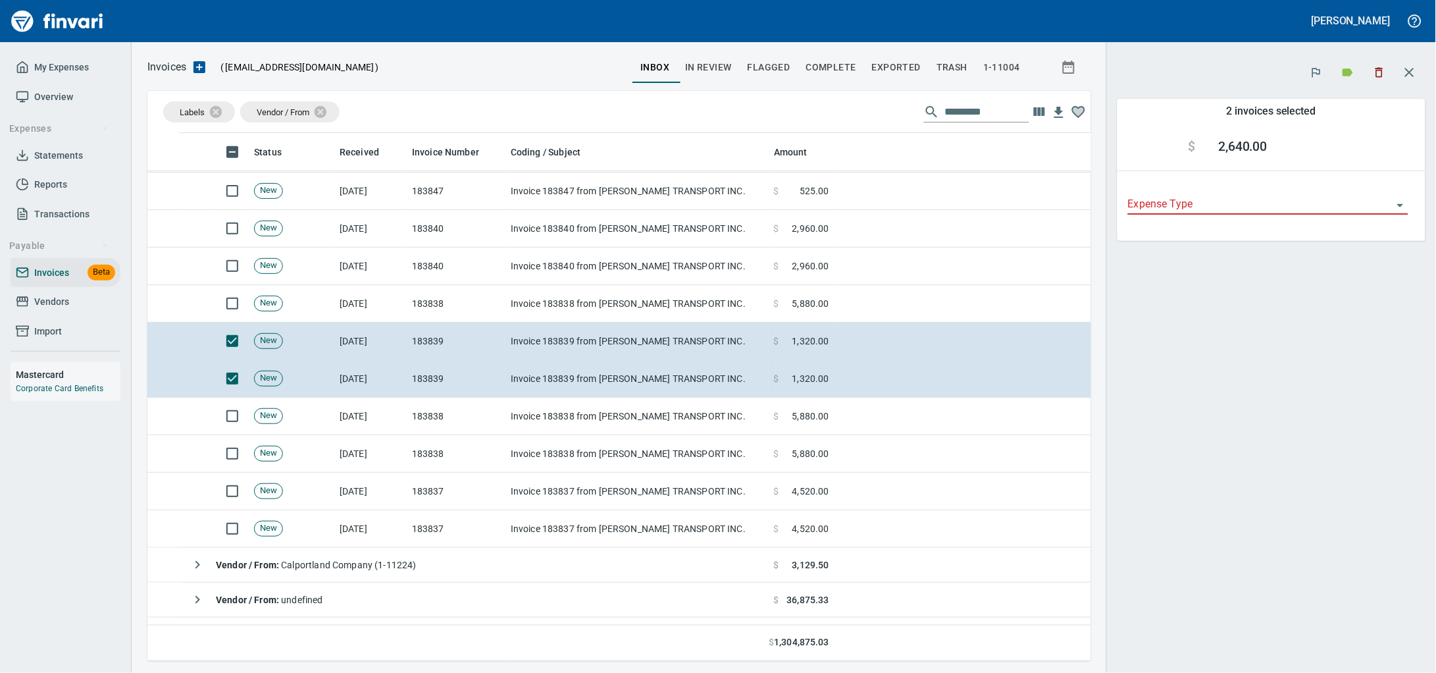
scroll to position [516, 919]
click at [1384, 72] on button "button" at bounding box center [1379, 72] width 29 height 29
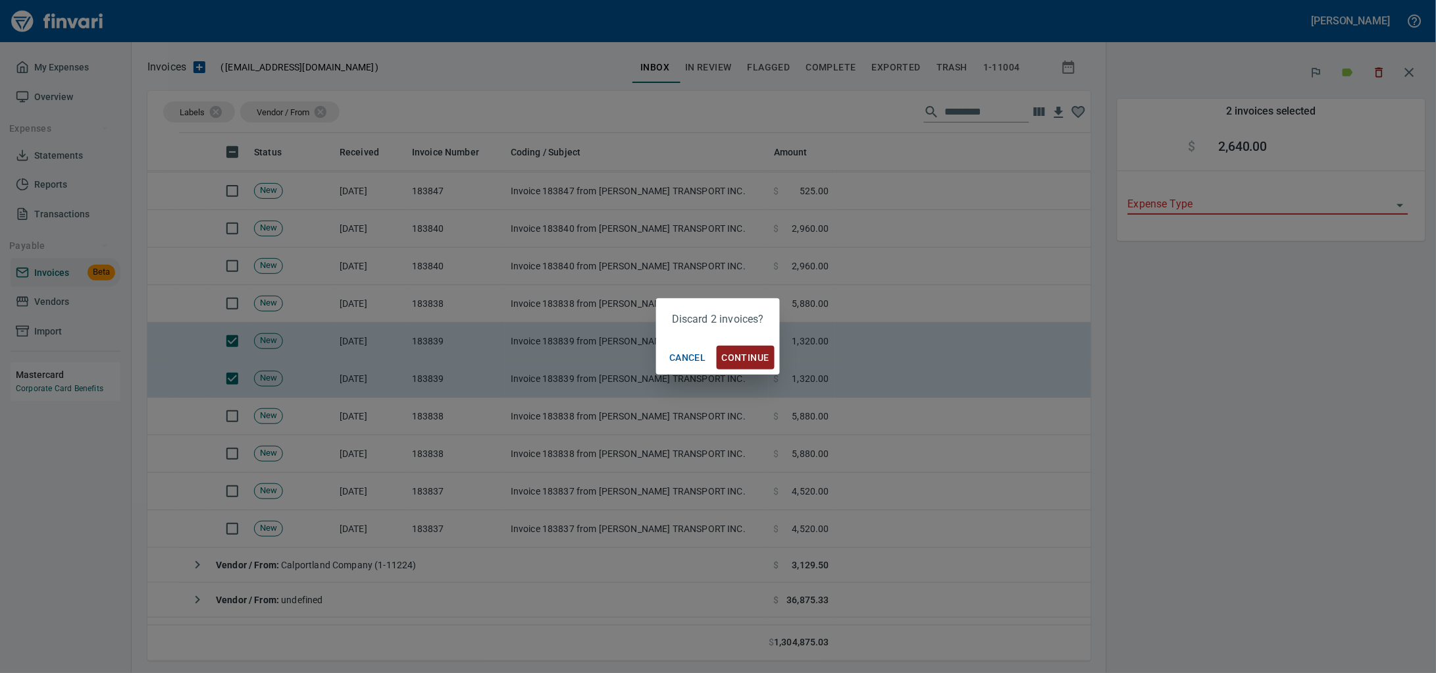
click at [746, 356] on span "Continue" at bounding box center [745, 357] width 47 height 16
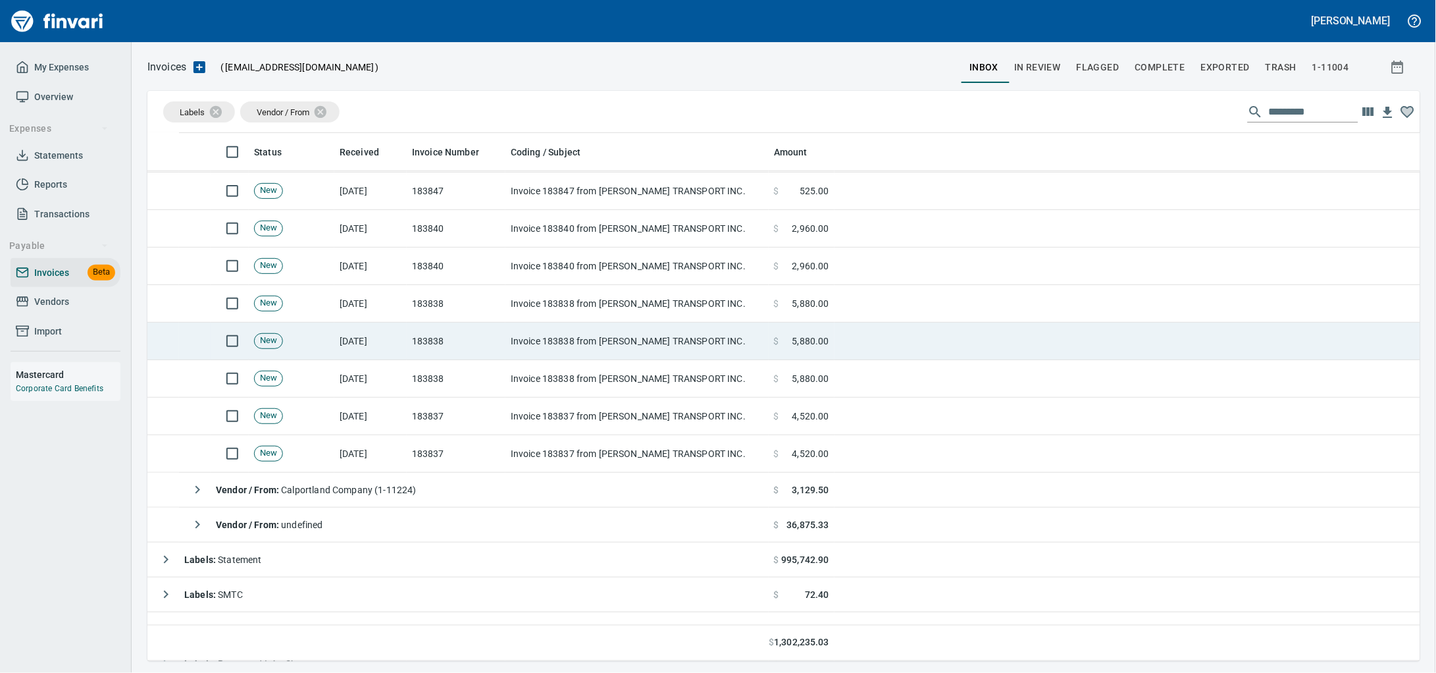
scroll to position [516, 1248]
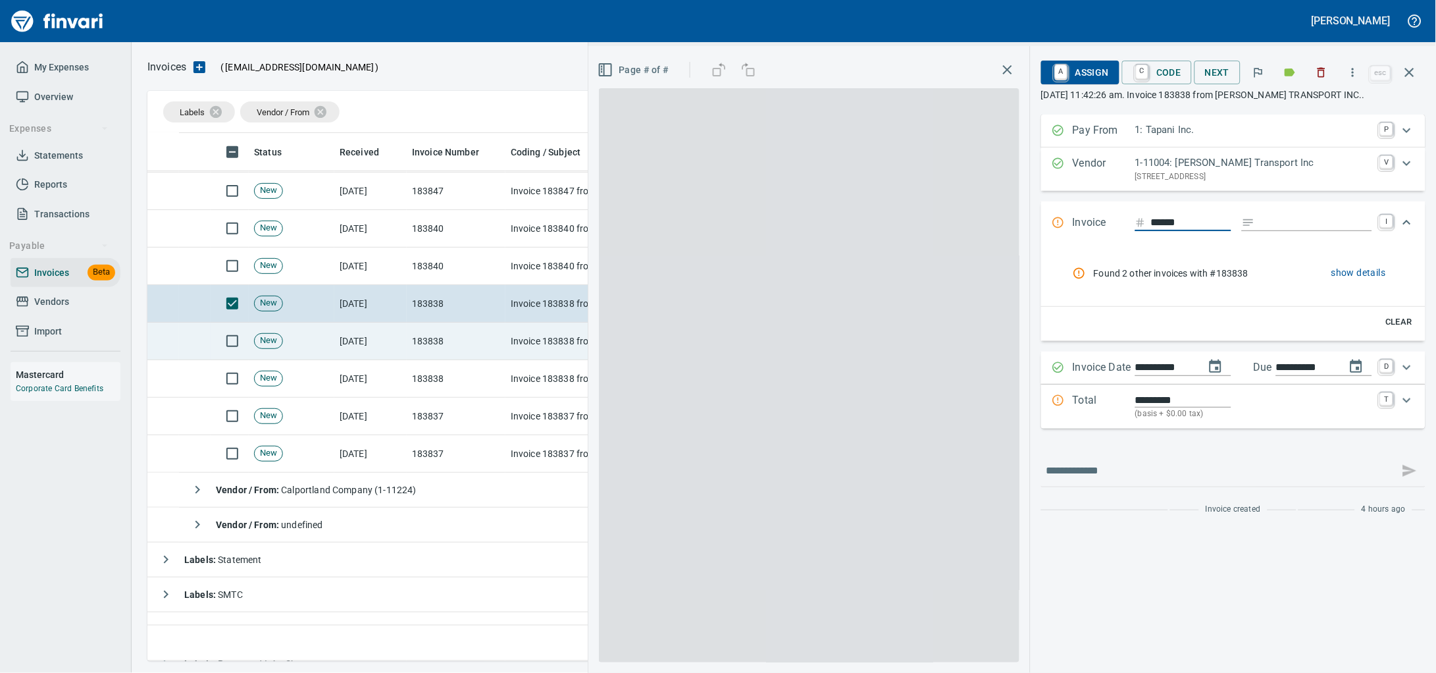
scroll to position [516, 1247]
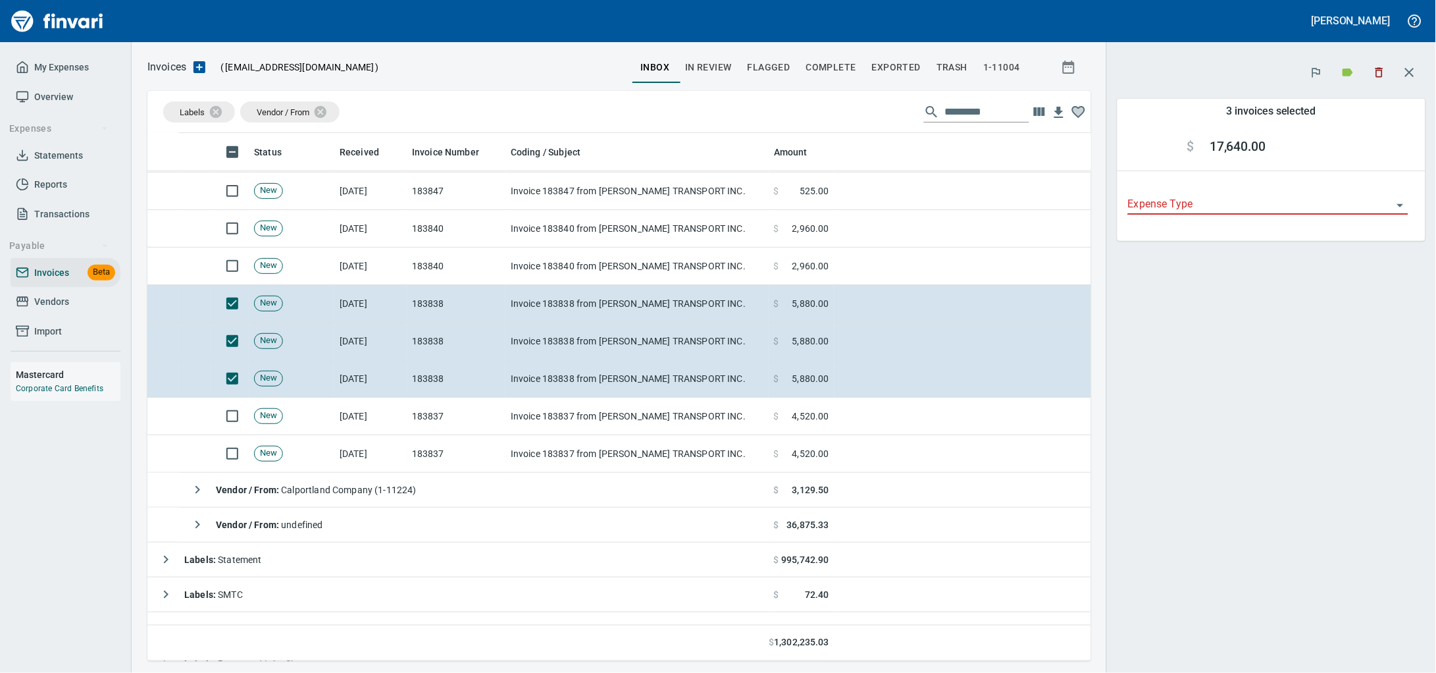
scroll to position [516, 919]
click at [1376, 70] on icon "button" at bounding box center [1380, 73] width 8 height 10
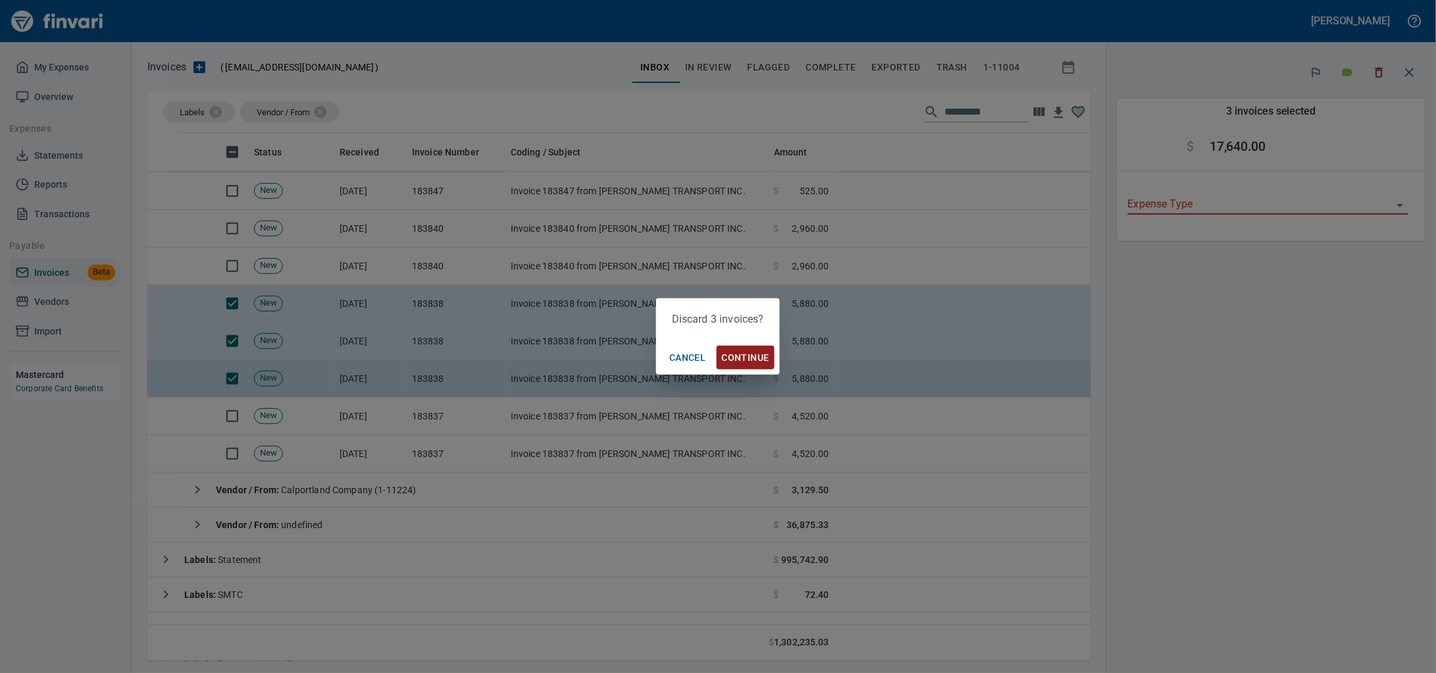
click at [775, 365] on button "Continue" at bounding box center [746, 358] width 58 height 24
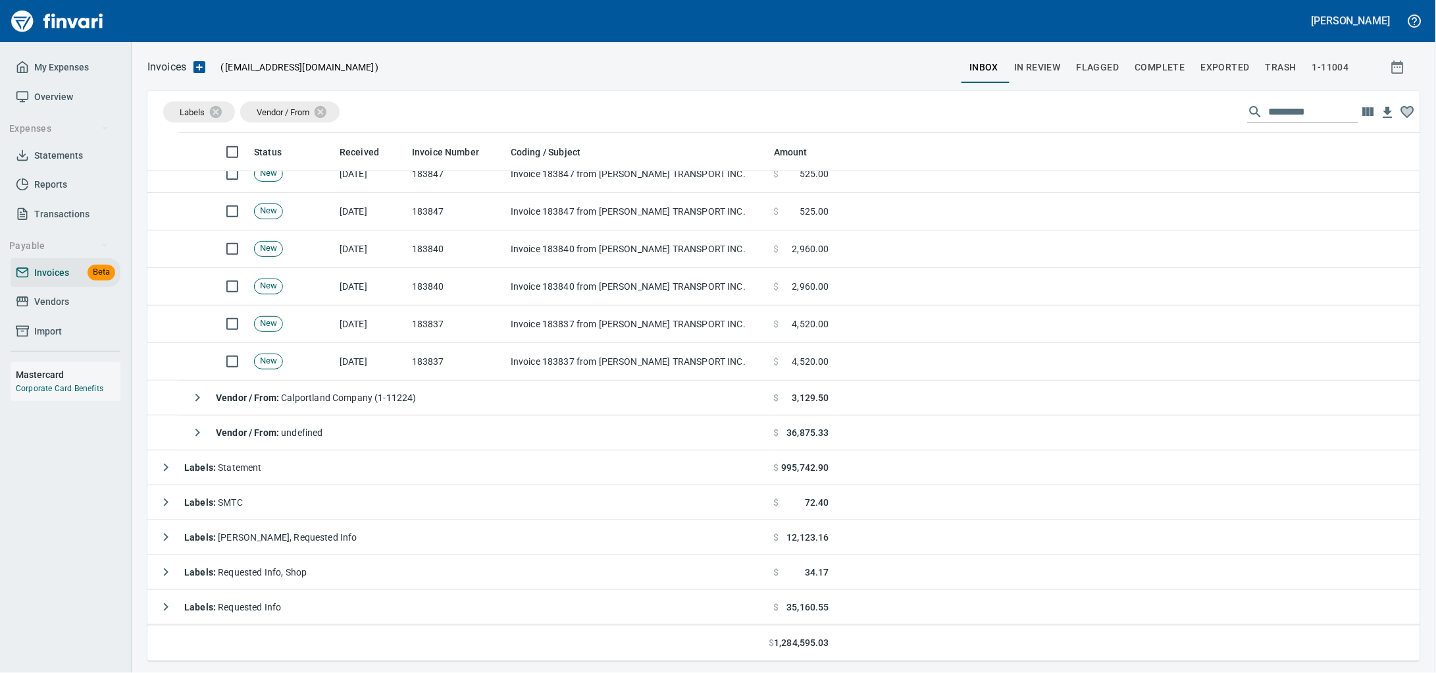
scroll to position [516, 1246]
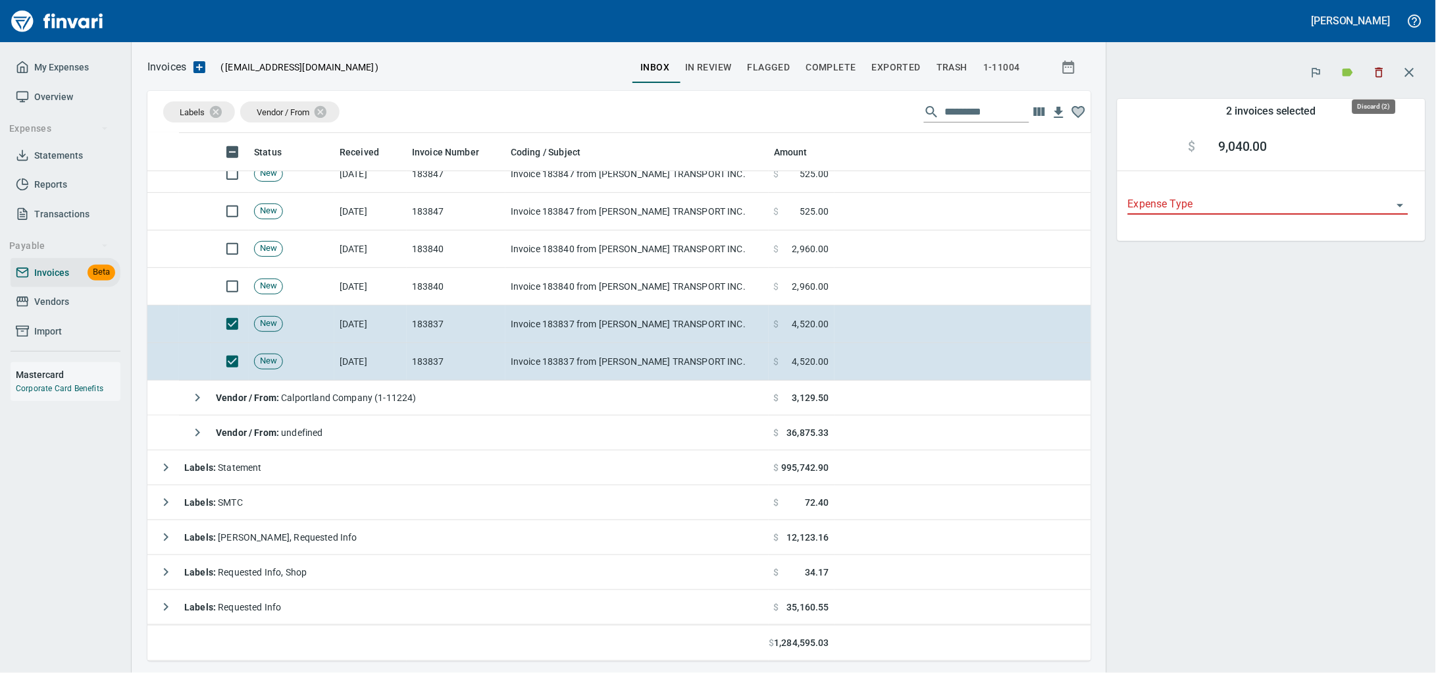
click at [1376, 73] on icon "button" at bounding box center [1380, 73] width 8 height 10
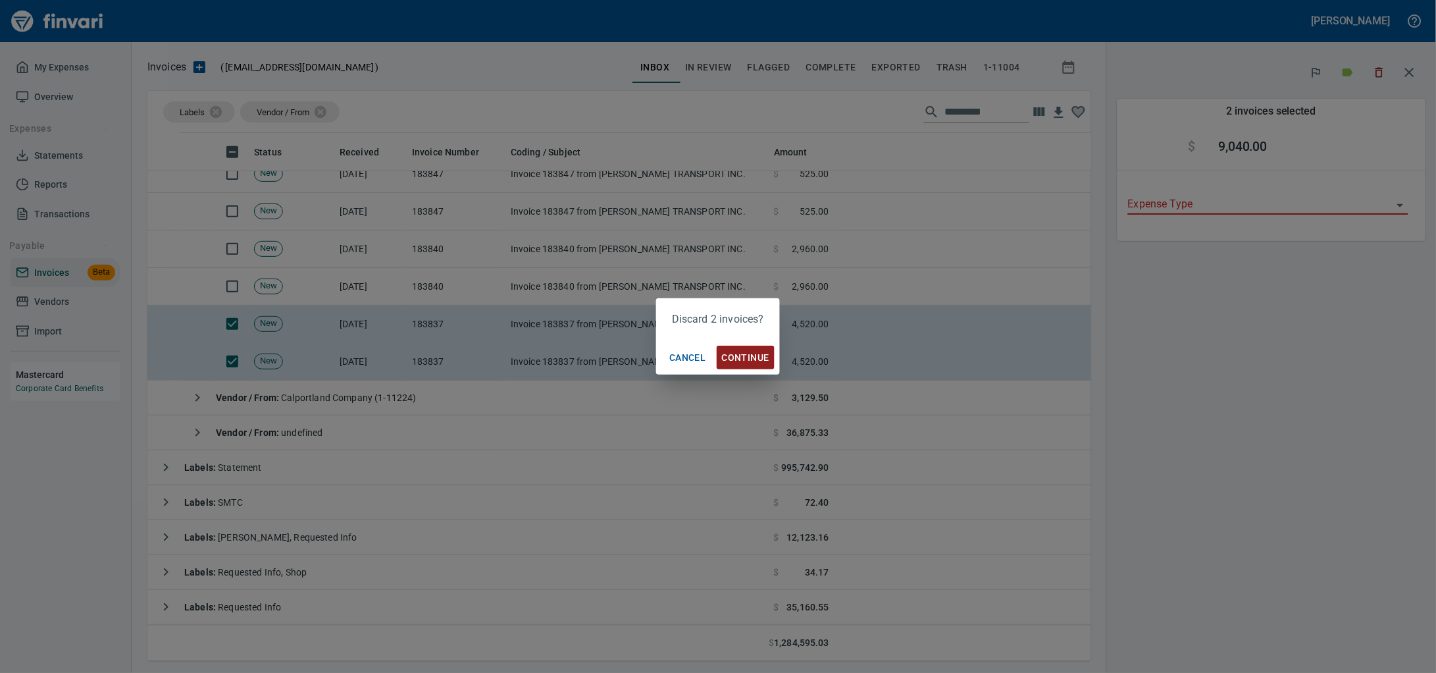
scroll to position [516, 919]
click at [769, 349] on span "Continue" at bounding box center [745, 357] width 47 height 16
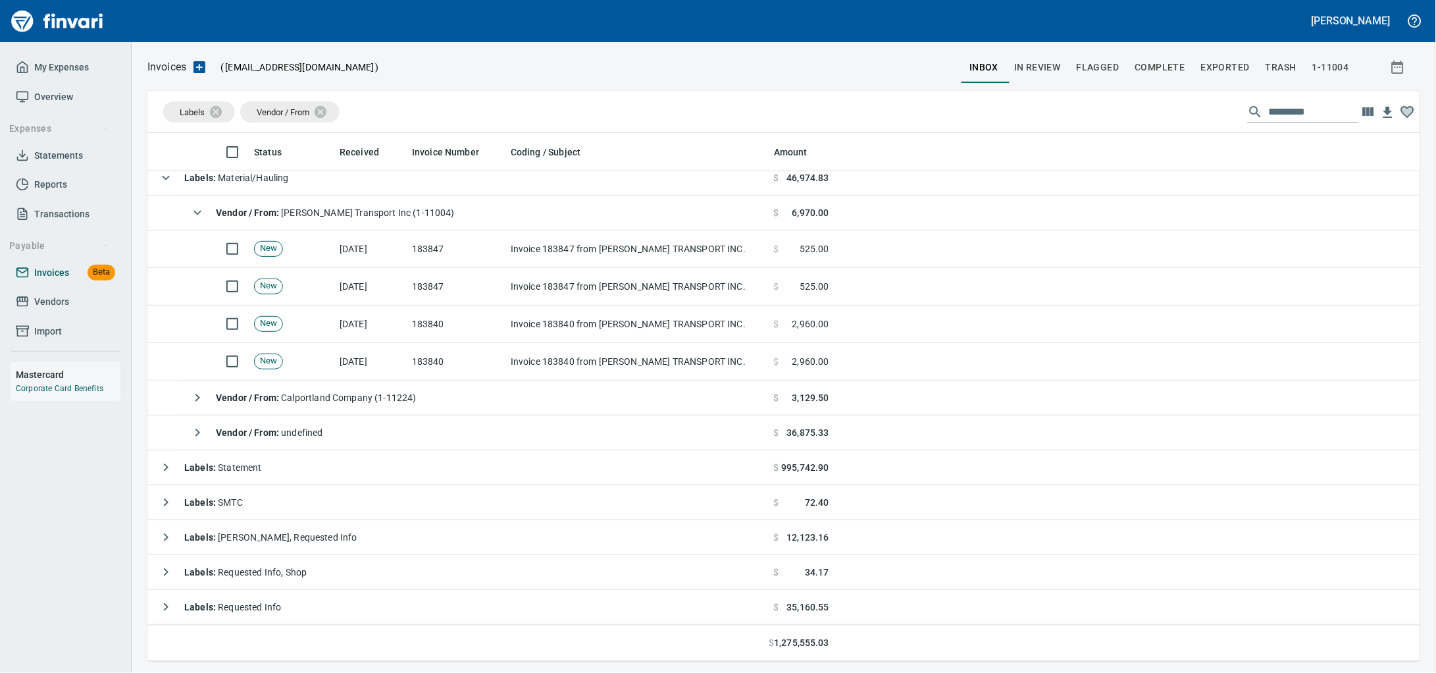
scroll to position [516, 1246]
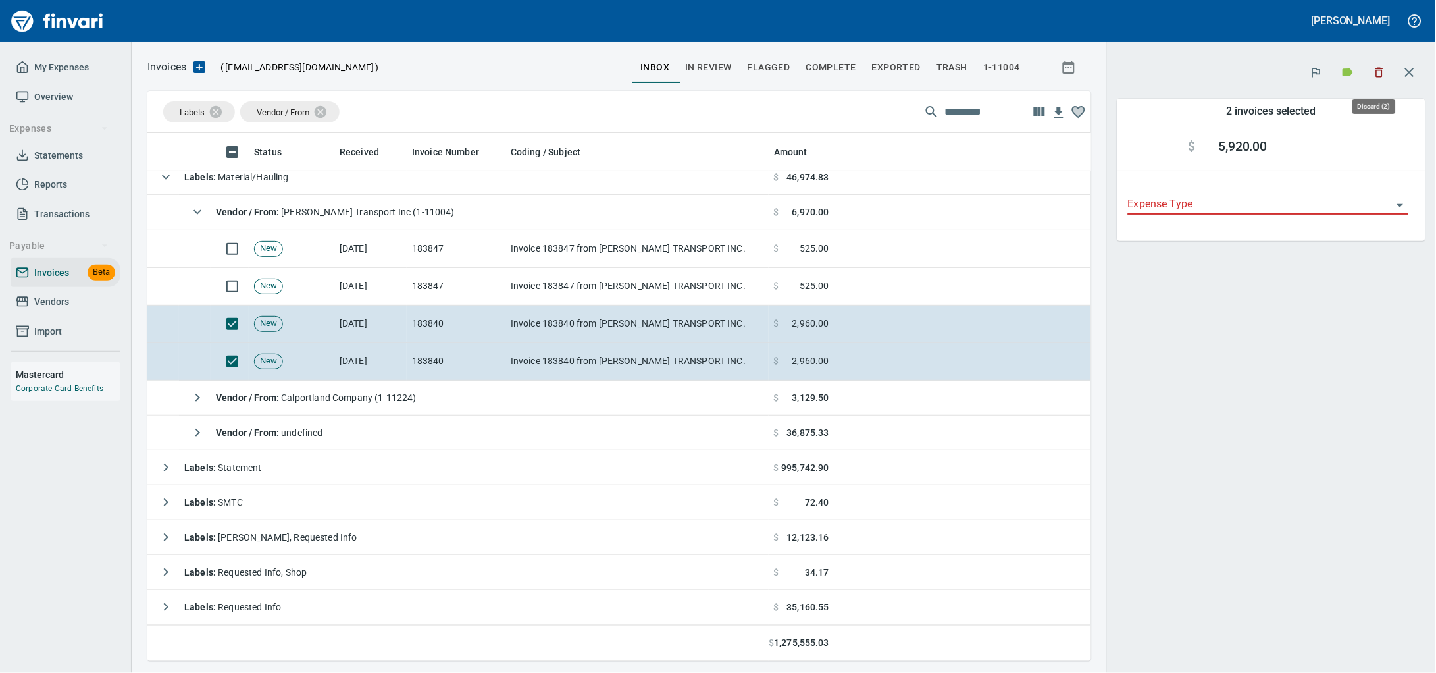
click at [1378, 76] on icon "button" at bounding box center [1379, 72] width 13 height 13
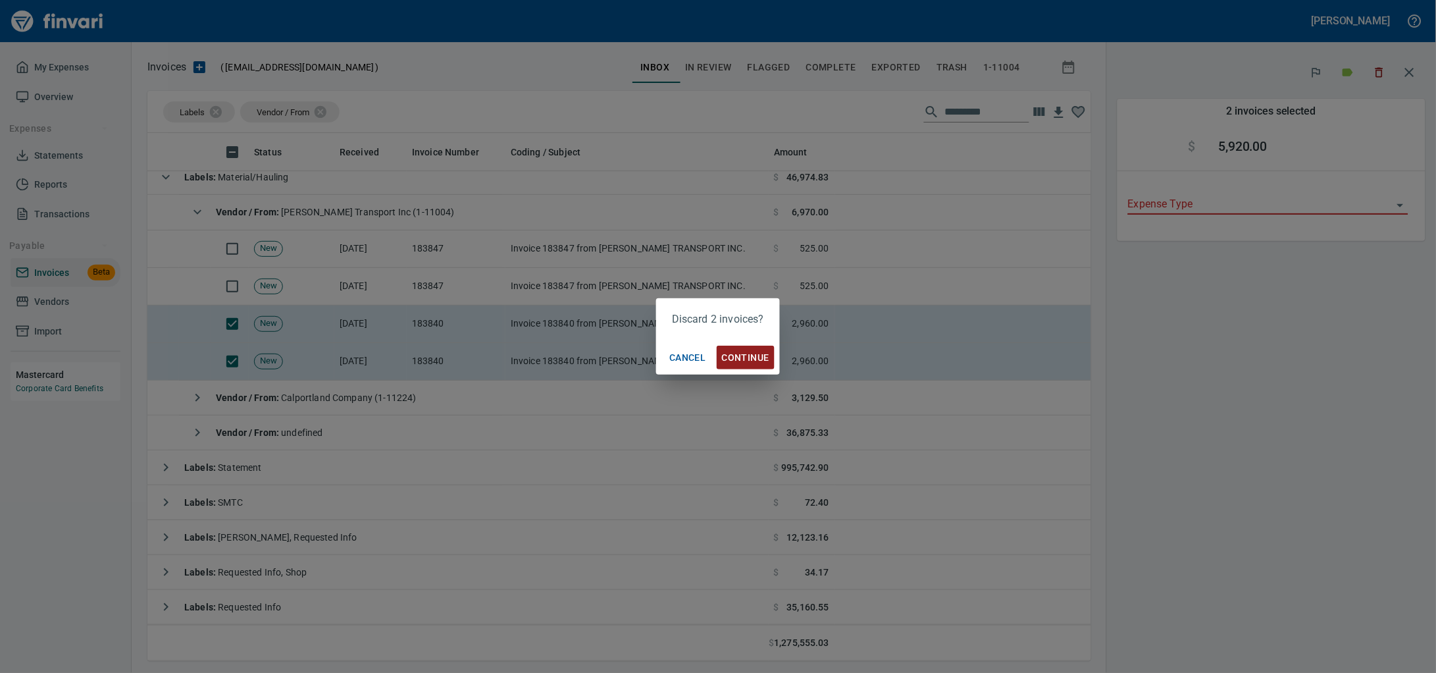
scroll to position [516, 919]
click at [738, 354] on span "Continue" at bounding box center [745, 357] width 47 height 16
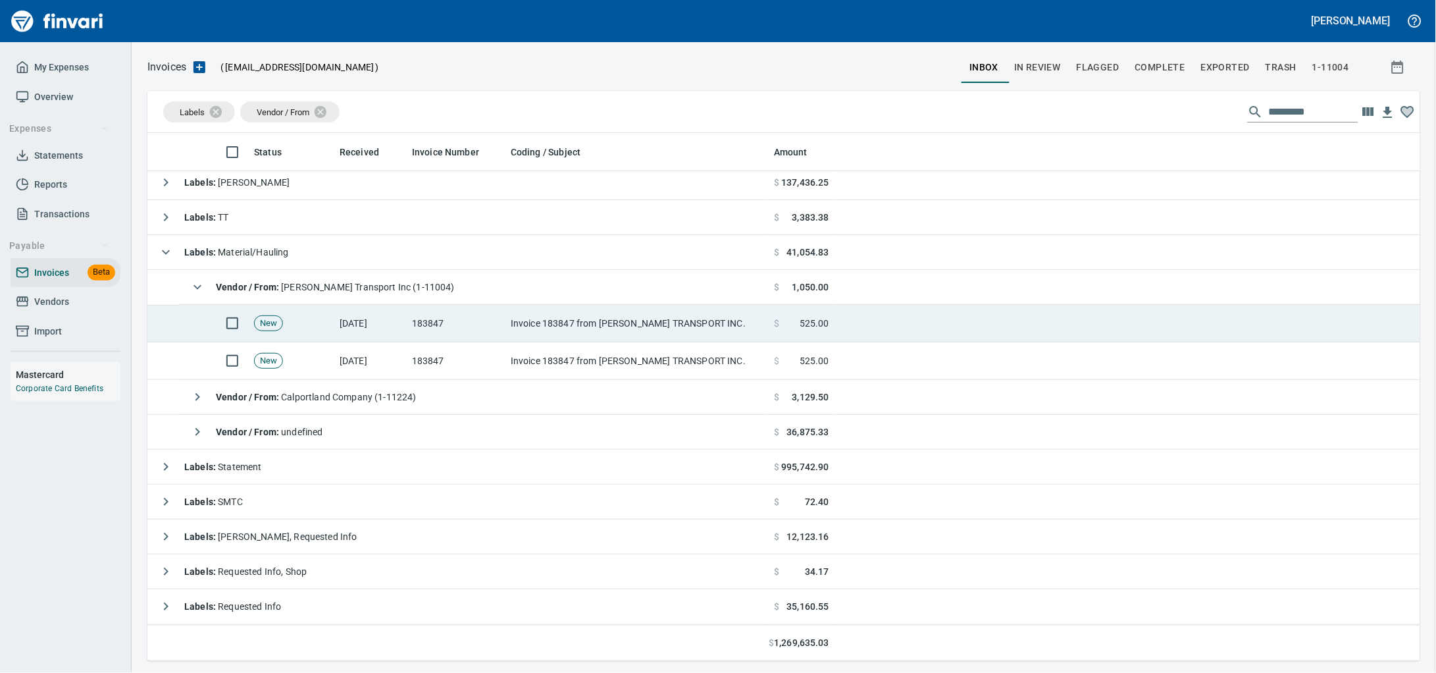
scroll to position [516, 1248]
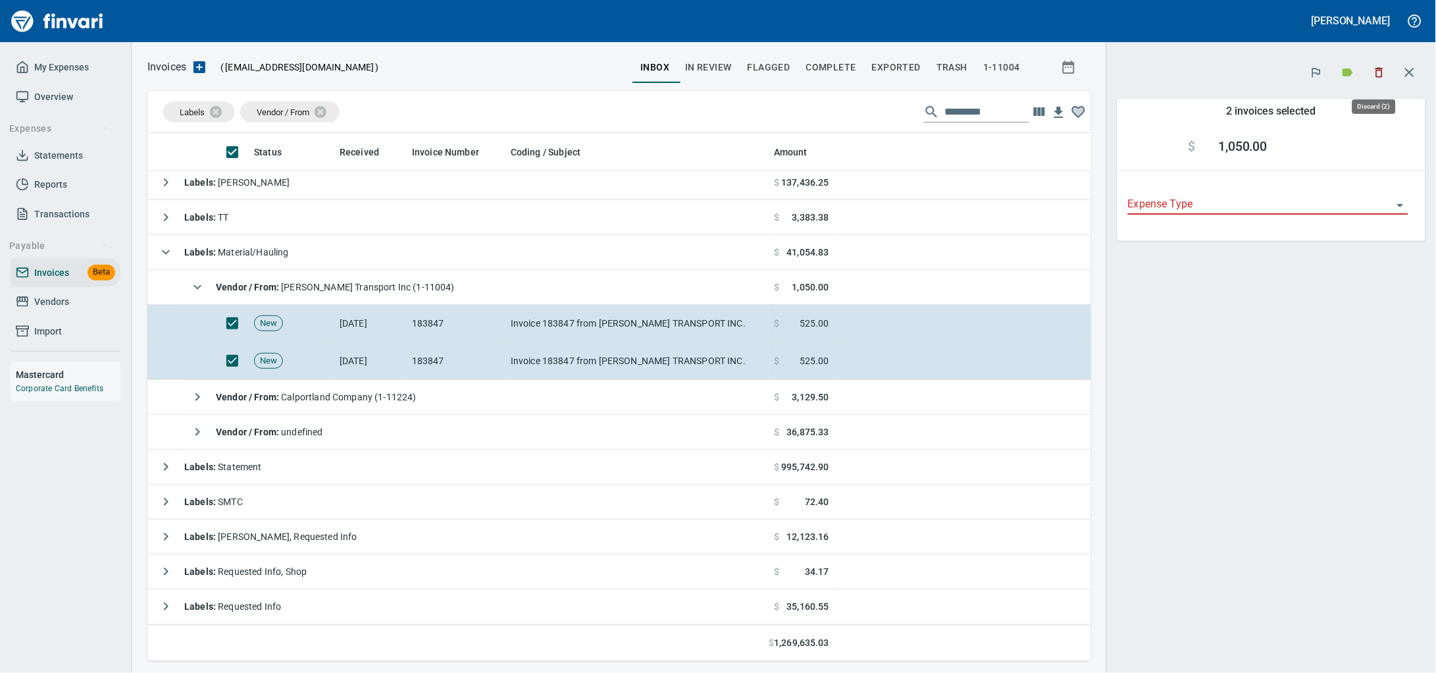
click at [1373, 68] on icon "button" at bounding box center [1379, 72] width 13 height 13
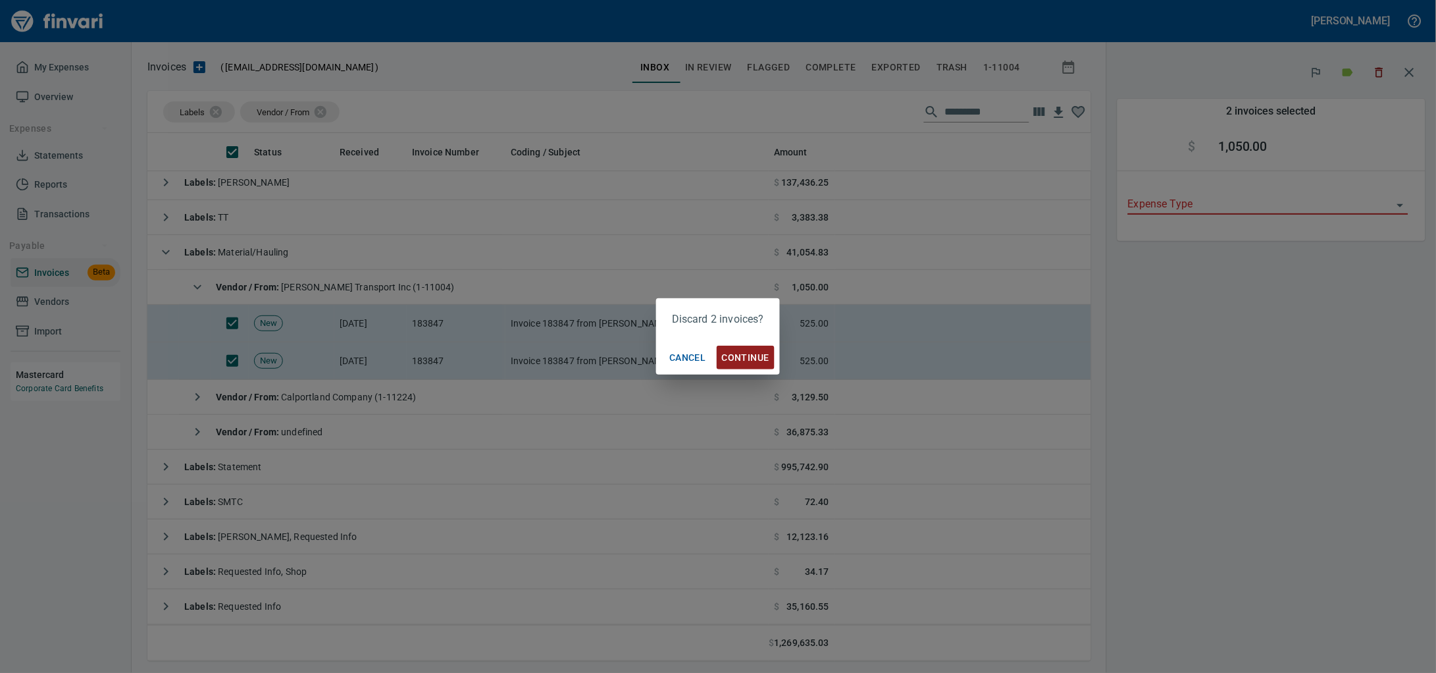
scroll to position [516, 919]
click at [747, 356] on span "Continue" at bounding box center [745, 357] width 47 height 16
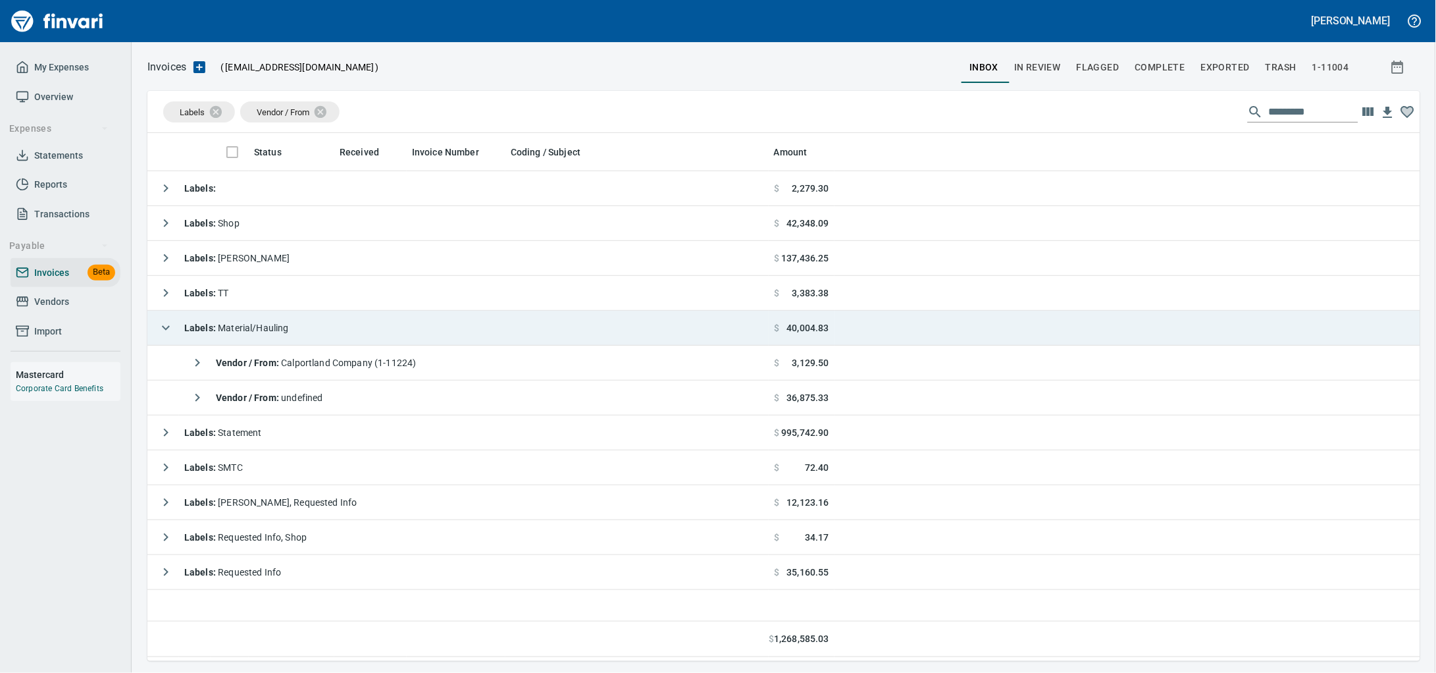
scroll to position [516, 1248]
